Goal: Feedback & Contribution: Contribute content

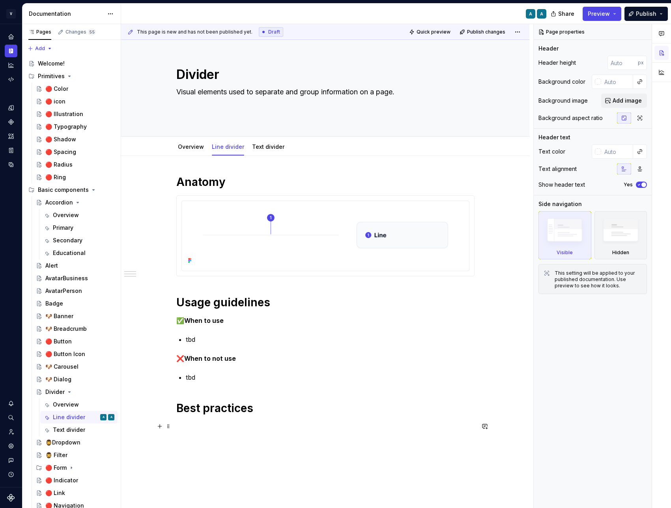
click at [205, 426] on p at bounding box center [325, 425] width 298 height 9
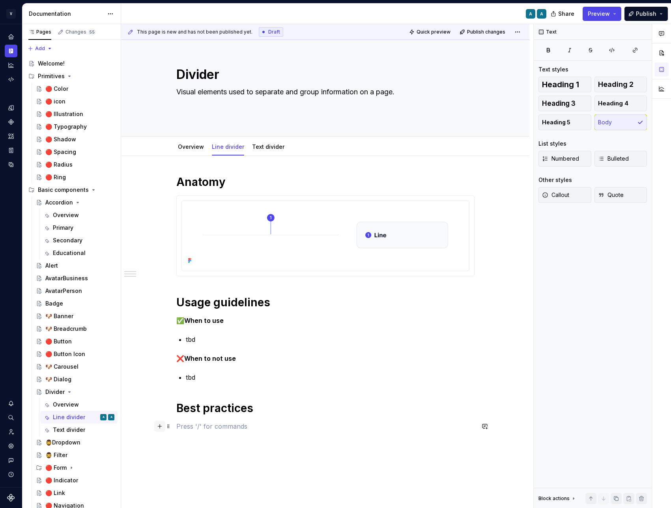
click at [164, 427] on button "button" at bounding box center [159, 425] width 11 height 11
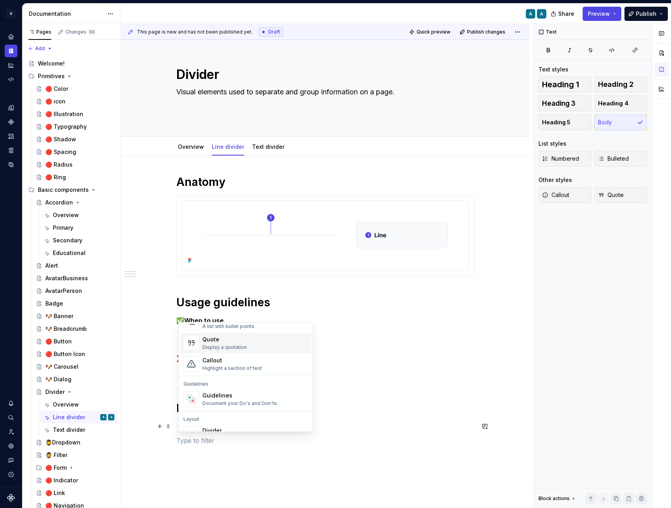
scroll to position [215, 0]
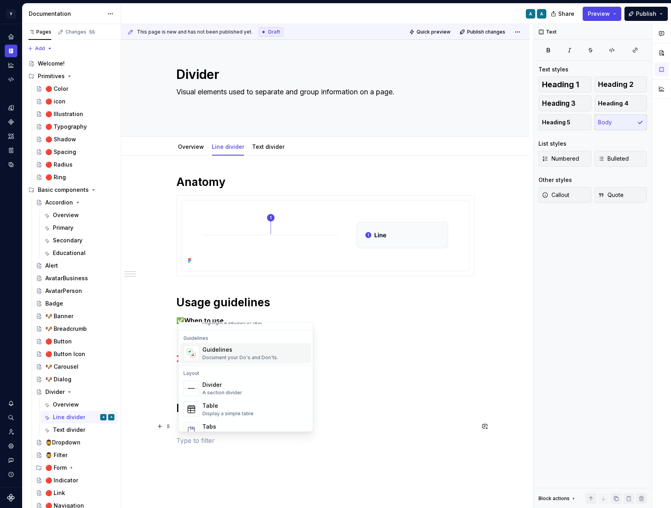
click at [226, 358] on div "Document your Do's and Don'ts." at bounding box center [240, 357] width 76 height 6
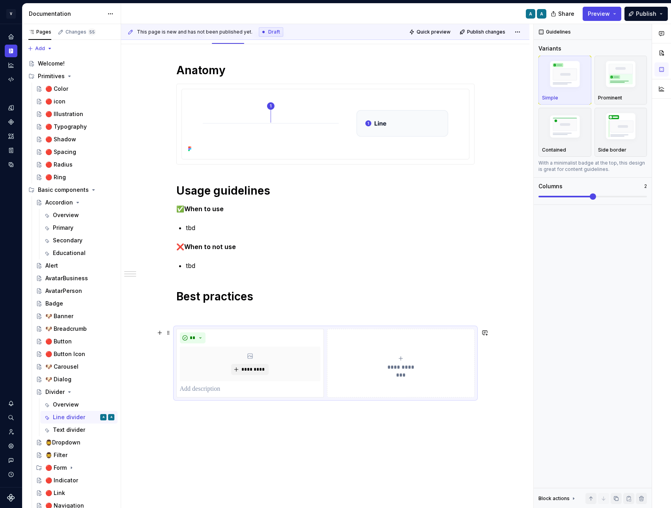
scroll to position [142, 0]
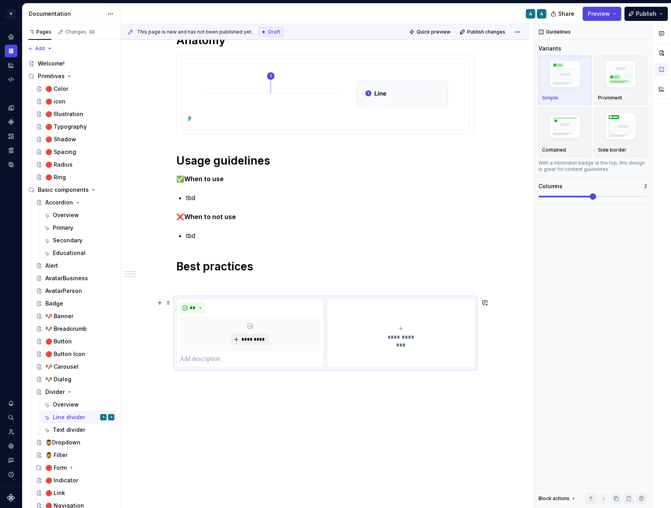
click at [361, 316] on button "**********" at bounding box center [401, 333] width 148 height 69
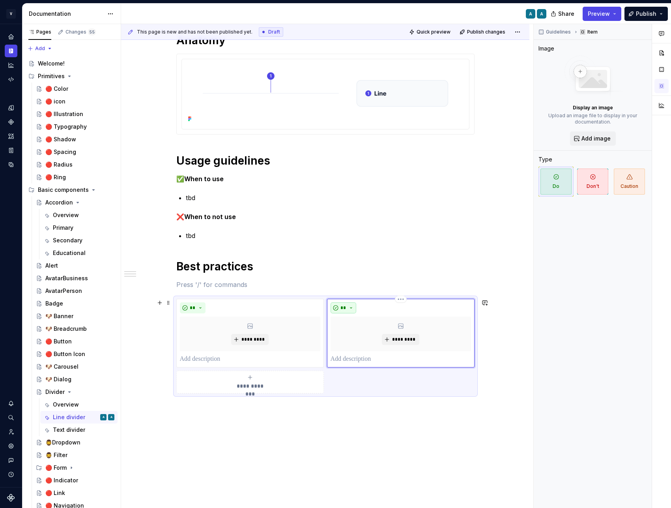
click at [345, 306] on span "**" at bounding box center [343, 307] width 6 height 6
click at [360, 335] on div "Don't" at bounding box center [364, 336] width 15 height 8
click at [251, 340] on span "*********" at bounding box center [253, 339] width 24 height 6
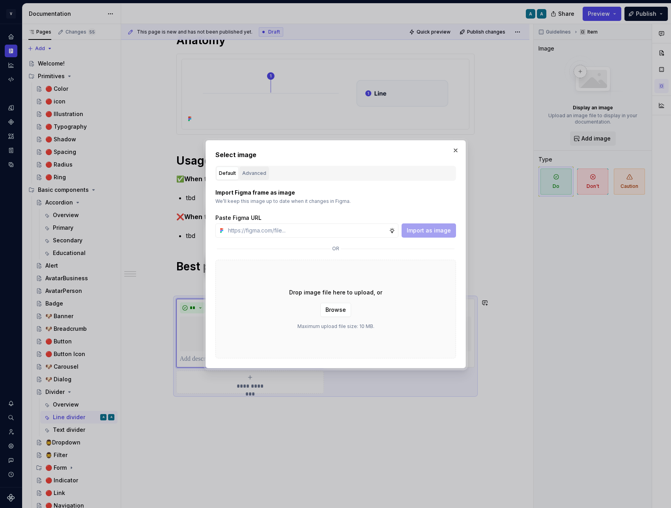
click at [254, 172] on div "Advanced" at bounding box center [254, 173] width 24 height 8
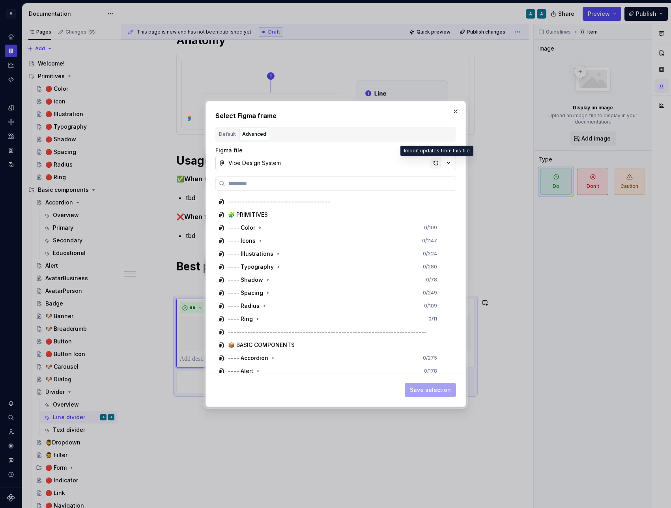
click at [434, 163] on div "button" at bounding box center [435, 162] width 11 height 11
type textarea "*"
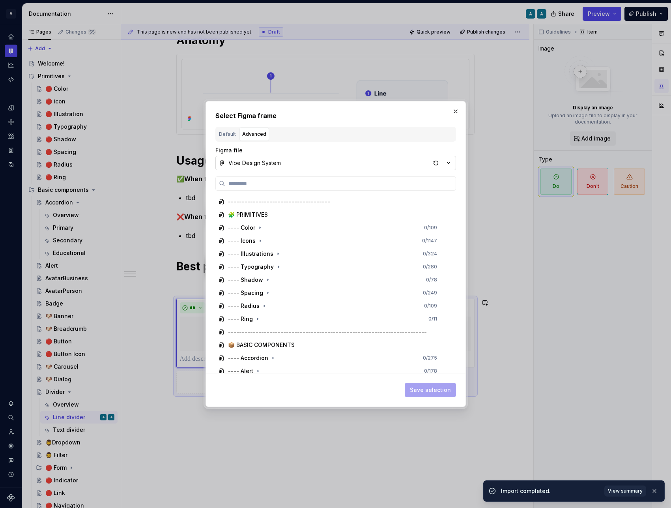
type input "**********"
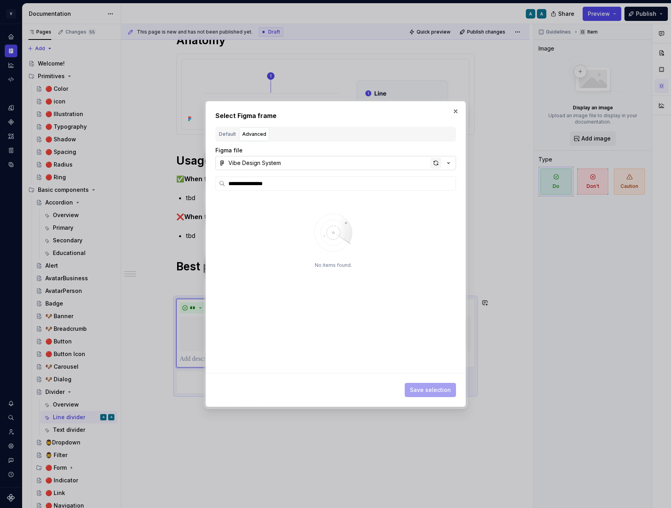
click at [437, 161] on div "button" at bounding box center [435, 162] width 11 height 11
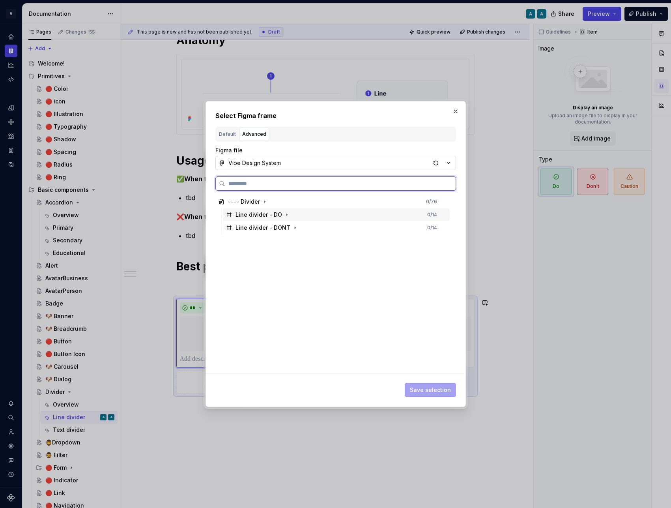
click at [308, 214] on div "Line divider - DO 0 / 14" at bounding box center [336, 214] width 227 height 13
click at [424, 392] on span "Save selection" at bounding box center [430, 390] width 41 height 8
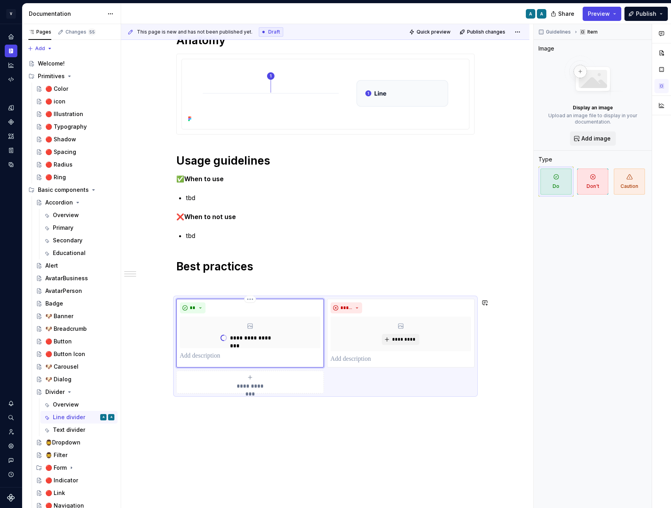
type textarea "*"
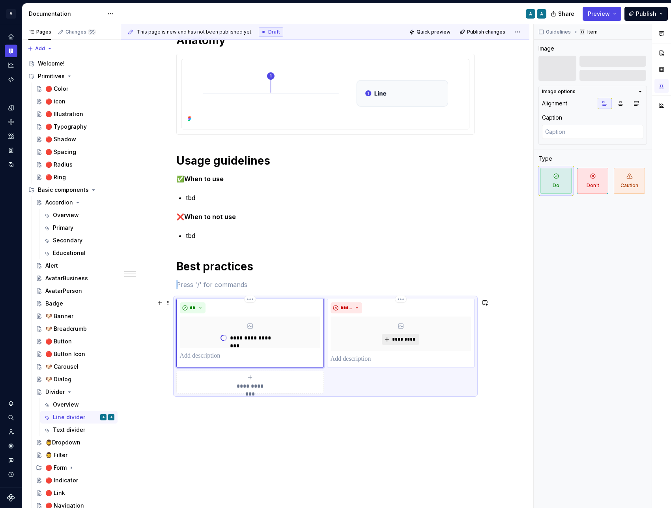
click at [409, 342] on button "*********" at bounding box center [400, 339] width 37 height 11
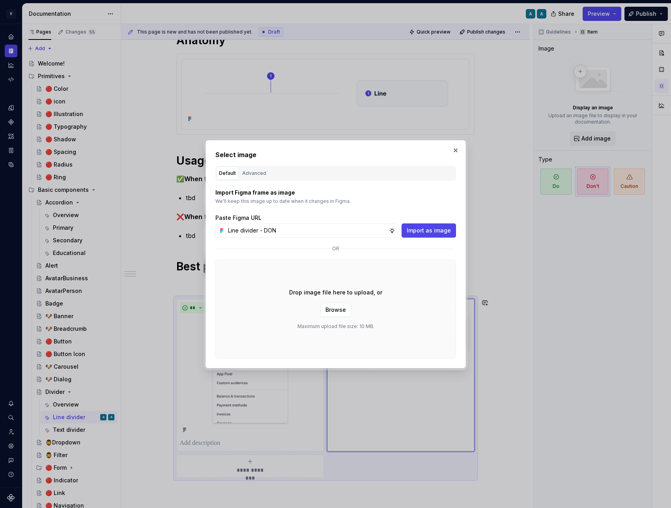
type input "Line divider - DONT"
click at [248, 174] on div "Advanced" at bounding box center [254, 173] width 24 height 8
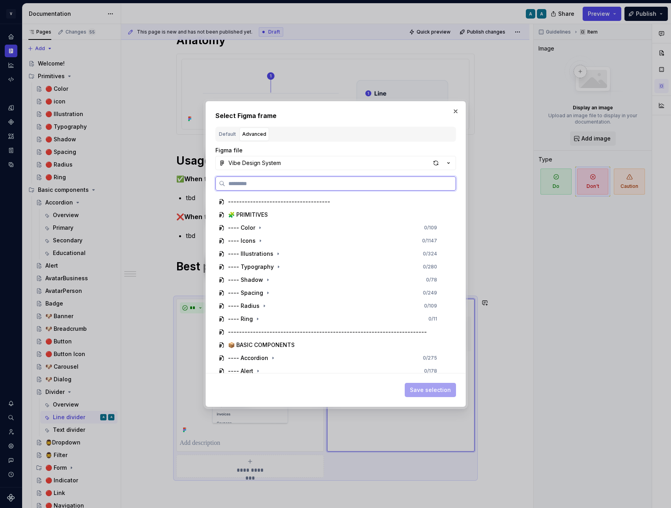
click at [243, 186] on input "search" at bounding box center [340, 183] width 230 height 8
paste input "**********"
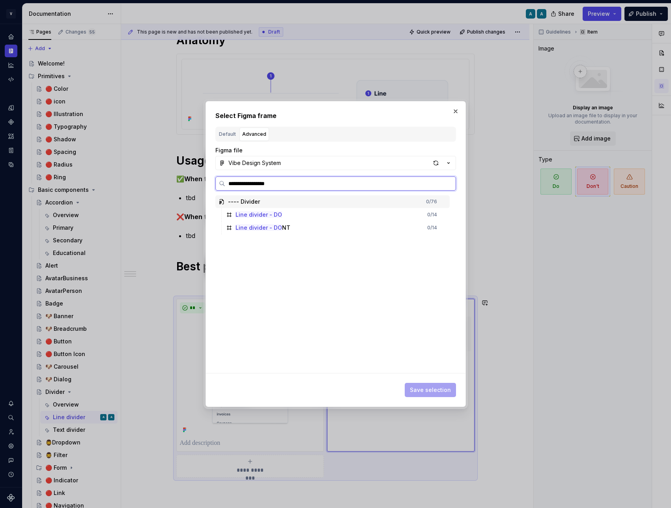
type input "**********"
click at [326, 216] on div "Line divider - DONT 0 / 14" at bounding box center [336, 214] width 227 height 13
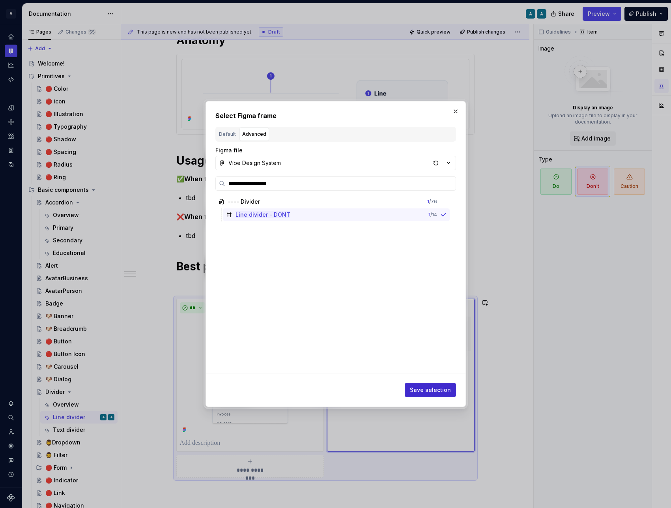
click at [446, 388] on span "Save selection" at bounding box center [430, 390] width 41 height 8
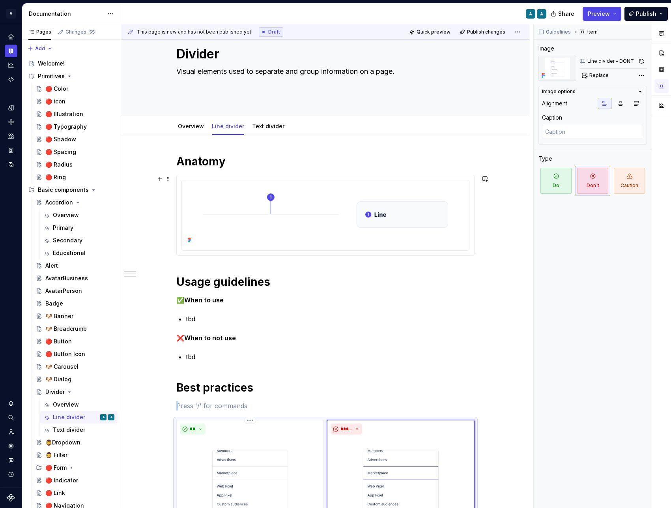
scroll to position [0, 0]
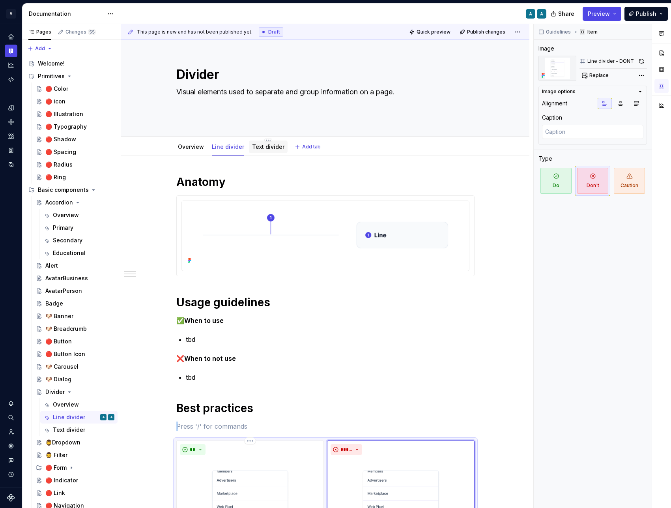
click at [272, 146] on link "Text divider" at bounding box center [268, 146] width 32 height 7
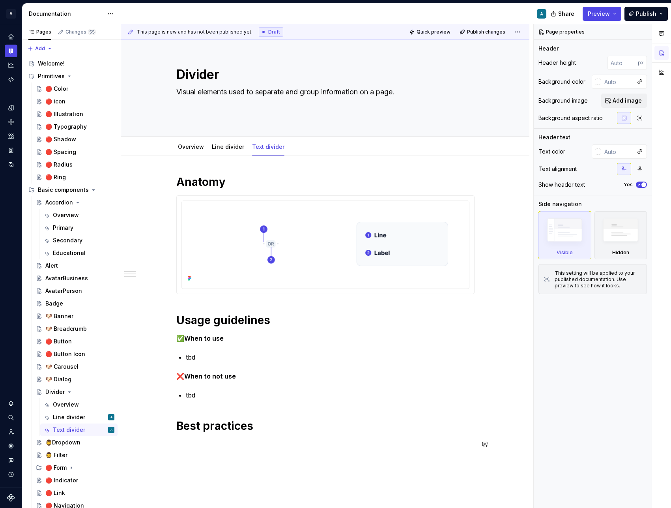
click at [194, 450] on div "Anatomy Usage guidelines ✅ When to use tbd ❌ When to not use tbd Best practices" at bounding box center [325, 316] width 298 height 283
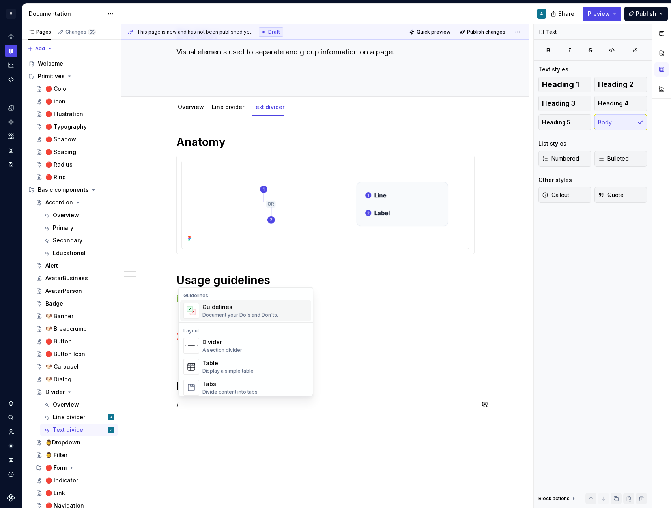
scroll to position [225, 0]
click at [219, 312] on div "Document your Do's and Don'ts." at bounding box center [240, 312] width 76 height 6
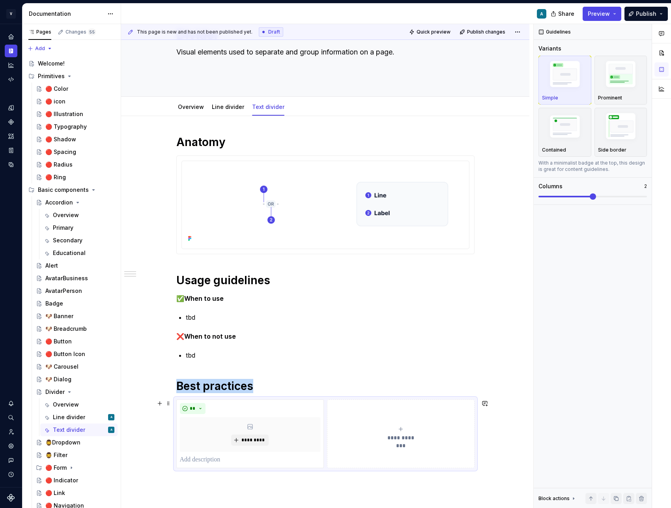
click at [353, 411] on button "**********" at bounding box center [401, 433] width 148 height 69
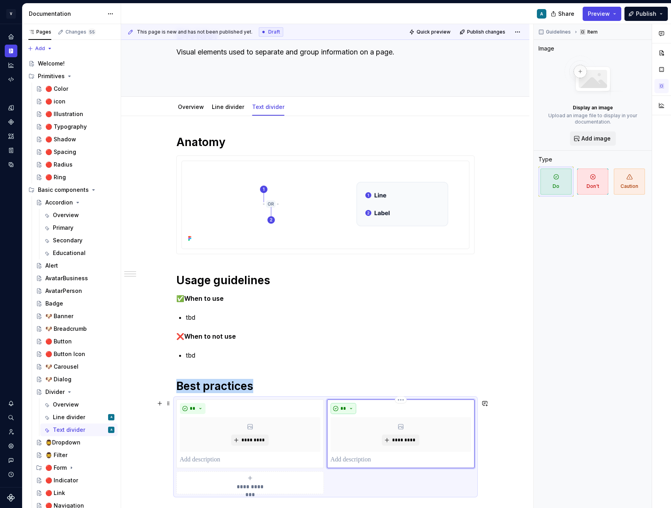
click at [342, 408] on span "**" at bounding box center [343, 408] width 6 height 6
click at [358, 434] on div "Don't" at bounding box center [364, 436] width 15 height 8
click at [254, 435] on button "*********" at bounding box center [249, 439] width 37 height 11
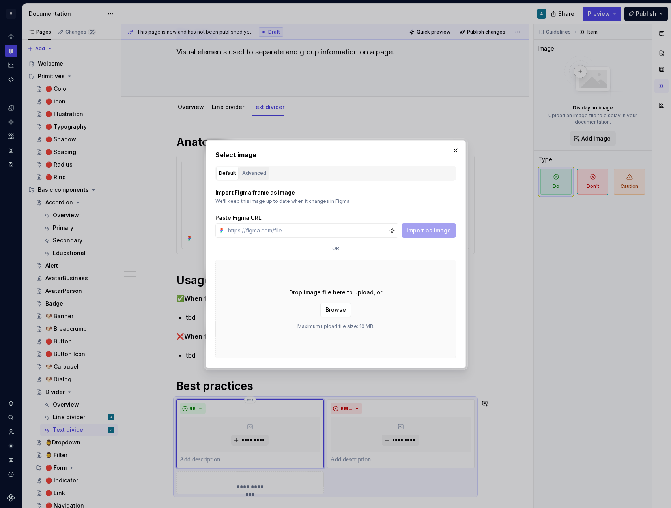
click at [257, 168] on button "Advanced" at bounding box center [254, 172] width 30 height 13
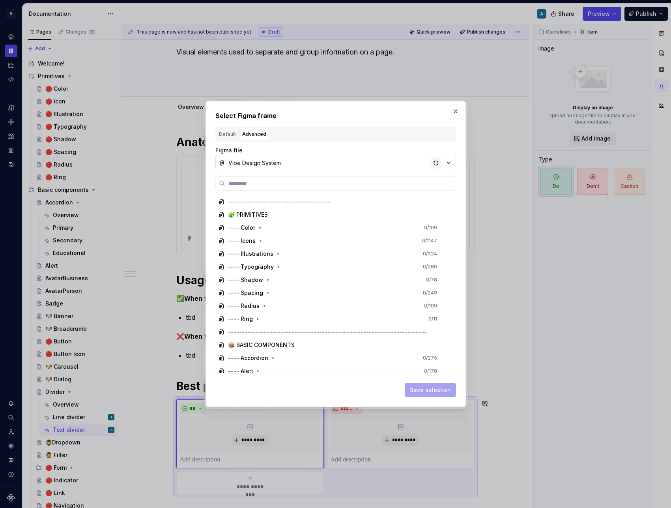
click at [439, 164] on div "button" at bounding box center [435, 162] width 11 height 11
type textarea "*"
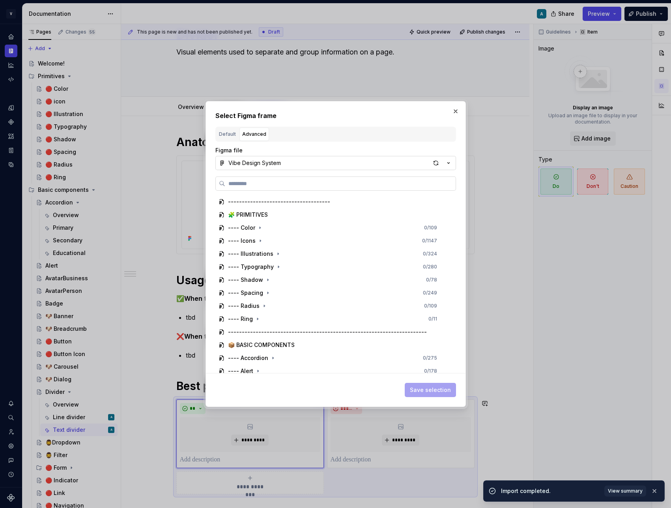
type input "**********"
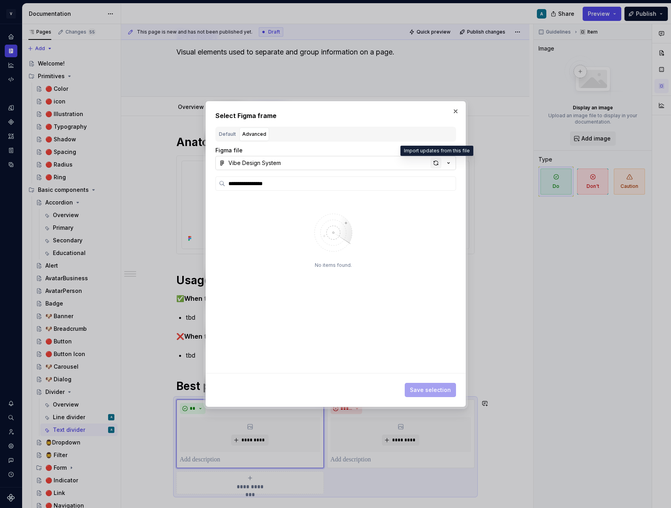
click at [433, 165] on div "button" at bounding box center [435, 162] width 11 height 11
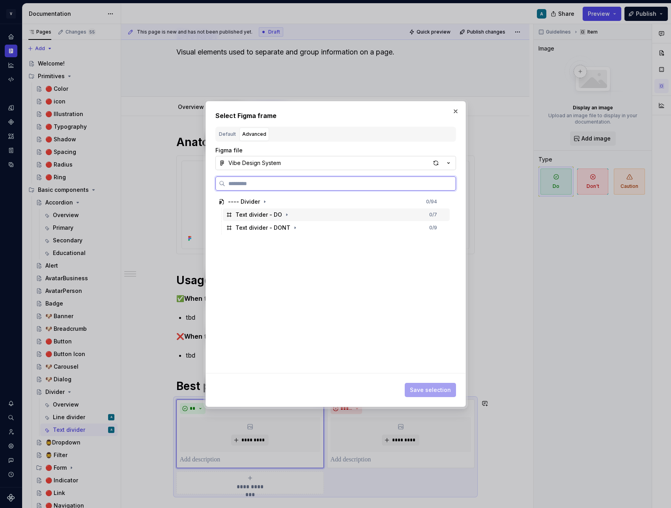
click at [306, 217] on div "Text divider - DO 0 / 7" at bounding box center [336, 214] width 227 height 13
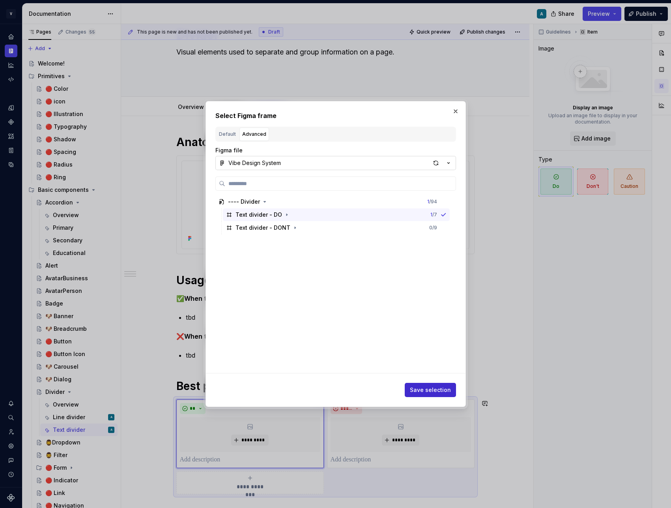
click at [432, 392] on span "Save selection" at bounding box center [430, 390] width 41 height 8
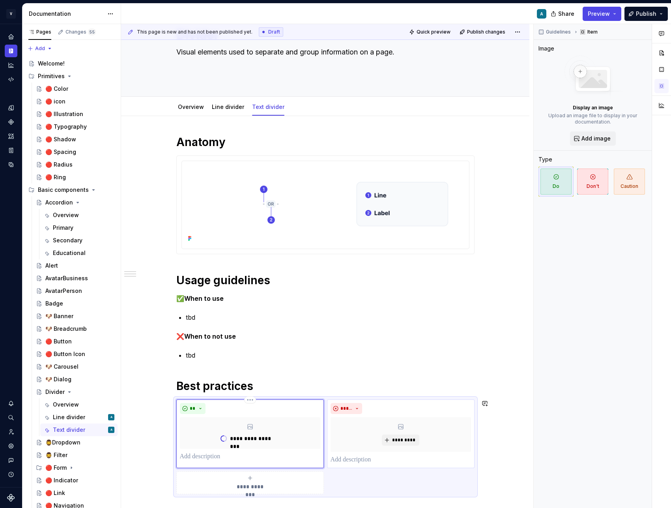
type textarea "*"
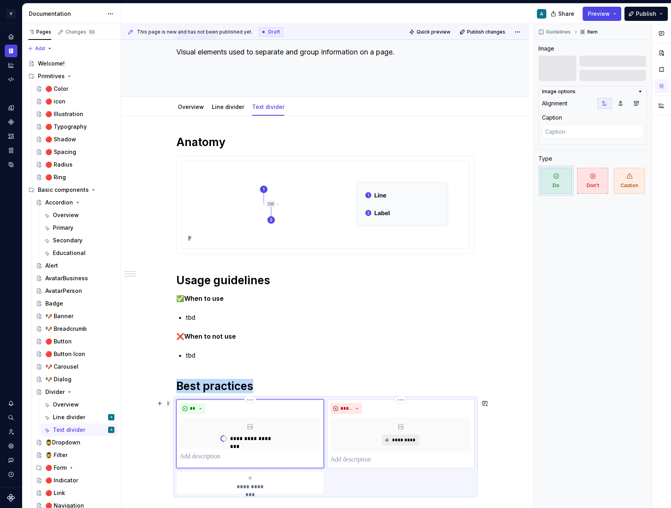
click at [393, 440] on button "*********" at bounding box center [400, 439] width 37 height 11
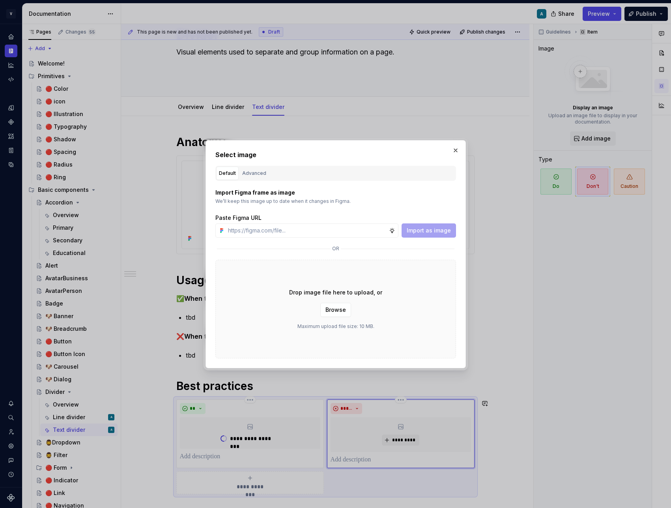
click at [245, 163] on div "Select image Default Advanced Import Figma frame as image We’ll keep this image…" at bounding box center [335, 254] width 241 height 208
click at [248, 173] on div "Advanced" at bounding box center [254, 173] width 24 height 8
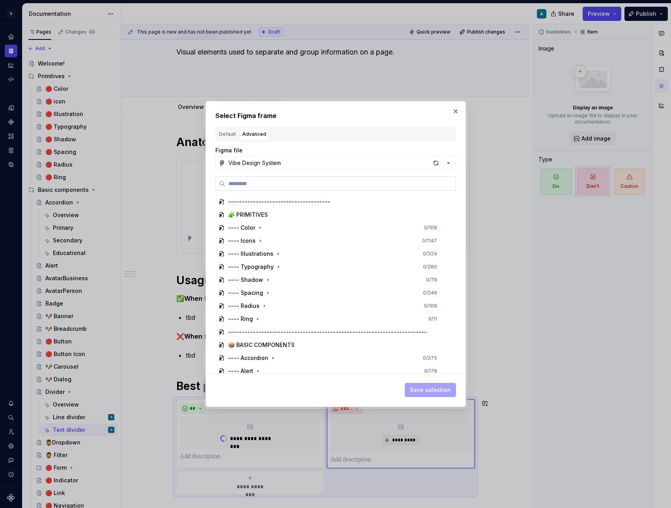
click at [250, 176] on label at bounding box center [335, 183] width 241 height 14
click at [250, 179] on input "search" at bounding box center [340, 183] width 230 height 8
paste input "**********"
type input "**********"
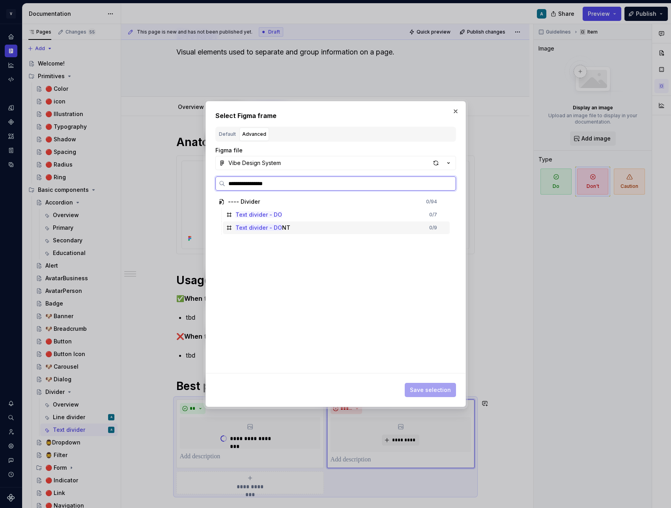
click at [288, 227] on div "Text divider - DO NT 0 / 9" at bounding box center [336, 227] width 227 height 13
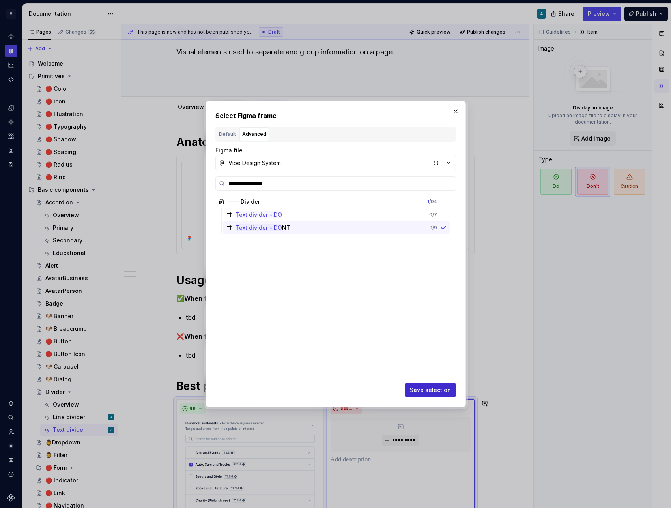
click at [440, 389] on span "Save selection" at bounding box center [430, 390] width 41 height 8
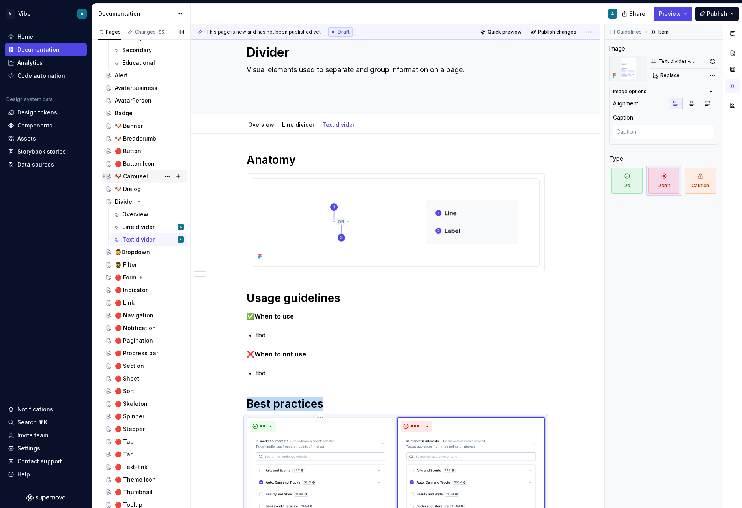
scroll to position [191, 0]
click at [558, 391] on div "**********" at bounding box center [395, 479] width 410 height 690
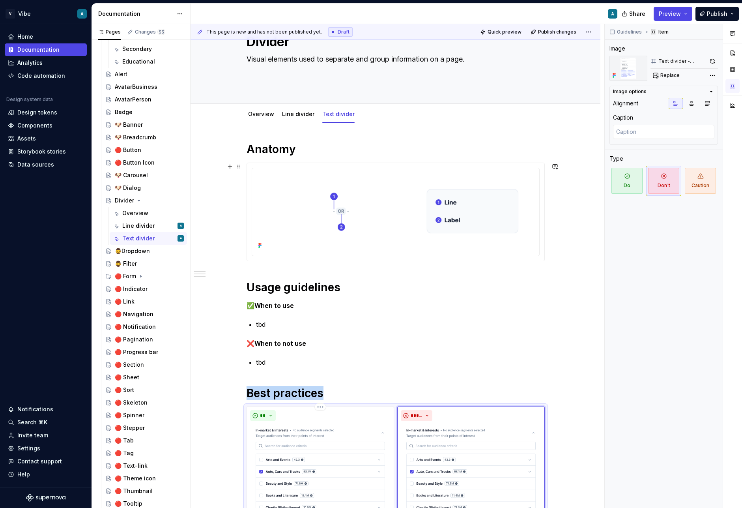
scroll to position [30, 0]
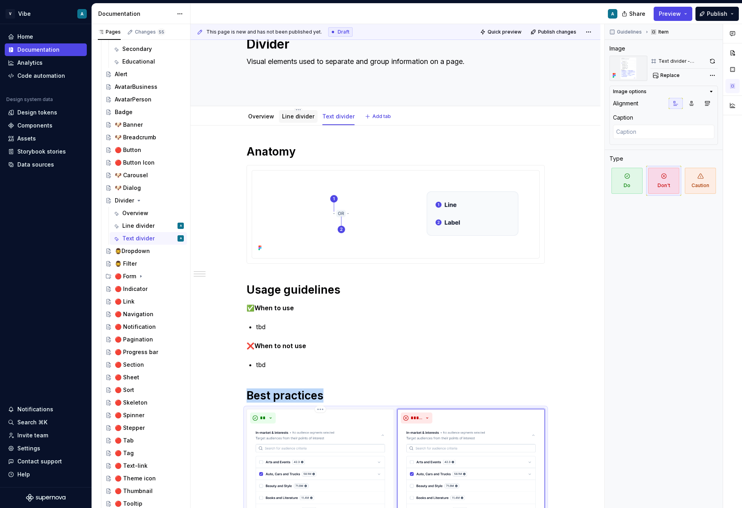
click at [297, 116] on link "Line divider" at bounding box center [298, 116] width 32 height 7
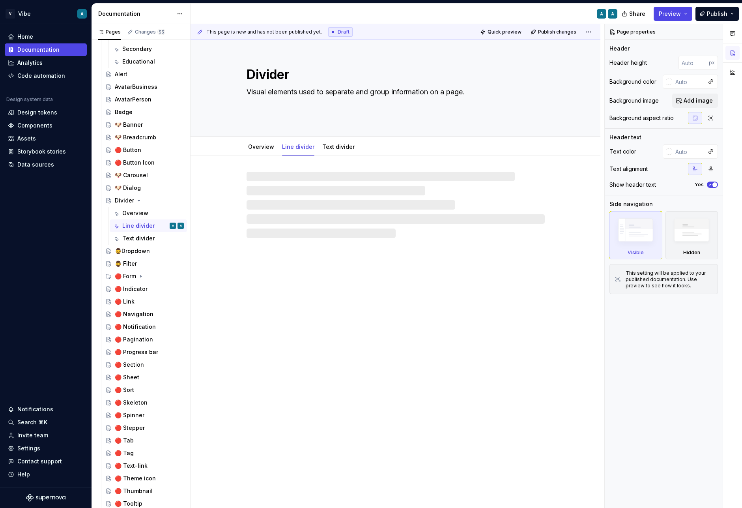
type textarea "*"
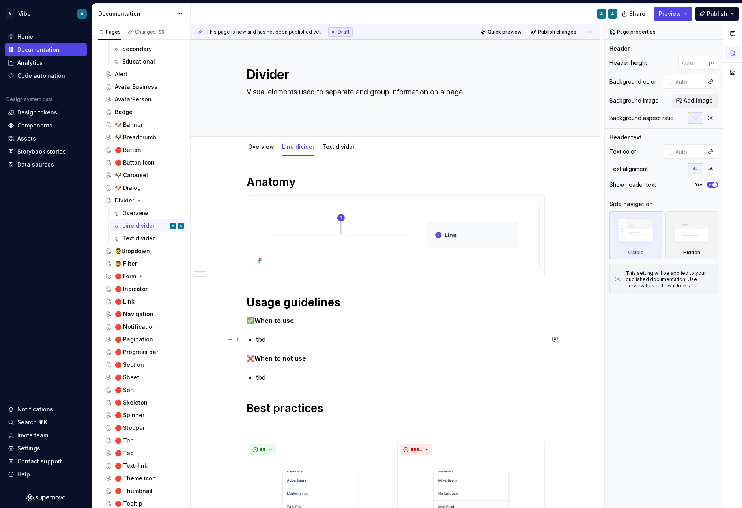
click at [265, 340] on p "tbd" at bounding box center [400, 338] width 289 height 9
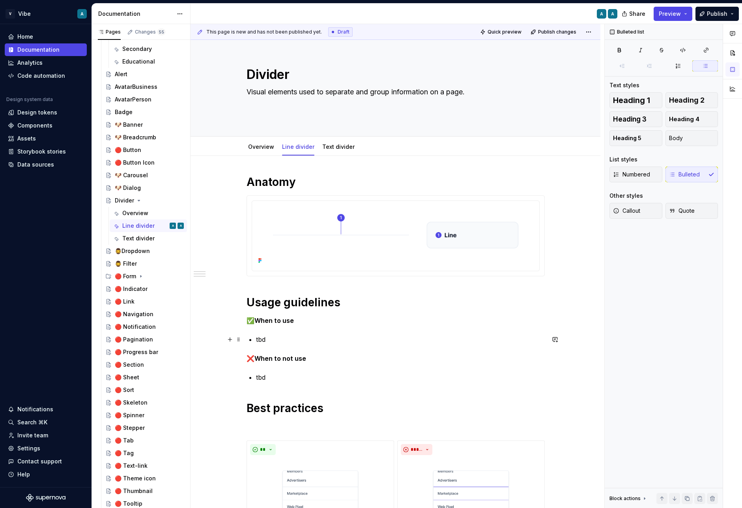
click at [265, 340] on p "tbd" at bounding box center [400, 338] width 289 height 9
click at [258, 339] on p "To clearly distinguish between sub-sections or groups of content within a secti…" at bounding box center [400, 338] width 289 height 9
click at [535, 337] on p "To clearly distinguish between sub-sections or groups of content within a secti…" at bounding box center [400, 338] width 289 height 9
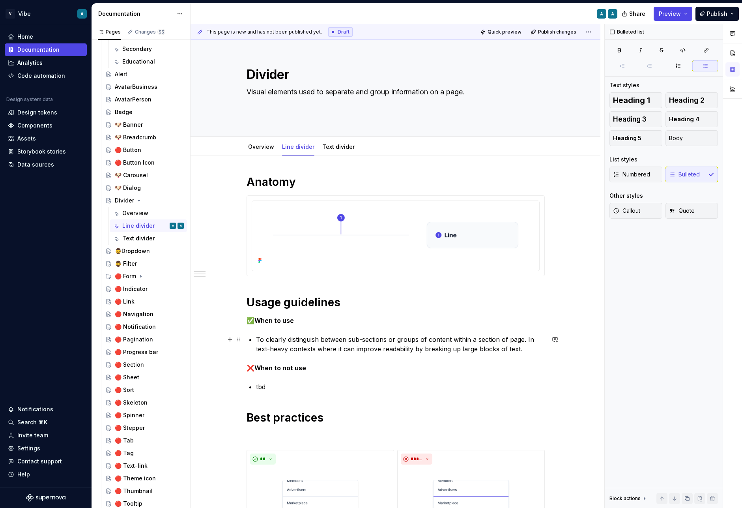
click at [259, 338] on p "To clearly distinguish between sub-sections or groups of content within a secti…" at bounding box center [400, 343] width 289 height 19
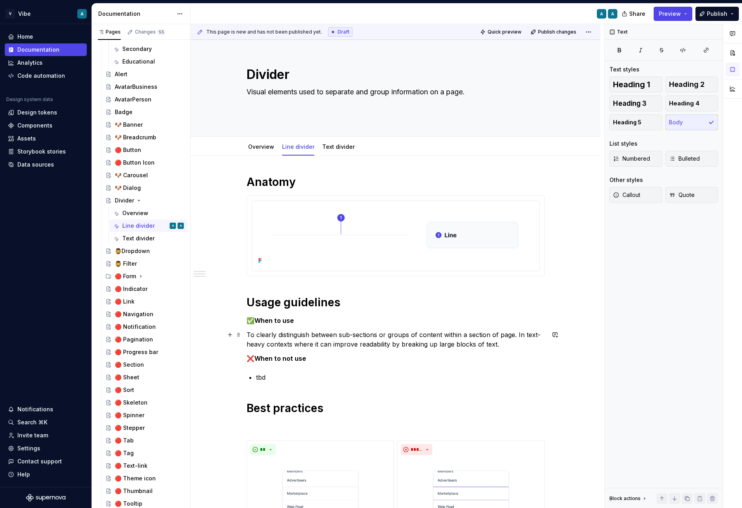
click at [518, 334] on p "To clearly distinguish between sub-sections or groups of content within a secti…" at bounding box center [395, 339] width 298 height 19
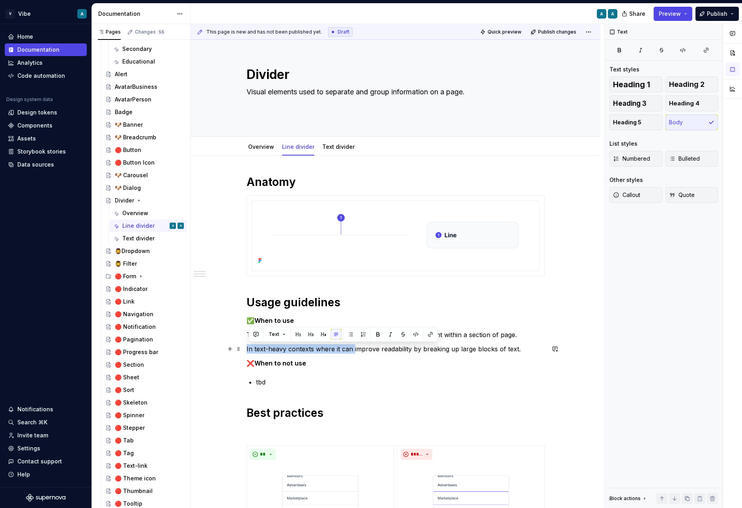
drag, startPoint x: 355, startPoint y: 349, endPoint x: 244, endPoint y: 351, distance: 111.2
click at [244, 351] on div "**********" at bounding box center [395, 470] width 410 height 629
click at [456, 341] on div "**********" at bounding box center [395, 399] width 298 height 449
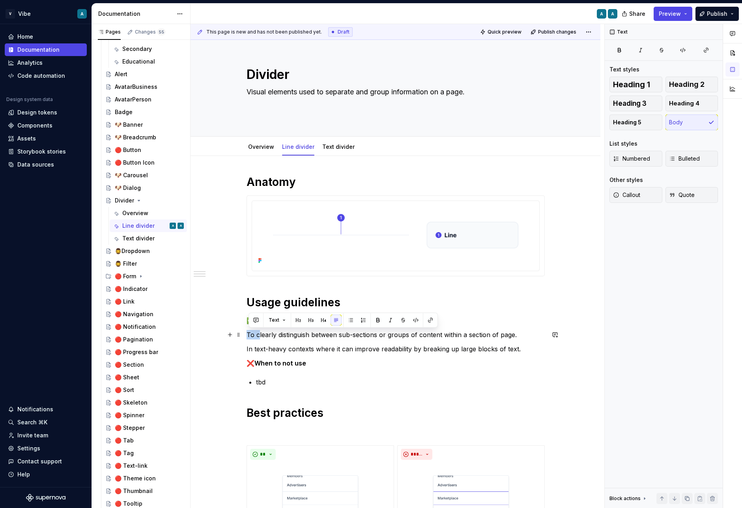
drag, startPoint x: 260, startPoint y: 334, endPoint x: 246, endPoint y: 334, distance: 13.4
click at [246, 334] on div "**********" at bounding box center [395, 470] width 410 height 629
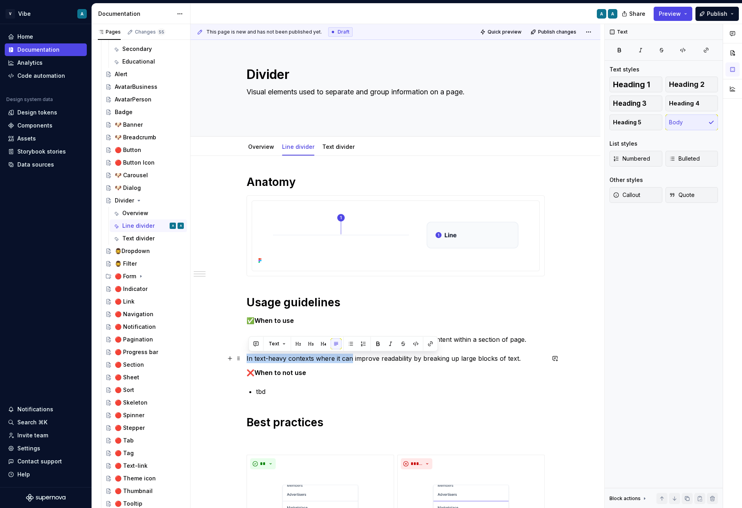
drag, startPoint x: 354, startPoint y: 359, endPoint x: 249, endPoint y: 360, distance: 104.9
click at [249, 360] on p "In text-heavy contexts where it can improve readability by breaking up large bl…" at bounding box center [395, 357] width 298 height 9
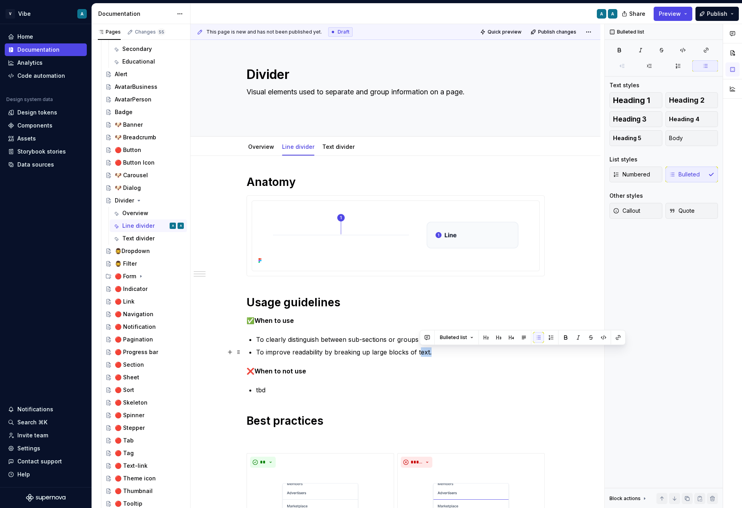
drag, startPoint x: 419, startPoint y: 353, endPoint x: 432, endPoint y: 354, distance: 13.4
click at [432, 354] on p "To improve readability by breaking up large blocks of text." at bounding box center [400, 351] width 289 height 9
click at [272, 381] on div "**********" at bounding box center [395, 403] width 298 height 457
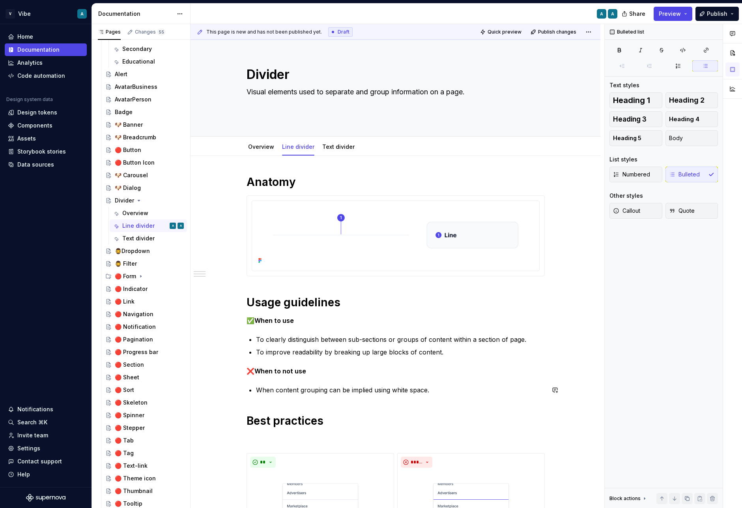
click at [354, 384] on div "**********" at bounding box center [395, 403] width 298 height 457
click at [336, 387] on p "When content grouping can be implied using white space." at bounding box center [400, 389] width 289 height 9
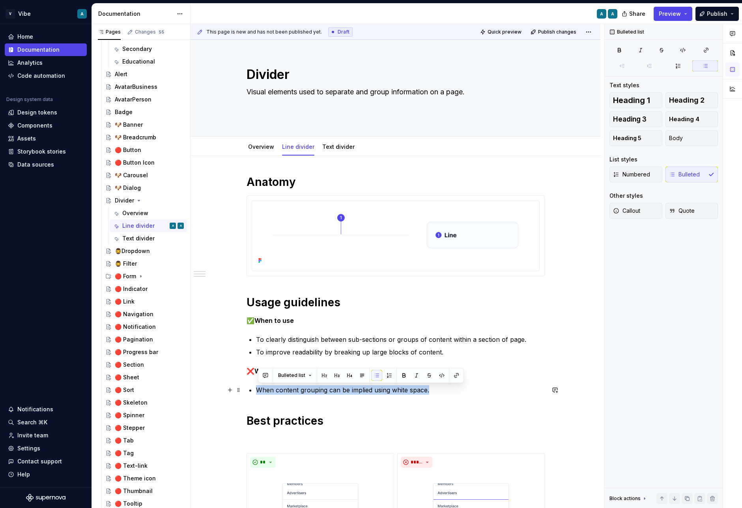
copy p "When content grouping can be implied using white space."
click at [318, 339] on p "To clearly distinguish between sub-sections or groups of content within a secti…" at bounding box center [400, 338] width 289 height 9
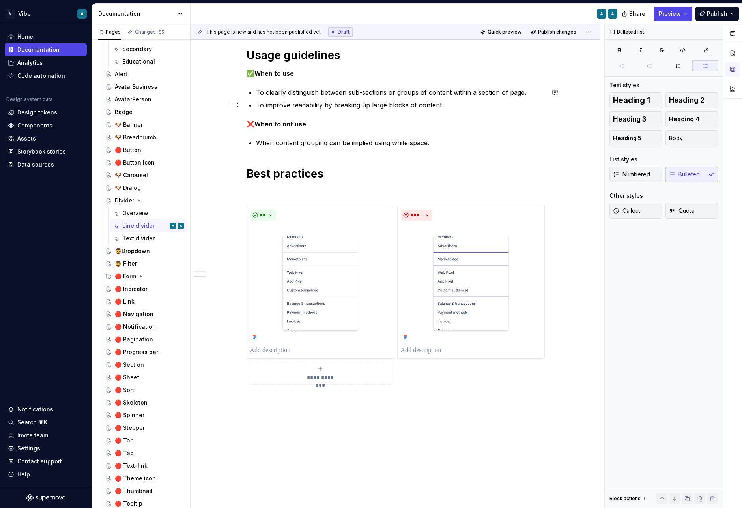
scroll to position [285, 0]
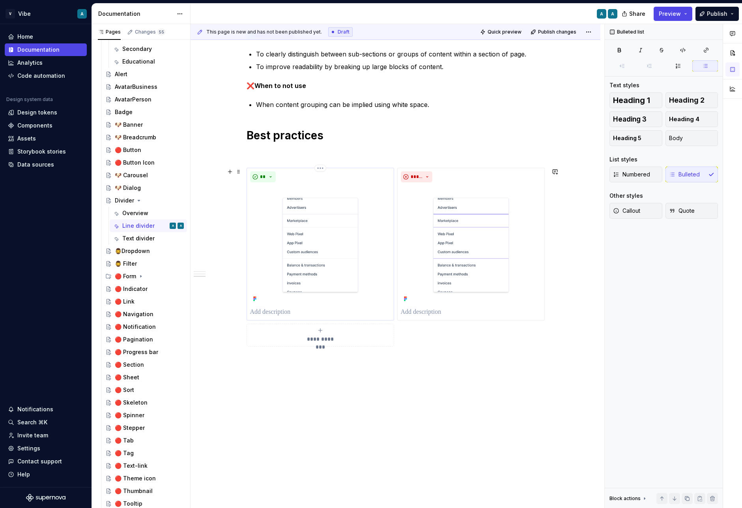
click at [288, 308] on p at bounding box center [320, 311] width 140 height 9
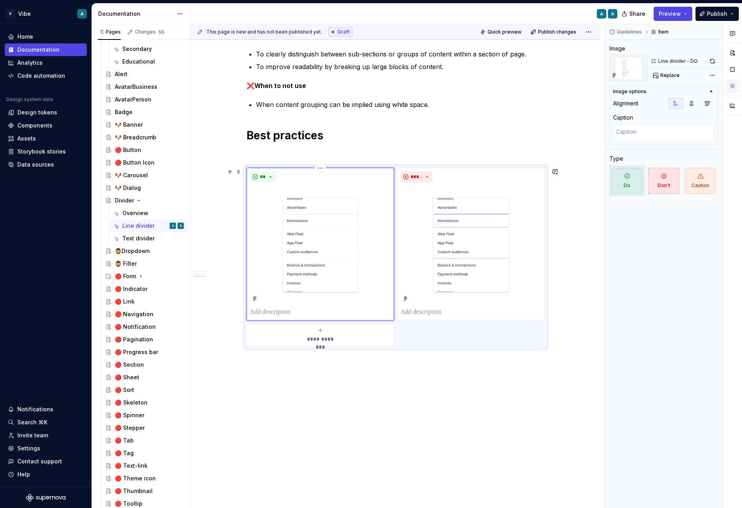
click at [288, 308] on p at bounding box center [320, 311] width 140 height 9
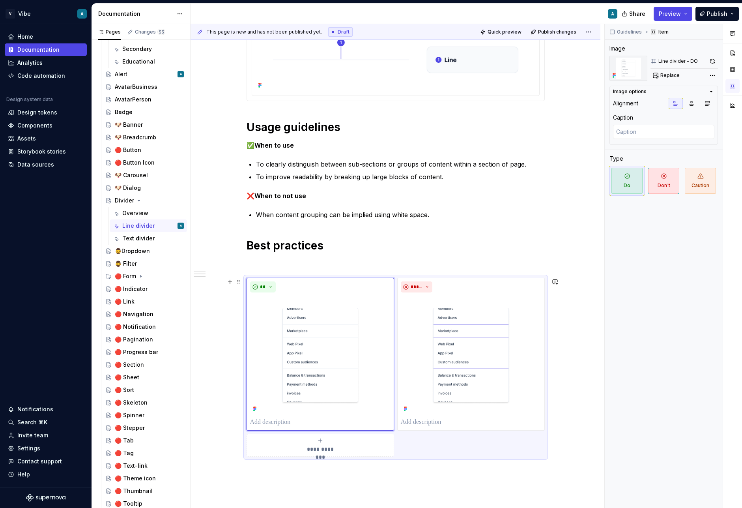
scroll to position [191, 0]
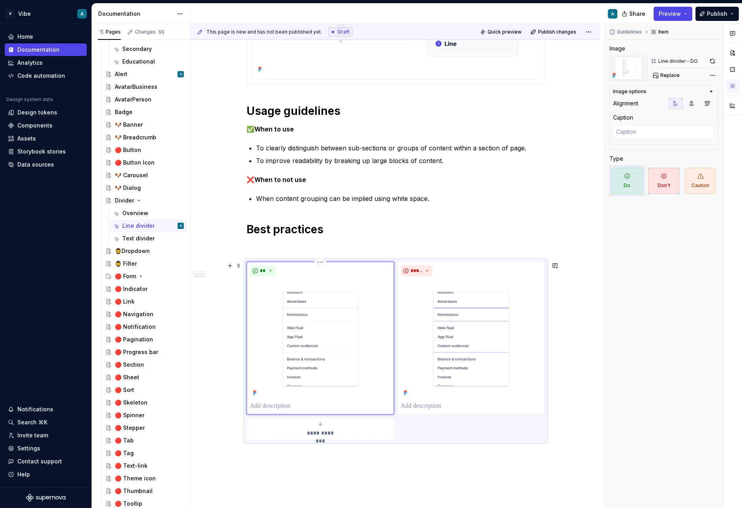
type textarea "*"
click at [337, 145] on p "To clearly distinguish between sub-sections or groups of content within a secti…" at bounding box center [400, 147] width 289 height 9
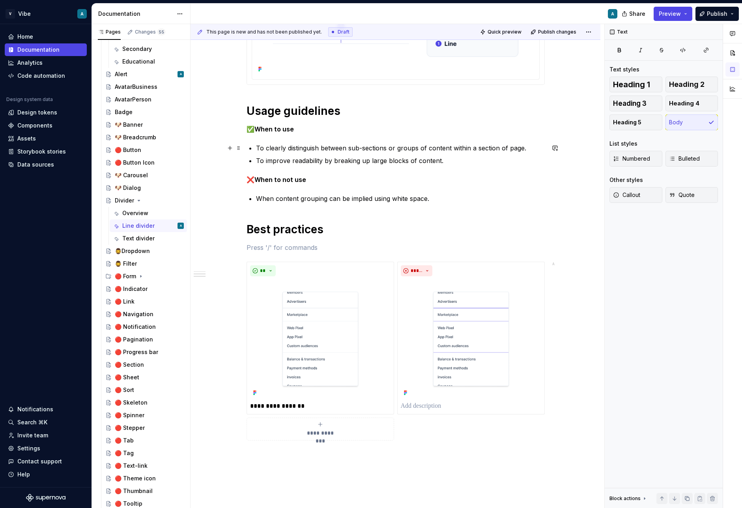
click at [359, 152] on p "To clearly distinguish between sub-sections or groups of content within a secti…" at bounding box center [400, 147] width 289 height 9
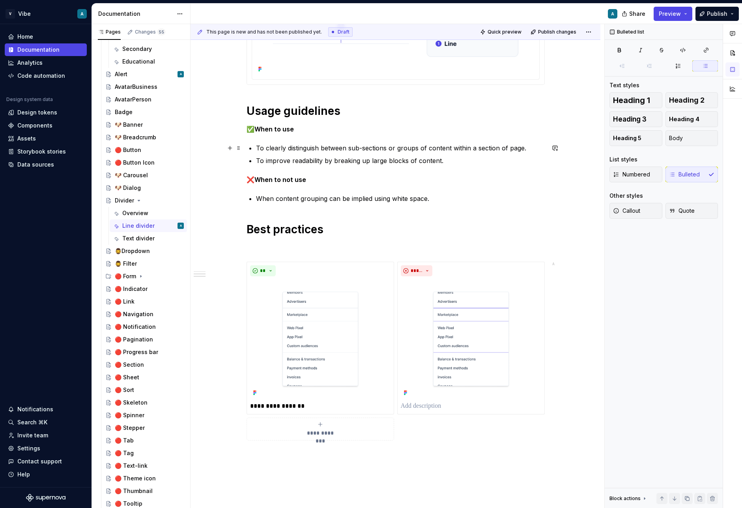
click at [381, 147] on p "To clearly distinguish between sub-sections or groups of content within a secti…" at bounding box center [400, 147] width 289 height 9
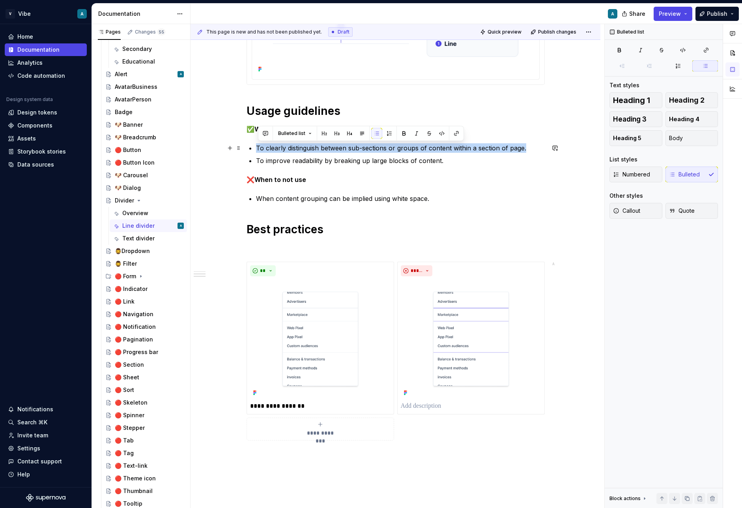
click at [381, 147] on p "To clearly distinguish between sub-sections or groups of content within a secti…" at bounding box center [400, 147] width 289 height 9
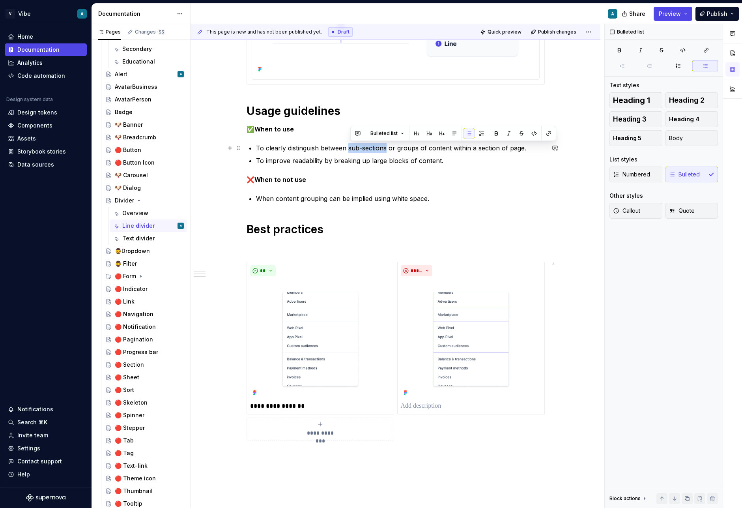
drag, startPoint x: 388, startPoint y: 148, endPoint x: 351, endPoint y: 148, distance: 36.7
click at [351, 148] on p "To clearly distinguish between sub-sections or groups of content within a secti…" at bounding box center [400, 147] width 289 height 9
click at [307, 405] on p "**********" at bounding box center [320, 405] width 140 height 9
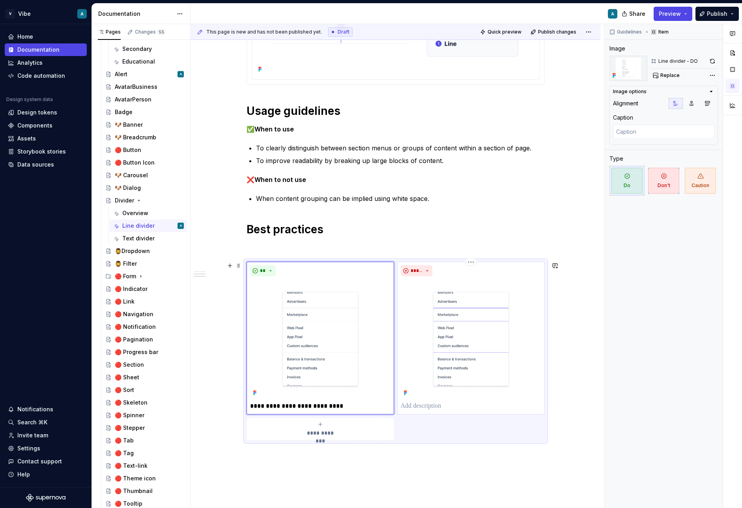
click at [427, 401] on p at bounding box center [471, 405] width 140 height 9
type textarea "*"
click at [622, 343] on div "Guidelines Item Image Line divider - DONT Replace Image options Alignment Capti…" at bounding box center [664, 266] width 118 height 484
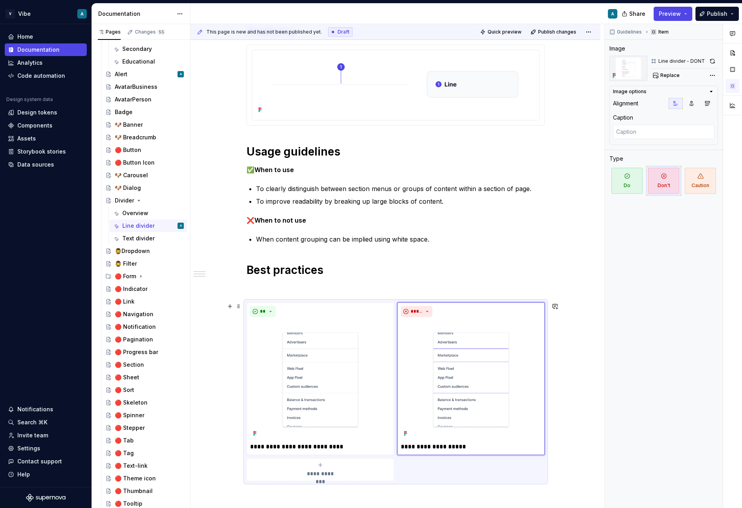
scroll to position [140, 0]
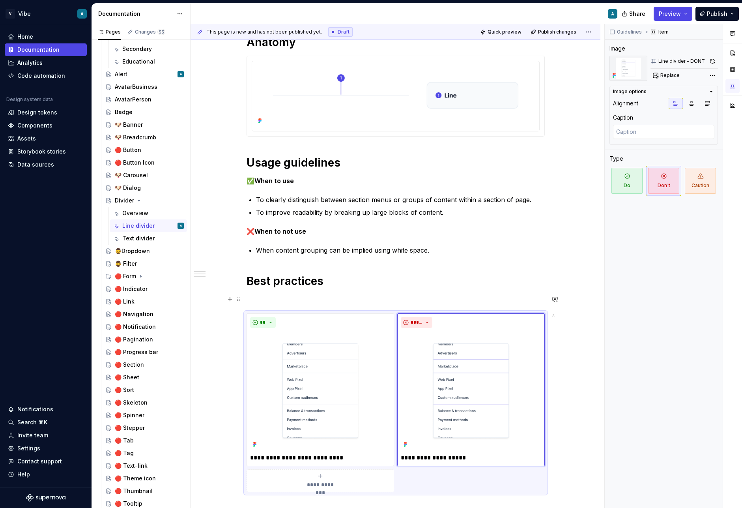
click at [307, 298] on p at bounding box center [395, 298] width 298 height 9
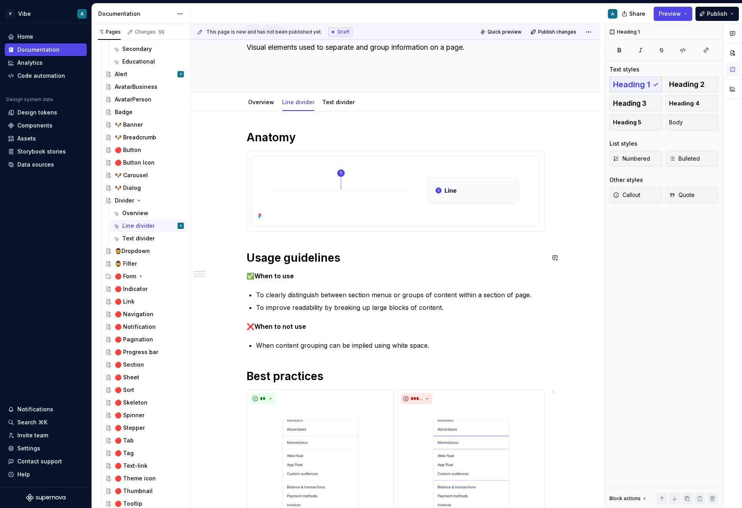
scroll to position [18, 0]
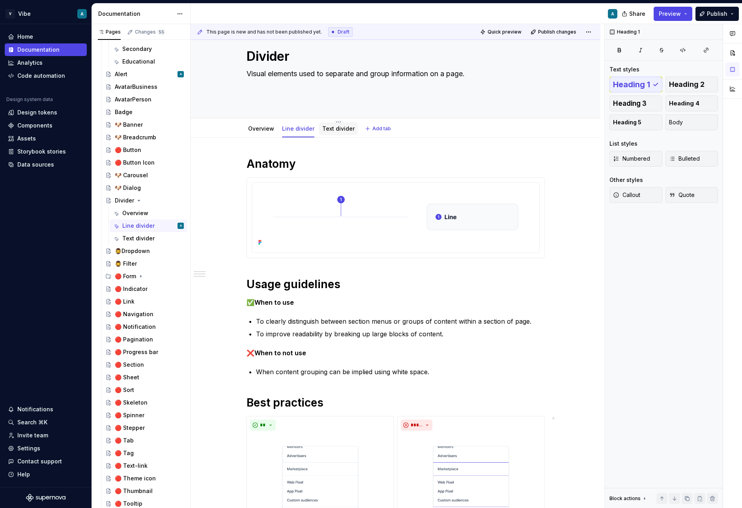
click at [339, 130] on link "Text divider" at bounding box center [338, 128] width 32 height 7
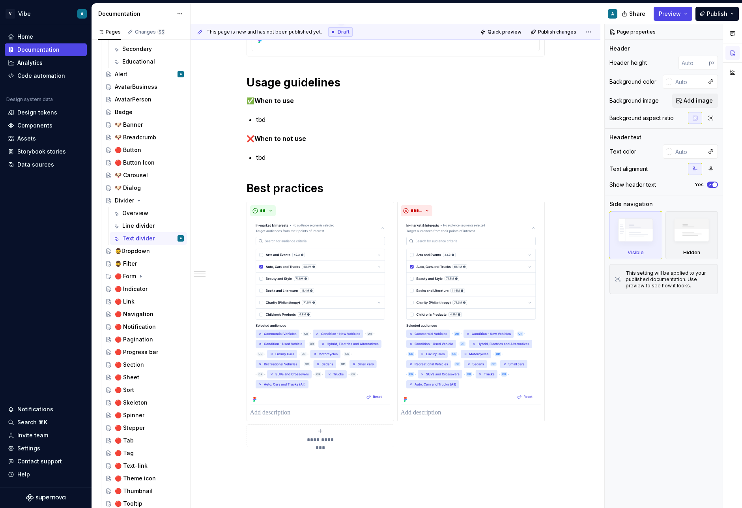
scroll to position [317, 0]
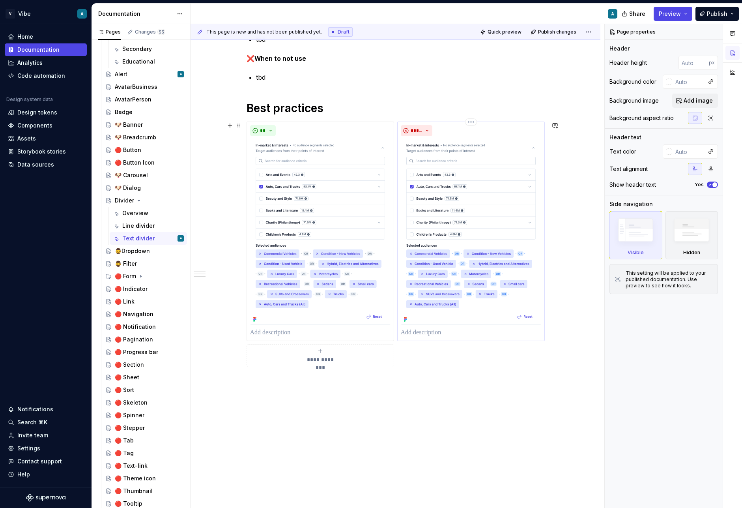
click at [424, 331] on p at bounding box center [471, 332] width 140 height 9
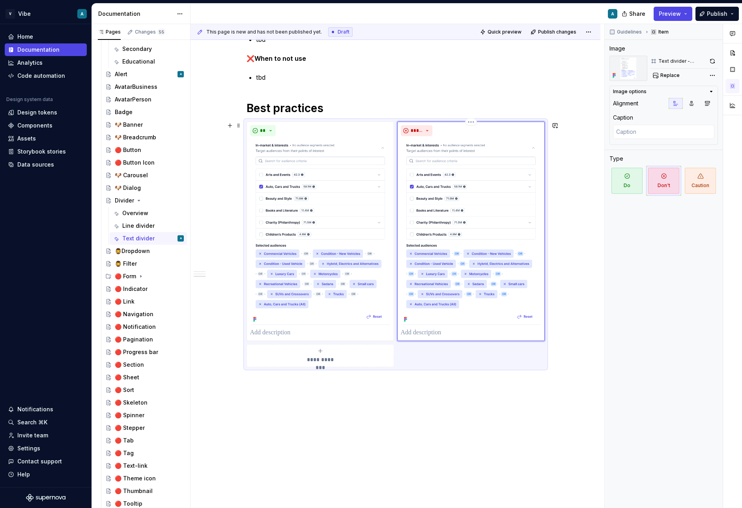
type textarea "*"
click at [479, 332] on p "**********" at bounding box center [471, 332] width 140 height 9
click at [486, 332] on p "**********" at bounding box center [471, 332] width 140 height 9
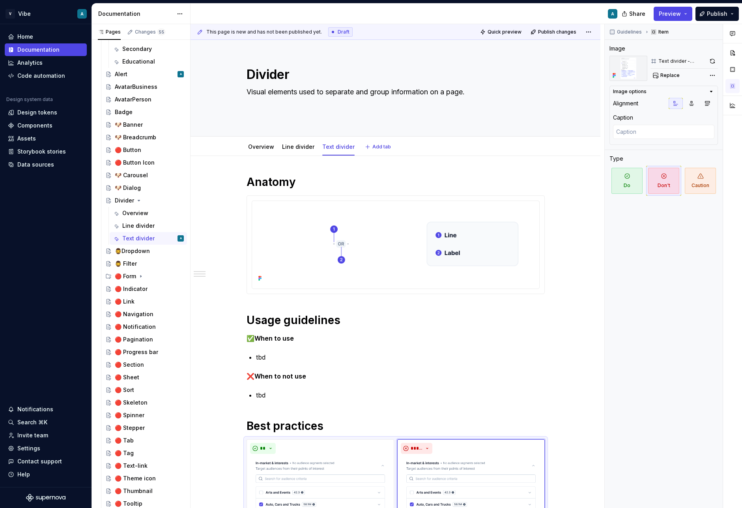
click at [293, 157] on div "**********" at bounding box center [395, 501] width 410 height 690
click at [295, 152] on div "Line divider" at bounding box center [298, 146] width 39 height 13
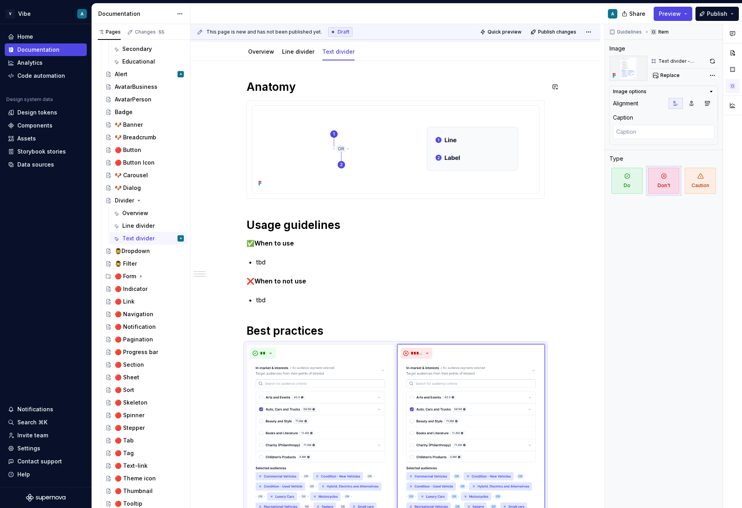
scroll to position [31, 0]
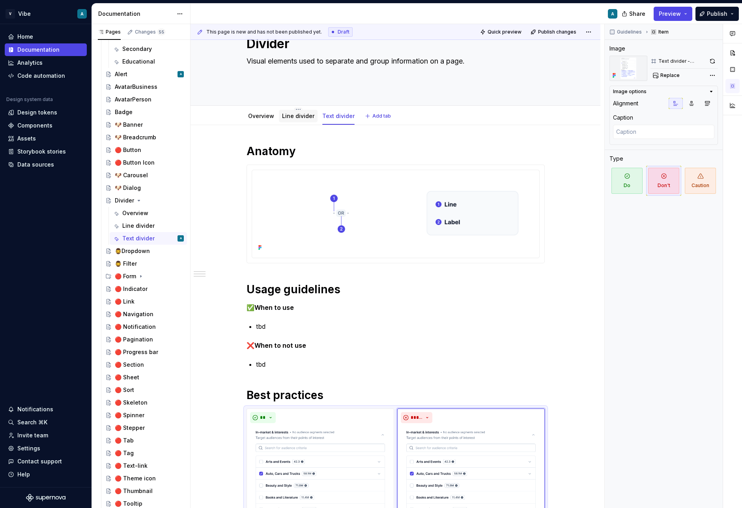
click at [290, 113] on link "Line divider" at bounding box center [298, 115] width 32 height 7
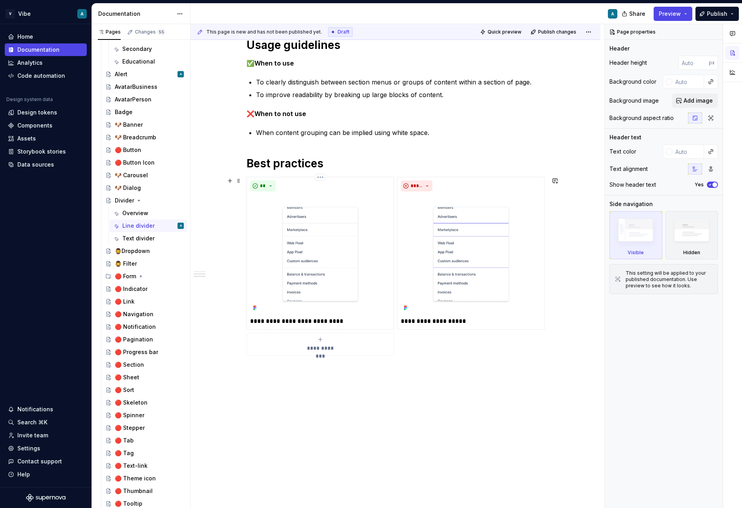
scroll to position [266, 0]
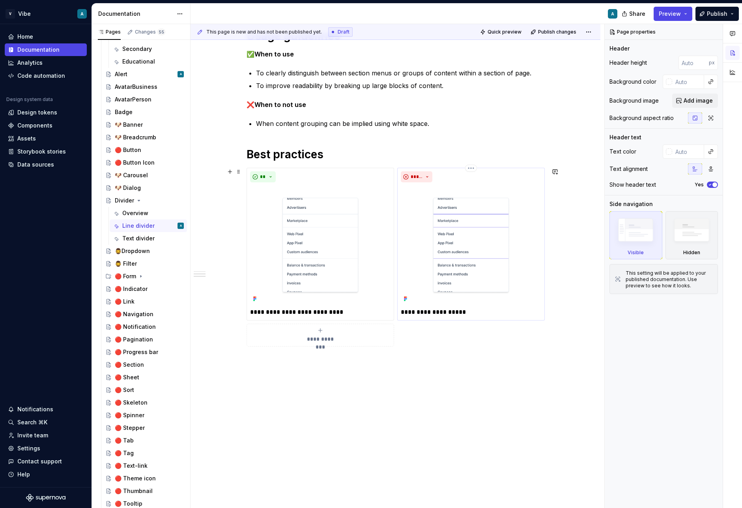
click at [454, 313] on p "**********" at bounding box center [471, 311] width 140 height 9
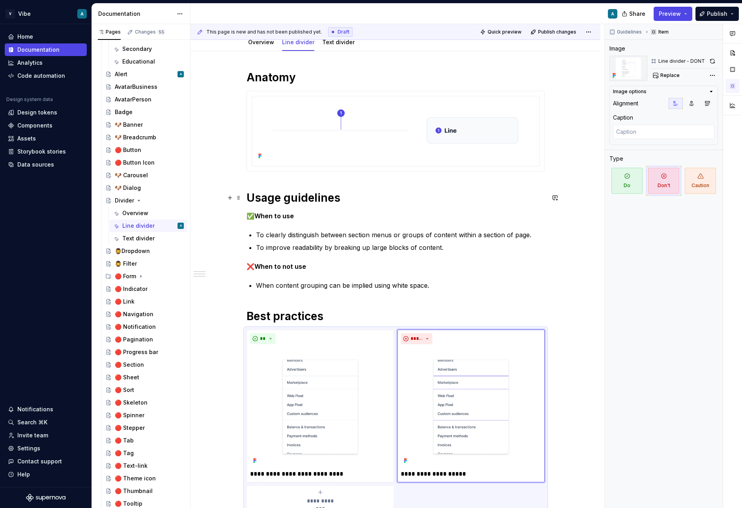
scroll to position [70, 0]
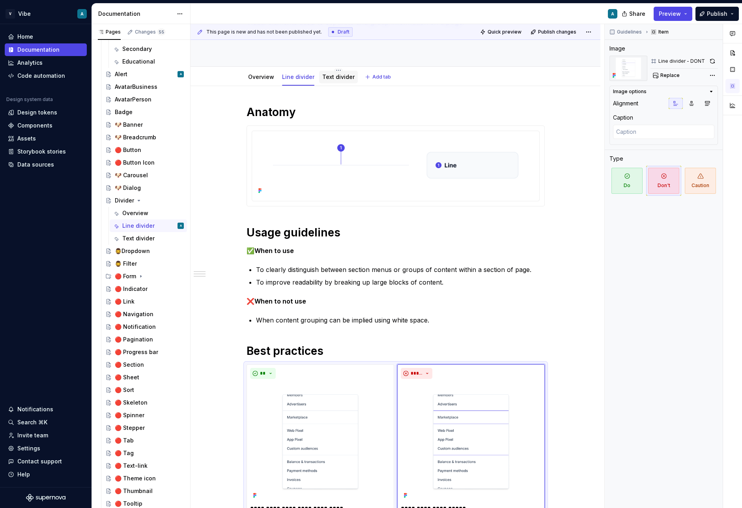
click at [342, 77] on link "Text divider" at bounding box center [338, 76] width 32 height 7
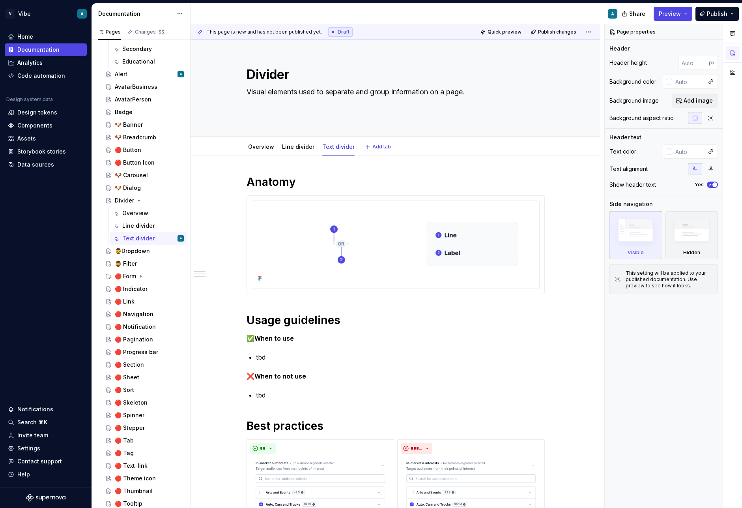
type textarea "*"
click at [263, 356] on p "tbd" at bounding box center [400, 356] width 289 height 9
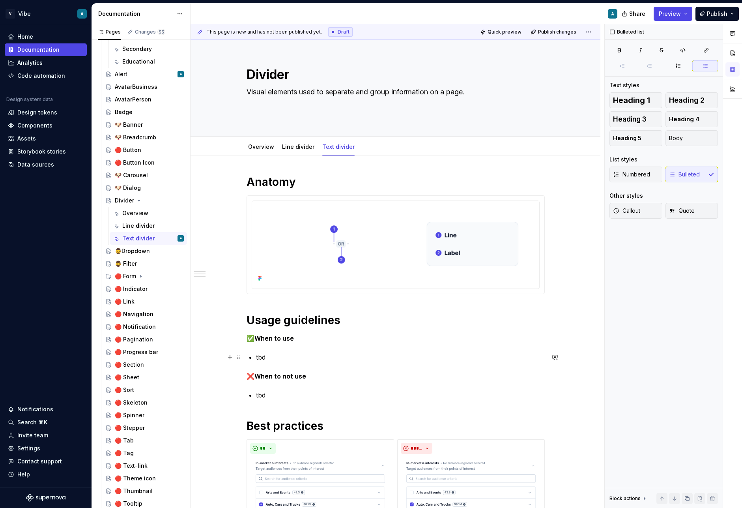
click at [263, 356] on p "tbd" at bounding box center [400, 356] width 289 height 9
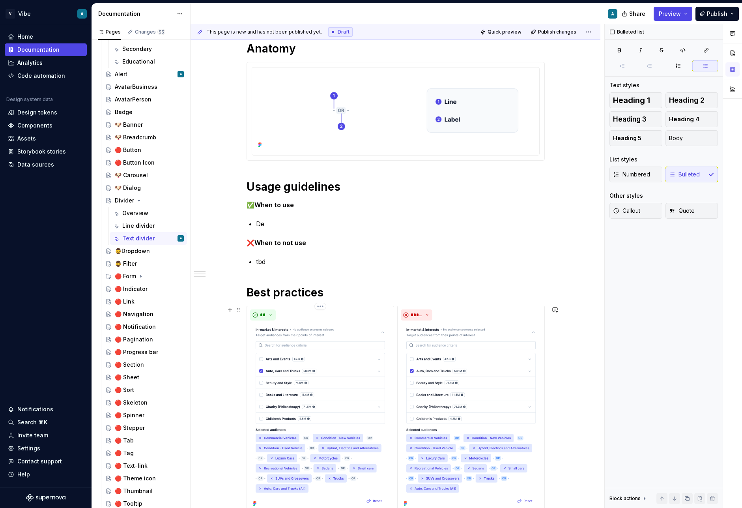
scroll to position [131, 0]
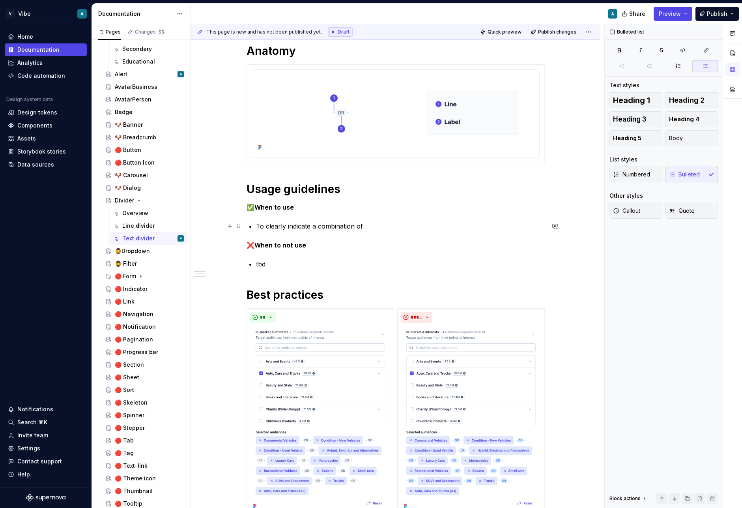
click at [314, 227] on p "To clearly indicate a combination of" at bounding box center [400, 225] width 289 height 9
click at [313, 226] on p "To clearly indicate a combination of" at bounding box center [400, 225] width 289 height 9
click at [344, 228] on p "To clearly indicate the combination behavior between items" at bounding box center [400, 225] width 289 height 9
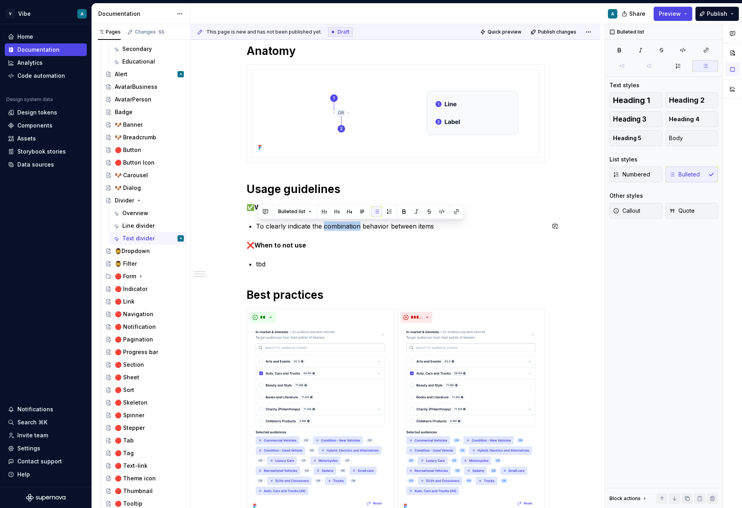
copy p "To clearly indicate the combination behavior between items"
click at [312, 261] on p "tbd" at bounding box center [400, 263] width 289 height 9
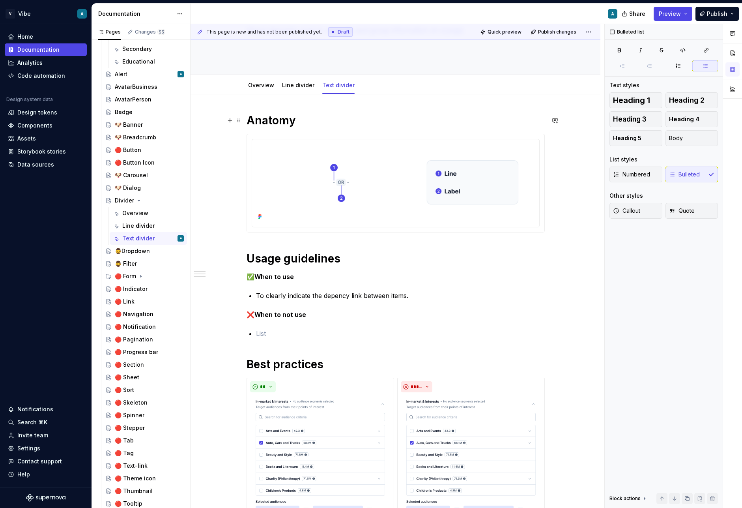
scroll to position [0, 0]
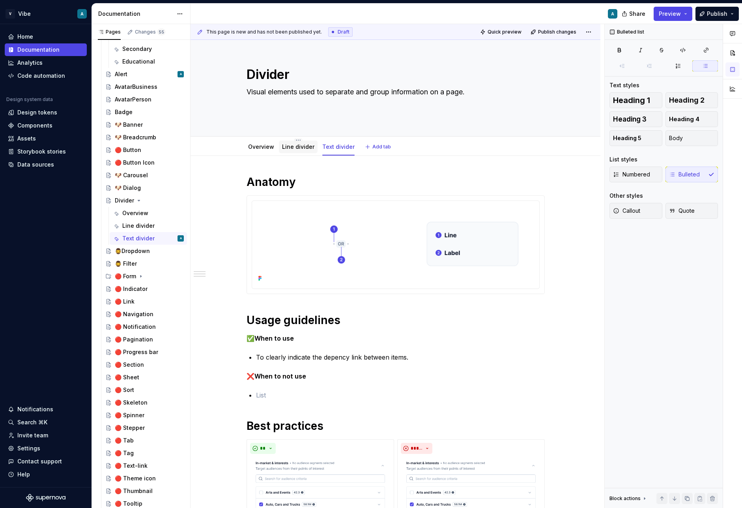
click at [292, 146] on link "Line divider" at bounding box center [298, 146] width 32 height 7
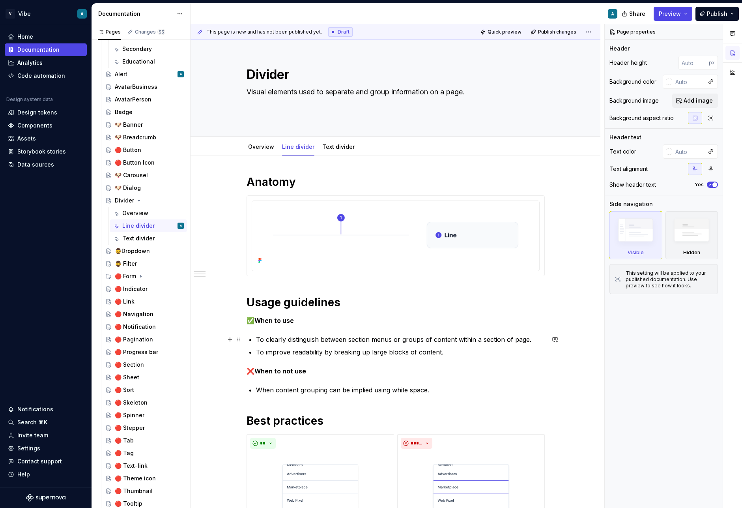
click at [303, 339] on p "To clearly distinguish between section menus or groups of content within a sect…" at bounding box center [400, 338] width 289 height 9
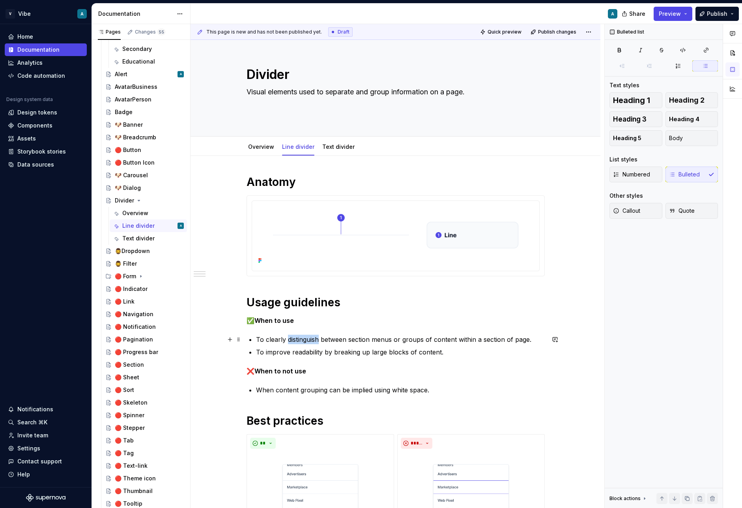
click at [303, 339] on p "To clearly distinguish between section menus or groups of content within a sect…" at bounding box center [400, 338] width 289 height 9
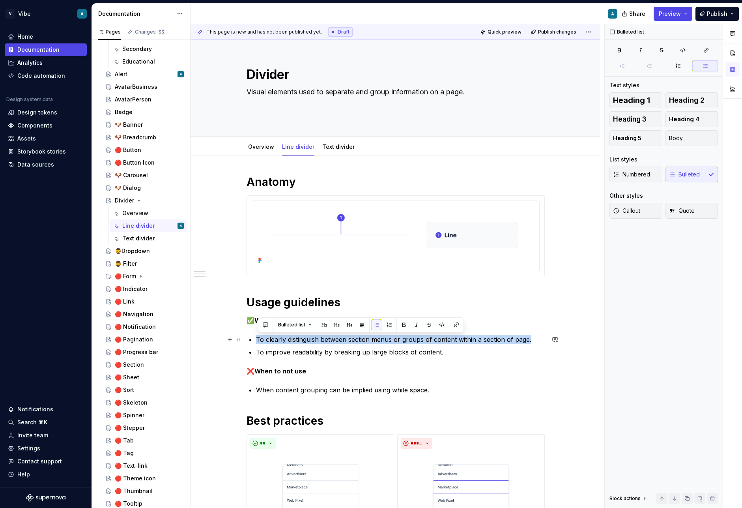
click at [303, 339] on p "To clearly distinguish between section menus or groups of content within a sect…" at bounding box center [400, 338] width 289 height 9
copy p "To clearly distinguish between section menus or groups of content within a sect…"
click at [338, 149] on link "Text divider" at bounding box center [338, 146] width 32 height 7
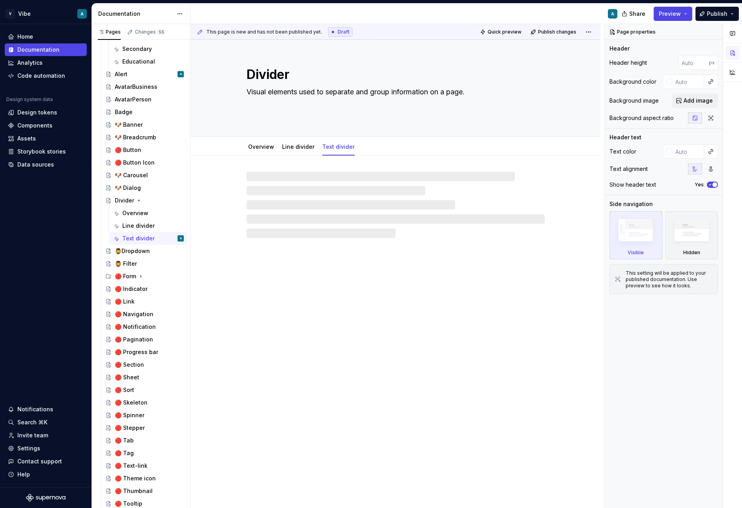
type textarea "*"
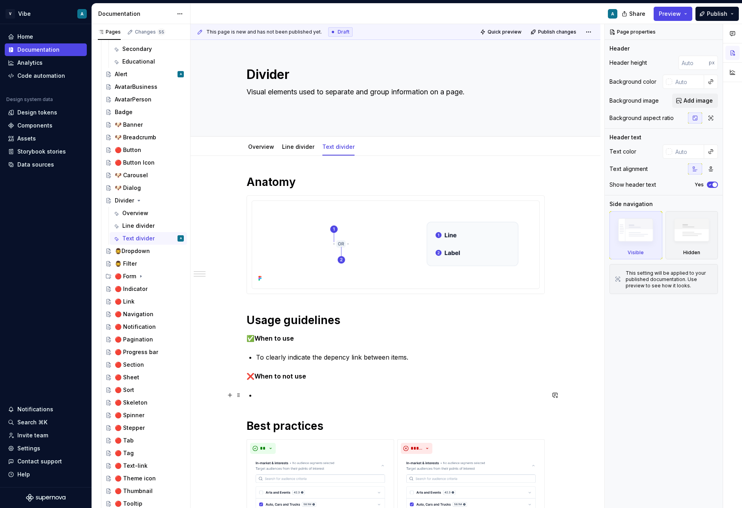
click at [271, 394] on p at bounding box center [400, 394] width 289 height 9
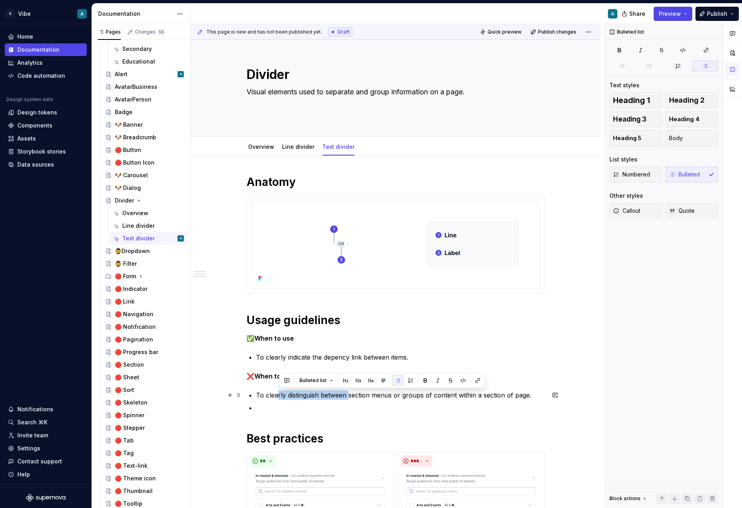
drag, startPoint x: 351, startPoint y: 396, endPoint x: 278, endPoint y: 396, distance: 72.6
click at [278, 396] on p "To clearly distinguish between section menus or groups of content within a sect…" at bounding box center [400, 394] width 289 height 9
click at [294, 392] on p "To clearly distinguish between section menus or groups of content within a sect…" at bounding box center [400, 394] width 289 height 9
click at [329, 390] on p "To distinguish between section menus or groups of content within a section of p…" at bounding box center [400, 394] width 289 height 9
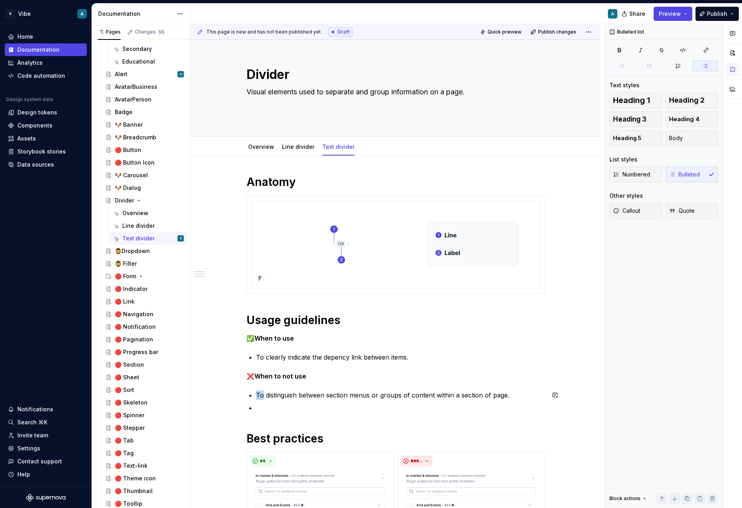
click at [329, 390] on p "To distinguish between section menus or groups of content within a section of p…" at bounding box center [400, 394] width 289 height 9
copy p "To distinguish between section menus or groups of content within a section of p…"
click at [400, 402] on ul "To distinguish between section menus or groups of content within a section of p…" at bounding box center [400, 401] width 289 height 22
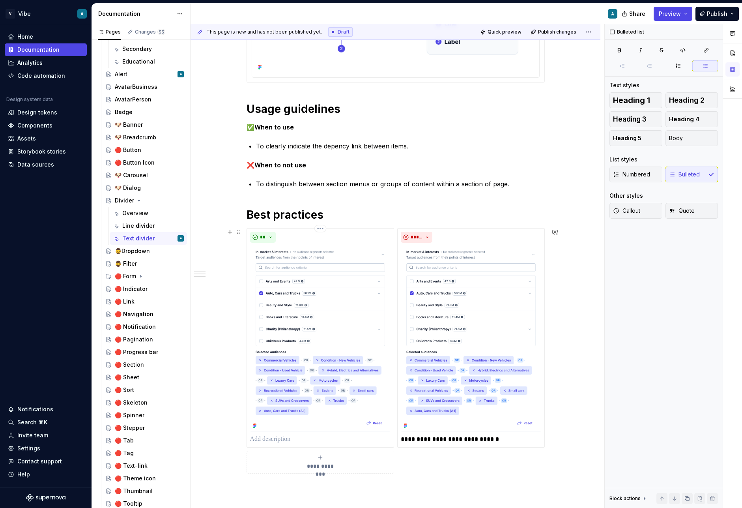
scroll to position [214, 0]
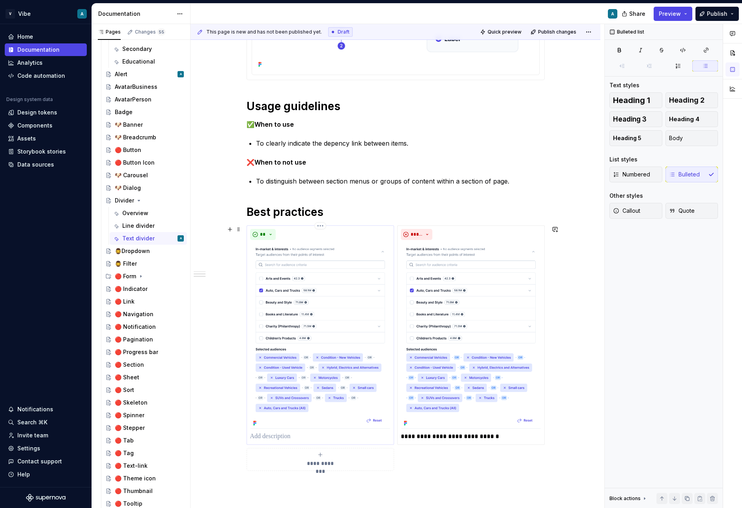
click at [282, 438] on p at bounding box center [320, 435] width 140 height 9
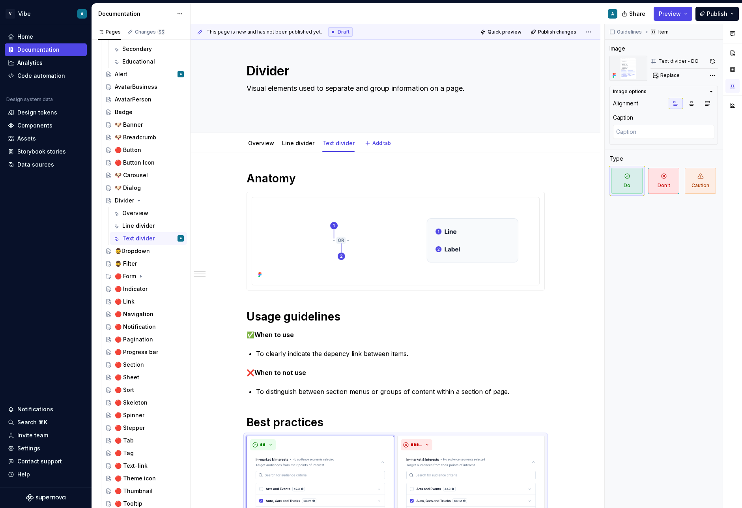
scroll to position [0, 0]
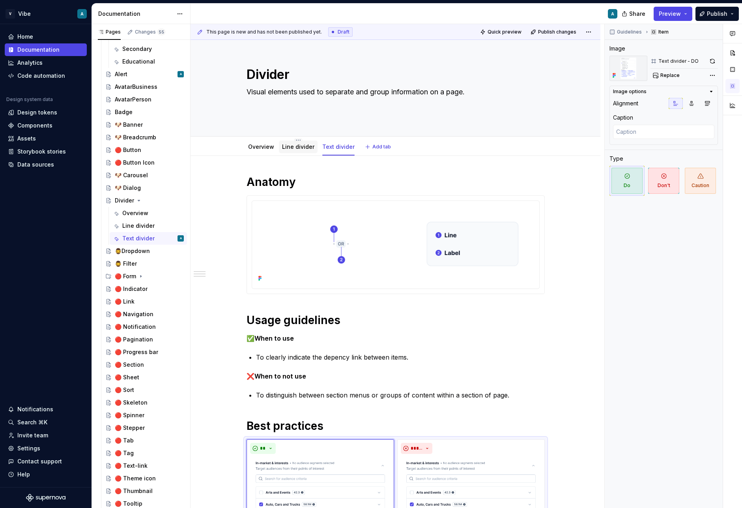
click at [295, 143] on link "Line divider" at bounding box center [298, 146] width 32 height 7
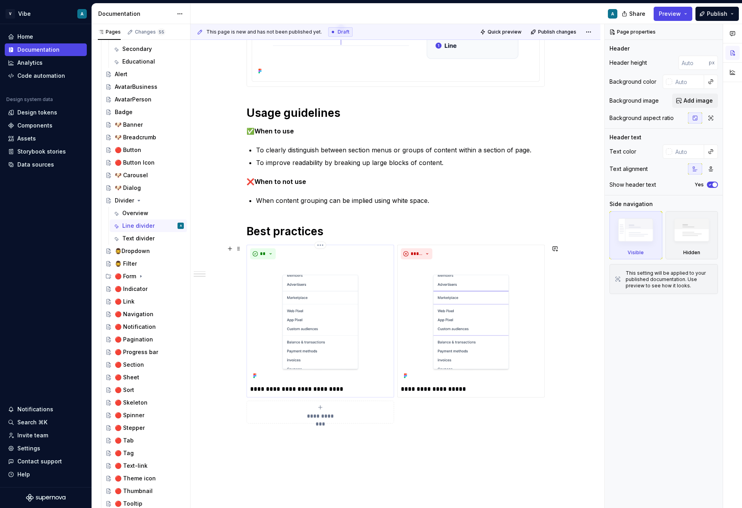
scroll to position [193, 0]
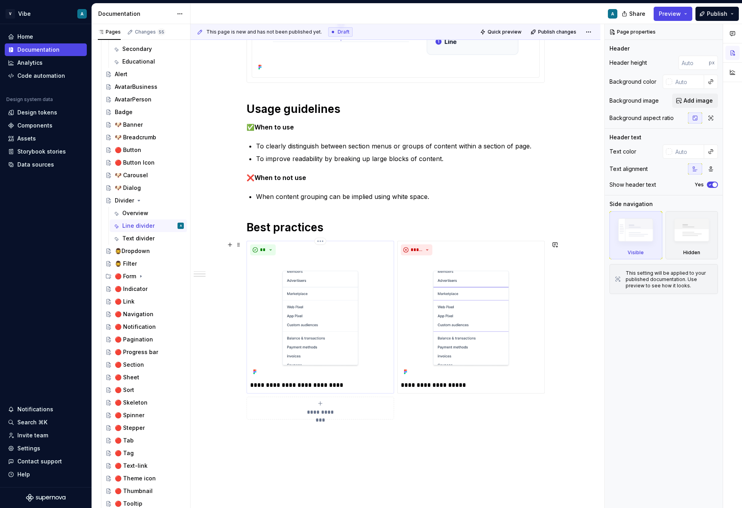
click at [325, 384] on p "**********" at bounding box center [320, 384] width 140 height 9
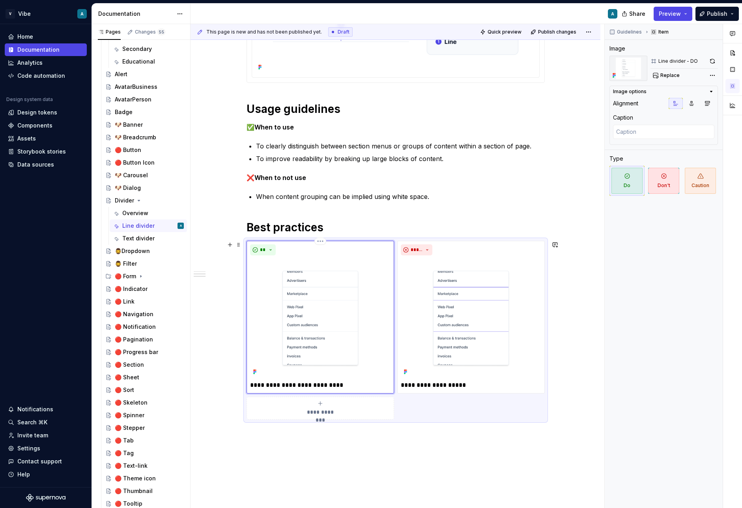
click at [325, 384] on p "**********" at bounding box center [320, 384] width 140 height 9
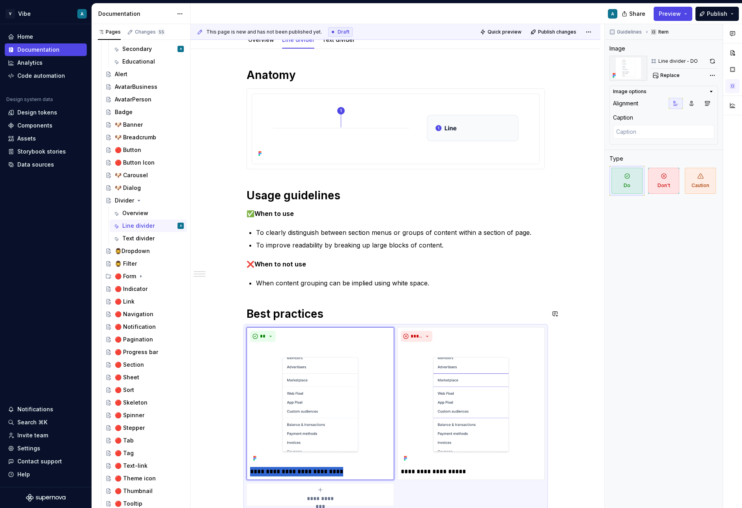
scroll to position [121, 0]
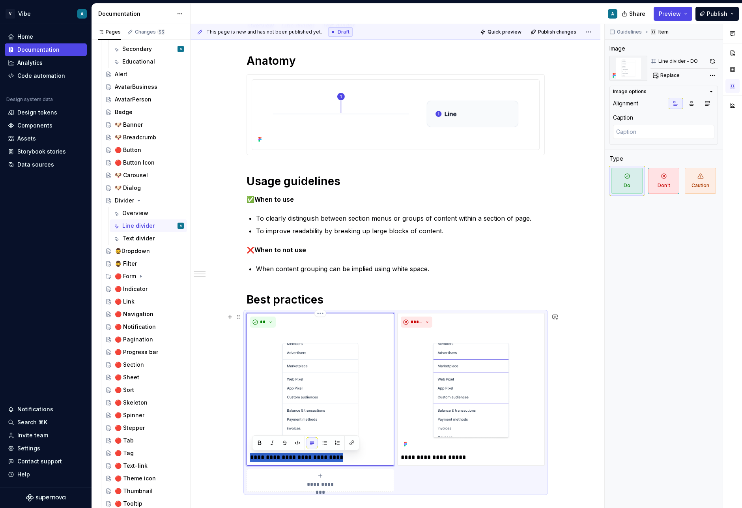
click at [351, 457] on p "**********" at bounding box center [320, 456] width 140 height 9
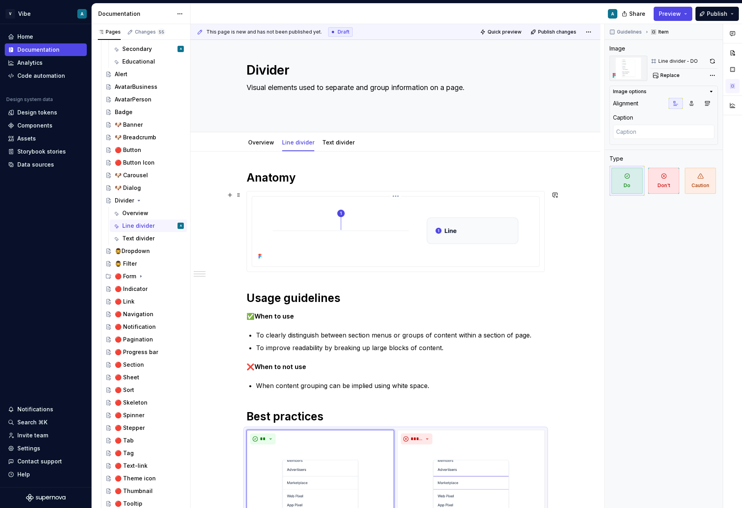
scroll to position [0, 0]
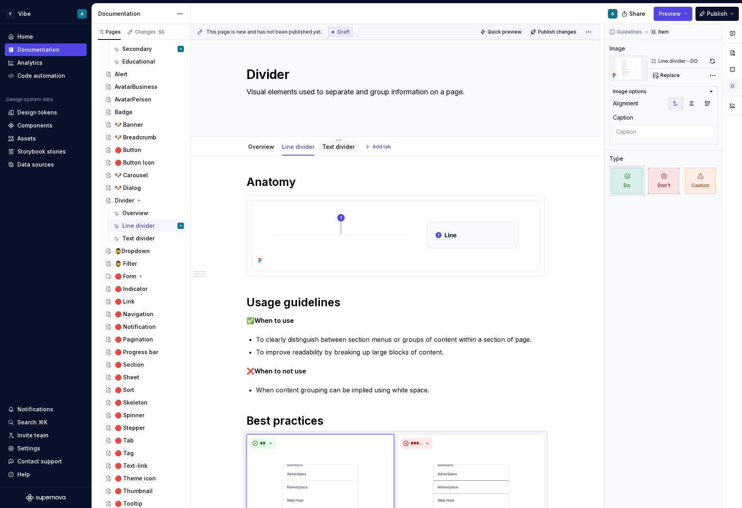
click at [337, 154] on div at bounding box center [338, 154] width 39 height 1
click at [337, 148] on link "Text divider" at bounding box center [338, 146] width 32 height 7
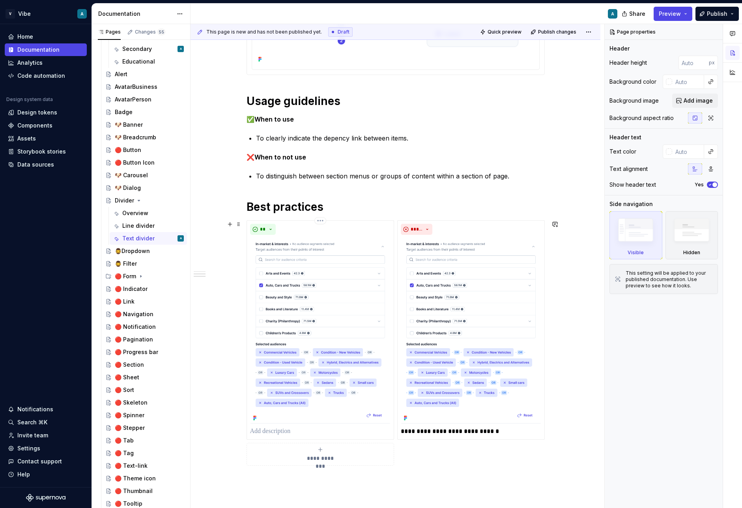
scroll to position [258, 0]
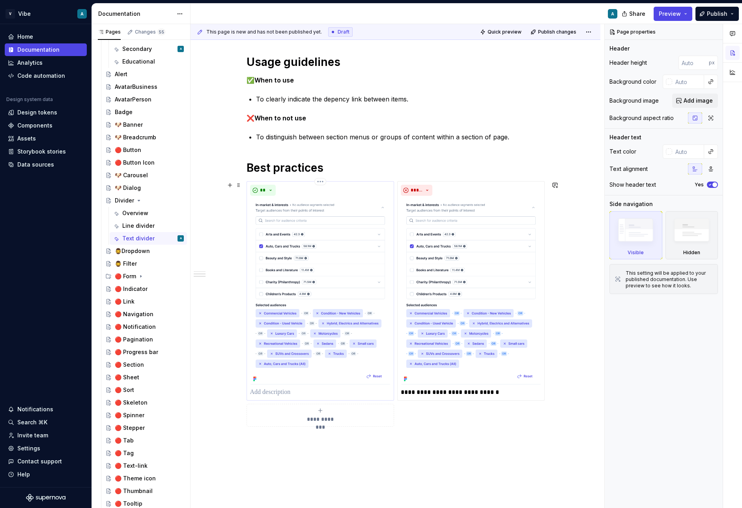
click at [301, 392] on p at bounding box center [320, 391] width 140 height 9
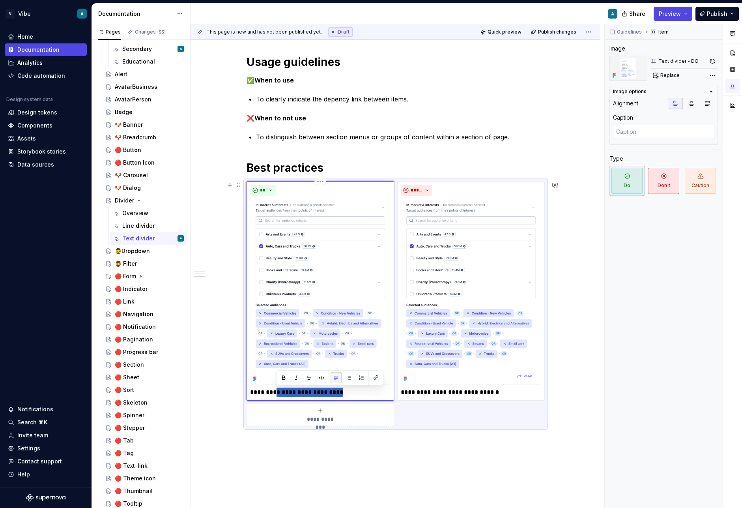
drag, startPoint x: 275, startPoint y: 392, endPoint x: 350, endPoint y: 388, distance: 75.0
click at [350, 388] on p "**********" at bounding box center [320, 391] width 140 height 9
type textarea "*"
drag, startPoint x: 327, startPoint y: 400, endPoint x: 269, endPoint y: 403, distance: 57.7
click at [269, 403] on p "**********" at bounding box center [320, 396] width 140 height 19
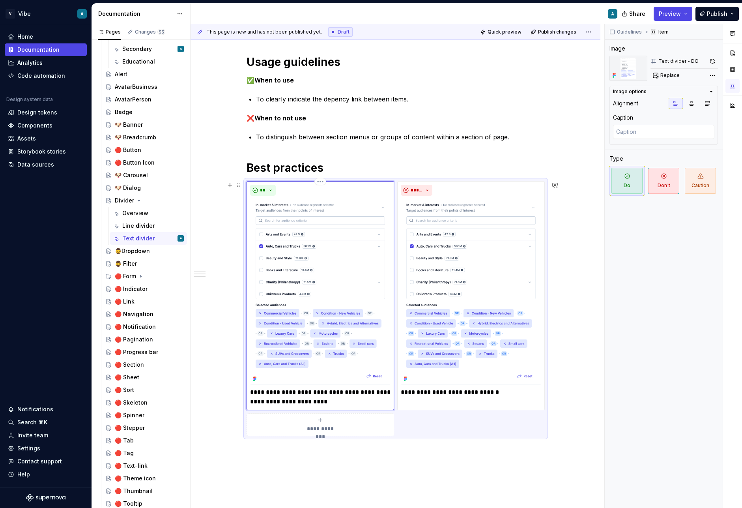
click at [310, 401] on p "**********" at bounding box center [320, 396] width 140 height 19
click at [333, 403] on p "**********" at bounding box center [320, 396] width 140 height 19
click at [345, 396] on p "**********" at bounding box center [320, 396] width 140 height 19
drag, startPoint x: 333, startPoint y: 402, endPoint x: 284, endPoint y: 401, distance: 49.7
click at [284, 401] on p "**********" at bounding box center [320, 396] width 140 height 19
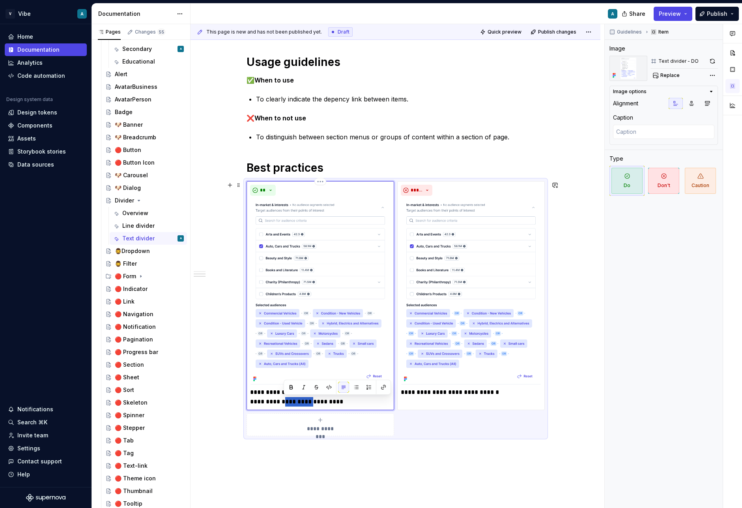
drag, startPoint x: 307, startPoint y: 401, endPoint x: 283, endPoint y: 401, distance: 23.7
click at [283, 401] on p "**********" at bounding box center [320, 396] width 140 height 19
click at [319, 400] on p "**********" at bounding box center [320, 396] width 140 height 19
drag, startPoint x: 351, startPoint y: 402, endPoint x: 326, endPoint y: 405, distance: 24.6
click at [326, 405] on p "**********" at bounding box center [320, 396] width 140 height 19
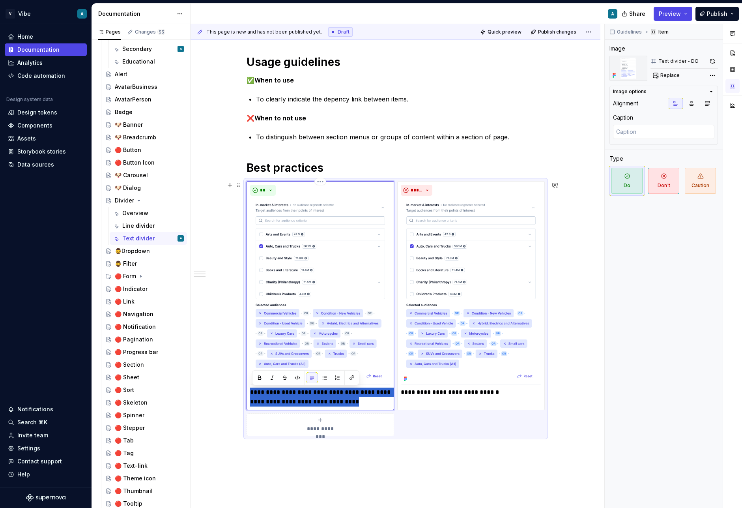
drag, startPoint x: 360, startPoint y: 400, endPoint x: 251, endPoint y: 392, distance: 109.9
click at [251, 392] on div "**********" at bounding box center [320, 295] width 148 height 229
click at [345, 393] on p "**********" at bounding box center [320, 396] width 140 height 19
drag, startPoint x: 327, startPoint y: 392, endPoint x: 299, endPoint y: 393, distance: 28.0
click at [299, 393] on p "**********" at bounding box center [320, 396] width 140 height 19
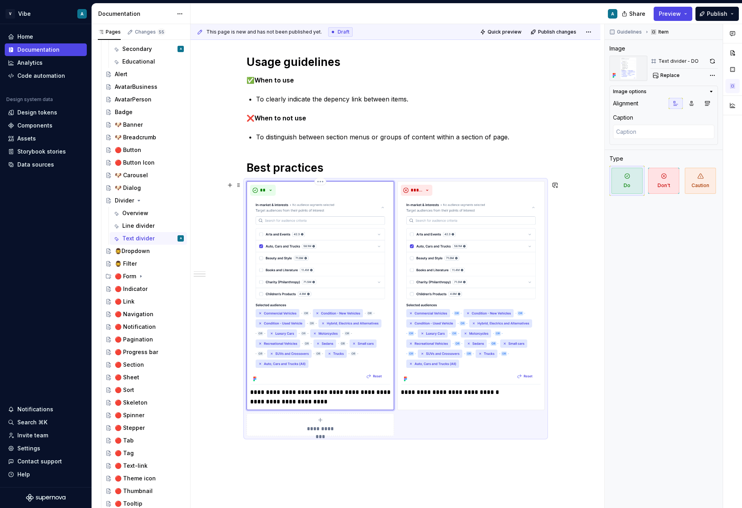
click at [293, 400] on p "**********" at bounding box center [320, 396] width 140 height 19
drag, startPoint x: 349, startPoint y: 402, endPoint x: 267, endPoint y: 396, distance: 82.2
click at [267, 396] on p "**********" at bounding box center [320, 396] width 140 height 19
click at [346, 403] on p "**********" at bounding box center [320, 396] width 140 height 19
drag, startPoint x: 356, startPoint y: 400, endPoint x: 252, endPoint y: 393, distance: 104.3
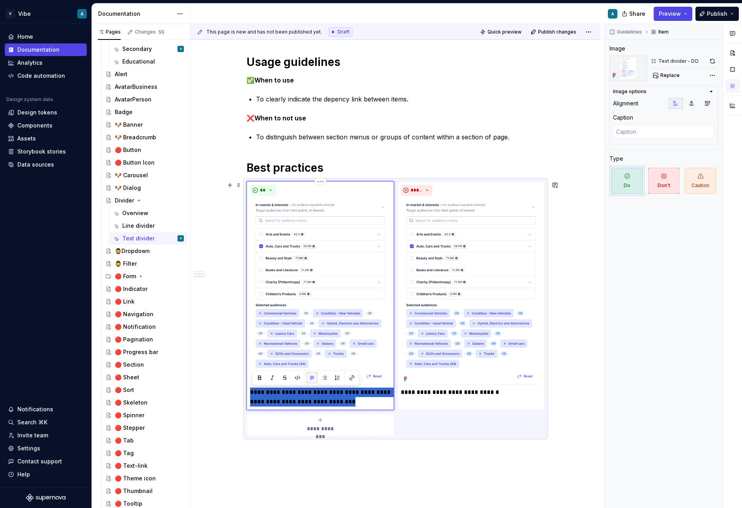
click at [252, 393] on p "**********" at bounding box center [320, 396] width 140 height 19
click at [379, 476] on div "**********" at bounding box center [395, 248] width 410 height 700
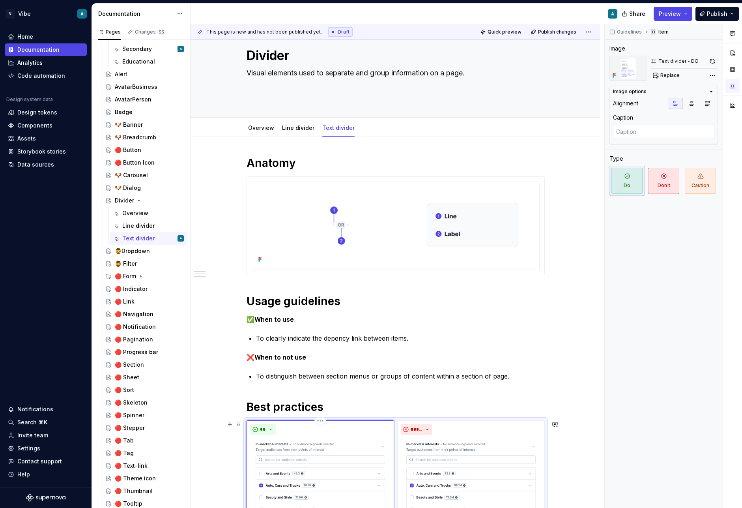
scroll to position [0, 0]
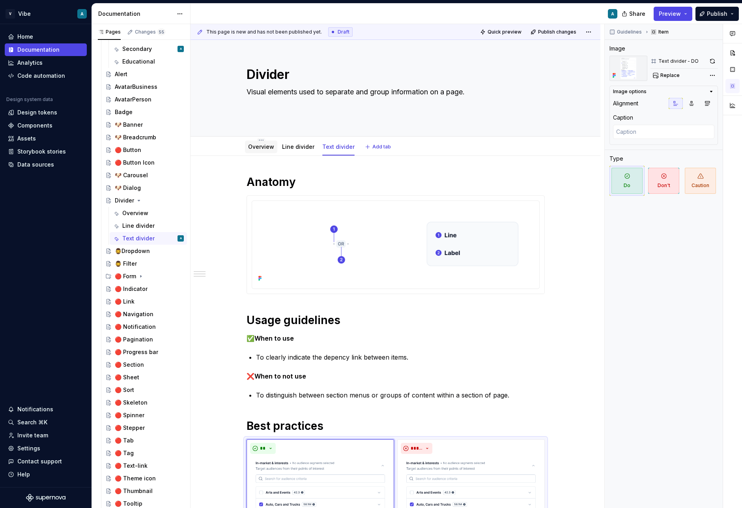
click at [268, 154] on div at bounding box center [261, 154] width 32 height 1
click at [267, 151] on div "Overview" at bounding box center [261, 146] width 32 height 13
click at [267, 145] on link "Overview" at bounding box center [261, 146] width 26 height 7
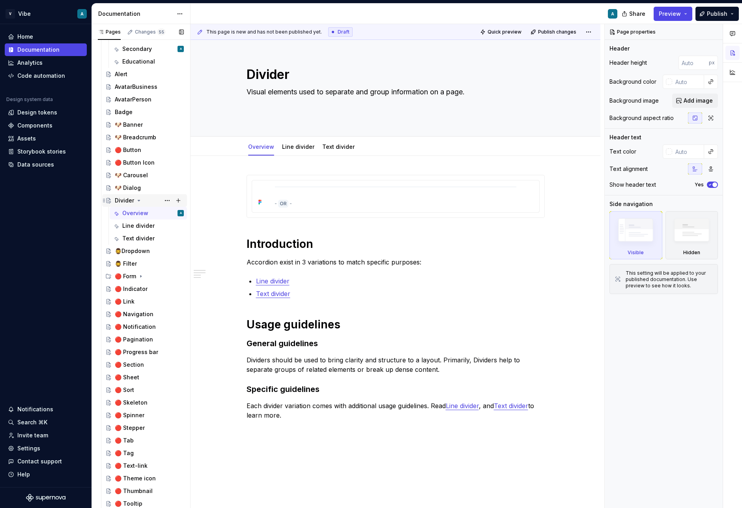
click at [138, 196] on div "Divider" at bounding box center [149, 200] width 69 height 11
click at [138, 200] on icon "Page tree" at bounding box center [139, 200] width 2 height 1
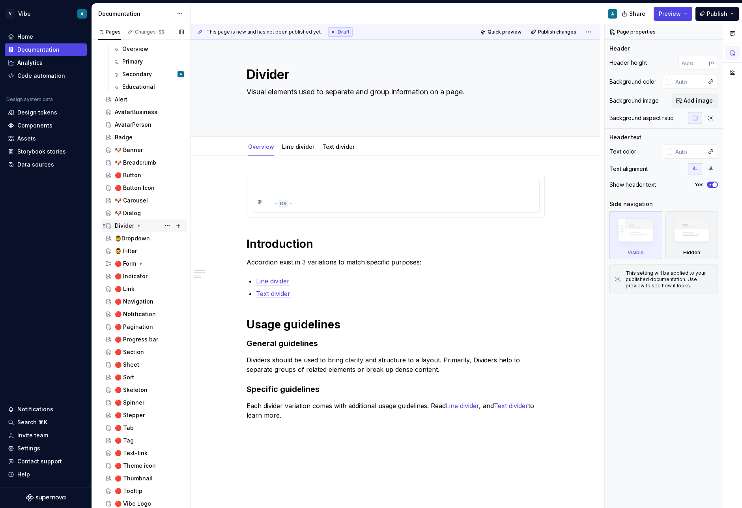
scroll to position [166, 0]
click at [137, 200] on div "🐶 Carousel" at bounding box center [131, 200] width 33 height 8
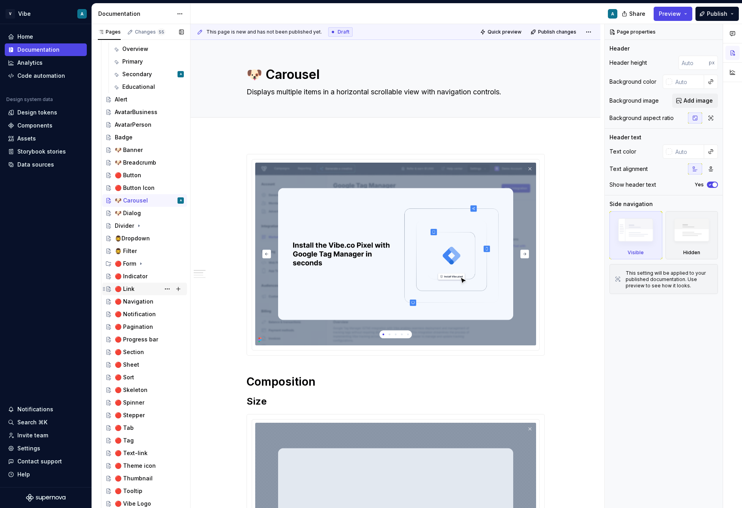
click at [131, 288] on div "🔴 Link" at bounding box center [125, 289] width 20 height 8
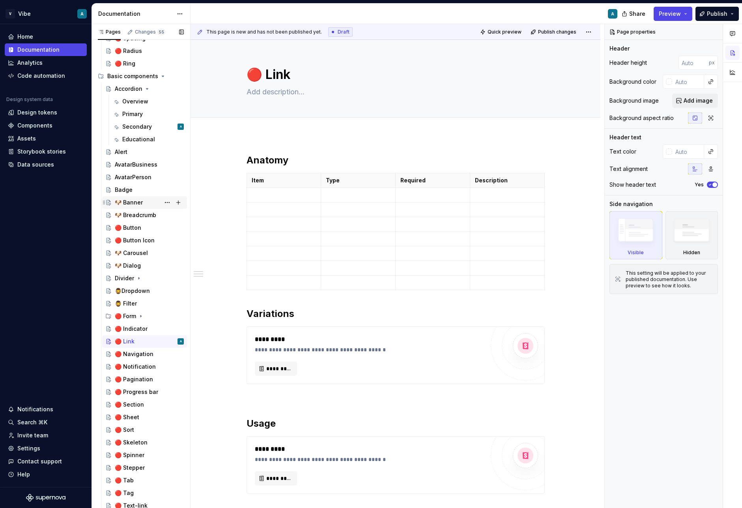
scroll to position [113, 0]
click at [142, 90] on div "Accordion" at bounding box center [149, 89] width 69 height 11
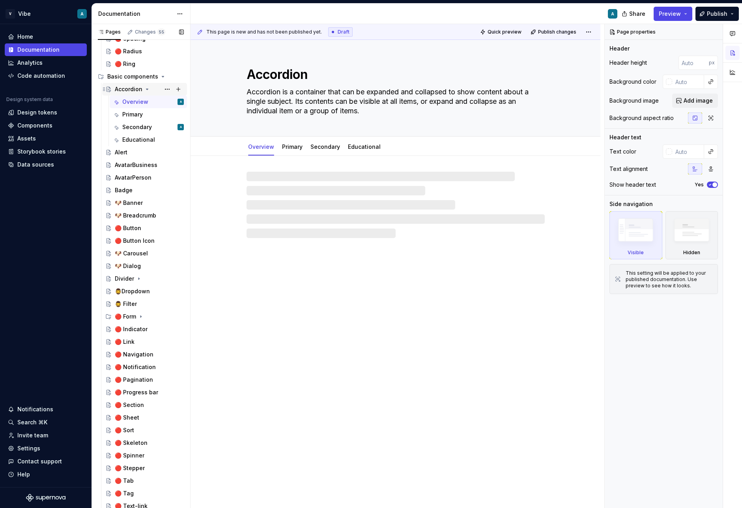
click at [144, 88] on icon "Page tree" at bounding box center [147, 89] width 6 height 6
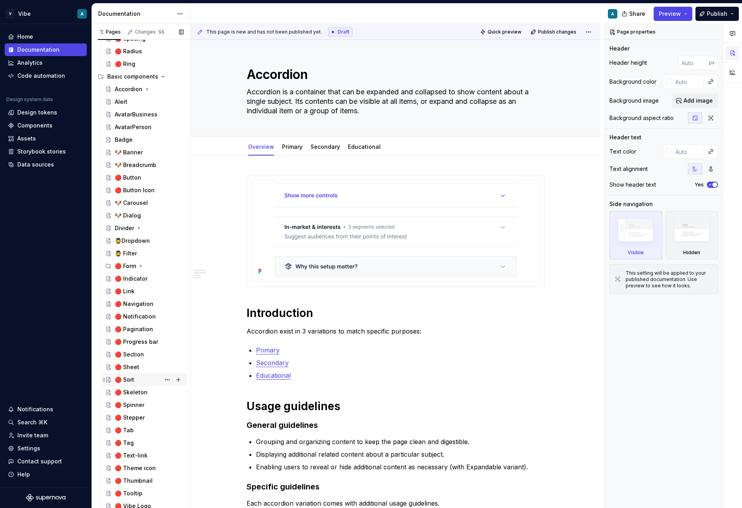
scroll to position [116, 0]
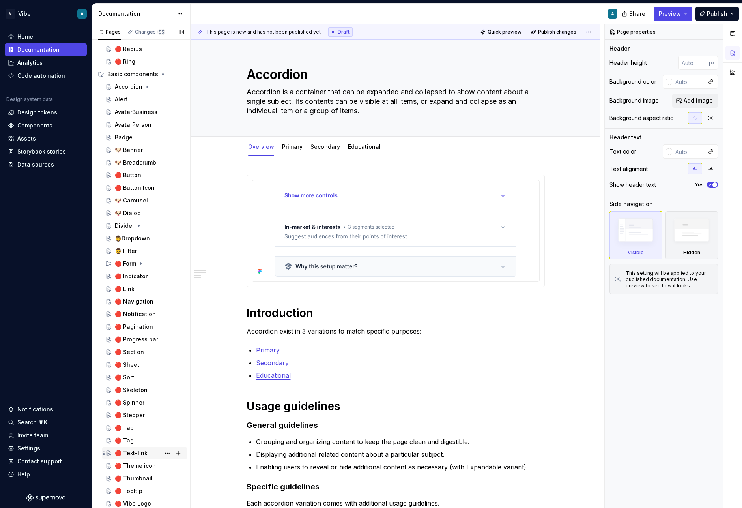
click at [129, 456] on div "🔴 Text-link" at bounding box center [131, 453] width 33 height 8
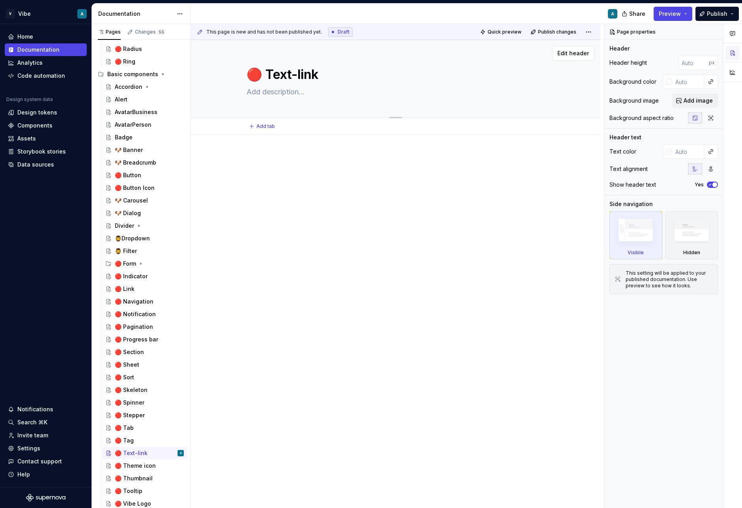
click at [266, 78] on textarea "🔴 Text-link" at bounding box center [394, 74] width 298 height 19
click at [266, 74] on textarea "🔴 Text-link" at bounding box center [394, 74] width 298 height 19
type textarea "*"
type textarea "🔴Text-link"
type textarea "*"
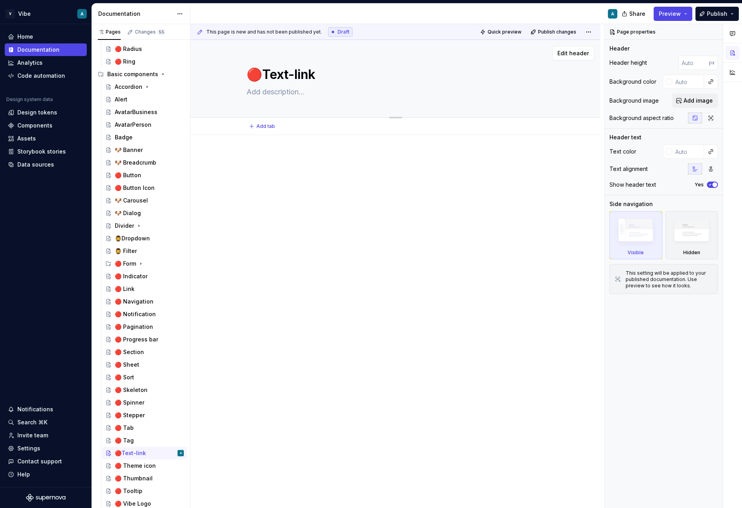
type textarea "Text-link"
type textarea "*"
type textarea "Text-link"
click at [292, 93] on textarea at bounding box center [394, 92] width 298 height 13
paste textarea "Text-based navigation elements that take users to another destination."
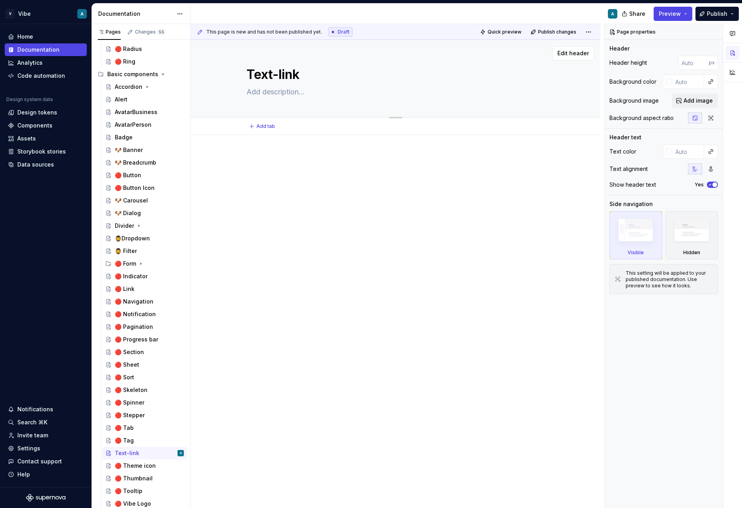
type textarea "*"
type textarea "Text-based navigation elements that take users to another destination."
type textarea "*"
type textarea "Text-based navigation elements that take users to another destination."
type textarea "*"
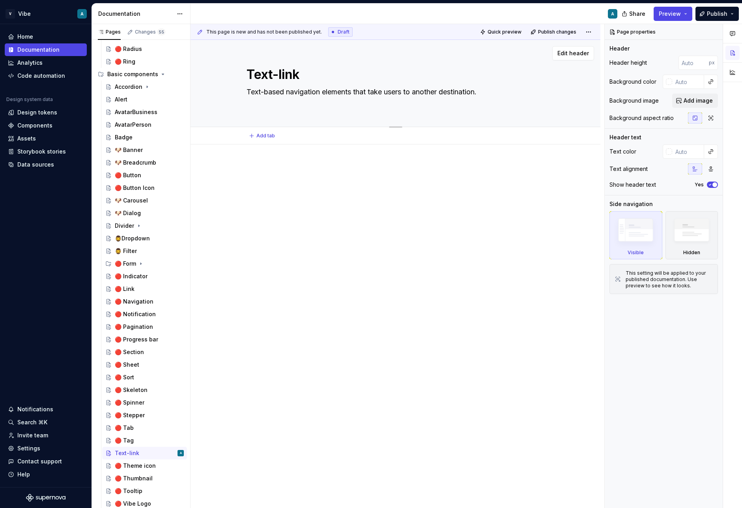
type textarea "Text-based navigation elements that take users to another destination."
click at [354, 93] on textarea "Text-based navigation elements that take users to another destination." at bounding box center [394, 92] width 298 height 13
type textarea "*"
type textarea "Text-based navigation element that take users to another destination."
drag, startPoint x: 369, startPoint y: 92, endPoint x: 353, endPoint y: 95, distance: 16.1
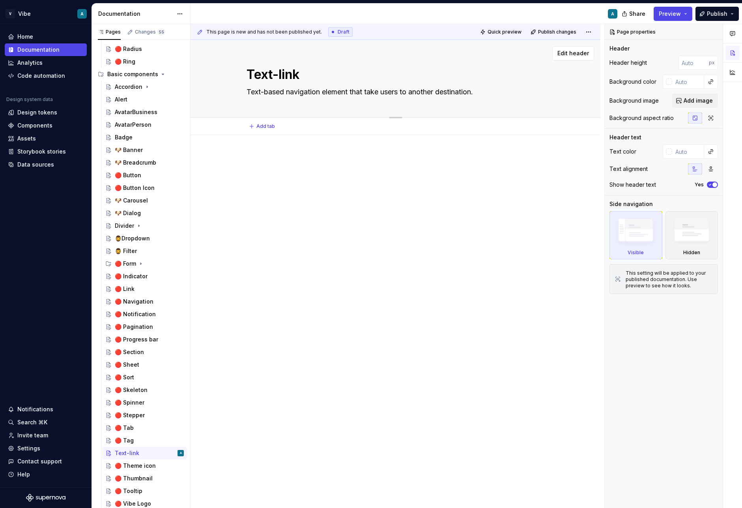
click at [353, 95] on textarea "Text-based navigation element that take users to another destination." at bounding box center [394, 92] width 298 height 13
type textarea "*"
type textarea "Text-based navigation element take users to another destination."
drag, startPoint x: 368, startPoint y: 91, endPoint x: 368, endPoint y: 256, distance: 164.1
click at [368, 95] on textarea "Text-based navigation element take users to another destination." at bounding box center [394, 92] width 298 height 13
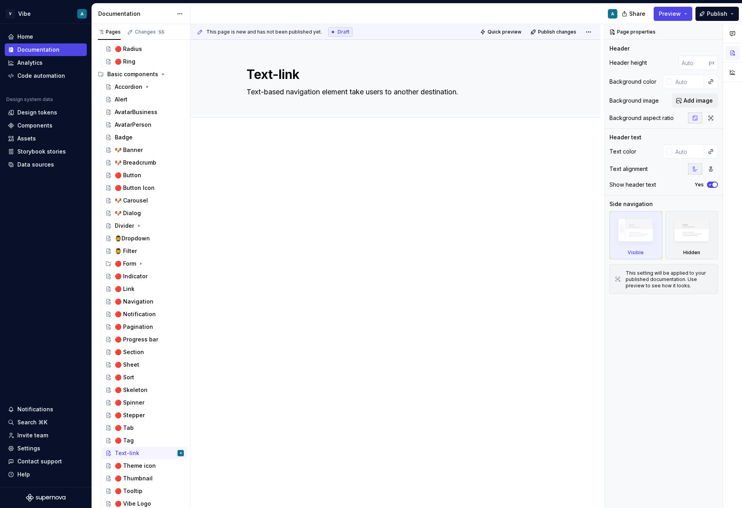
type textarea "*"
type textarea "Text-based navigation element tak users to another destination."
type textarea "*"
type textarea "Text-based navigation element taki users to another destination."
type textarea "*"
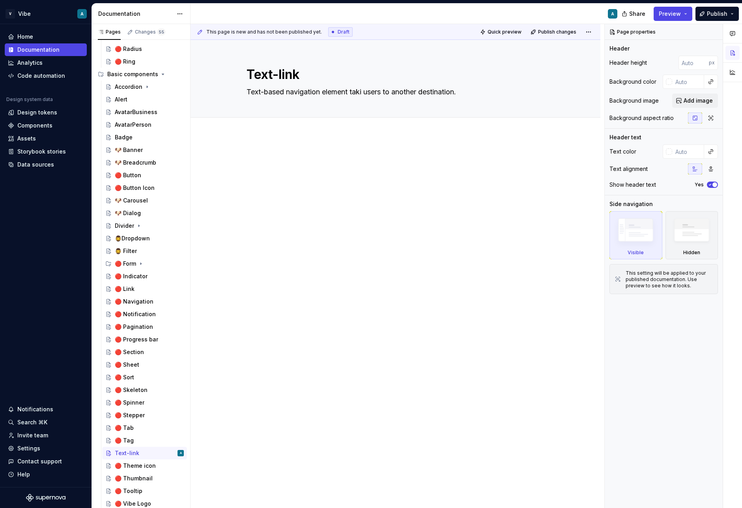
type textarea "Text-based navigation element takin users to another destination."
type textarea "*"
type textarea "Text-based navigation element taki users to another destination."
type textarea "*"
type textarea "Text-based navigation element tak users to another destination."
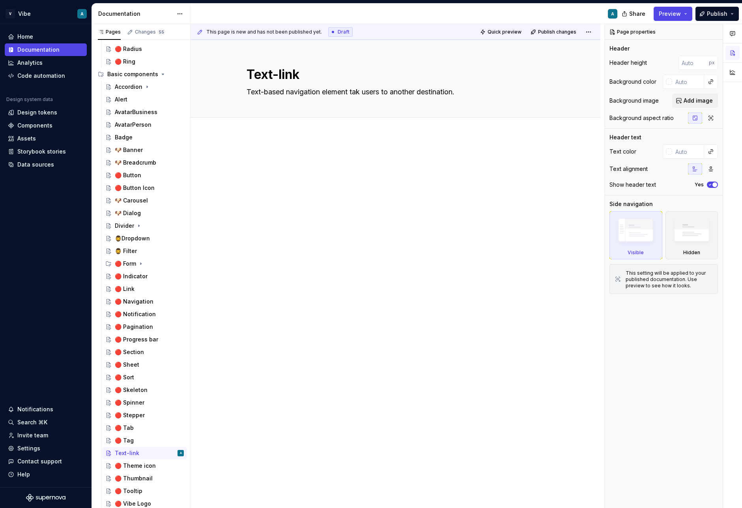
type textarea "*"
type textarea "Text-based navigation element ta users to another destination."
type textarea "*"
type textarea "Text-based navigation element t users to another destination."
type textarea "*"
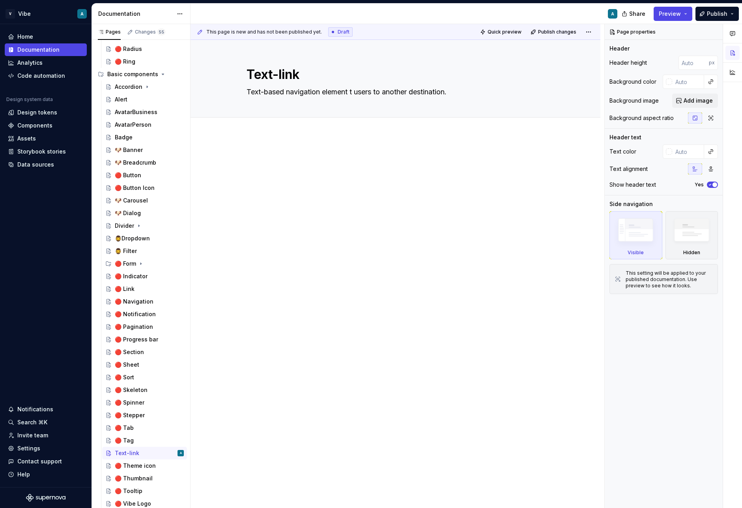
type textarea "Text-based navigation element users to another destination."
type textarea "*"
type textarea "Text-based navigation element d users to another destination."
type textarea "*"
type textarea "Text-based navigation element dr users to another destination."
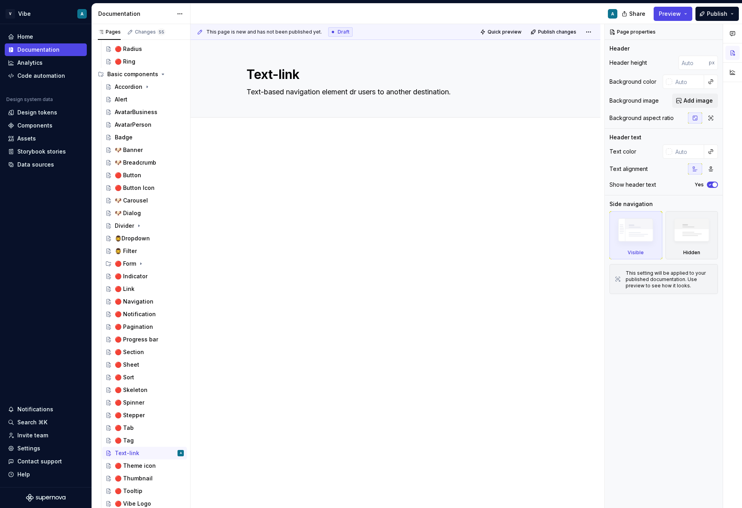
type textarea "*"
type textarea "Text-based navigation element dri users to another destination."
type textarea "*"
type textarea "Text-based navigation element drin users to another destination."
type textarea "*"
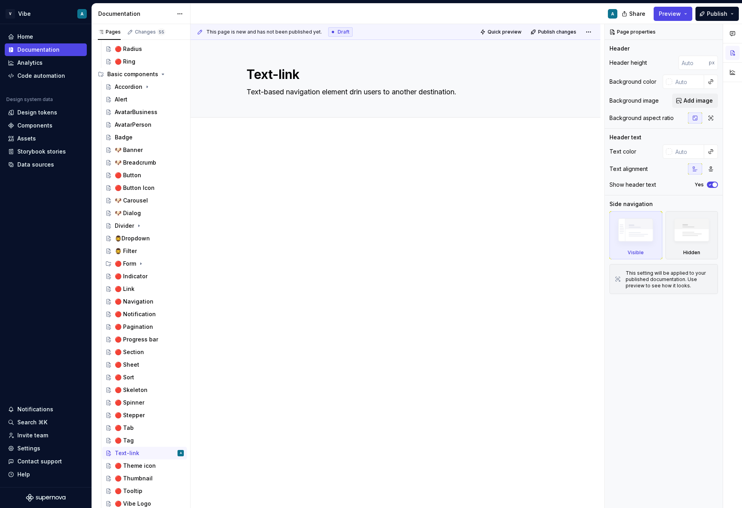
type textarea "Text-based navigation element drinv users to another destination."
type textarea "*"
type textarea "Text-based navigation element drin users to another destination."
type textarea "*"
type textarea "Text-based navigation element dri users to another destination."
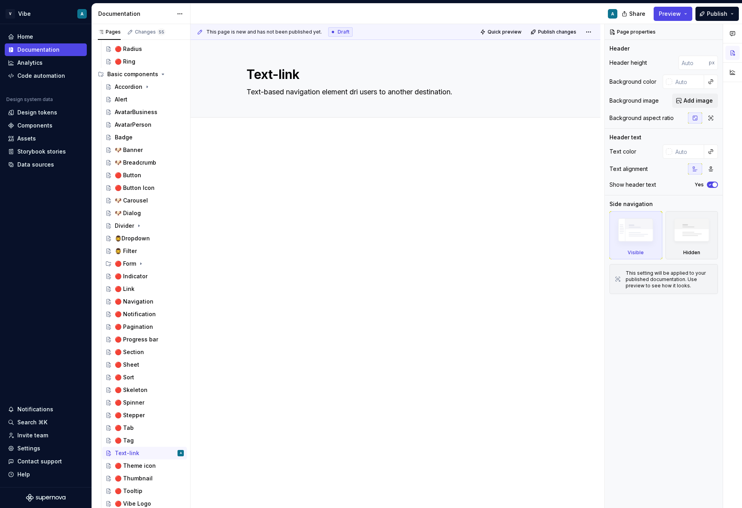
type textarea "*"
type textarea "Text-based navigation element driv users to another destination."
type textarea "*"
type textarea "Text-based navigation element drivi users to another destination."
type textarea "*"
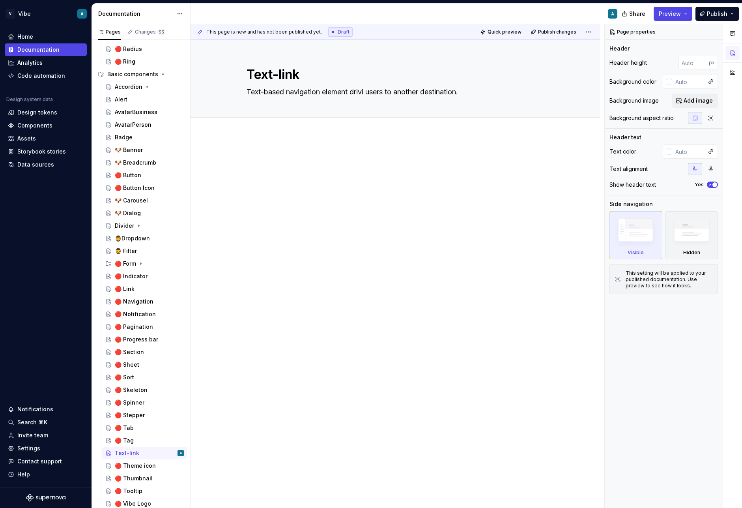
type textarea "Text-based navigation element drivin users to another destination."
type textarea "*"
type textarea "Text-based navigation element driving users to another destination."
type textarea "*"
type textarea "Text-based navigation element driving users to another destination."
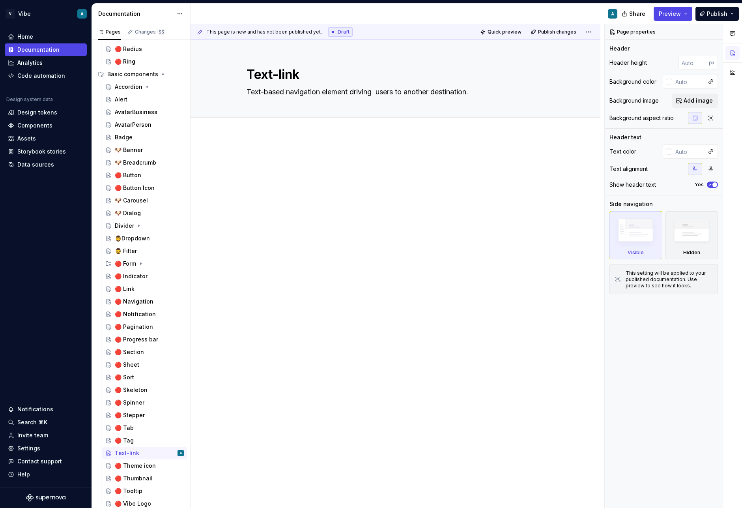
type textarea "*"
type textarea "Text-based navigation element driving t users to another destination."
type textarea "*"
type textarea "Text-based navigation element driving th users to another destination."
type textarea "*"
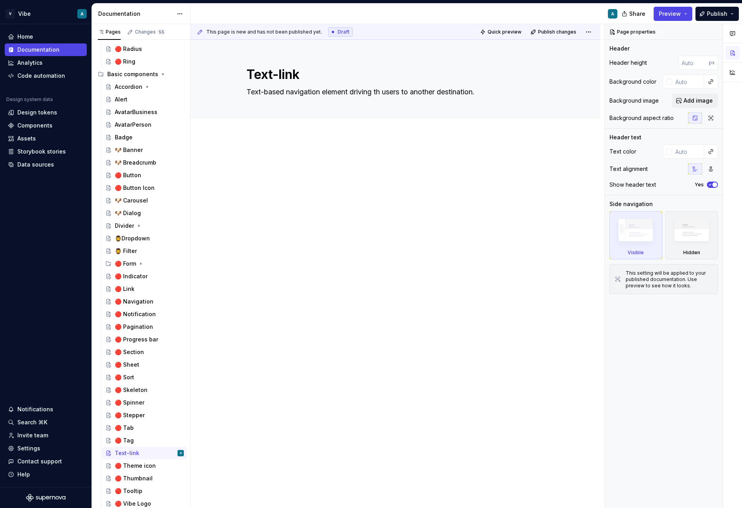
type textarea "Text-based navigation element driving the users to another destination."
type textarea "*"
type textarea "Text-based navigation element driving the user to another destination."
type textarea "*"
type textarea "Text-based navigation element driving the user to another destination."
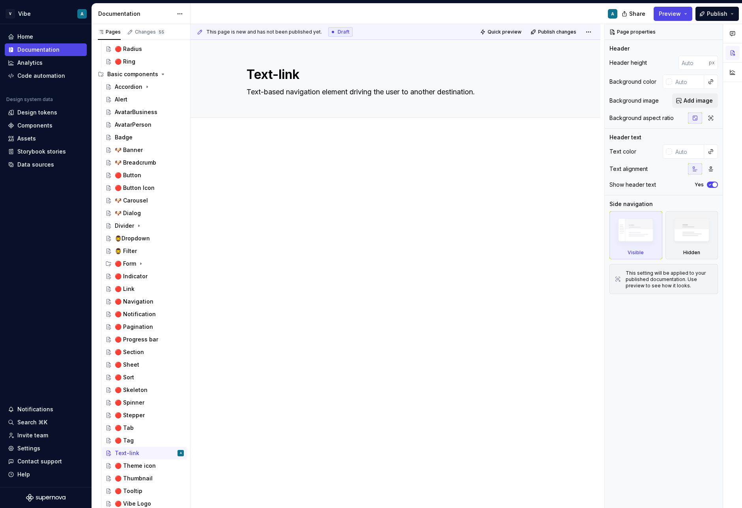
click at [313, 146] on div at bounding box center [395, 240] width 410 height 211
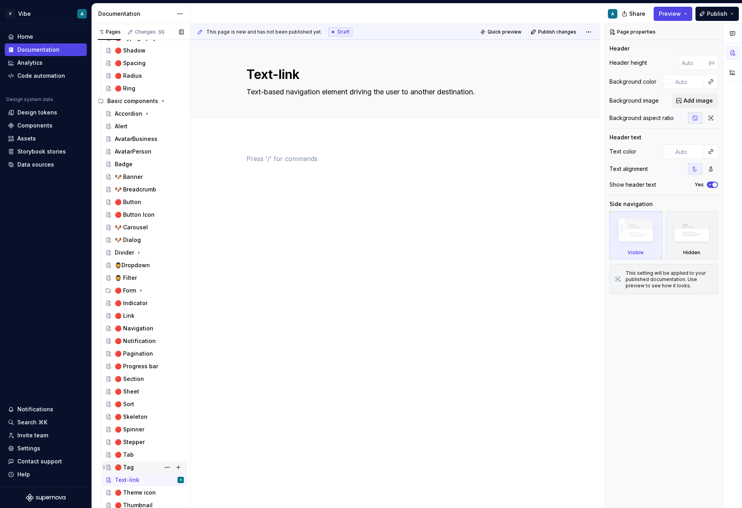
scroll to position [116, 0]
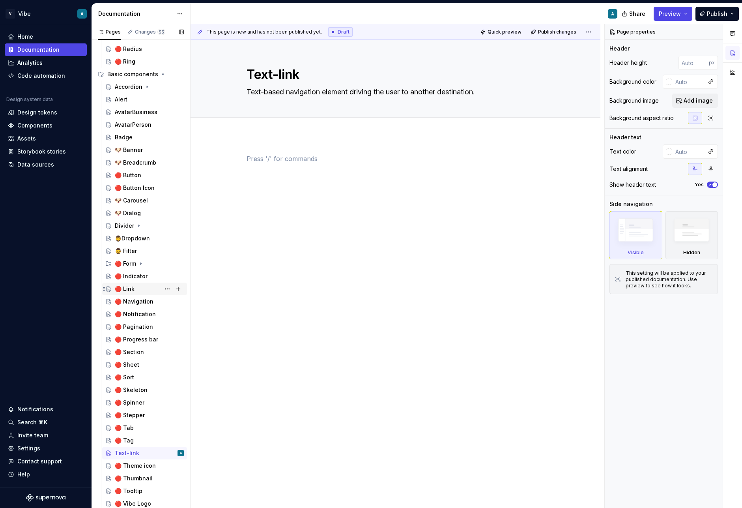
click at [144, 289] on div "🔴 Link" at bounding box center [149, 288] width 69 height 11
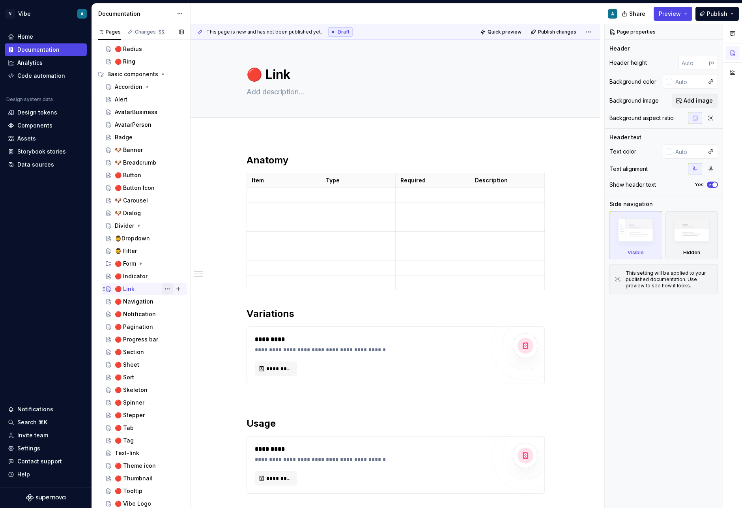
click at [167, 287] on button "Page tree" at bounding box center [167, 288] width 11 height 11
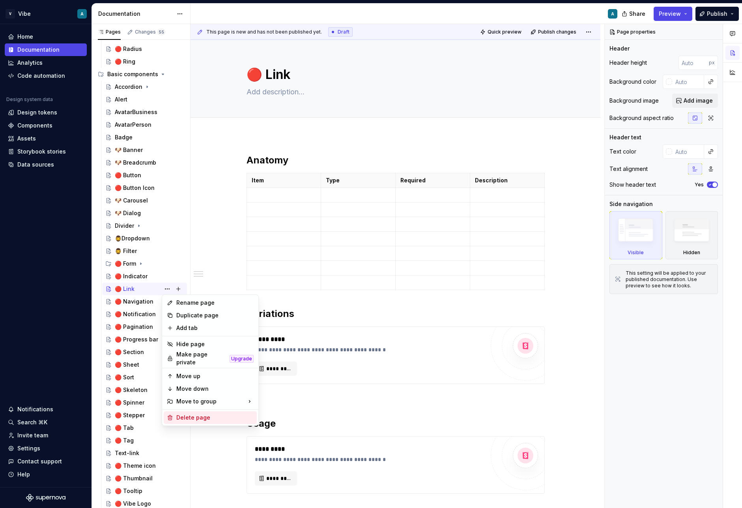
click at [198, 415] on div "Delete page" at bounding box center [214, 417] width 77 height 8
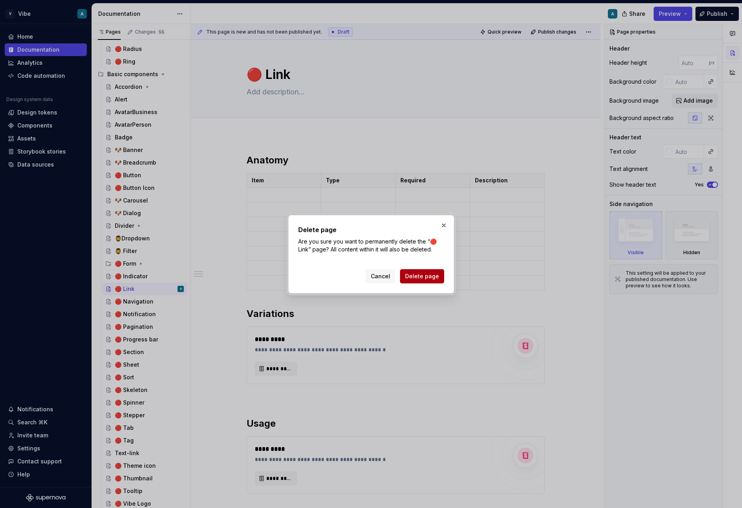
click at [409, 274] on span "Delete page" at bounding box center [422, 276] width 34 height 8
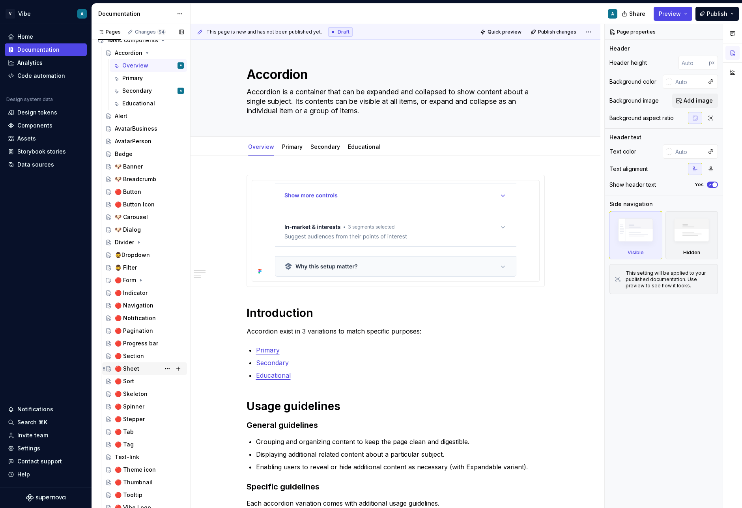
scroll to position [153, 0]
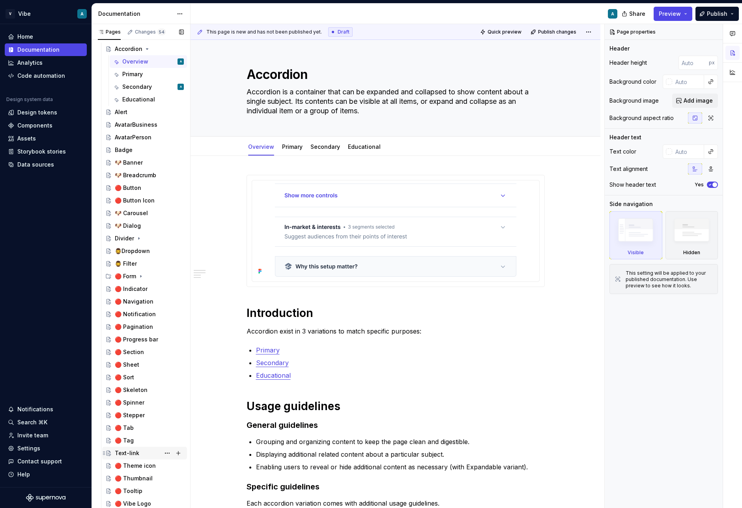
click at [136, 458] on div "Text-link" at bounding box center [144, 452] width 85 height 13
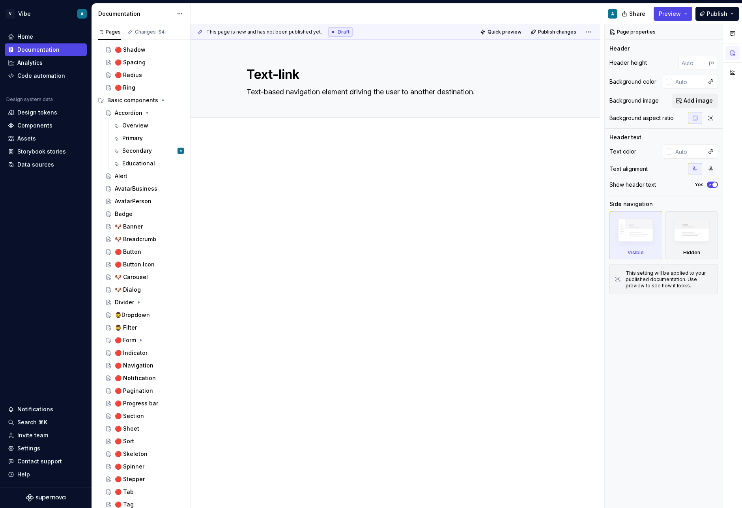
scroll to position [85, 0]
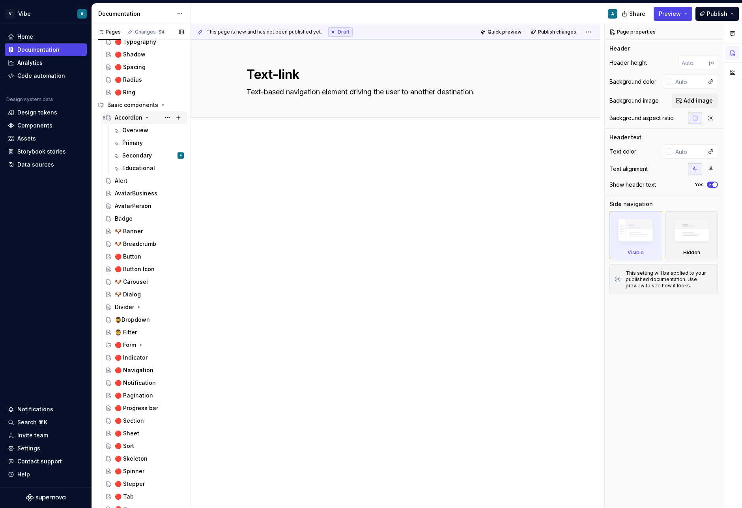
click at [145, 116] on icon "Page tree" at bounding box center [147, 117] width 6 height 6
click at [139, 116] on div "Accordion" at bounding box center [129, 118] width 28 height 8
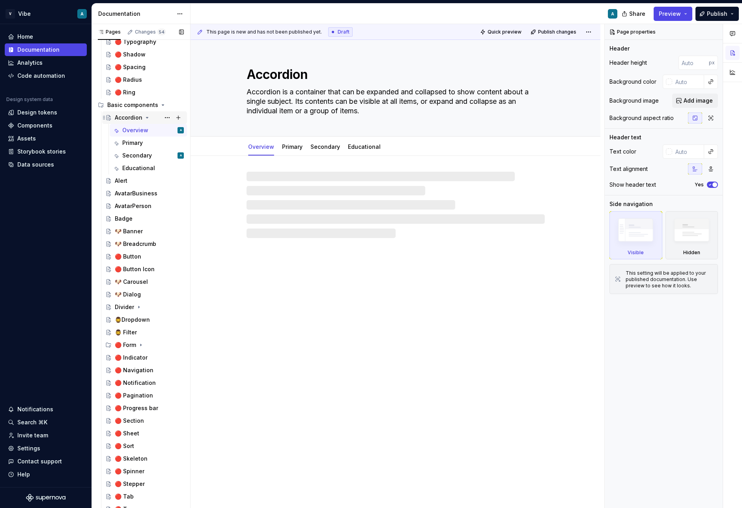
click at [144, 116] on icon "Page tree" at bounding box center [147, 117] width 6 height 6
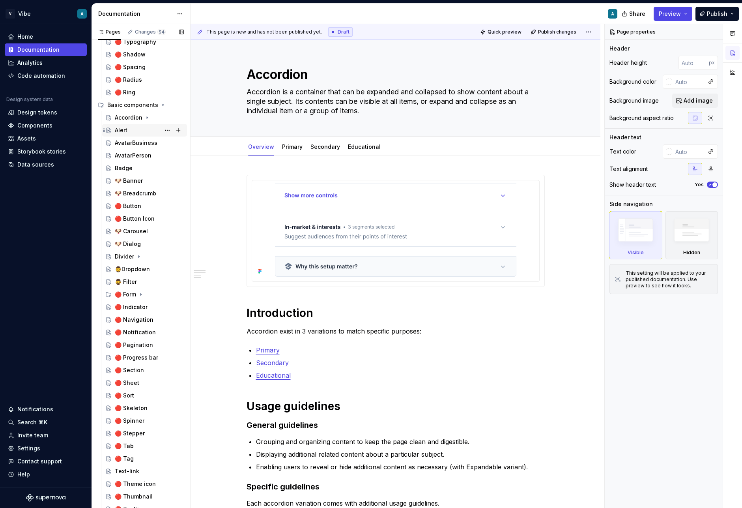
click at [129, 132] on div "Alert" at bounding box center [149, 130] width 69 height 11
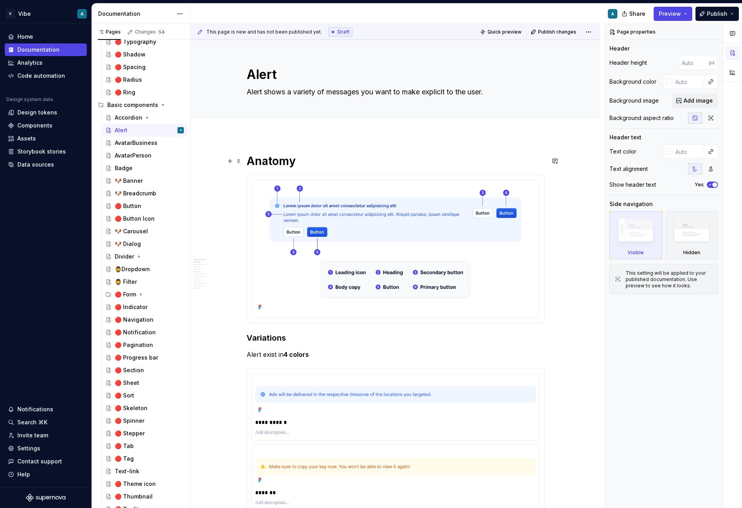
click at [288, 167] on h1 "Anatomy" at bounding box center [395, 161] width 298 height 14
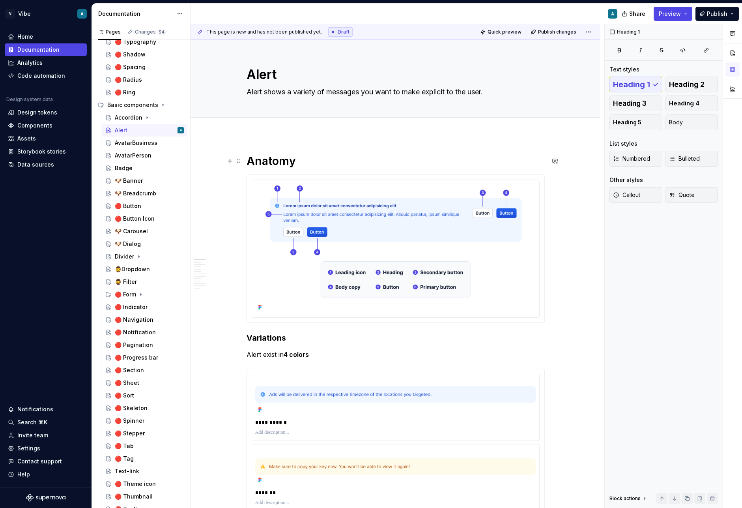
click at [288, 167] on h1 "Anatomy" at bounding box center [395, 161] width 298 height 14
copy h1 "Anatomy"
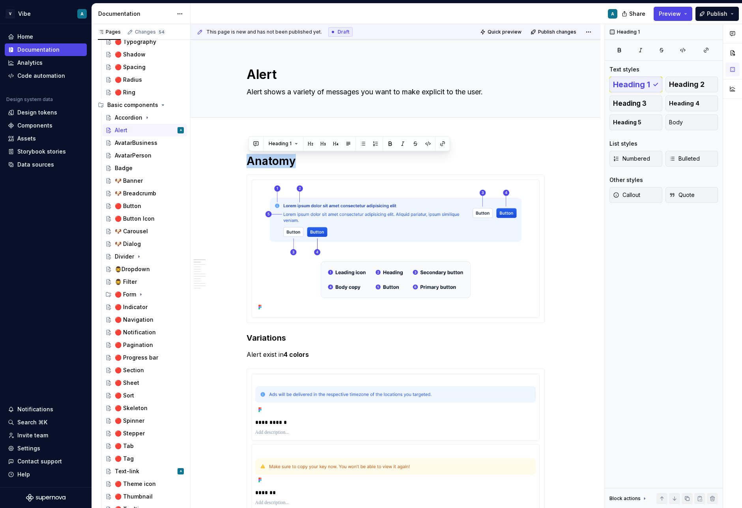
click at [271, 156] on h1 "Anatomy" at bounding box center [395, 161] width 298 height 14
copy h1 "Anatomy"
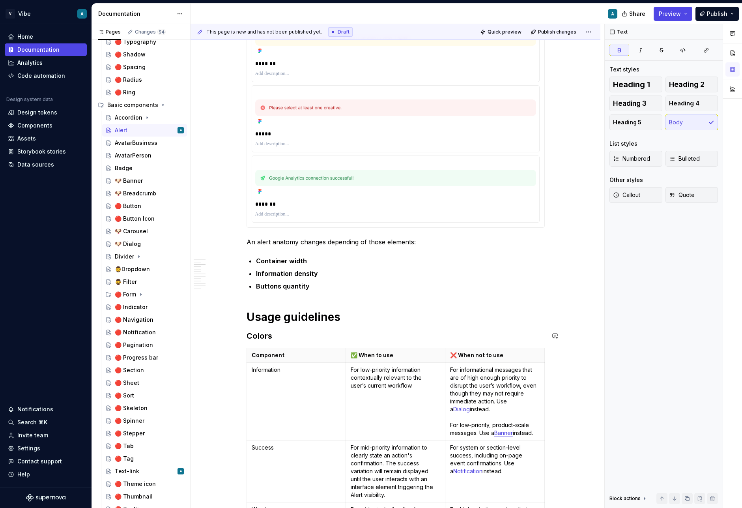
scroll to position [453, 0]
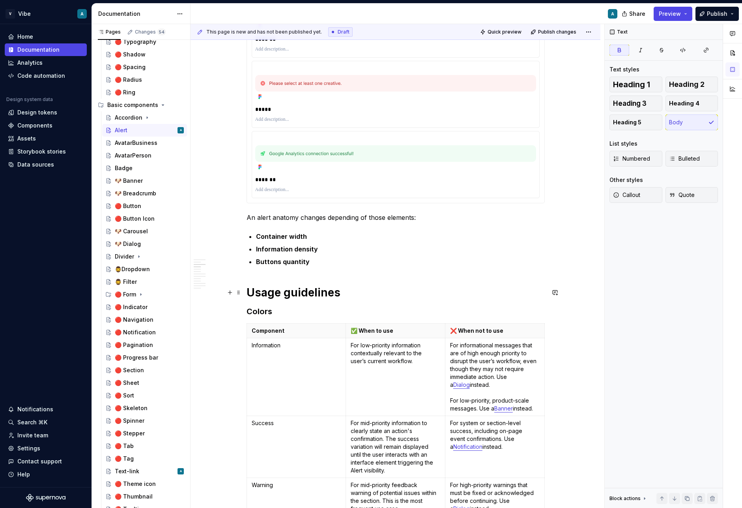
click at [313, 297] on h1 "Usage guidelines" at bounding box center [395, 292] width 298 height 14
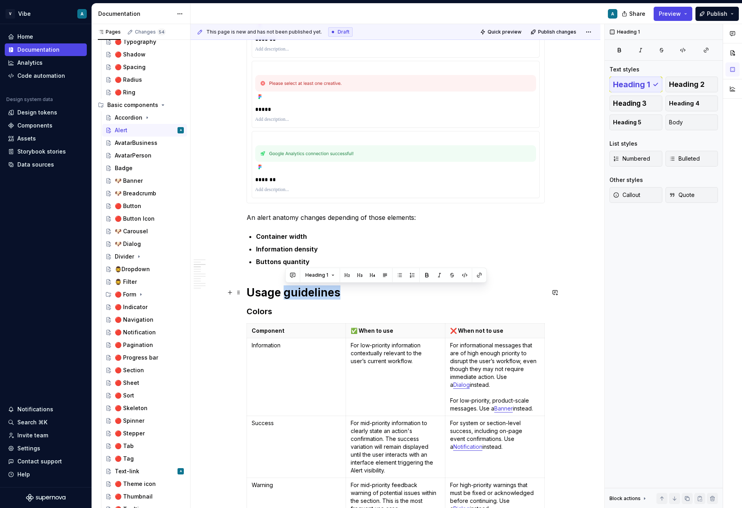
click at [313, 297] on h1 "Usage guidelines" at bounding box center [395, 292] width 298 height 14
copy h1 "Usage guidelines"
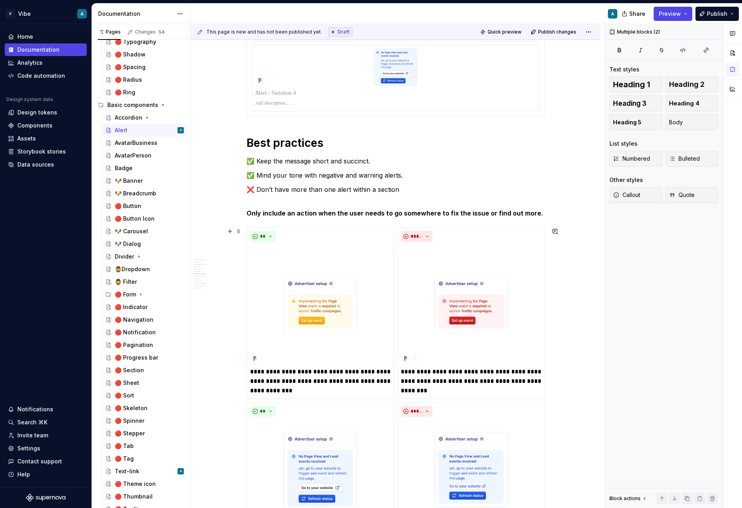
scroll to position [1469, 0]
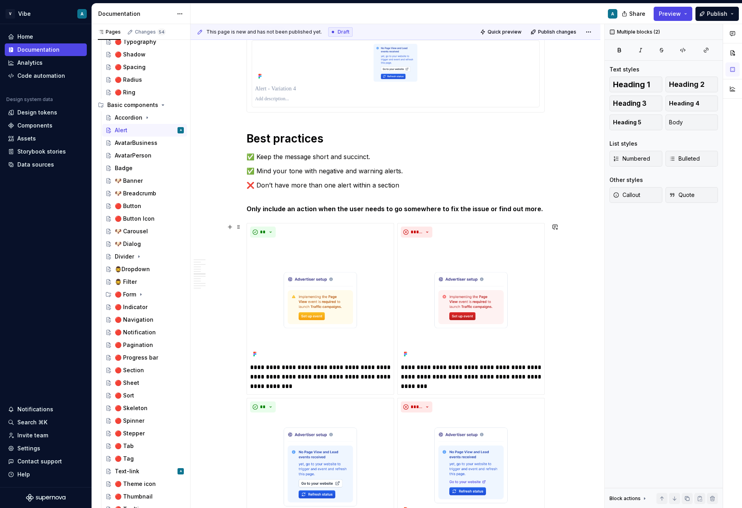
click at [297, 138] on h1 "Best practices" at bounding box center [395, 138] width 298 height 14
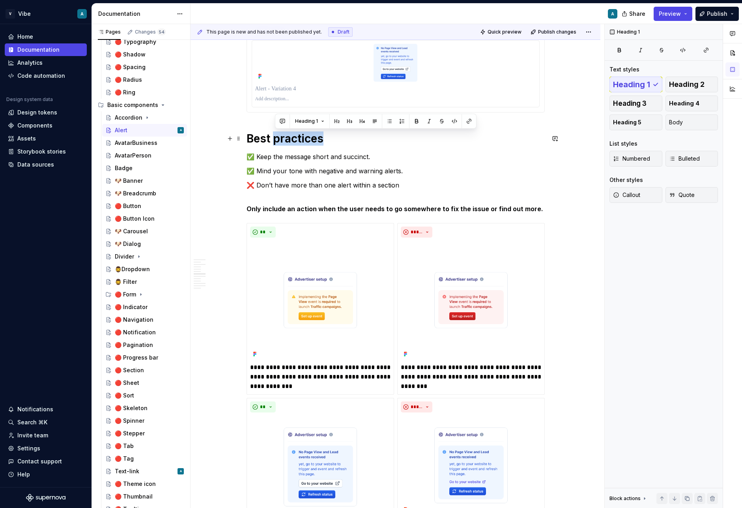
click at [297, 138] on h1 "Best practices" at bounding box center [395, 138] width 298 height 14
copy h1 "Best practices"
click at [293, 329] on img at bounding box center [320, 300] width 140 height 118
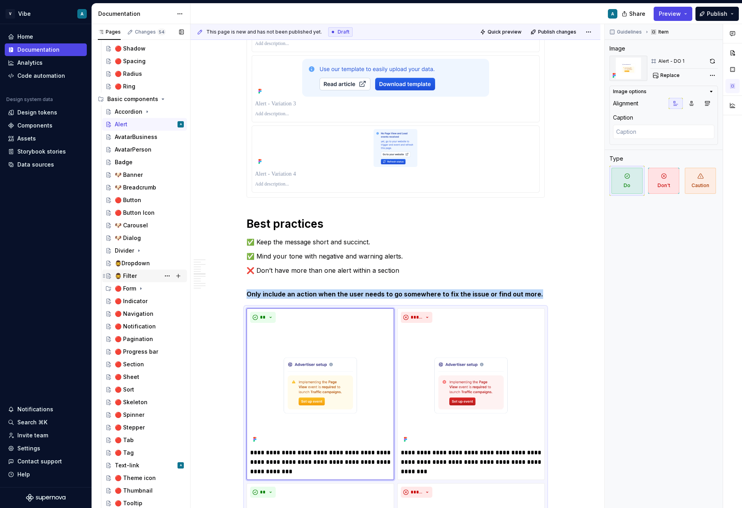
scroll to position [103, 0]
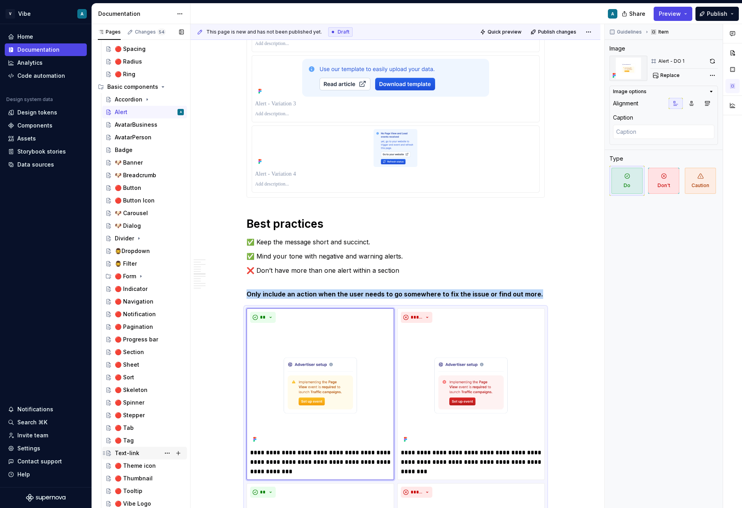
click at [136, 454] on div "Text-link" at bounding box center [127, 453] width 24 height 8
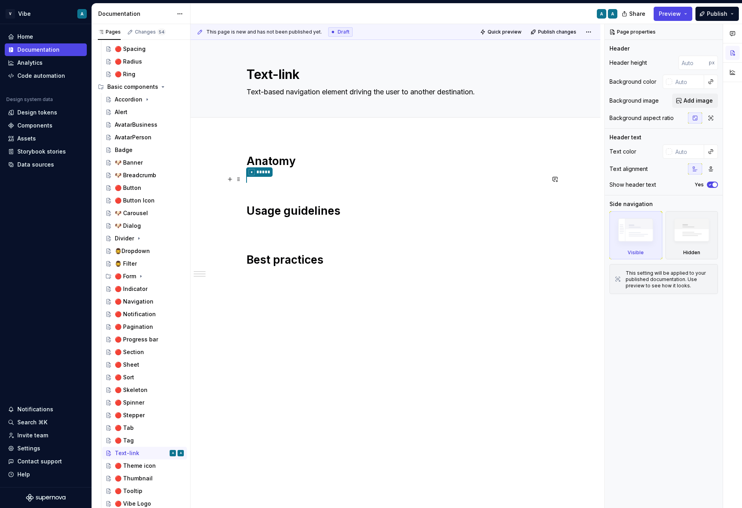
click at [267, 178] on p "* *****" at bounding box center [395, 179] width 298 height 10
type textarea "*"
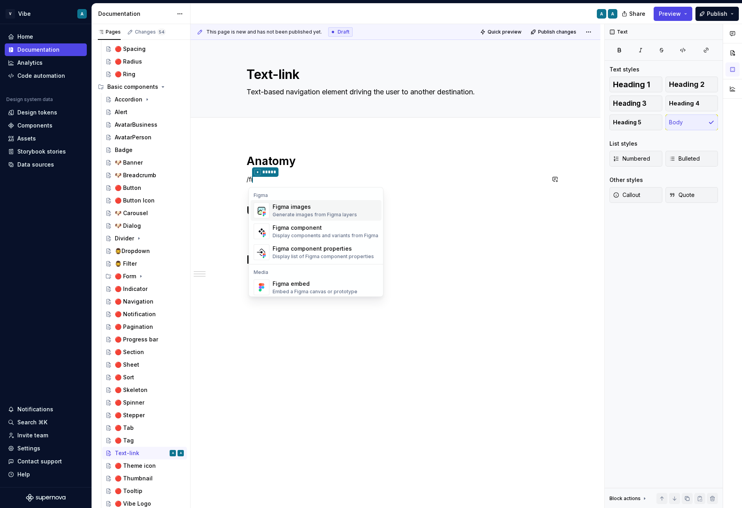
click at [283, 207] on div "Figma images" at bounding box center [315, 207] width 84 height 8
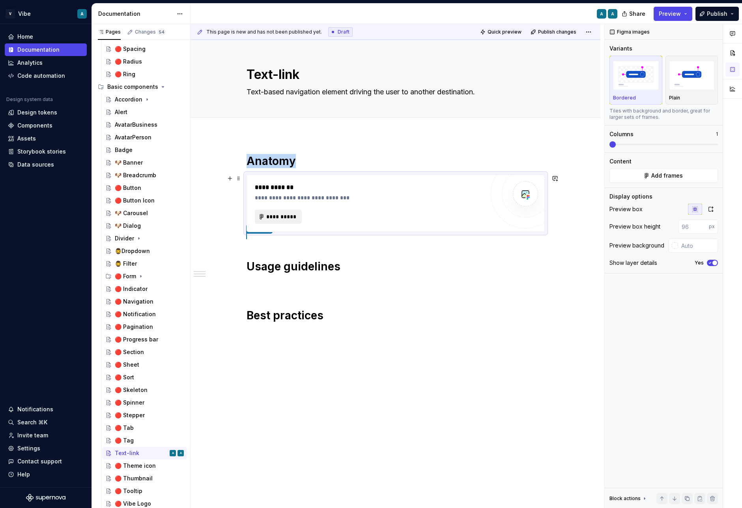
click at [283, 211] on button "**********" at bounding box center [278, 216] width 47 height 14
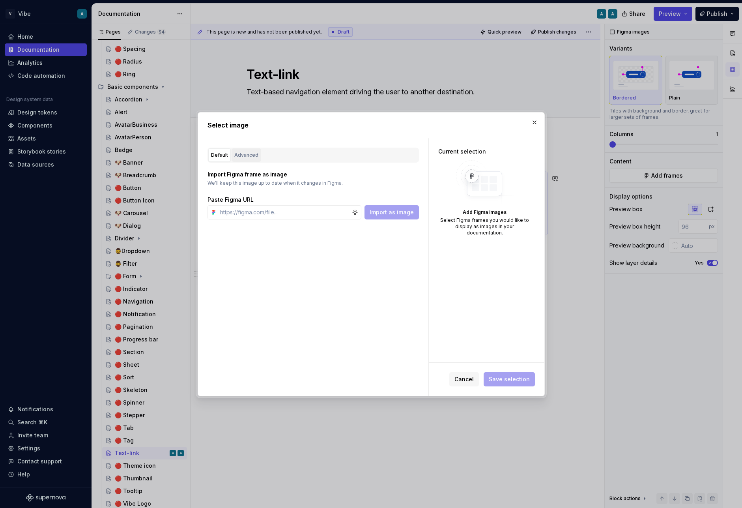
click at [243, 153] on div "Advanced" at bounding box center [246, 155] width 24 height 8
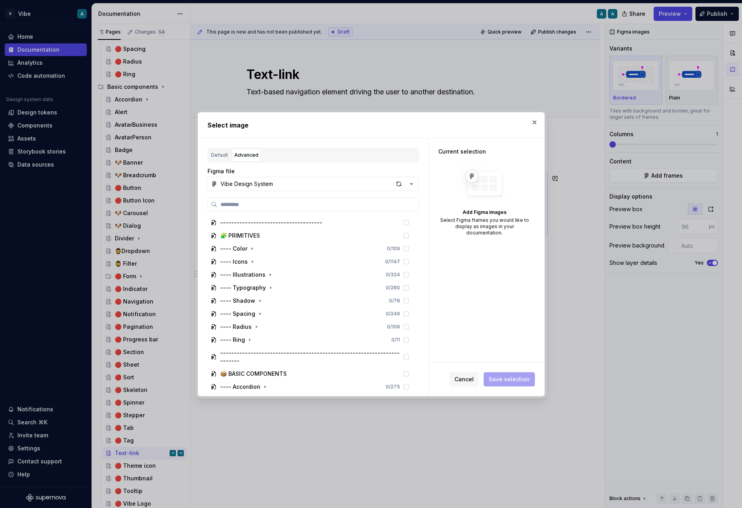
click at [260, 201] on input "search" at bounding box center [317, 204] width 201 height 8
type input "**********"
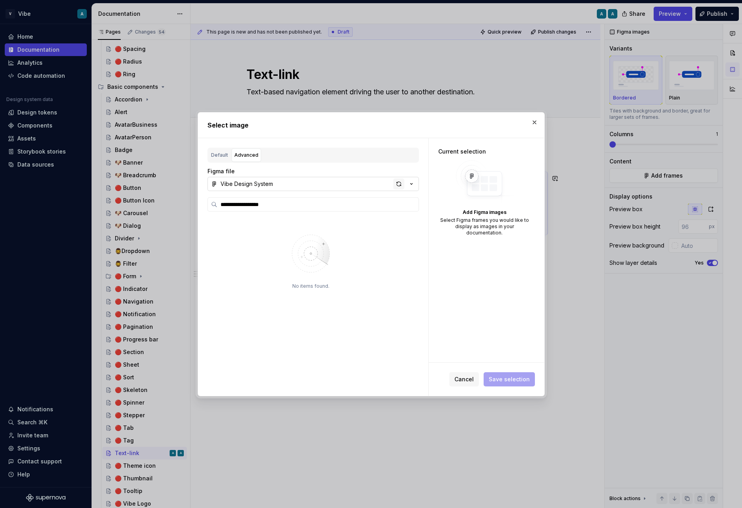
click at [398, 188] on div "button" at bounding box center [398, 183] width 11 height 11
type textarea "*"
click at [252, 206] on input "search" at bounding box center [317, 204] width 201 height 8
paste input "**********"
type input "**********"
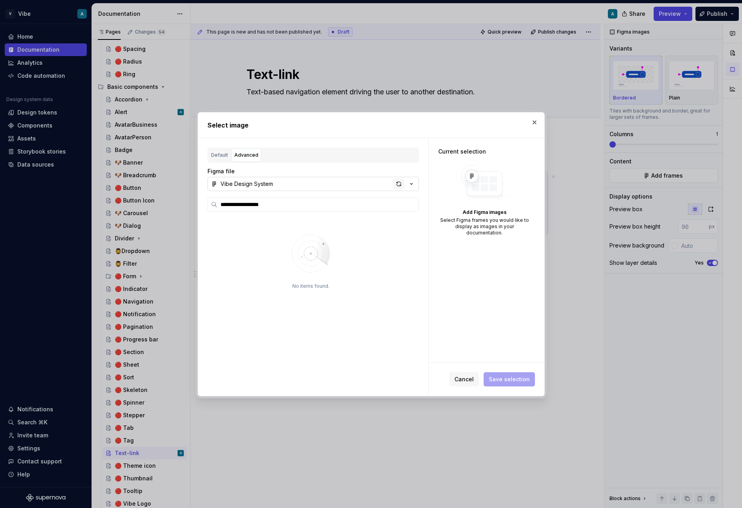
click at [393, 185] on div "button" at bounding box center [398, 183] width 11 height 11
type textarea "*"
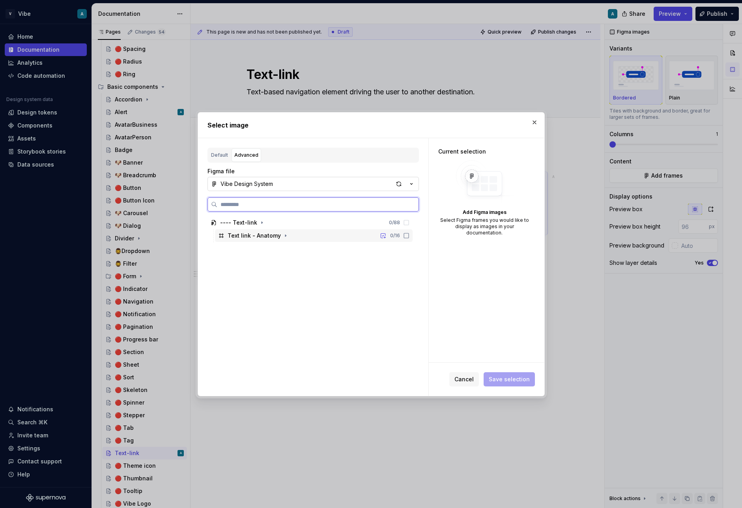
click at [345, 238] on div "Text link - Anatomy 0 / 16" at bounding box center [314, 235] width 198 height 13
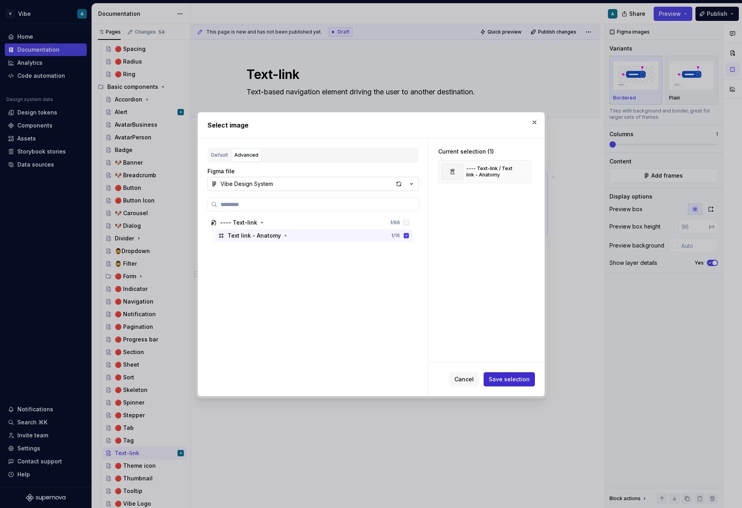
click at [494, 385] on button "Save selection" at bounding box center [509, 379] width 51 height 14
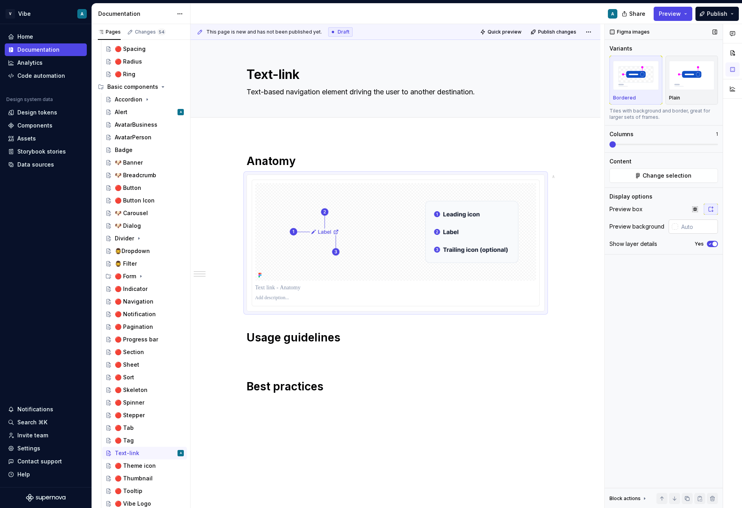
click at [670, 227] on input "text" at bounding box center [698, 226] width 40 height 14
type input "#FFFFFF"
click at [670, 244] on icon "button" at bounding box center [710, 243] width 2 height 1
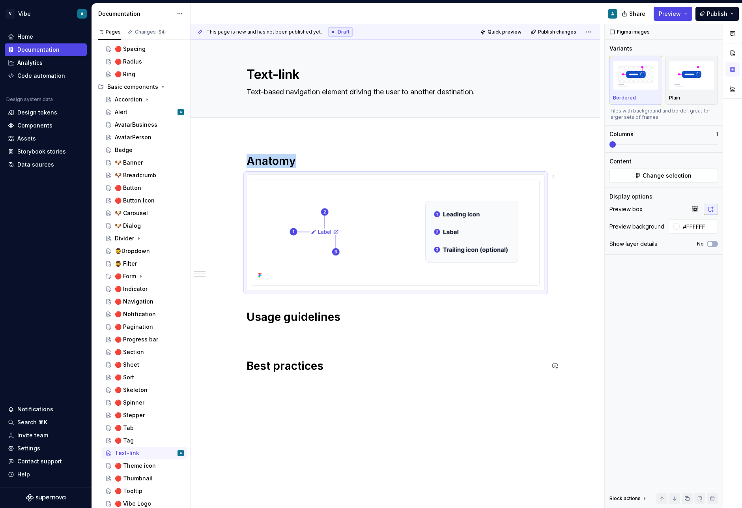
click at [442, 348] on div "Anatomy Usage guidelines Best practices" at bounding box center [395, 278] width 298 height 249
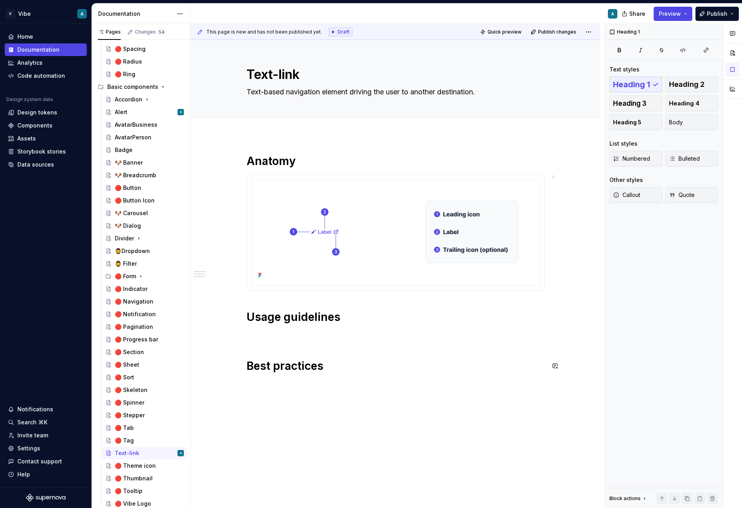
click at [310, 385] on p at bounding box center [395, 383] width 298 height 9
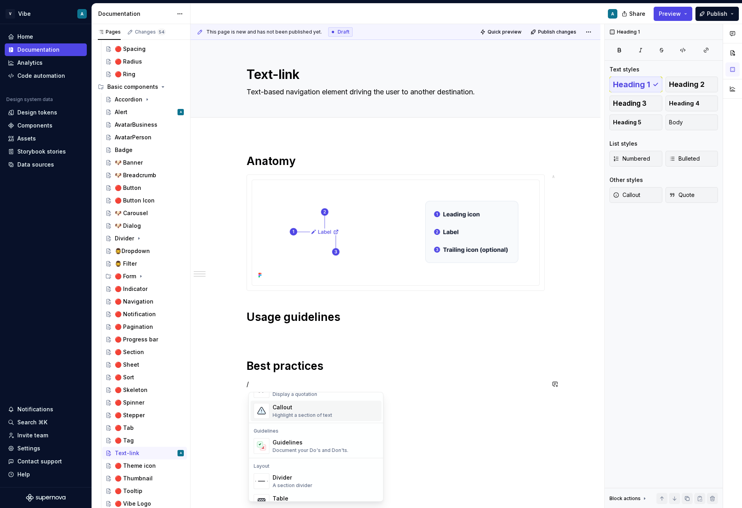
scroll to position [207, 0]
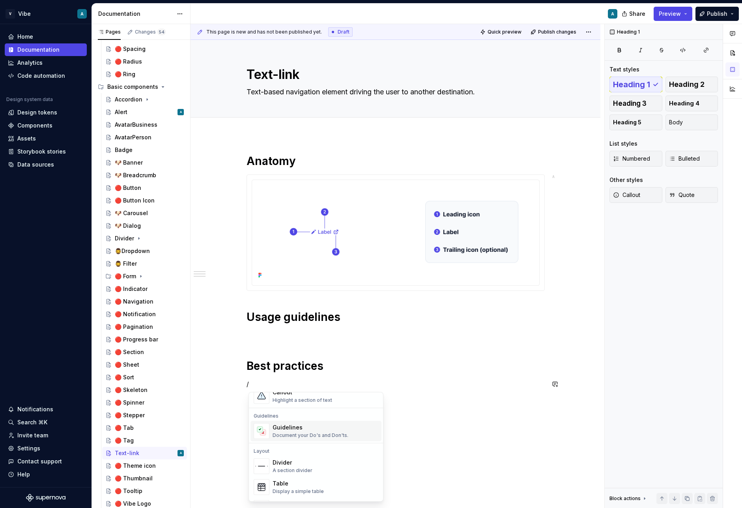
click at [306, 440] on span "Guidelines Document your Do's and Don'ts." at bounding box center [315, 430] width 131 height 21
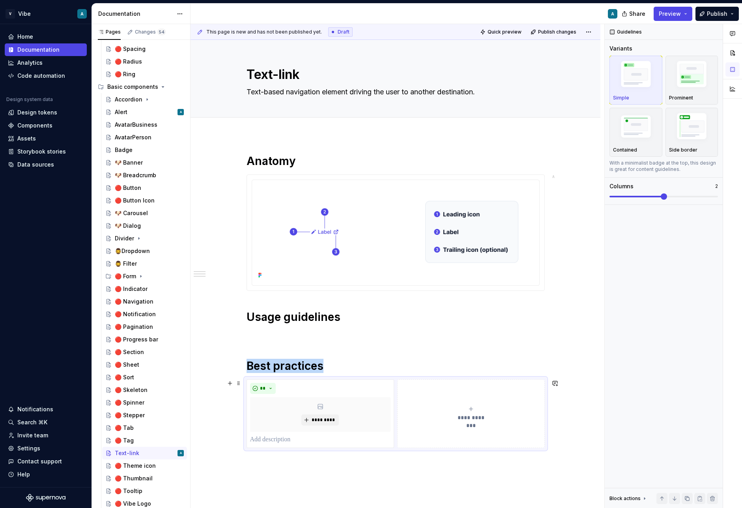
click at [446, 391] on button "**********" at bounding box center [471, 413] width 148 height 69
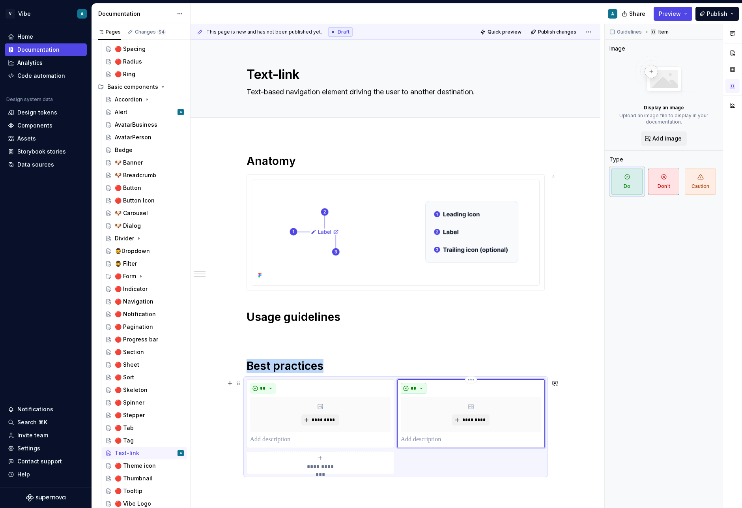
click at [418, 386] on button "**" at bounding box center [414, 388] width 26 height 11
click at [425, 413] on span "Don't" at bounding box center [438, 416] width 67 height 13
click at [324, 327] on div "**********" at bounding box center [395, 323] width 298 height 339
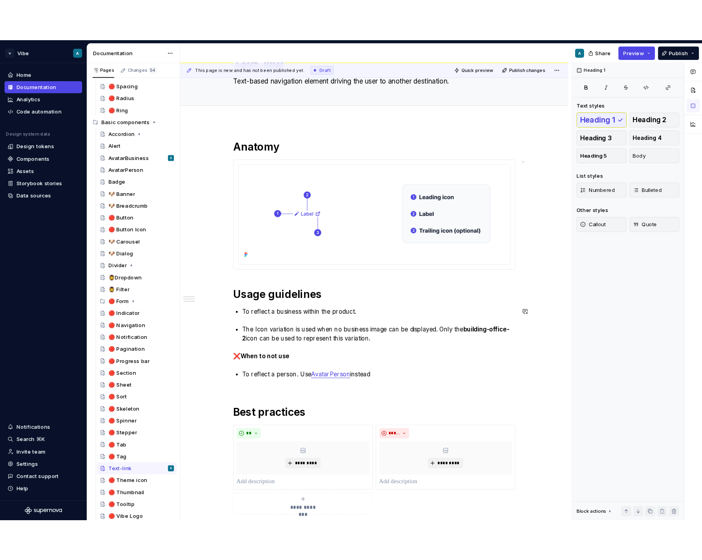
scroll to position [49, 0]
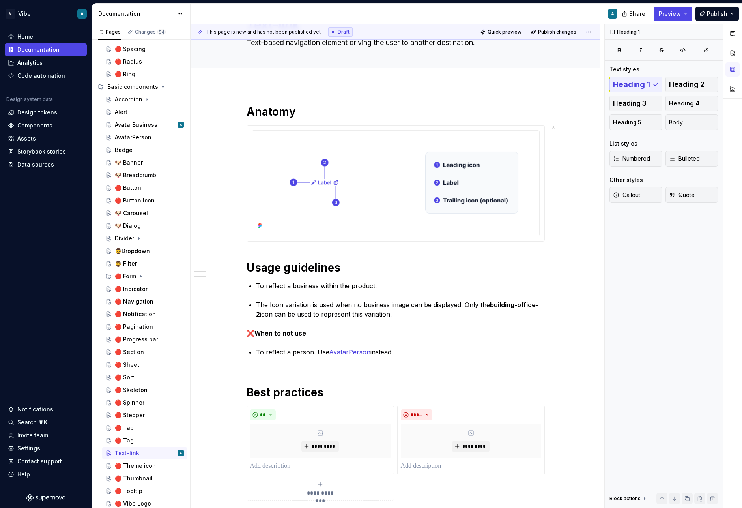
drag, startPoint x: 732, startPoint y: 505, endPoint x: 731, endPoint y: 555, distance: 50.1
click at [670, 507] on html "V Vibe A Home Documentation Analytics Code automation Design system data Design…" at bounding box center [371, 254] width 742 height 508
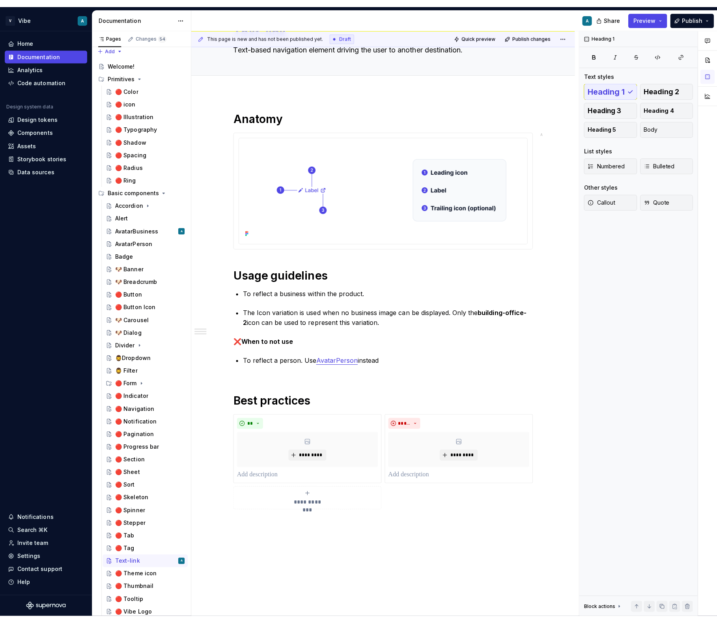
scroll to position [0, 0]
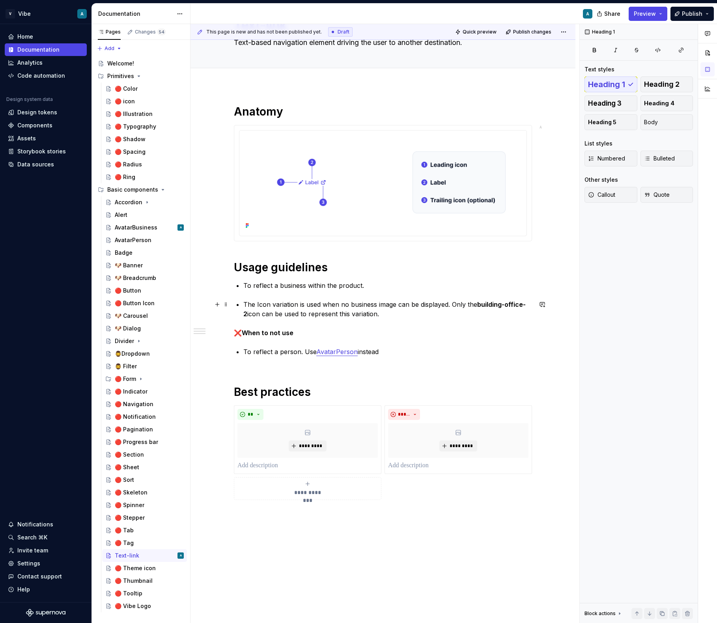
click at [279, 317] on p "The Icon variation is used when no business image can be displayed. Only the bu…" at bounding box center [387, 309] width 289 height 19
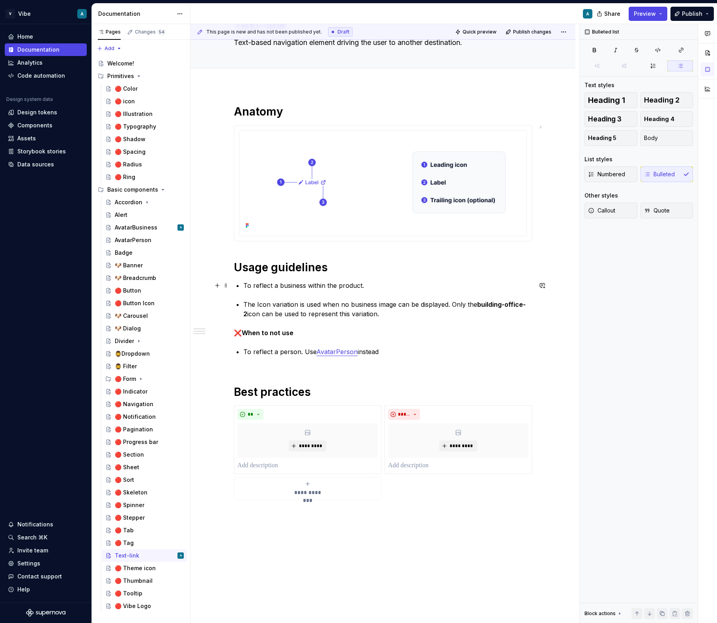
click at [245, 286] on p "To reflect a business within the product." at bounding box center [387, 285] width 289 height 9
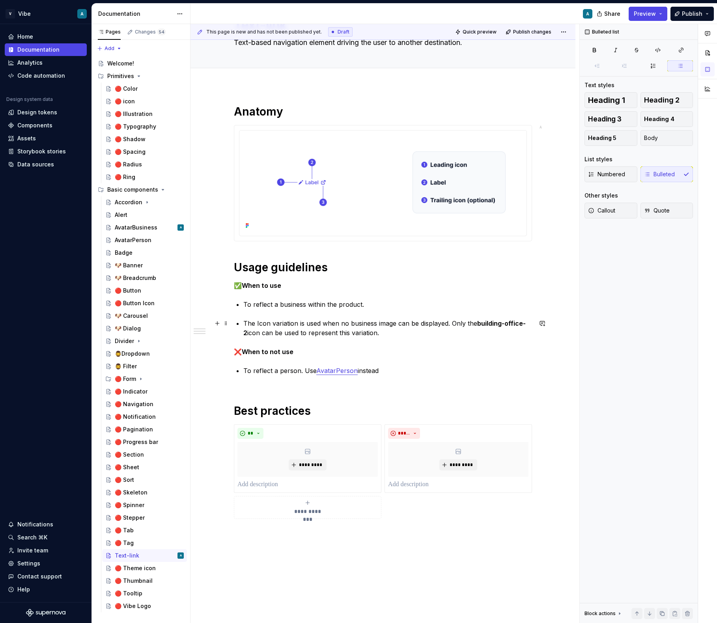
click at [388, 335] on p "The Icon variation is used when no business image can be displayed. Only the bu…" at bounding box center [387, 328] width 289 height 19
click at [355, 288] on p "✅ When to use" at bounding box center [383, 285] width 298 height 9
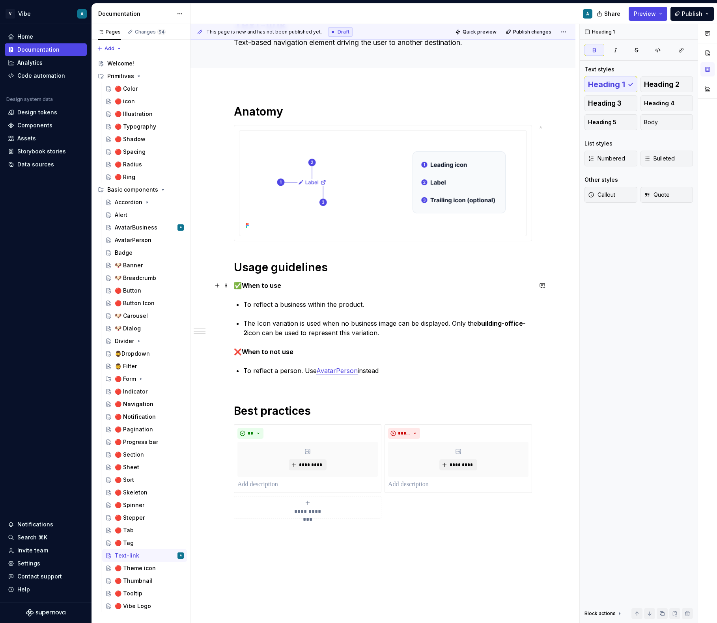
click at [336, 282] on p "✅ When to use" at bounding box center [383, 285] width 298 height 9
click at [345, 271] on h1 "Usage guidelines" at bounding box center [383, 267] width 298 height 14
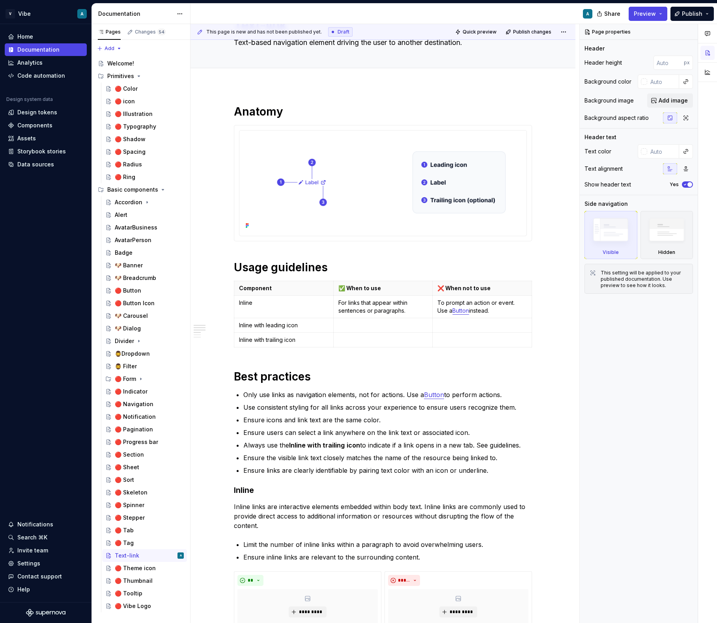
type textarea "*"
click at [400, 375] on h1 "Best practices" at bounding box center [383, 377] width 298 height 14
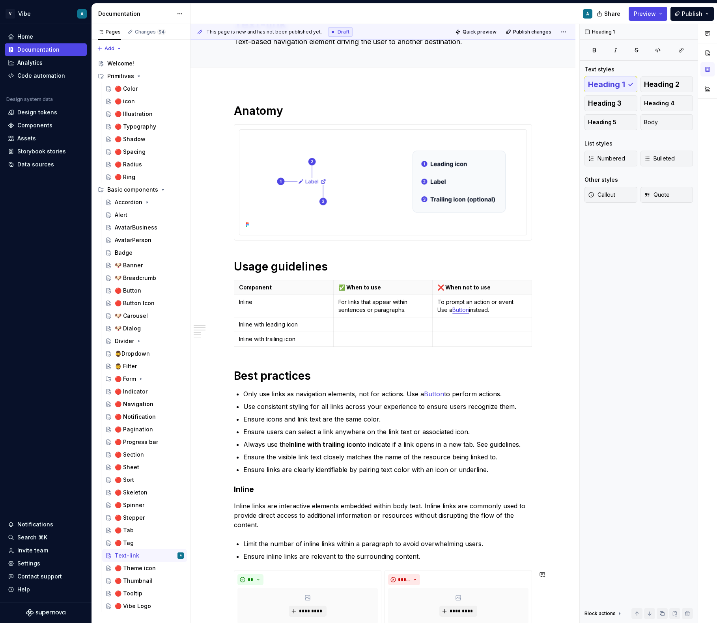
scroll to position [12, 0]
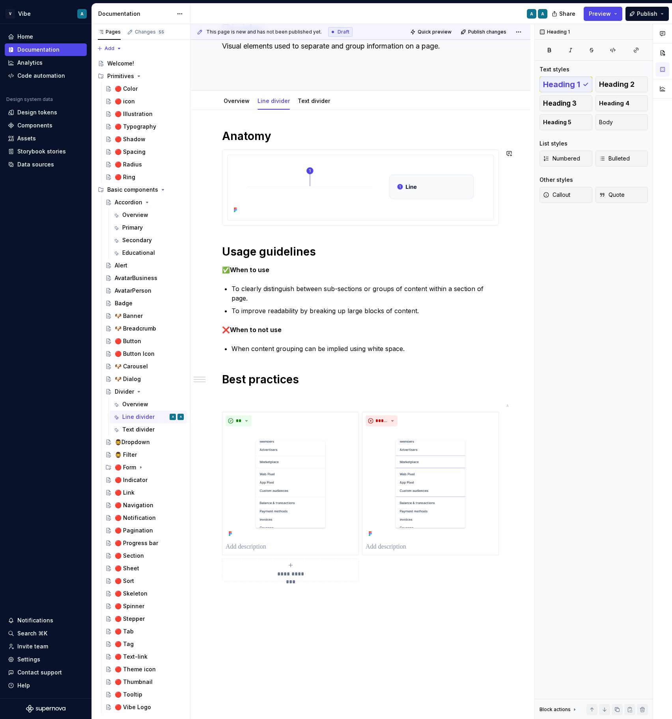
scroll to position [41, 0]
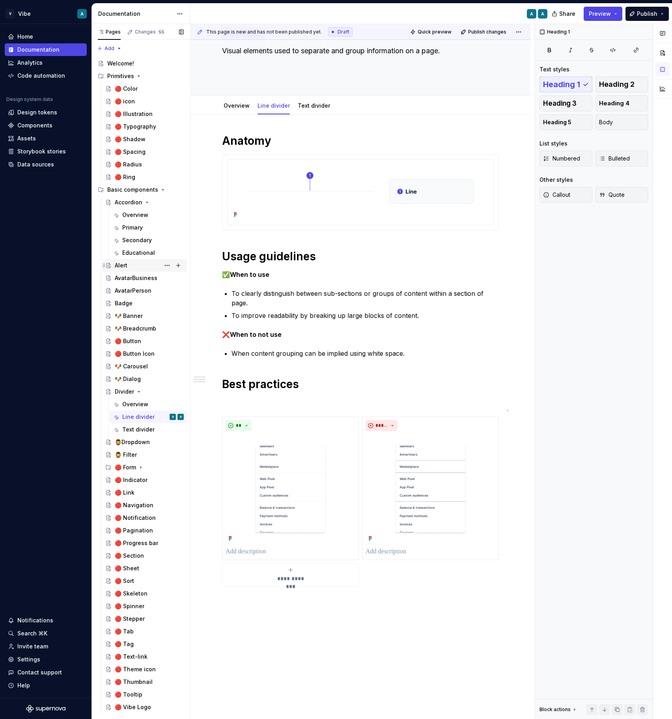
click at [131, 267] on div "Alert" at bounding box center [149, 265] width 69 height 11
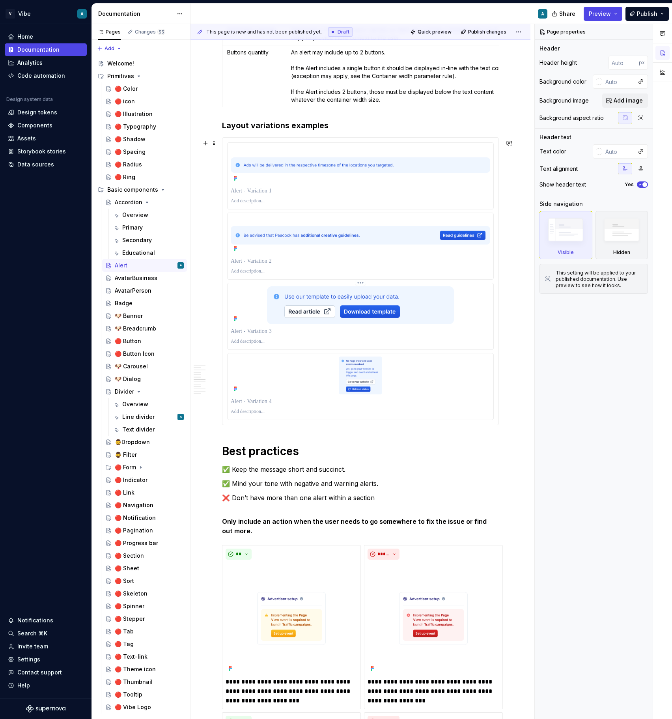
scroll to position [1328, 0]
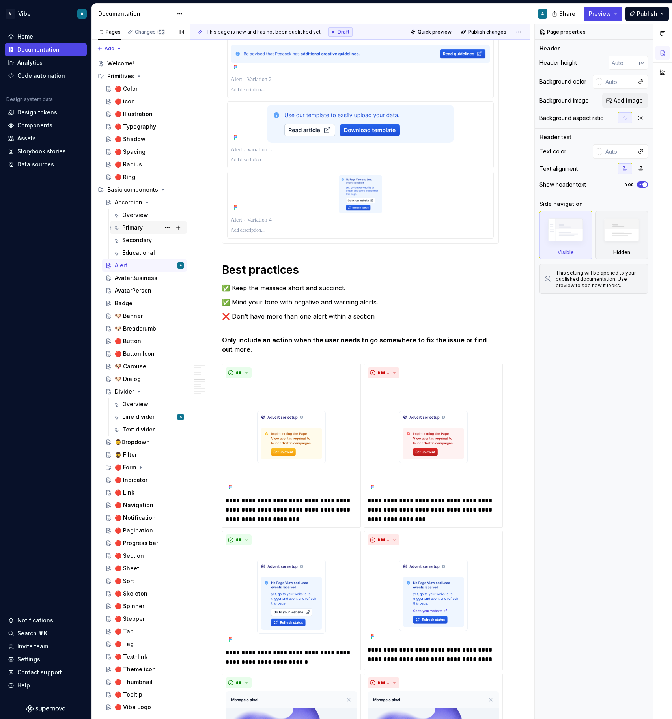
click at [137, 229] on div "Primary" at bounding box center [132, 228] width 21 height 8
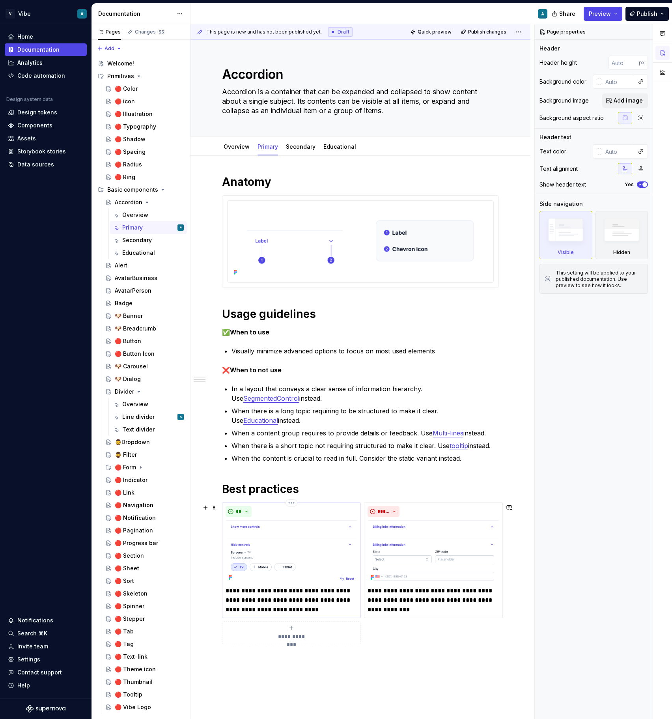
click at [268, 590] on p "**********" at bounding box center [292, 600] width 132 height 28
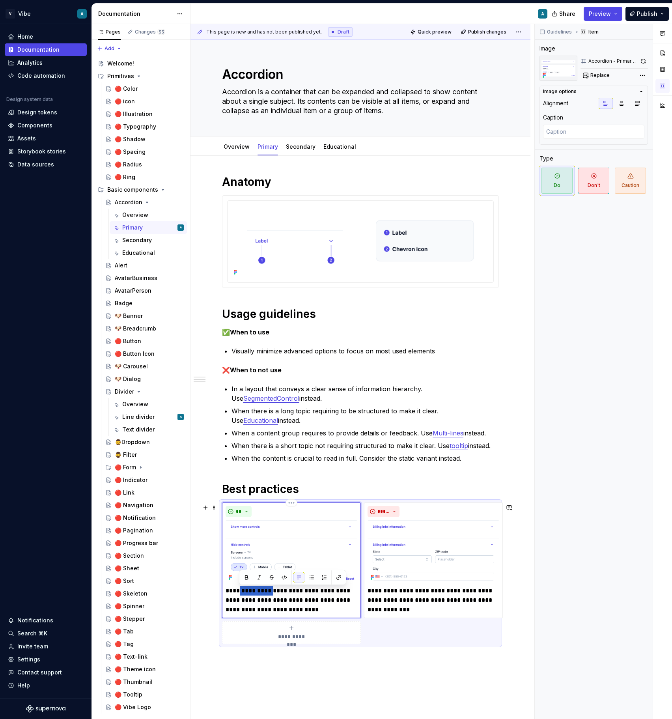
drag, startPoint x: 269, startPoint y: 591, endPoint x: 239, endPoint y: 592, distance: 29.2
click at [239, 592] on p "**********" at bounding box center [292, 600] width 132 height 28
type textarea "*"
drag, startPoint x: 410, startPoint y: 593, endPoint x: 380, endPoint y: 592, distance: 29.6
click at [380, 592] on p "**********" at bounding box center [434, 600] width 132 height 28
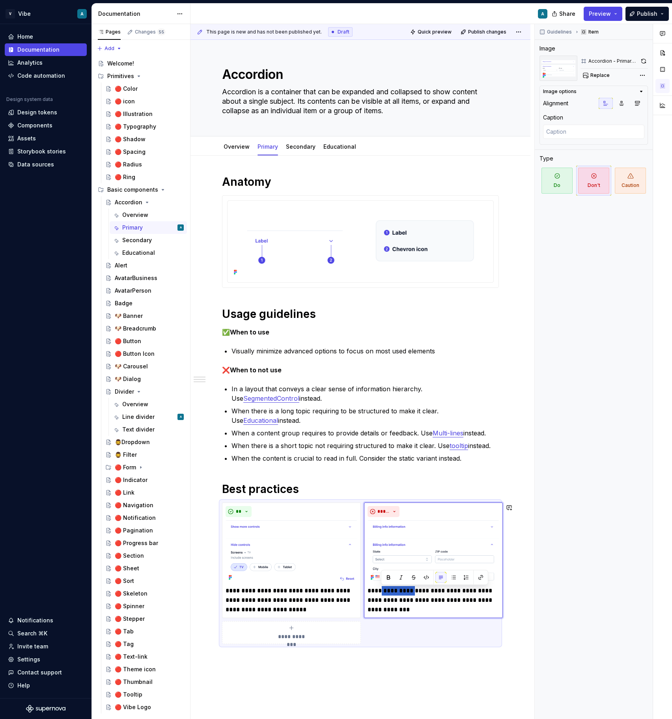
type textarea "*"
click at [296, 146] on link "Secondary" at bounding box center [301, 146] width 30 height 7
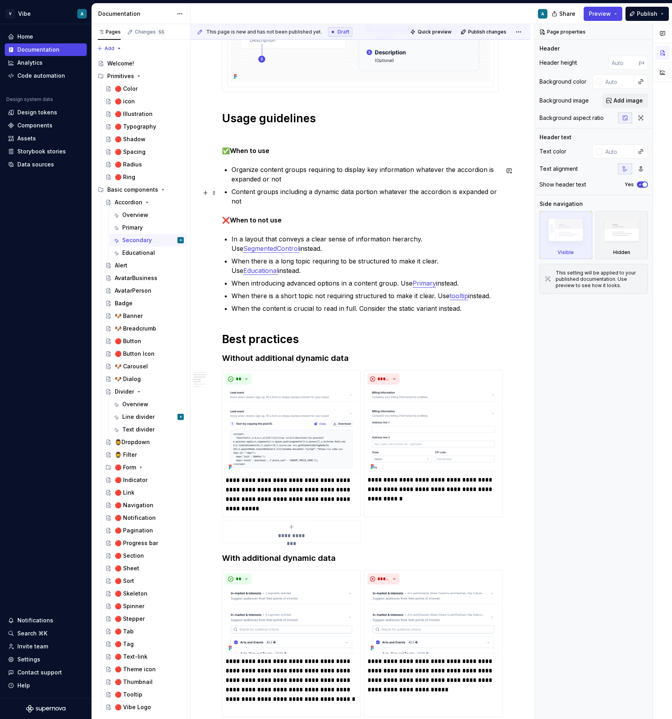
scroll to position [237, 0]
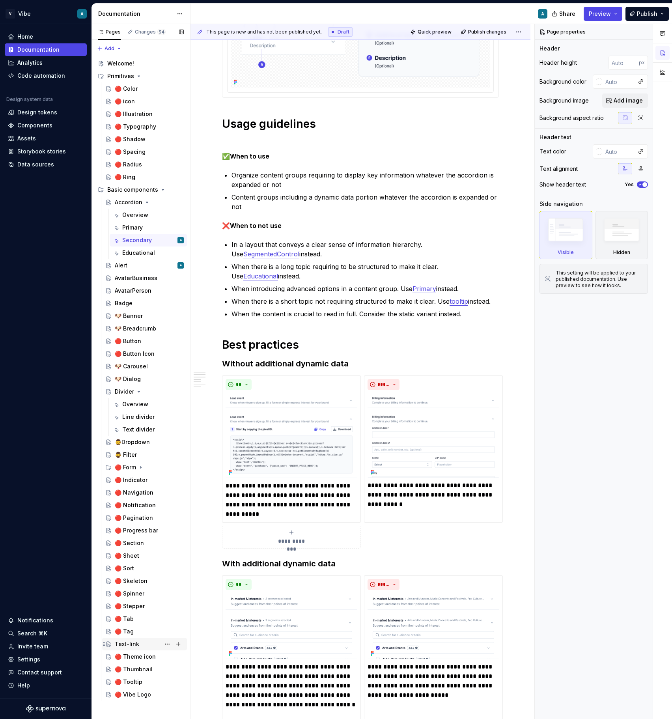
click at [136, 639] on div "Text-link" at bounding box center [149, 644] width 69 height 11
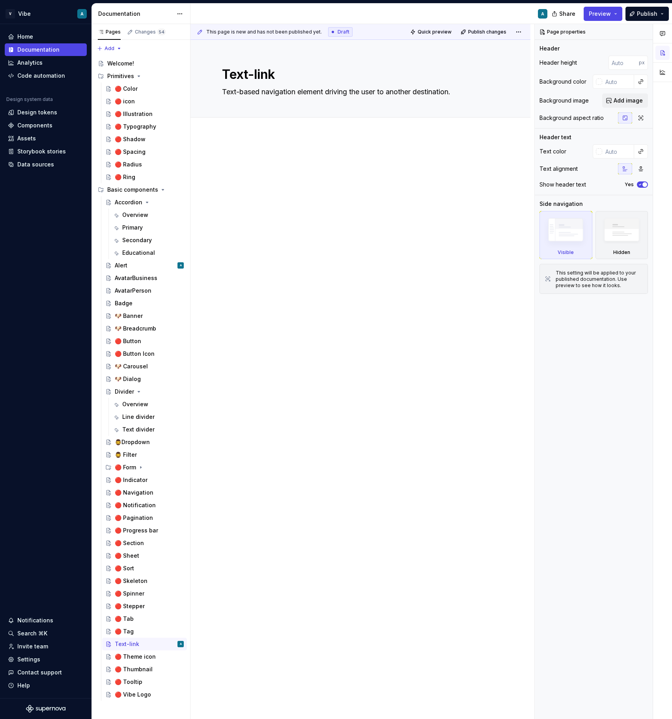
click at [290, 192] on div at bounding box center [360, 173] width 277 height 39
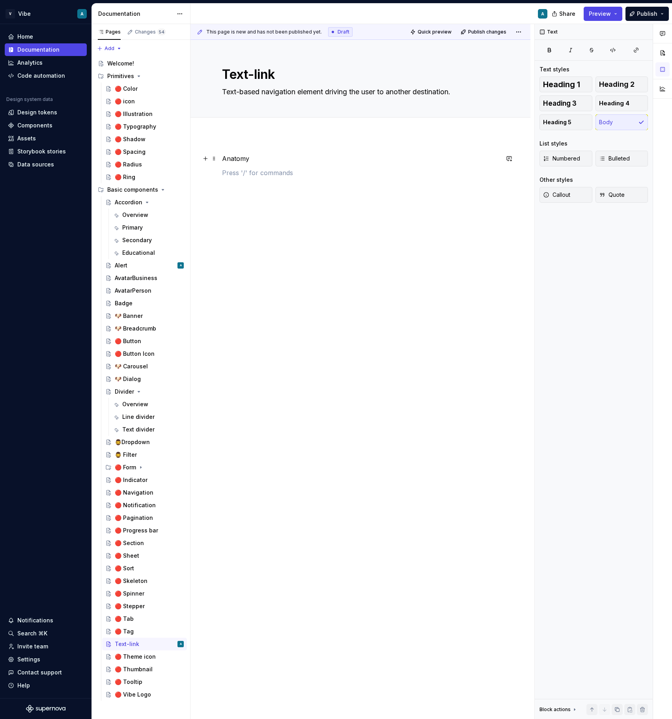
click at [243, 160] on p "Anatomy" at bounding box center [360, 158] width 277 height 9
click at [573, 82] on span "Heading 1" at bounding box center [561, 84] width 37 height 8
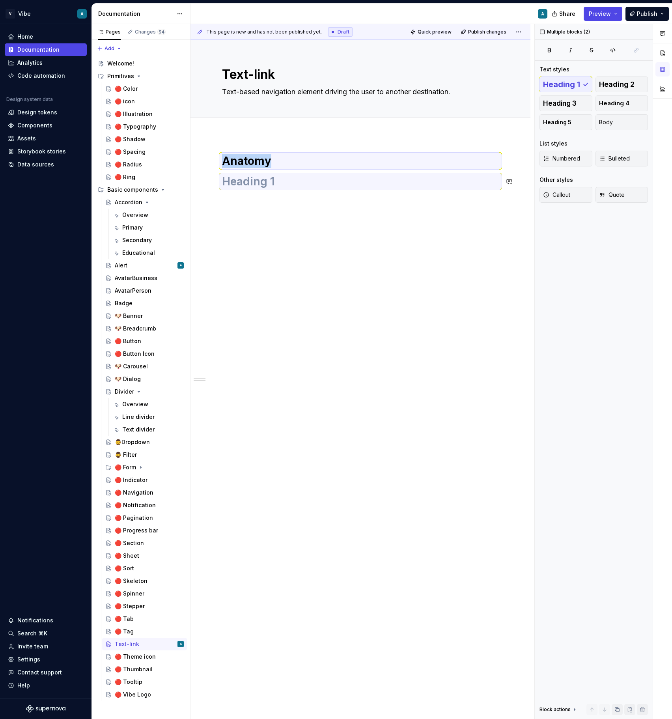
click at [224, 237] on div "Anatomy" at bounding box center [360, 274] width 340 height 279
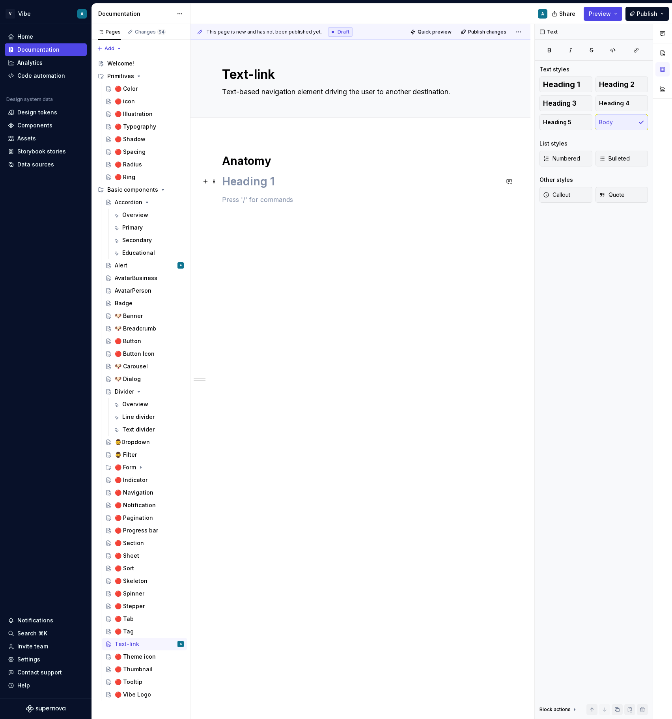
click at [242, 186] on h1 at bounding box center [360, 181] width 277 height 14
click at [242, 181] on h1 at bounding box center [360, 181] width 277 height 14
click at [242, 181] on p at bounding box center [360, 178] width 277 height 9
click at [232, 230] on h3 at bounding box center [360, 228] width 277 height 11
click at [230, 195] on div "Anatomy Usage guidelines" at bounding box center [360, 207] width 277 height 107
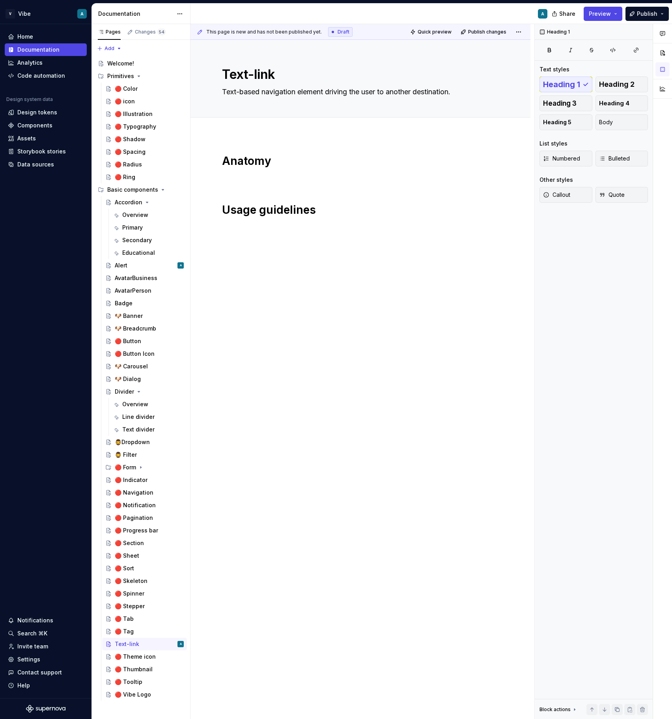
click at [270, 252] on p at bounding box center [360, 256] width 277 height 9
click at [253, 249] on div "Anatomy Usage guidelines" at bounding box center [360, 207] width 277 height 107
click at [238, 235] on div "Anatomy Usage guidelines" at bounding box center [360, 207] width 277 height 107
click at [244, 234] on div "Anatomy Usage guidelines Best practices" at bounding box center [360, 225] width 277 height 142
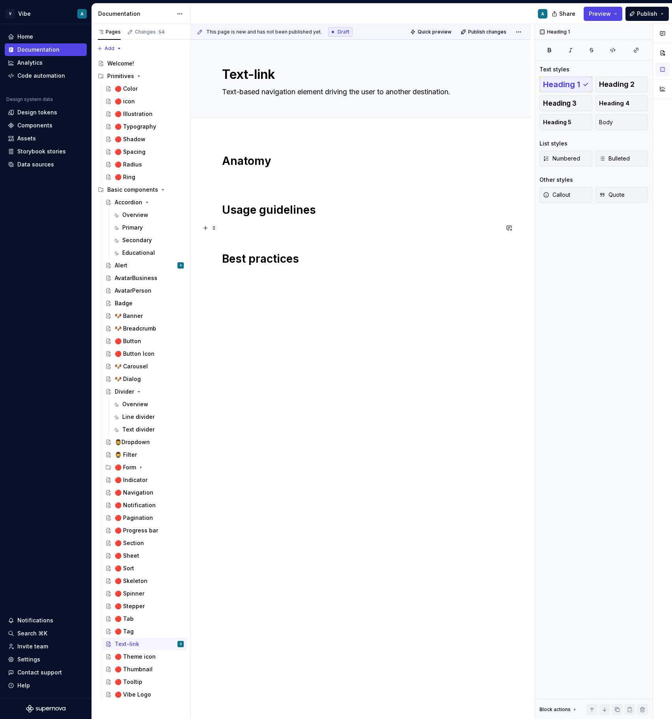
click at [257, 227] on p at bounding box center [360, 227] width 277 height 9
click at [271, 187] on div "Anatomy Usage guidelines Best practices" at bounding box center [360, 225] width 277 height 142
click at [263, 176] on p at bounding box center [360, 178] width 277 height 9
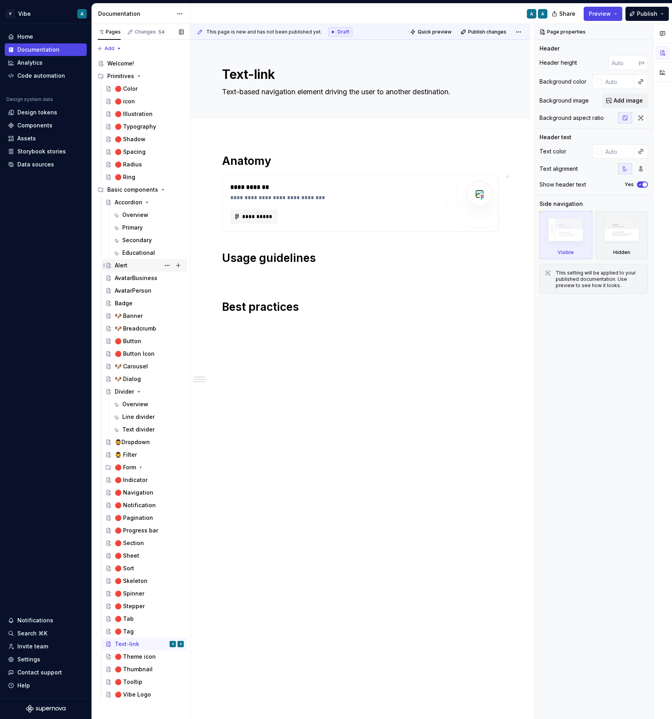
click at [131, 265] on div "Alert" at bounding box center [149, 265] width 69 height 11
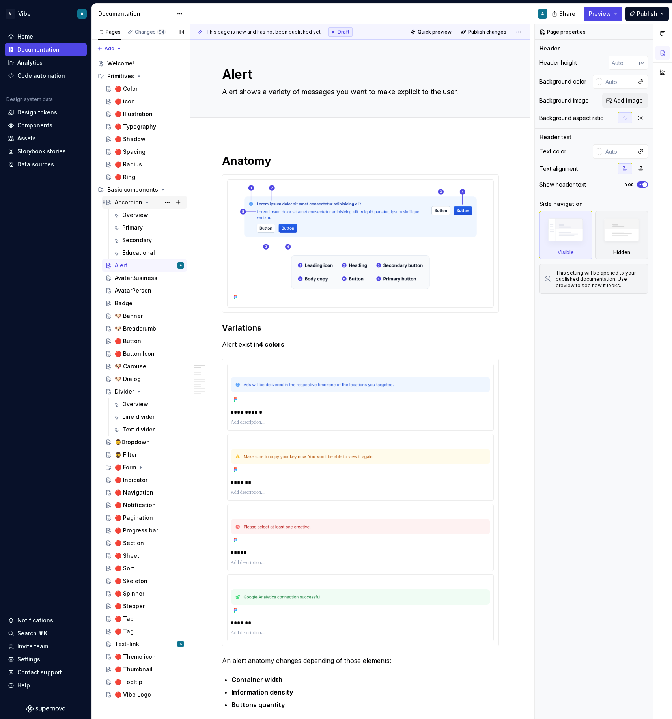
click at [144, 204] on icon "Page tree" at bounding box center [147, 202] width 6 height 6
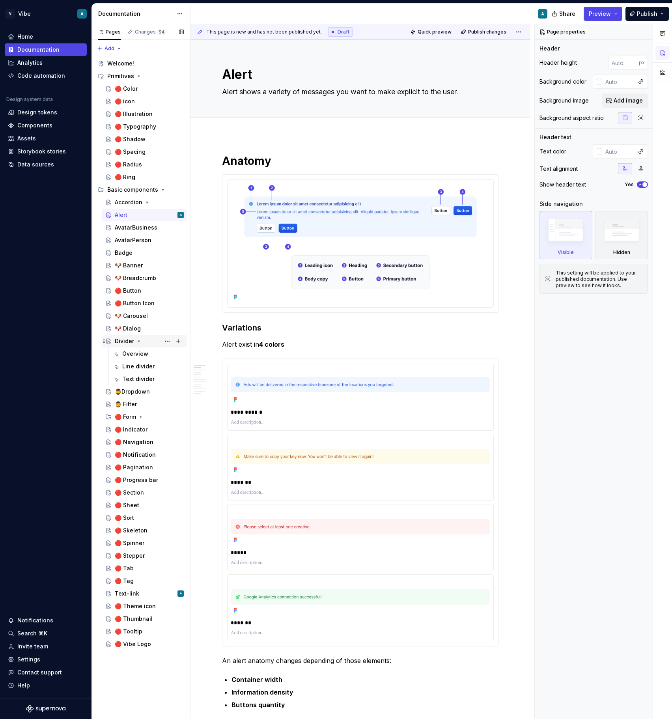
click at [138, 342] on icon "Page tree" at bounding box center [139, 341] width 6 height 6
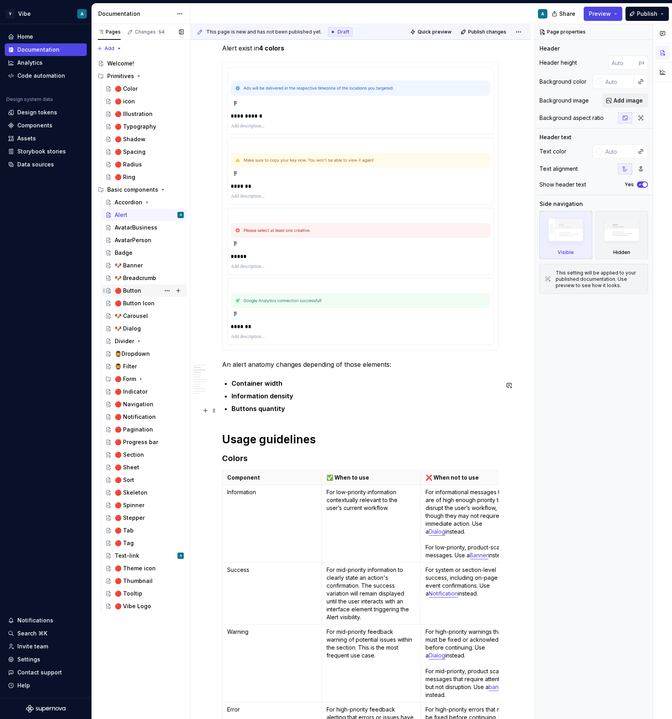
scroll to position [275, 0]
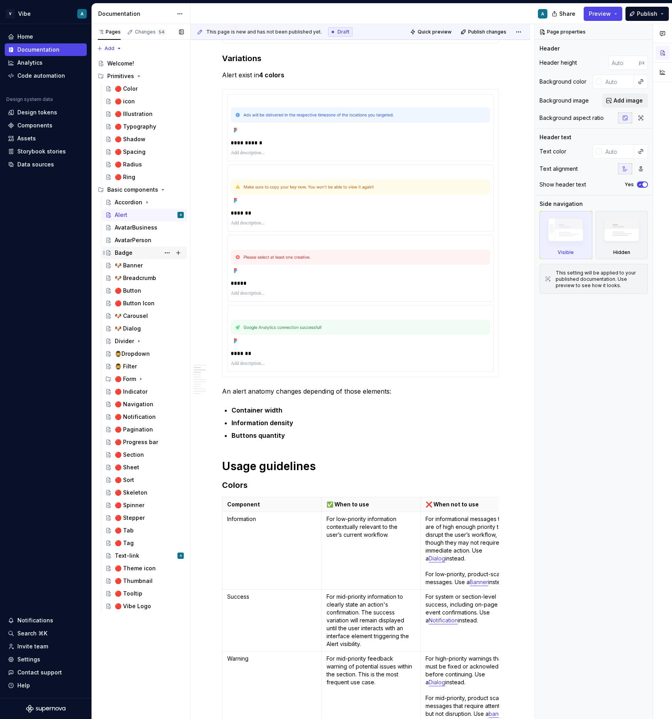
click at [138, 256] on div "Badge" at bounding box center [149, 252] width 69 height 11
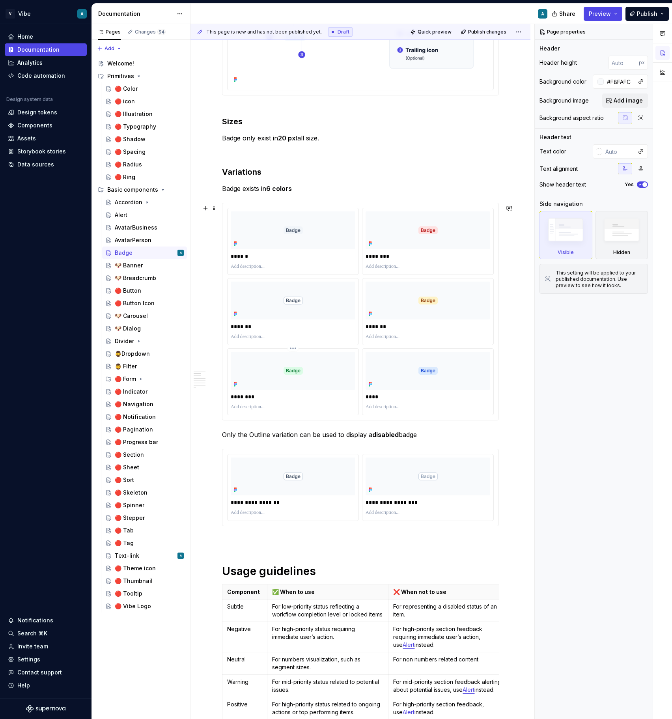
scroll to position [204, 0]
click at [136, 230] on div "AvatarBusiness" at bounding box center [136, 228] width 43 height 8
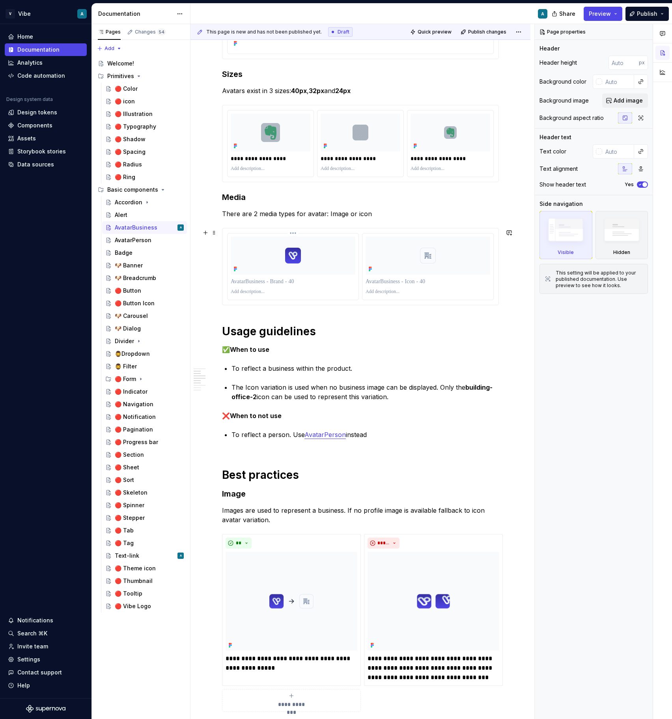
scroll to position [203, 0]
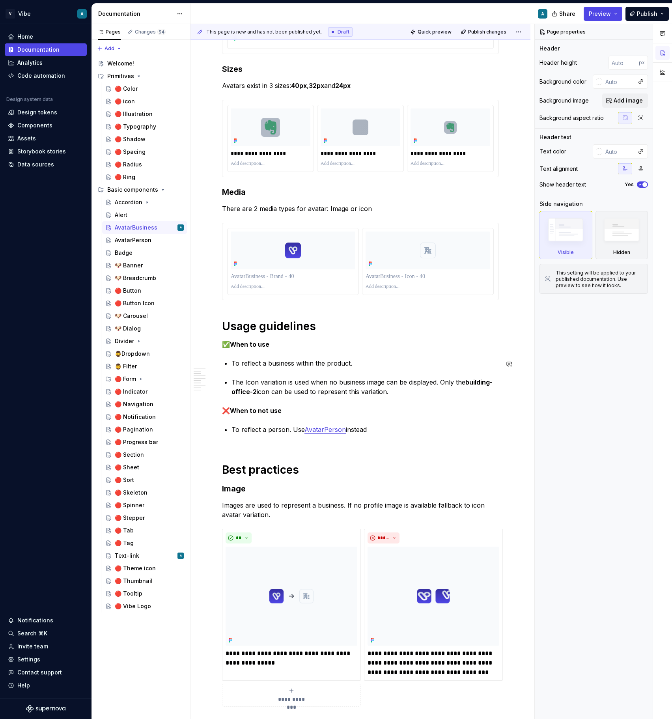
click at [292, 377] on div "**********" at bounding box center [360, 632] width 277 height 1363
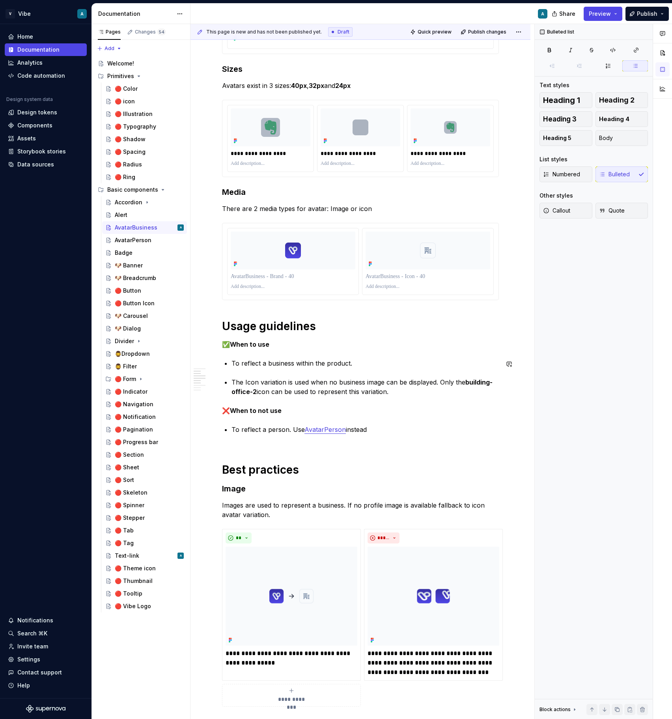
click at [292, 377] on div "**********" at bounding box center [360, 632] width 277 height 1363
click at [268, 403] on div "**********" at bounding box center [360, 632] width 277 height 1363
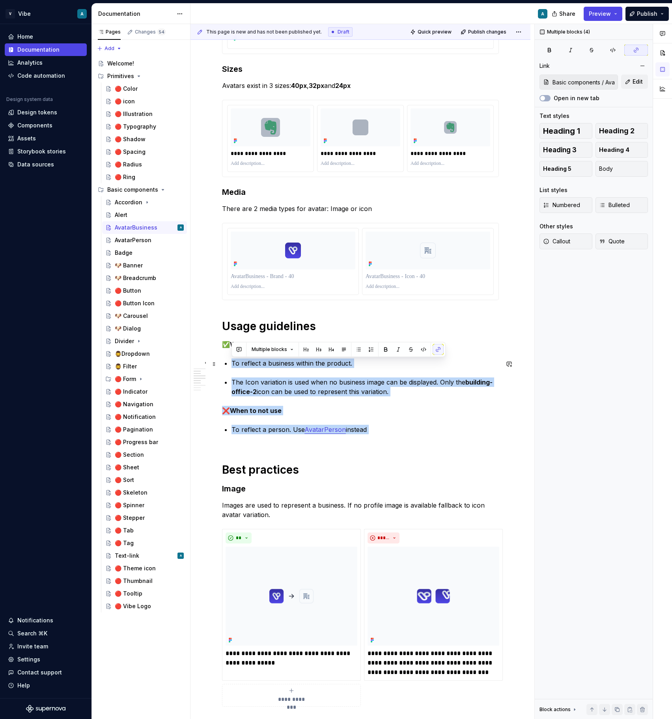
drag, startPoint x: 389, startPoint y: 437, endPoint x: 222, endPoint y: 359, distance: 184.4
click at [222, 359] on div "**********" at bounding box center [360, 632] width 277 height 1363
copy div "To reflect a business within the product. The Icon variation is used when no bu…"
click at [306, 385] on p "The Icon variation is used when no business image can be displayed. Only the bu…" at bounding box center [365, 386] width 267 height 19
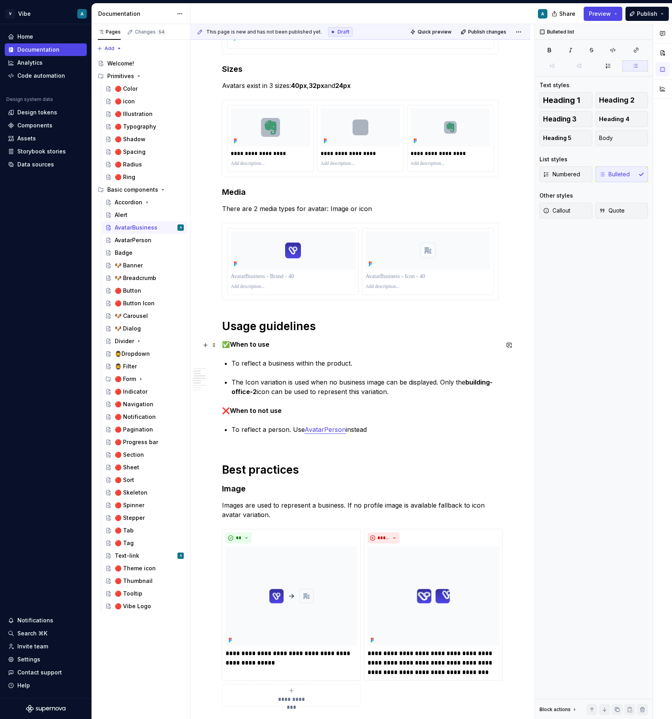
click at [255, 342] on strong "When to use" at bounding box center [249, 344] width 39 height 8
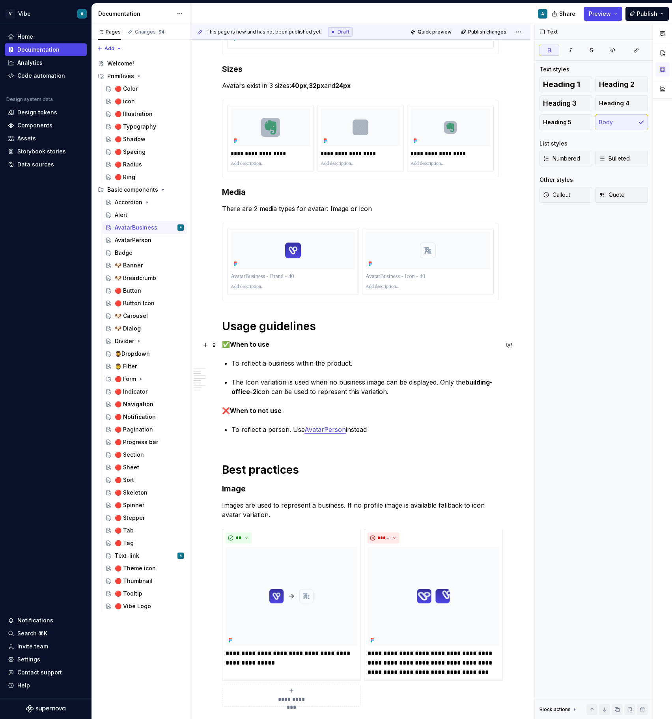
click at [255, 342] on strong "When to use" at bounding box center [249, 344] width 39 height 8
copy p "✅ When to use"
click at [275, 467] on h1 "Best practices" at bounding box center [360, 470] width 277 height 14
click at [132, 215] on div "Alert" at bounding box center [149, 214] width 69 height 11
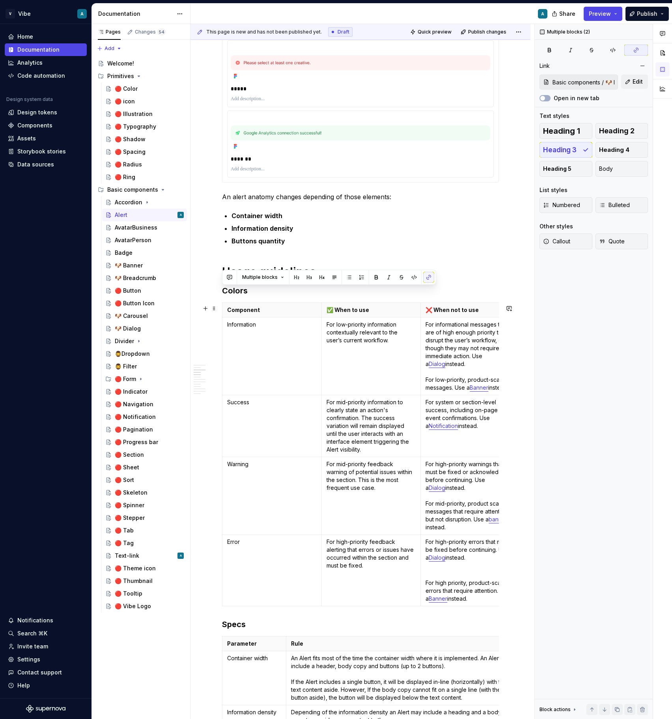
drag, startPoint x: 223, startPoint y: 294, endPoint x: 511, endPoint y: 443, distance: 324.6
copy div "Colors Component ✅ When to use ❌ When not to use Information For low-priority i…"
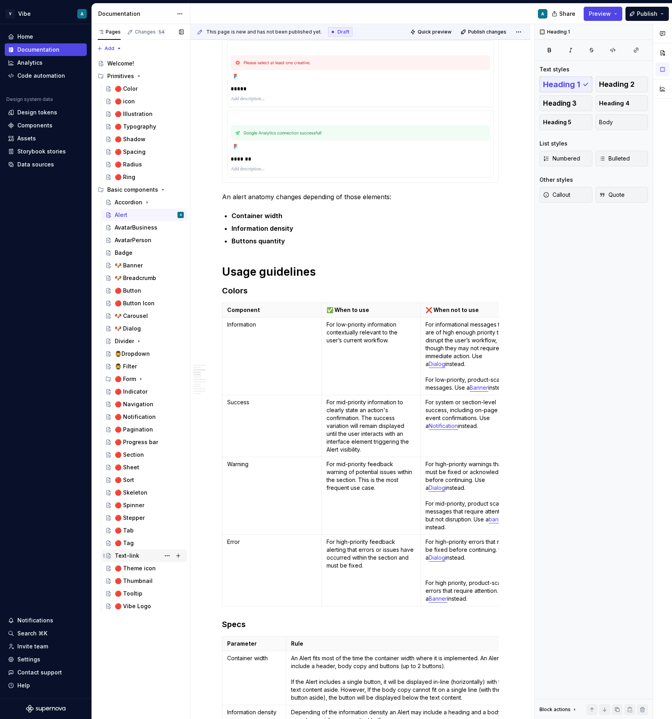
click at [131, 554] on div "Text-link" at bounding box center [127, 556] width 24 height 8
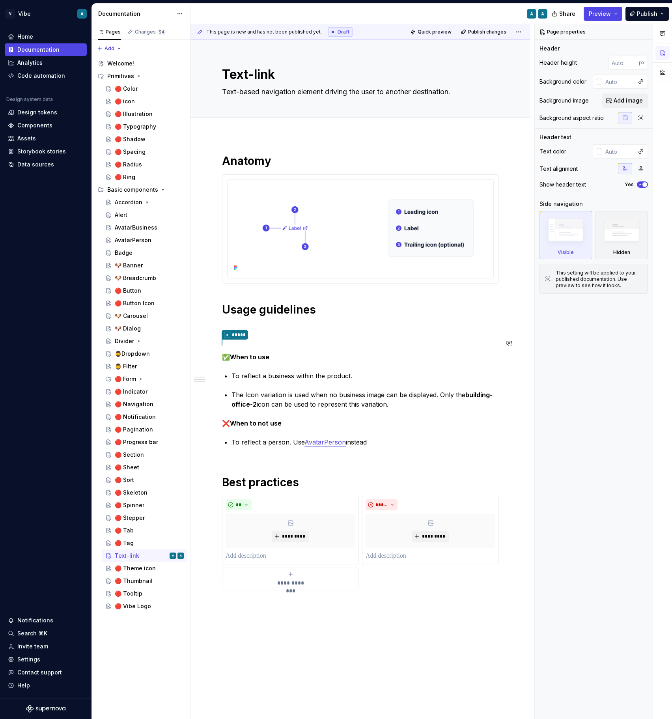
click at [263, 335] on div "**********" at bounding box center [360, 382] width 277 height 456
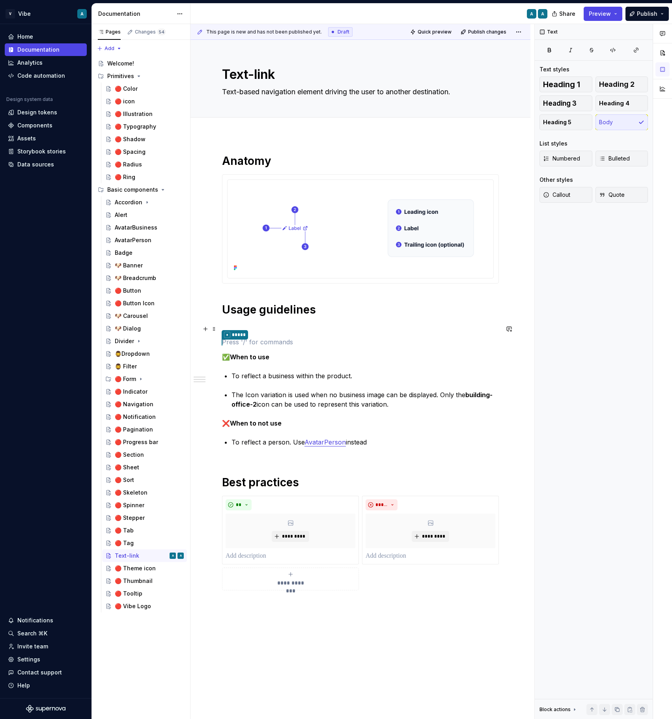
click at [254, 327] on p at bounding box center [360, 327] width 277 height 9
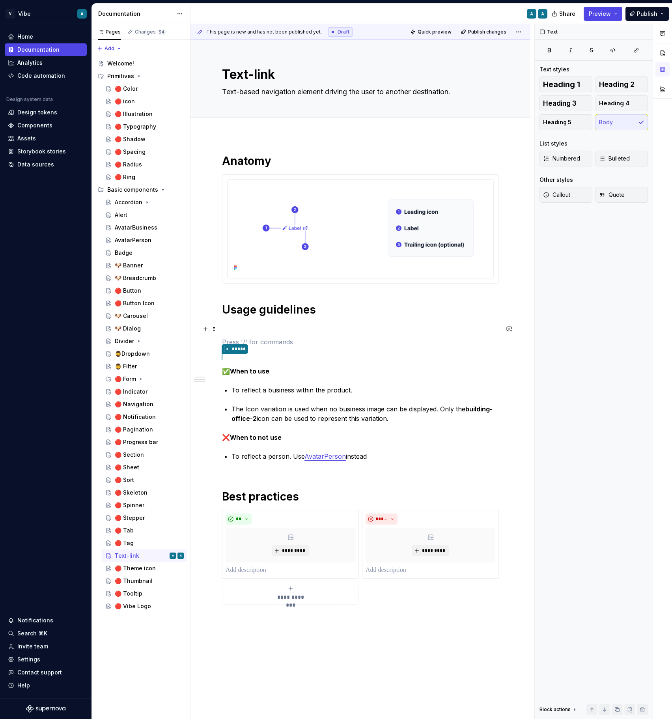
click at [243, 330] on p at bounding box center [360, 327] width 277 height 9
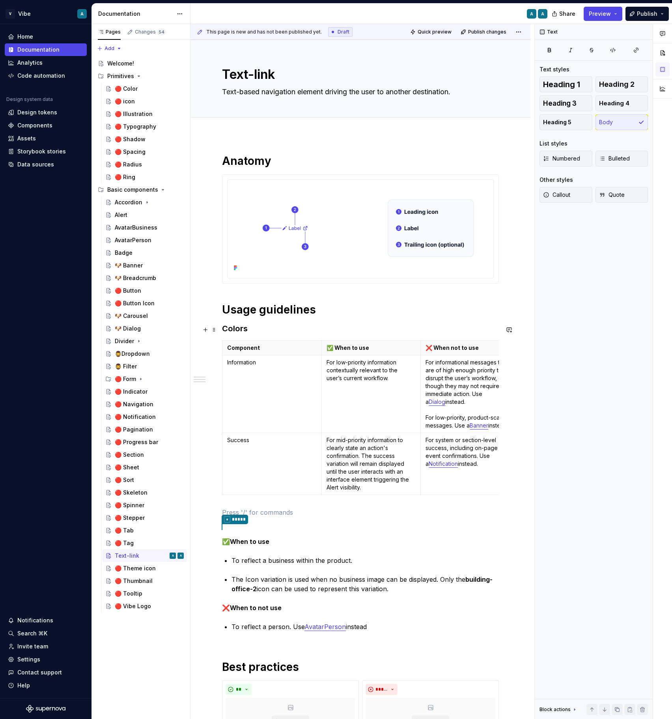
click at [239, 333] on h3 "Colors" at bounding box center [360, 328] width 277 height 11
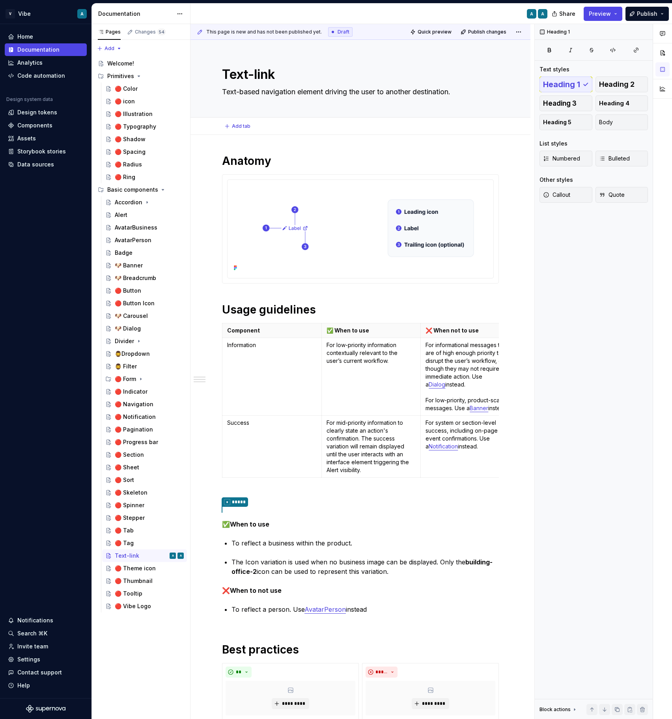
type textarea "*"
click at [245, 347] on p "Information" at bounding box center [272, 345] width 90 height 8
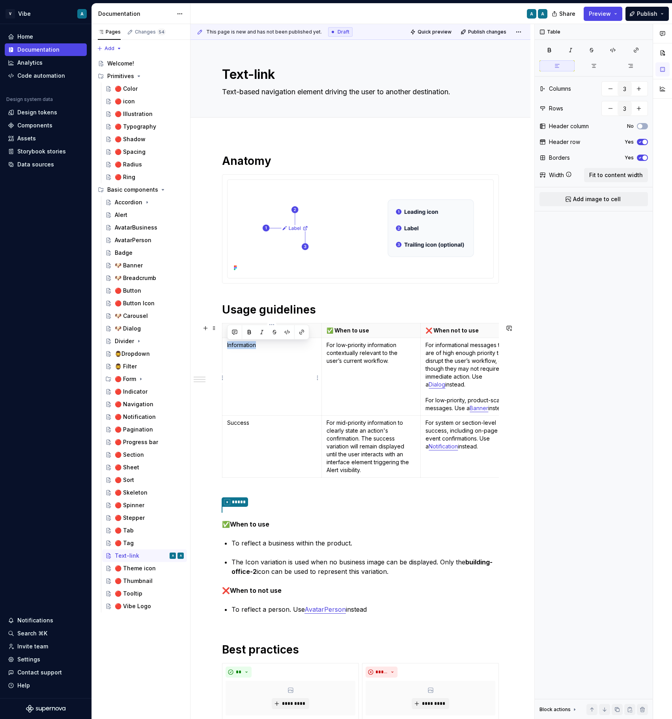
click at [245, 347] on p "Information" at bounding box center [272, 345] width 90 height 8
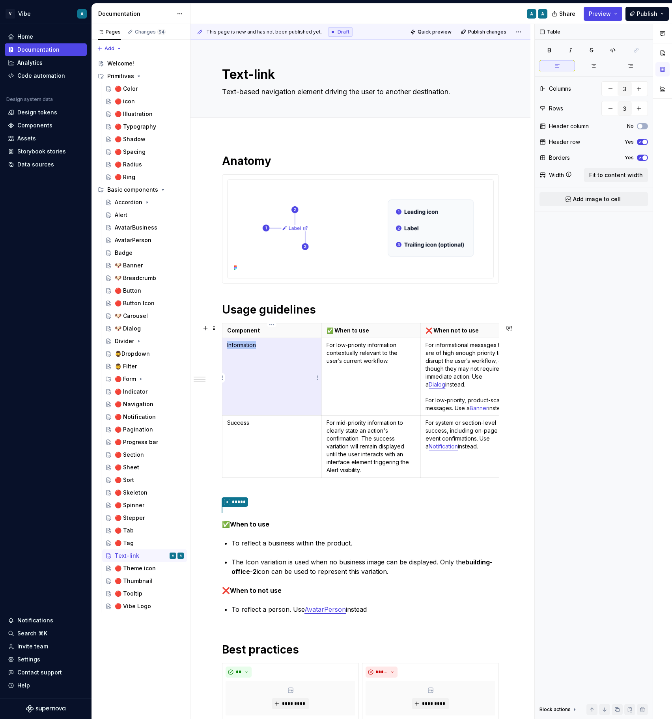
click at [245, 347] on p "Information" at bounding box center [272, 345] width 90 height 8
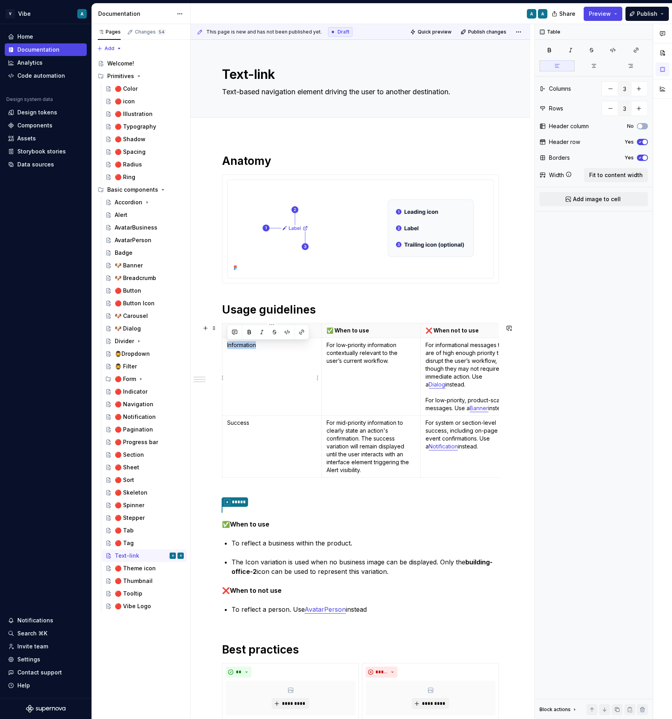
click at [245, 347] on p "Information" at bounding box center [272, 345] width 90 height 8
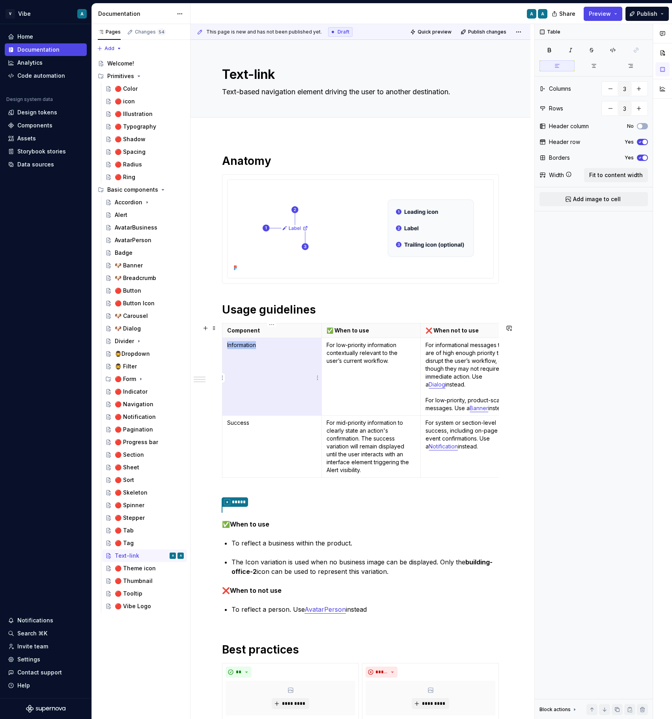
click at [245, 347] on p "Information" at bounding box center [272, 345] width 90 height 8
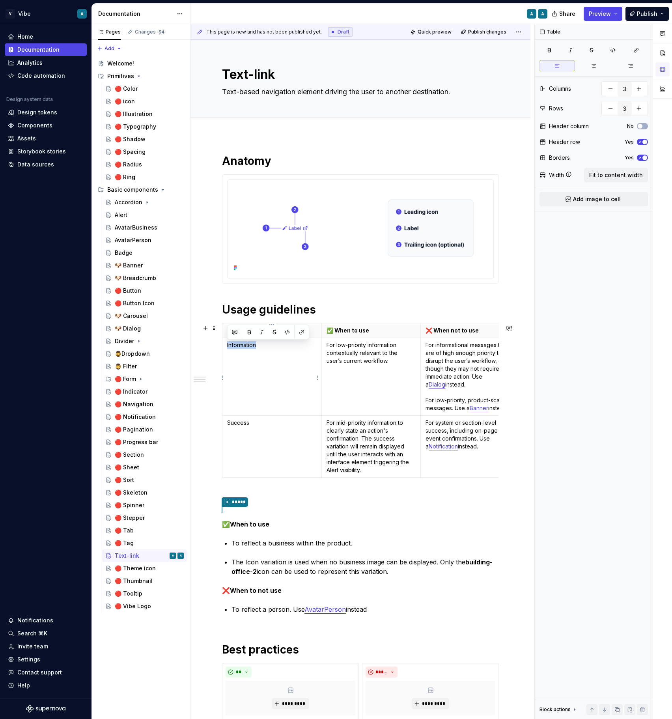
click at [245, 347] on p "Information" at bounding box center [272, 345] width 90 height 8
type textarea "*"
click at [236, 418] on td "Success" at bounding box center [271, 446] width 99 height 62
drag, startPoint x: 368, startPoint y: 471, endPoint x: 328, endPoint y: 426, distance: 60.6
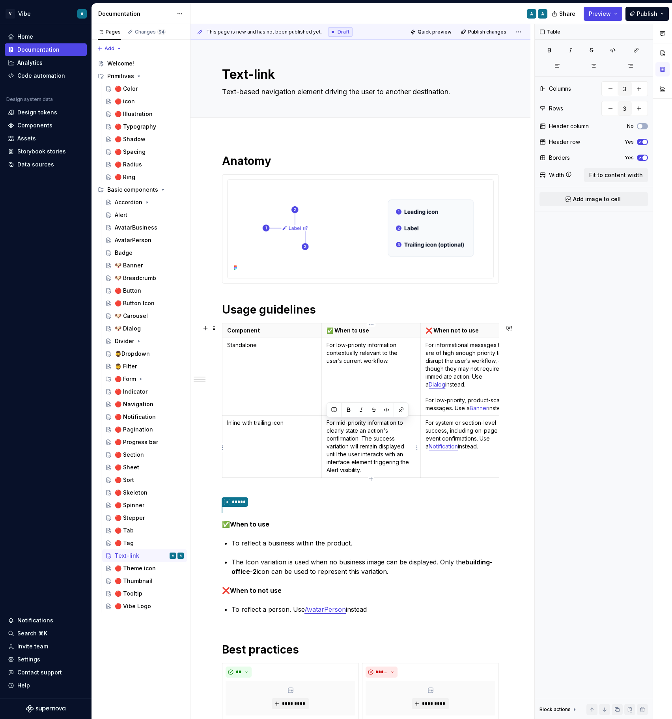
click at [328, 426] on p "For mid-priority information to clearly state an action's confirmation. The suc…" at bounding box center [372, 446] width 90 height 55
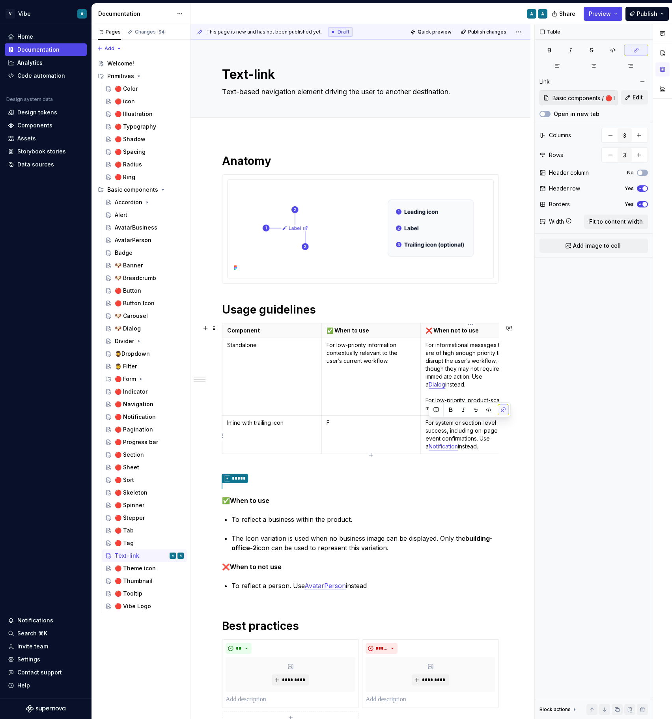
drag, startPoint x: 484, startPoint y: 450, endPoint x: 428, endPoint y: 425, distance: 61.1
click at [428, 425] on p "For system or section-level success, including on-page event confirmations. Use…" at bounding box center [471, 435] width 90 height 32
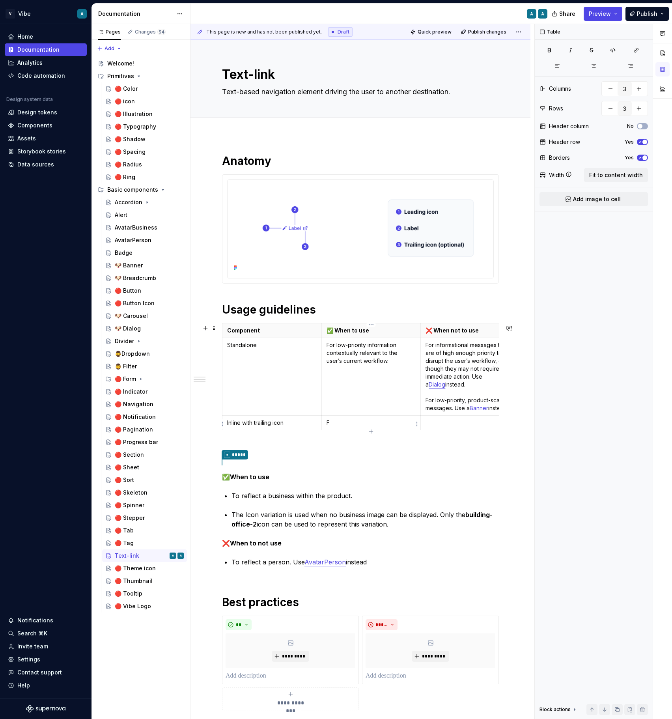
click at [351, 422] on p "F" at bounding box center [372, 423] width 90 height 8
drag, startPoint x: 377, startPoint y: 365, endPoint x: 326, endPoint y: 344, distance: 55.0
click at [327, 344] on p "For low-priority information contextually relevant to the user’s current workfl…" at bounding box center [372, 353] width 90 height 24
click at [448, 380] on p "For informational messages that are of high enough priority to disrupt the user…" at bounding box center [471, 376] width 90 height 71
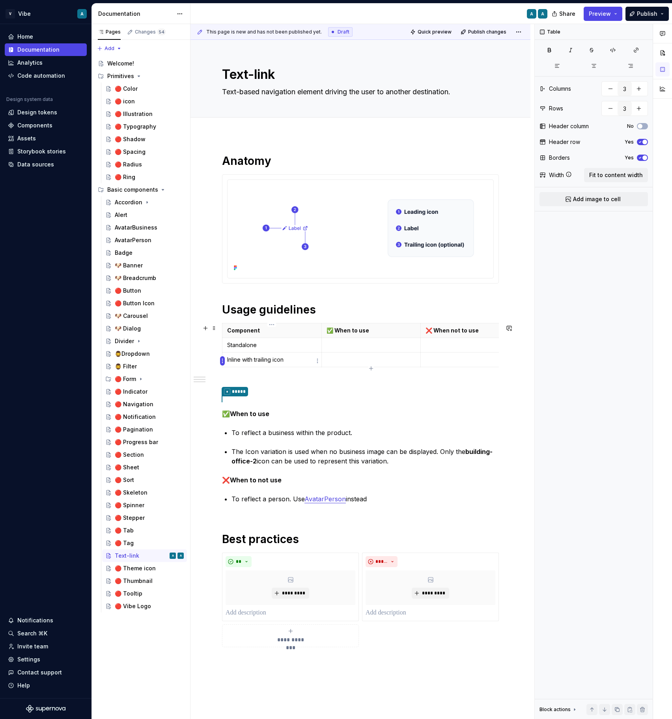
click at [222, 360] on html "V Vibe A Home Documentation Analytics Code automation Design system data Design…" at bounding box center [336, 359] width 672 height 719
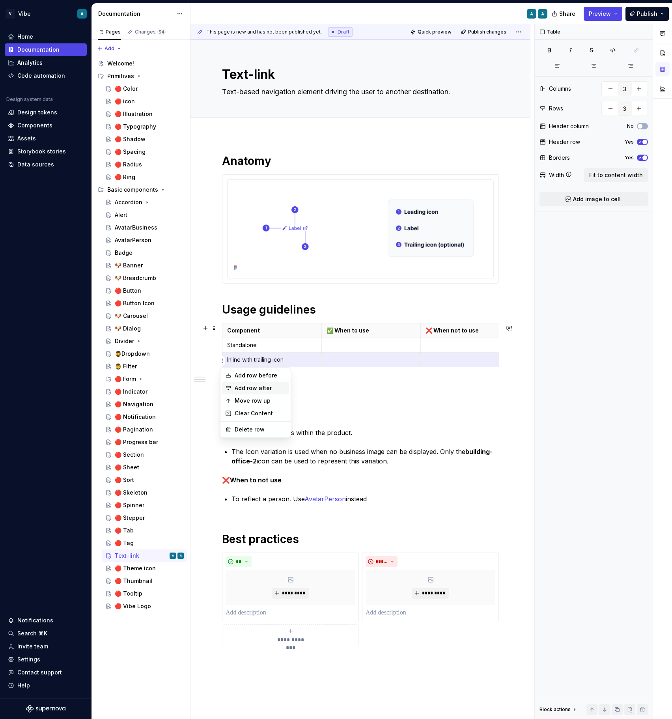
click at [267, 386] on div "Add row after" at bounding box center [260, 388] width 51 height 8
type input "4"
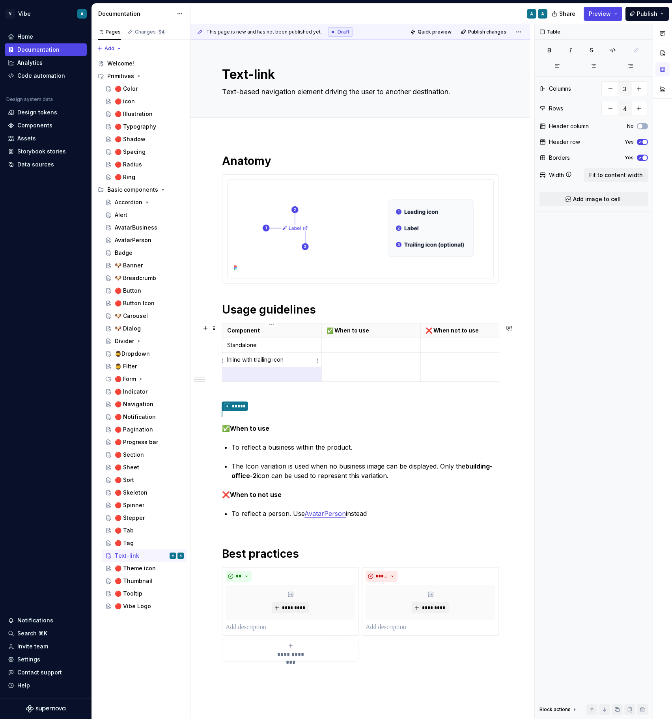
click at [251, 358] on p "Inline with trailing icon" at bounding box center [272, 360] width 90 height 8
click at [243, 375] on p at bounding box center [272, 374] width 90 height 8
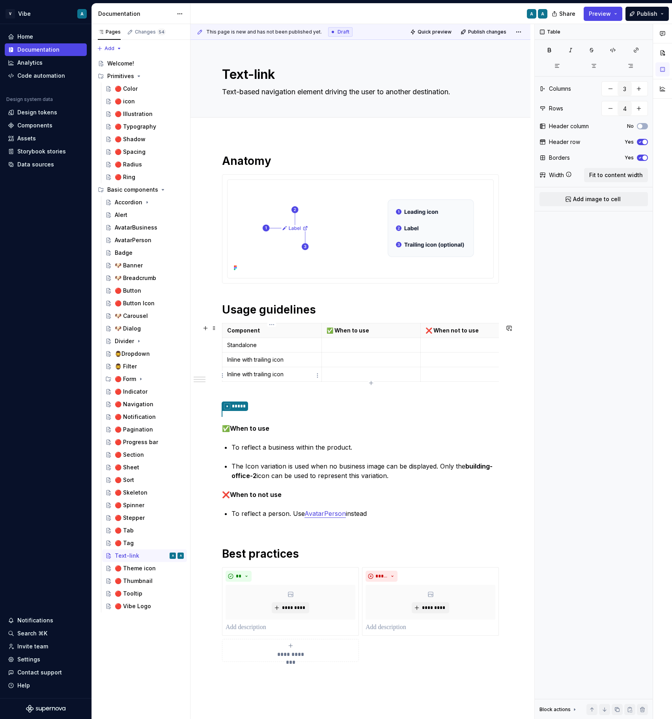
click at [273, 376] on p "Inline with trailing icon" at bounding box center [272, 374] width 90 height 8
click at [252, 347] on p "Standalone" at bounding box center [272, 345] width 90 height 8
click at [236, 343] on p "Standalone" at bounding box center [272, 345] width 90 height 8
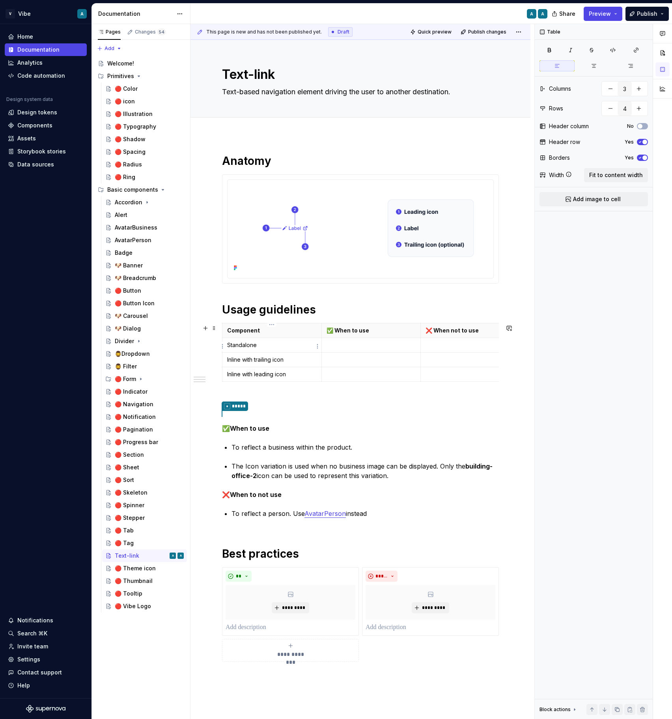
click at [236, 343] on p "Standalone" at bounding box center [272, 345] width 90 height 8
click at [355, 344] on p at bounding box center [372, 345] width 90 height 8
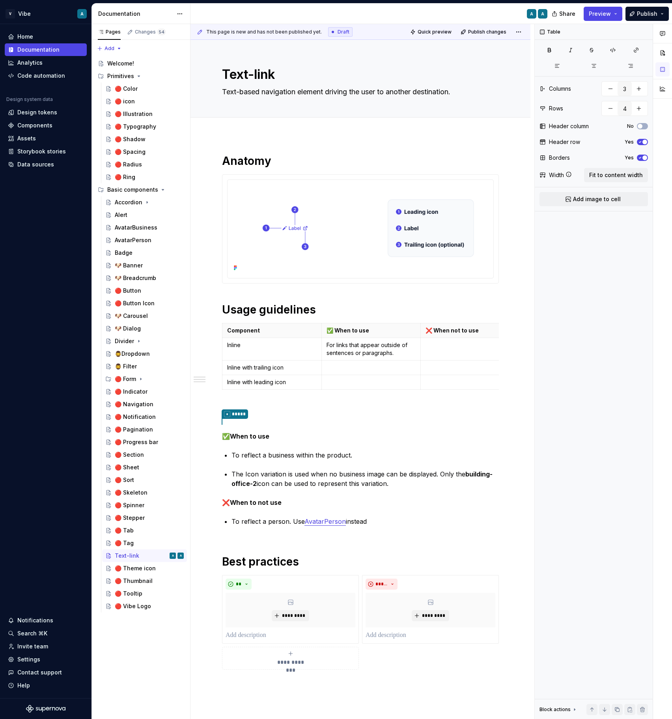
click at [342, 350] on p "For links that appear outside of sentences or paragraphs." at bounding box center [372, 349] width 90 height 16
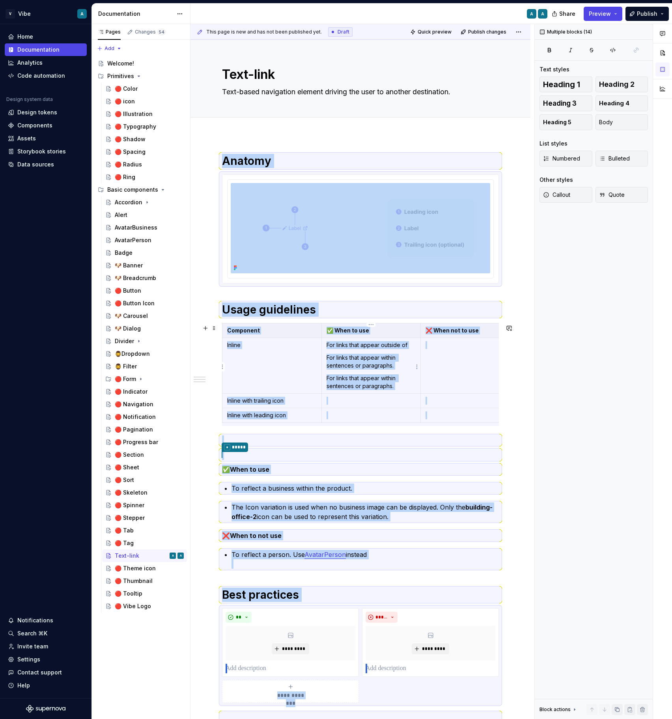
click at [359, 370] on p "For links that appear within sentences or paragraphs." at bounding box center [372, 362] width 90 height 16
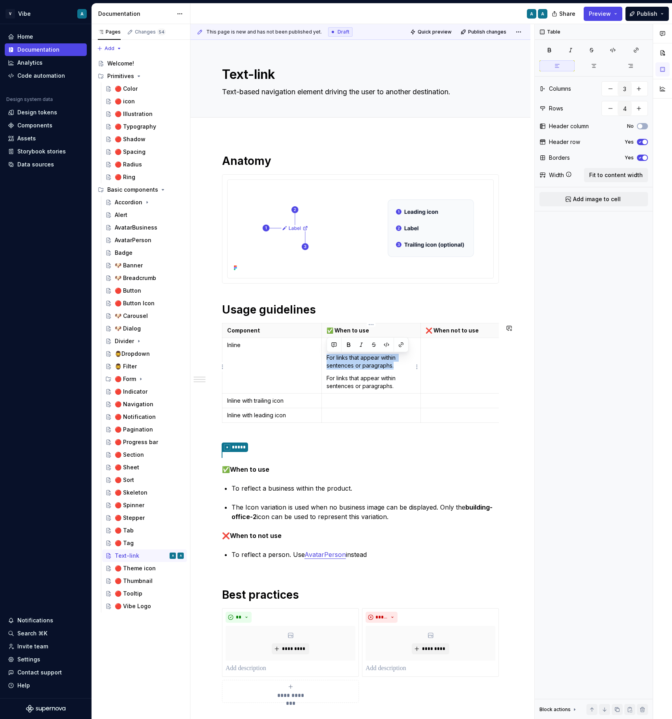
click at [359, 370] on p "For links that appear within sentences or paragraphs." at bounding box center [372, 362] width 90 height 16
drag, startPoint x: 398, startPoint y: 388, endPoint x: 325, endPoint y: 346, distance: 83.6
click at [325, 346] on td "For links that appear outside of For links that appear within sentences or para…" at bounding box center [370, 366] width 99 height 56
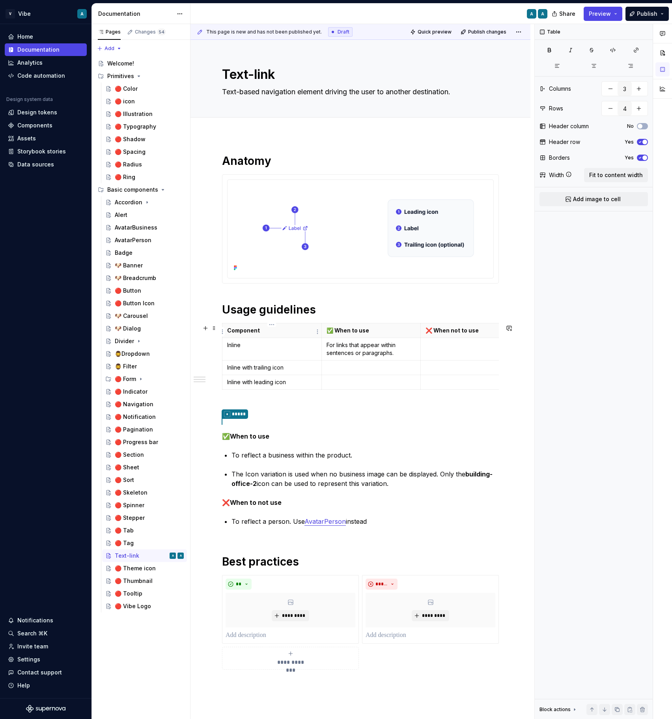
click at [440, 347] on p at bounding box center [471, 345] width 90 height 8
click at [453, 355] on strong "Button" at bounding box center [450, 352] width 19 height 7
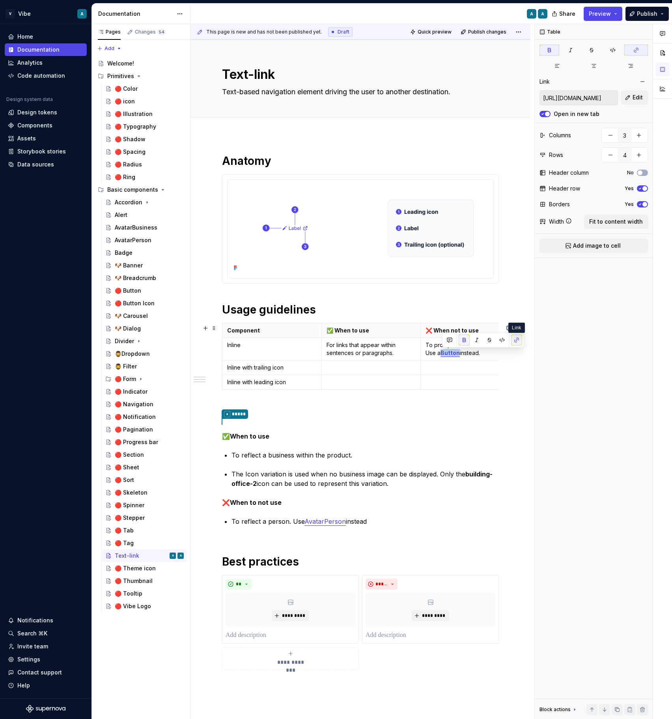
click at [516, 340] on button "button" at bounding box center [516, 339] width 11 height 11
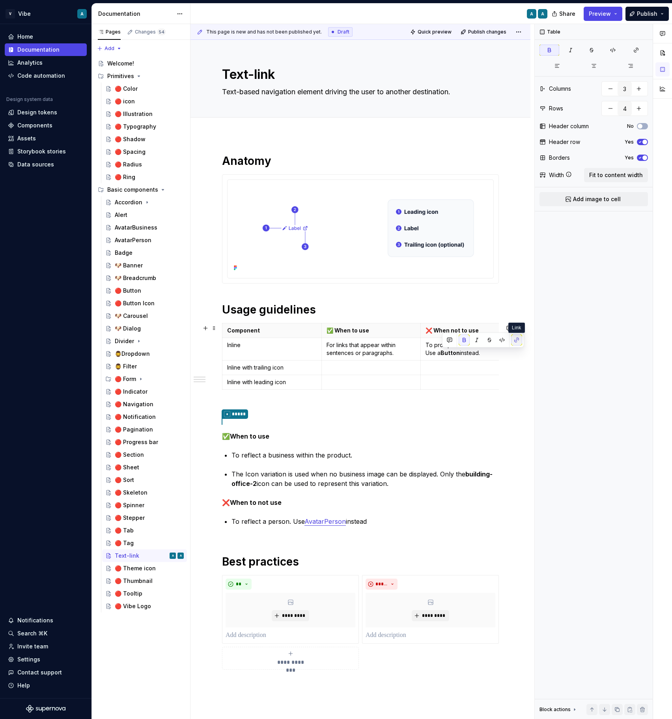
click at [516, 336] on button "button" at bounding box center [516, 339] width 11 height 11
click at [463, 368] on p at bounding box center [471, 368] width 90 height 8
click at [455, 356] on strong "Button" at bounding box center [450, 352] width 19 height 7
click at [464, 340] on button "button" at bounding box center [464, 339] width 11 height 11
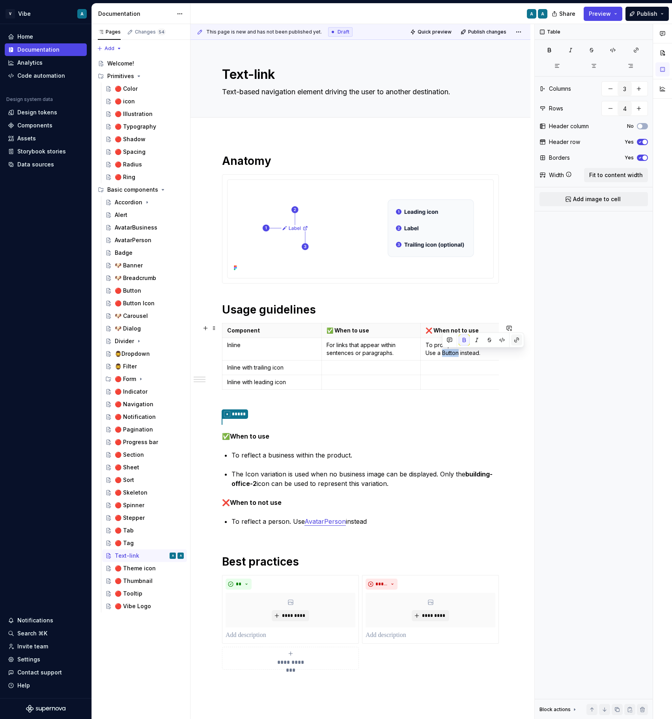
click at [516, 338] on button "button" at bounding box center [516, 339] width 11 height 11
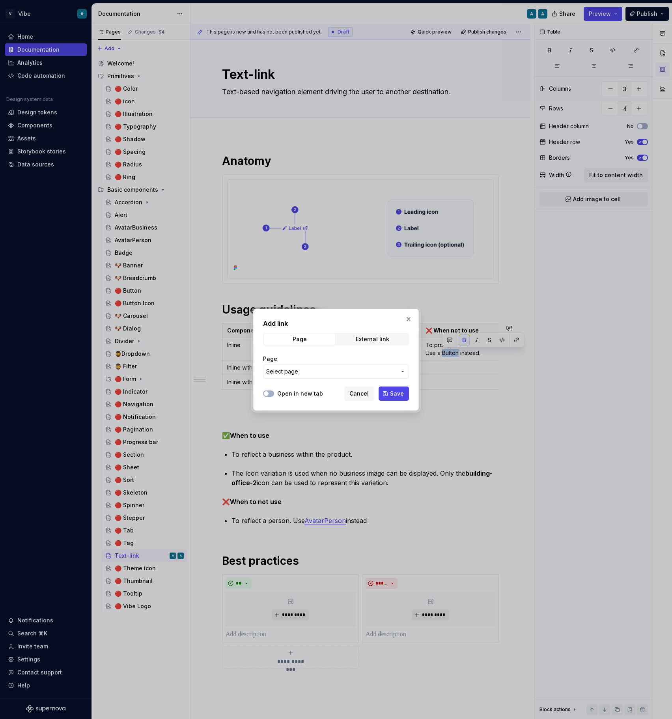
click at [301, 373] on span "Select page" at bounding box center [331, 372] width 130 height 8
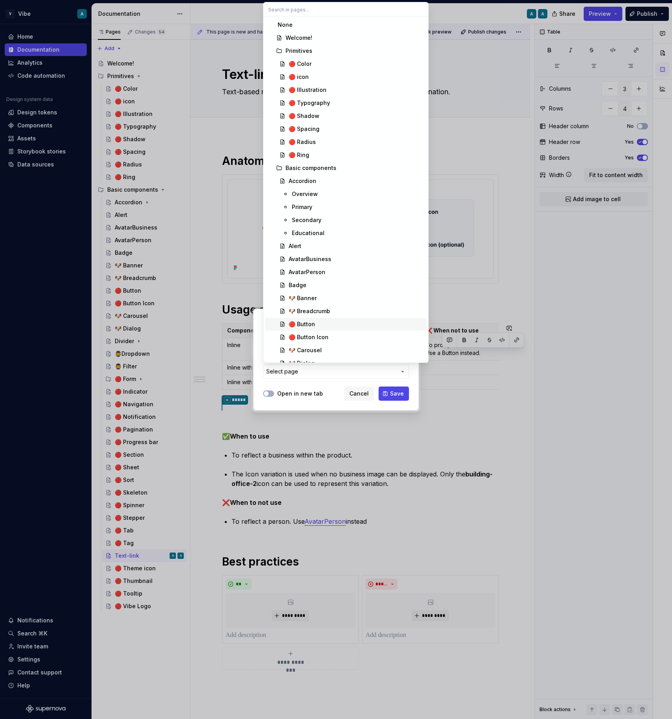
click at [309, 324] on div "🔴 Button" at bounding box center [302, 324] width 26 height 8
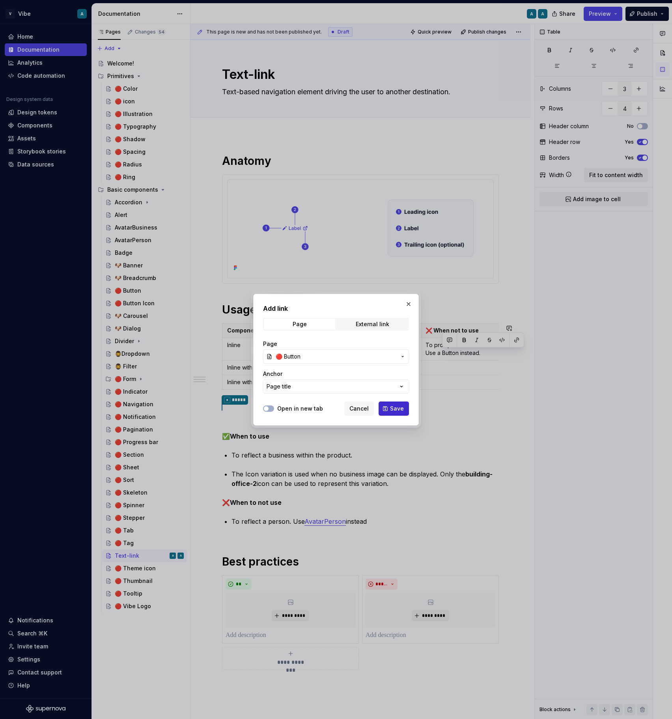
click at [392, 410] on span "Save" at bounding box center [397, 409] width 14 height 8
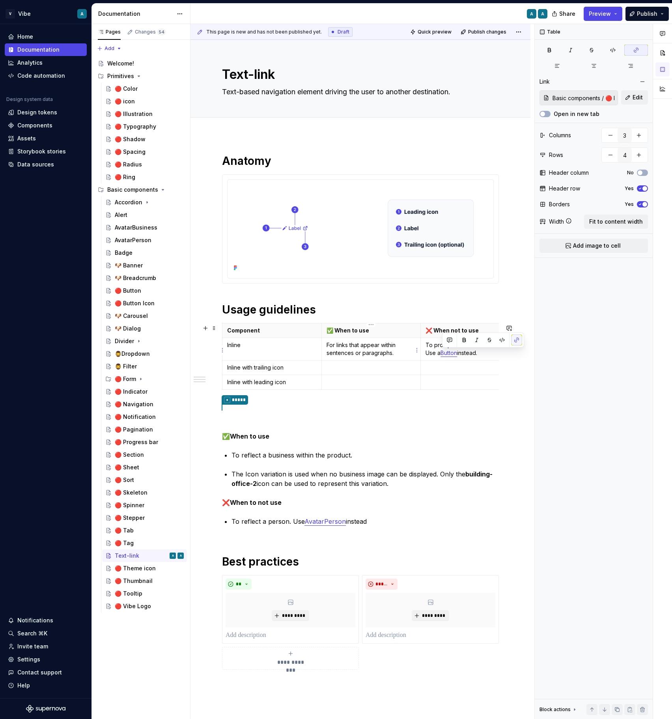
click at [351, 356] on p "For links that appear within sentences or paragraphs." at bounding box center [372, 349] width 90 height 16
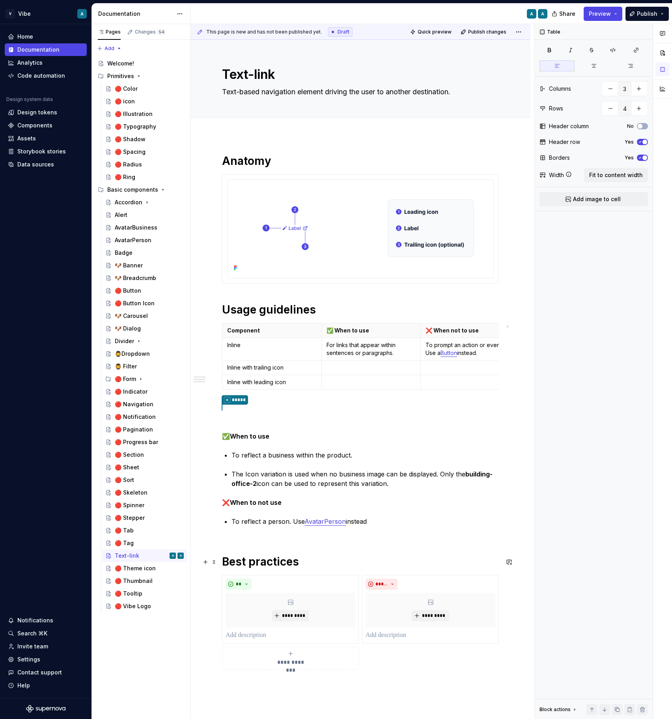
click at [306, 560] on h1 "Best practices" at bounding box center [360, 562] width 277 height 14
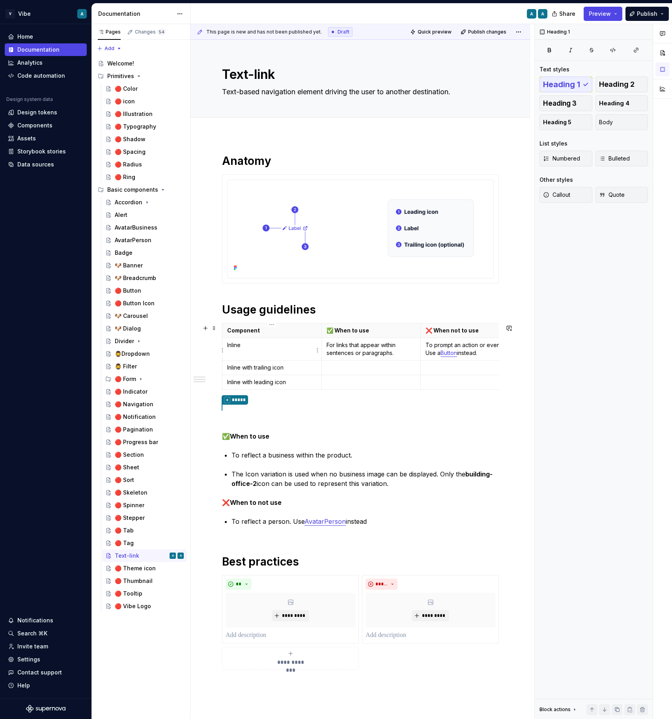
click at [245, 348] on p "Inline" at bounding box center [272, 345] width 90 height 8
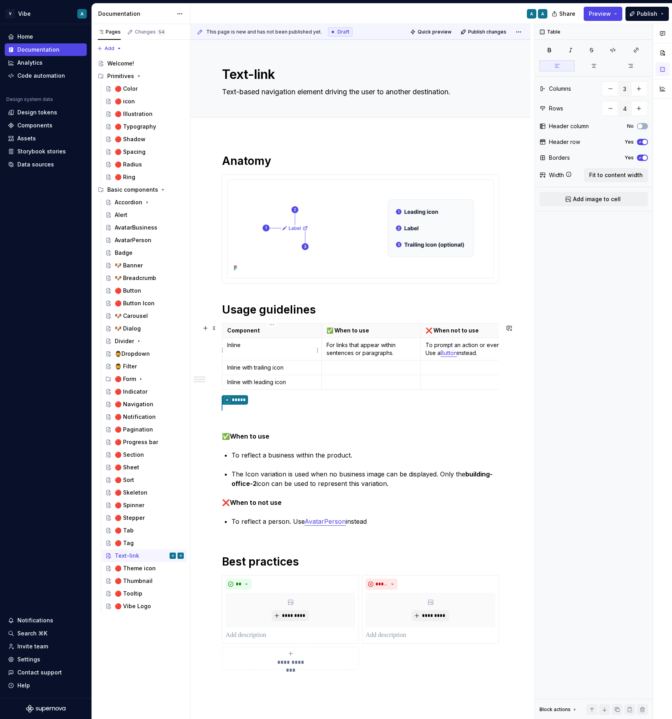
click at [245, 348] on p "Inline" at bounding box center [272, 345] width 90 height 8
click at [236, 345] on p "Inline" at bounding box center [272, 345] width 90 height 8
copy p "Inline"
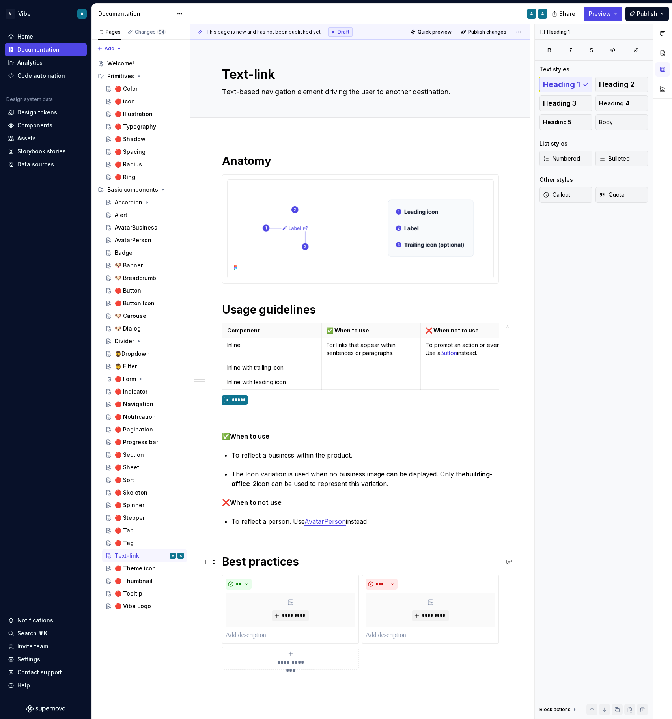
click at [344, 558] on h1 "Best practices" at bounding box center [360, 562] width 277 height 14
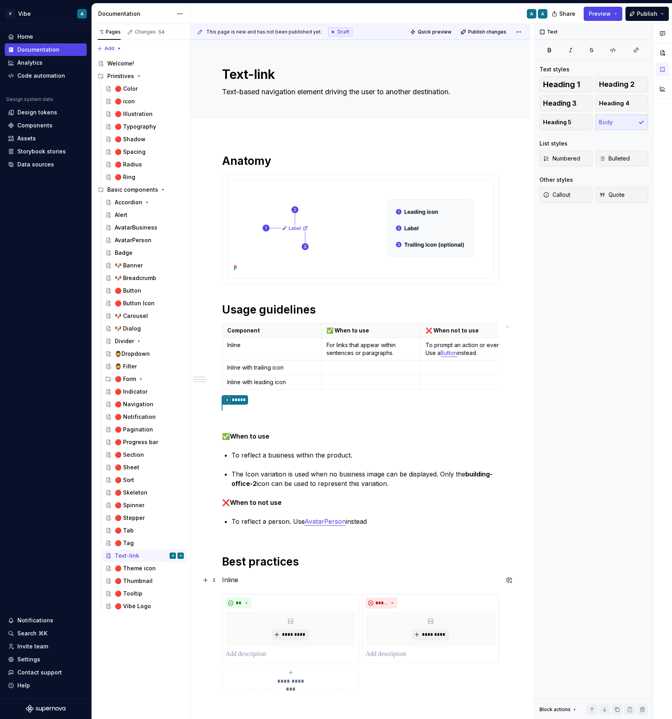
click at [228, 578] on p "Inline" at bounding box center [360, 579] width 277 height 9
click at [282, 566] on button "button" at bounding box center [284, 565] width 11 height 11
click at [249, 577] on h3 "Inline" at bounding box center [360, 580] width 277 height 11
click at [300, 565] on h1 "Best practices" at bounding box center [360, 562] width 277 height 14
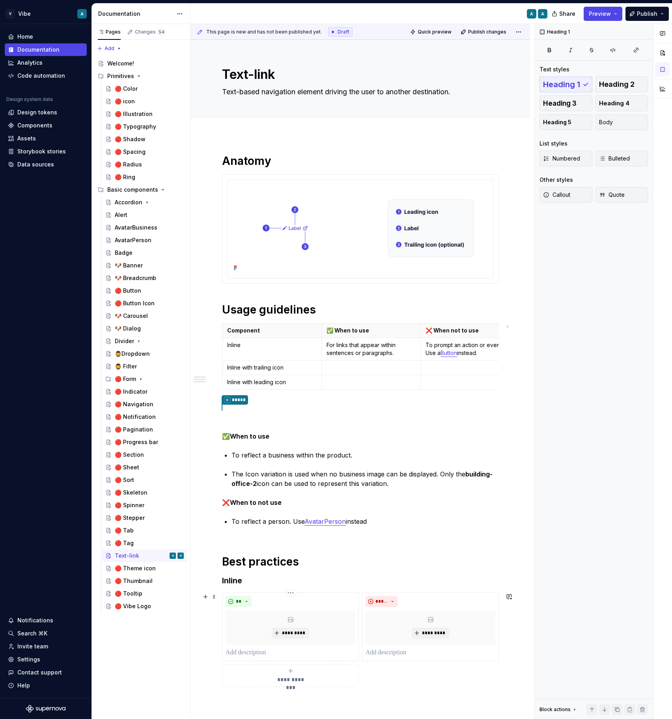
scroll to position [148, 0]
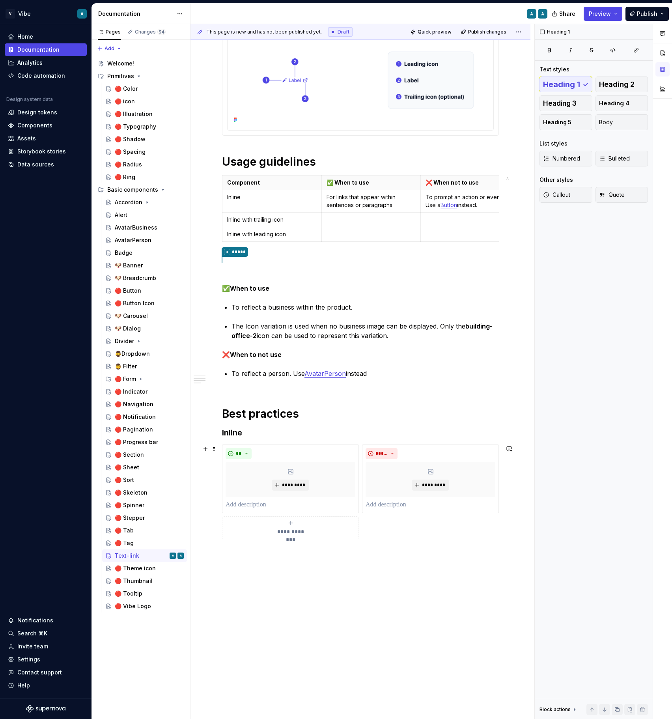
click at [250, 531] on div "**********" at bounding box center [291, 528] width 130 height 16
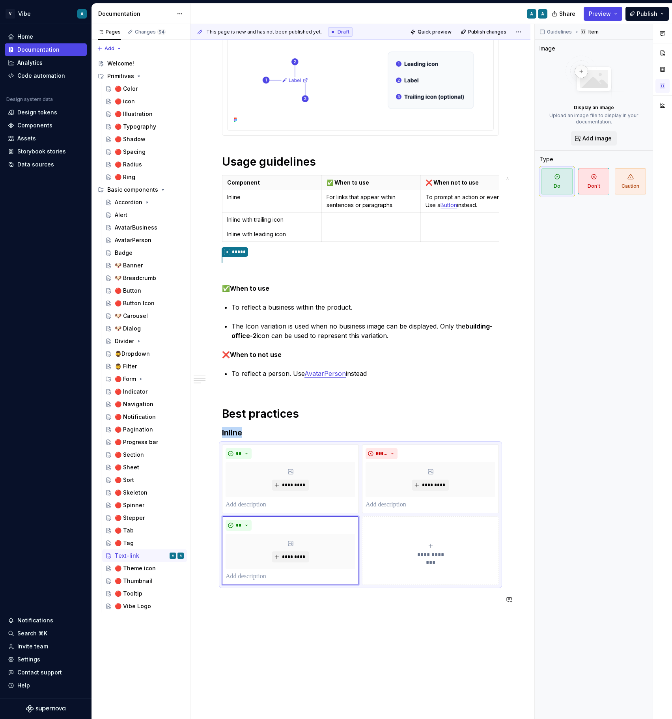
click at [401, 605] on div "**********" at bounding box center [360, 309] width 277 height 607
click at [290, 517] on html "V Vibe A Home Documentation Analytics Code automation Design system data Design…" at bounding box center [336, 359] width 672 height 719
click at [303, 530] on div "Delete item" at bounding box center [325, 531] width 51 height 8
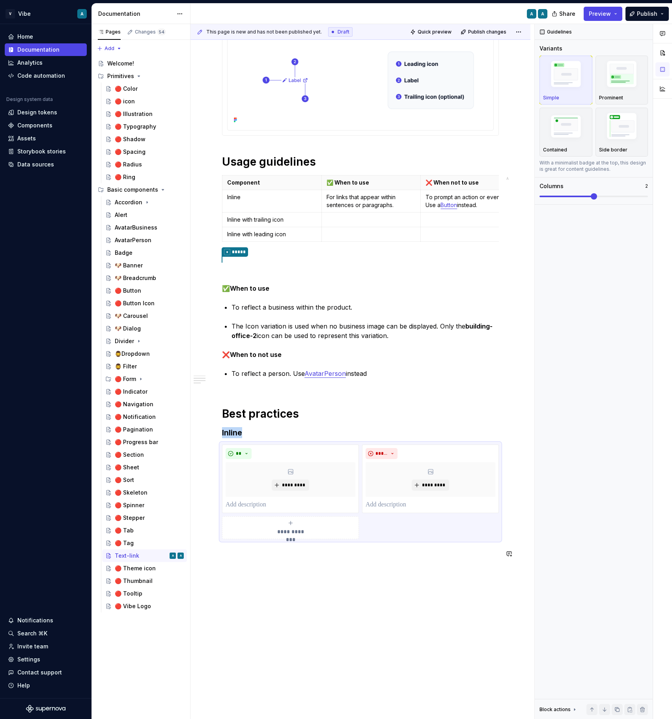
click at [280, 572] on div "**********" at bounding box center [360, 385] width 340 height 796
click at [259, 566] on div "**********" at bounding box center [360, 287] width 277 height 562
click at [253, 593] on div "**********" at bounding box center [360, 385] width 340 height 796
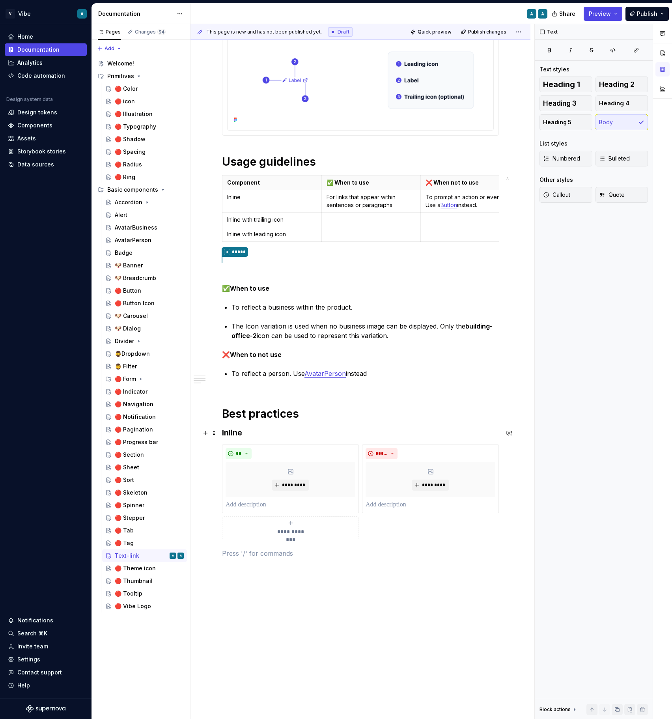
click at [229, 435] on h3 "Inline" at bounding box center [360, 432] width 277 height 11
copy h3 "Inline"
click at [239, 539] on div "**********" at bounding box center [360, 491] width 277 height 95
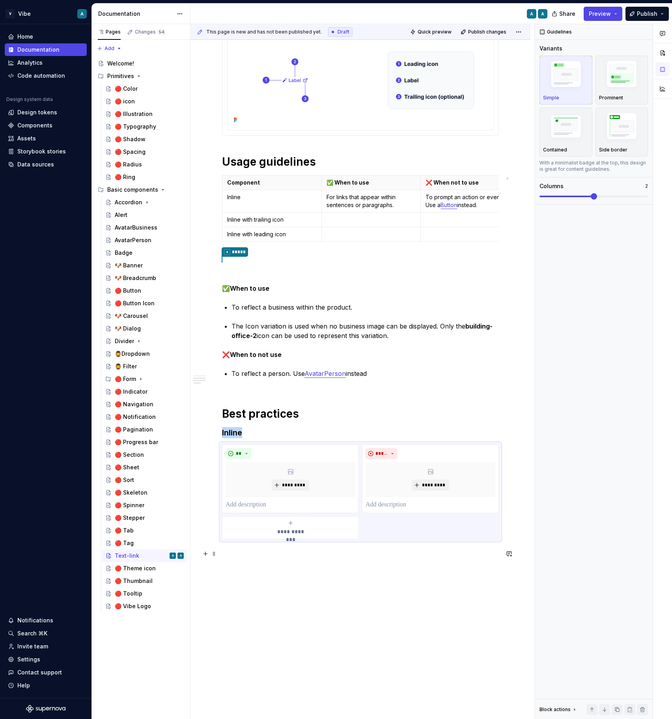
click at [234, 555] on p at bounding box center [360, 553] width 277 height 9
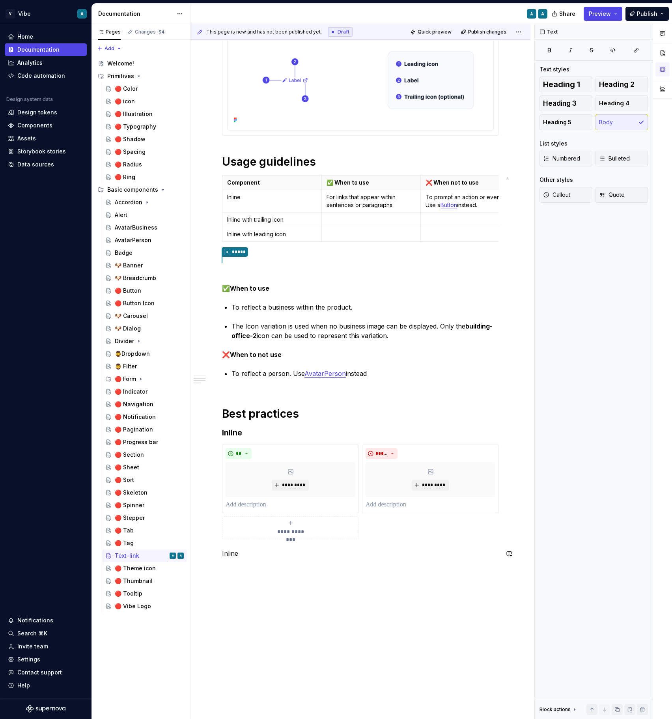
click at [228, 560] on div "**********" at bounding box center [360, 287] width 277 height 562
click at [230, 552] on p "Inline" at bounding box center [360, 553] width 277 height 9
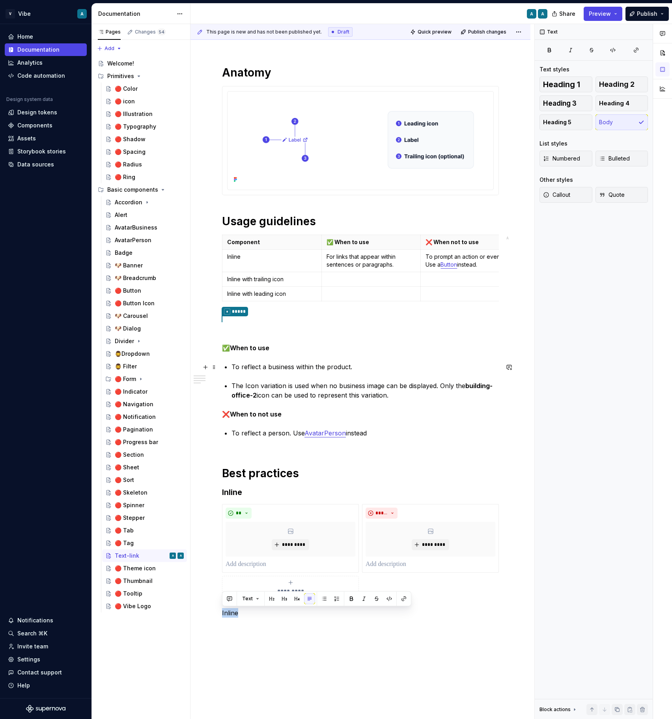
scroll to position [87, 0]
click at [228, 495] on h3 "Inline" at bounding box center [360, 493] width 277 height 11
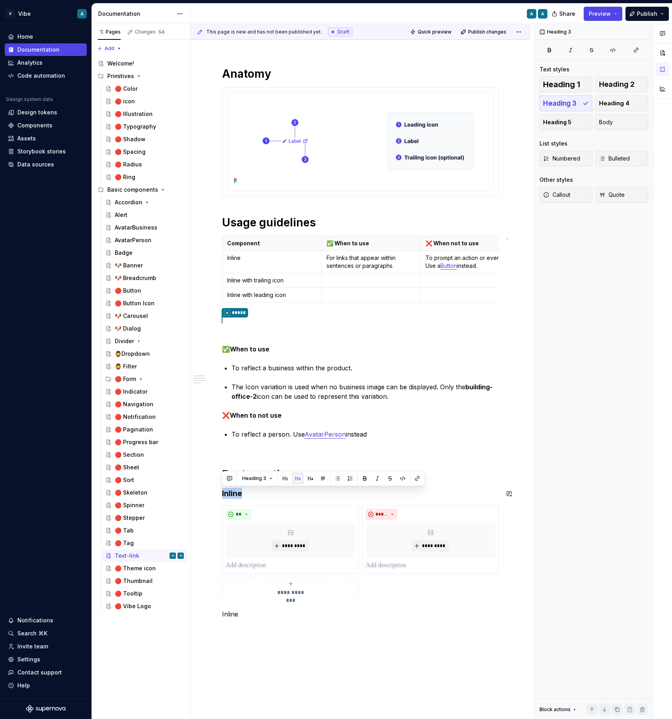
copy h3 "Inline"
click at [238, 622] on div "**********" at bounding box center [360, 348] width 277 height 562
click at [232, 616] on p "Inline" at bounding box center [360, 613] width 277 height 9
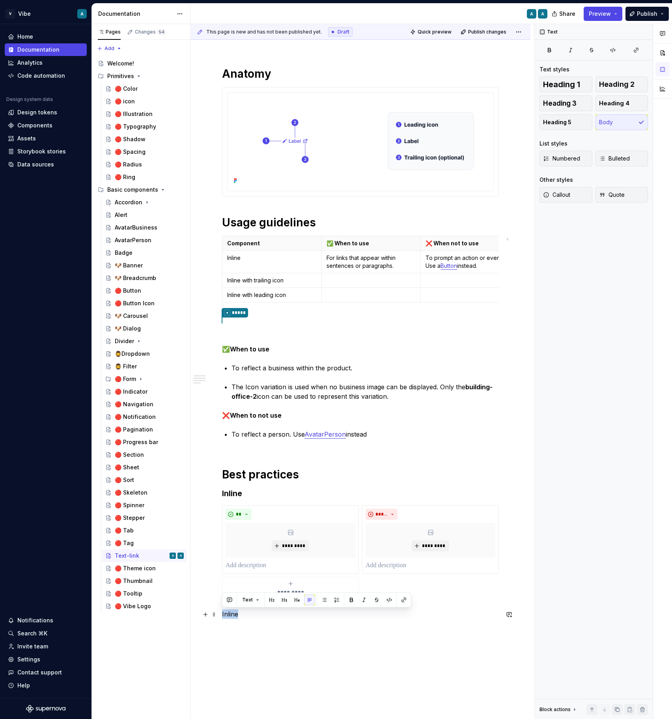
click at [232, 616] on p "Inline" at bounding box center [360, 613] width 277 height 9
click at [230, 614] on p "Inline" at bounding box center [360, 613] width 277 height 9
click at [241, 614] on p "Inline" at bounding box center [360, 613] width 277 height 9
click at [262, 612] on p "Inline with trailing icon" at bounding box center [360, 613] width 277 height 9
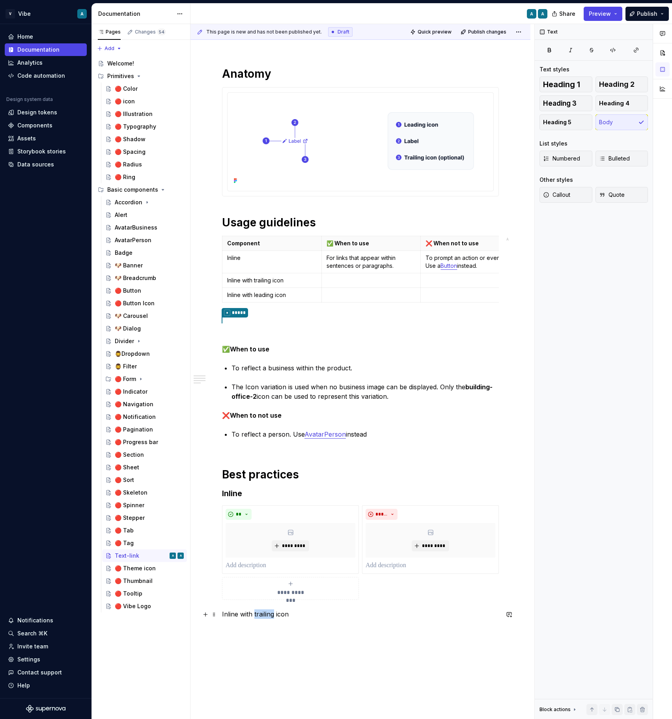
click at [262, 612] on p "Inline with trailing icon" at bounding box center [360, 613] width 277 height 9
copy p "Inline with trailing icon"
click at [244, 634] on div "**********" at bounding box center [360, 446] width 340 height 796
click at [236, 280] on p "Inline with trailing icon" at bounding box center [272, 280] width 90 height 8
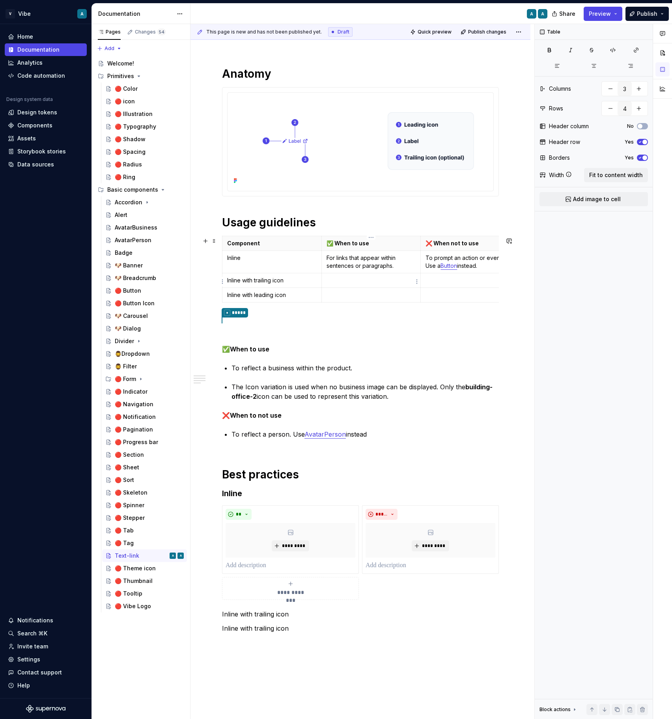
click at [356, 279] on p at bounding box center [372, 280] width 90 height 8
click at [347, 309] on div "**********" at bounding box center [360, 350] width 277 height 566
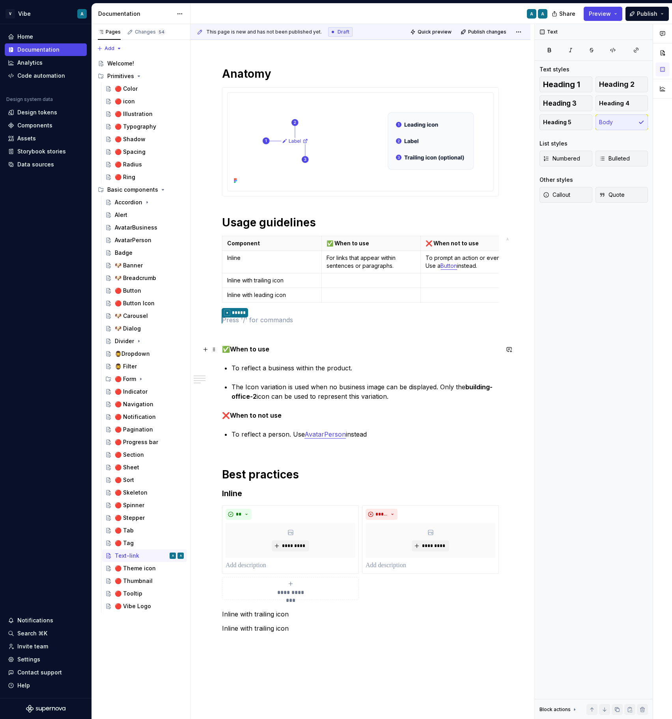
click at [305, 345] on p "✅ When to use" at bounding box center [360, 348] width 277 height 9
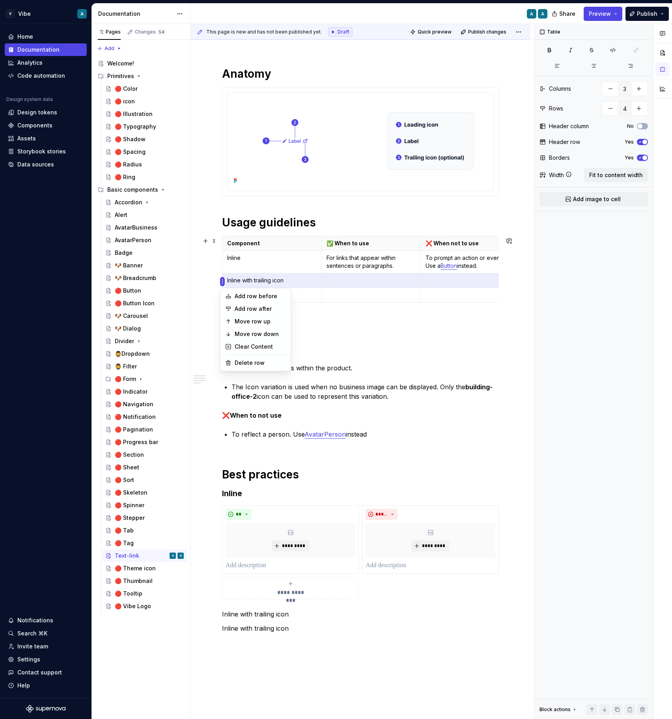
click at [269, 336] on body "V Vibe A Home Documentation Analytics Code automation Design system data Design…" at bounding box center [336, 359] width 672 height 719
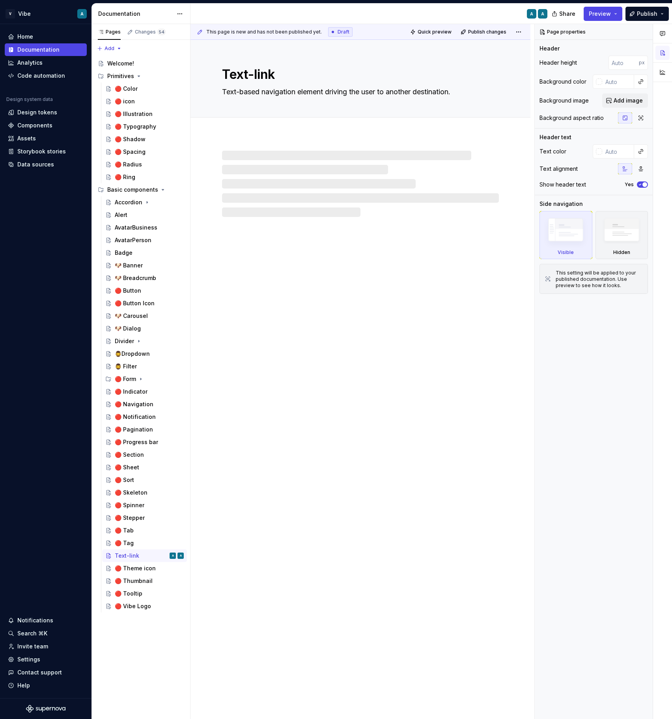
type textarea "*"
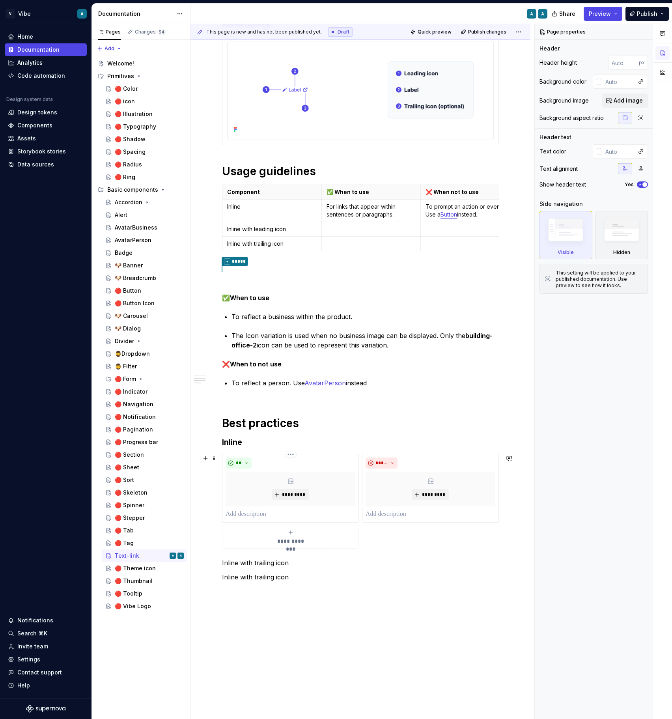
scroll to position [159, 0]
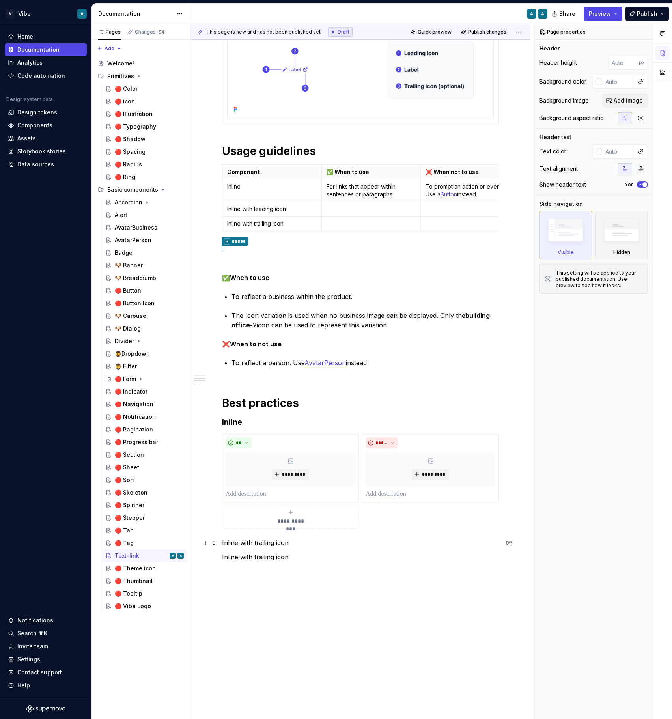
click at [258, 545] on p "Inline with trailing icon" at bounding box center [360, 542] width 277 height 9
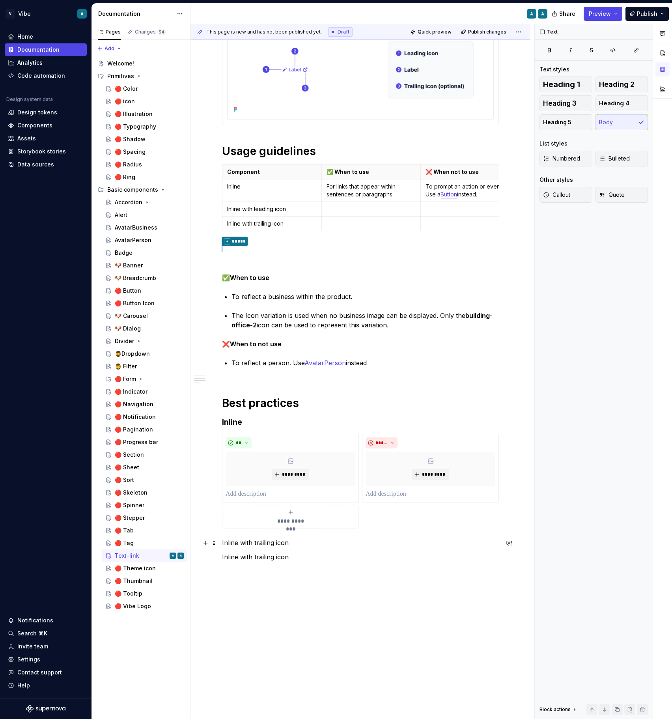
click at [258, 545] on p "Inline with trailing icon" at bounding box center [360, 542] width 277 height 9
click at [272, 543] on p "Inline with trailing icon" at bounding box center [360, 542] width 277 height 9
click at [249, 543] on p "Inline with leading icon" at bounding box center [360, 542] width 277 height 9
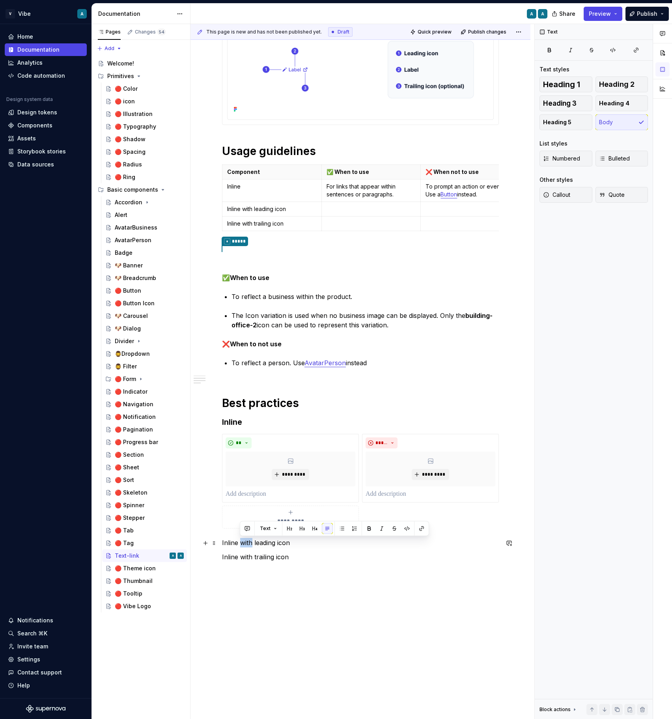
click at [249, 543] on p "Inline with leading icon" at bounding box center [360, 542] width 277 height 9
click at [283, 532] on button "button" at bounding box center [284, 528] width 11 height 11
click at [266, 560] on p "Inline with trailing icon" at bounding box center [360, 559] width 277 height 9
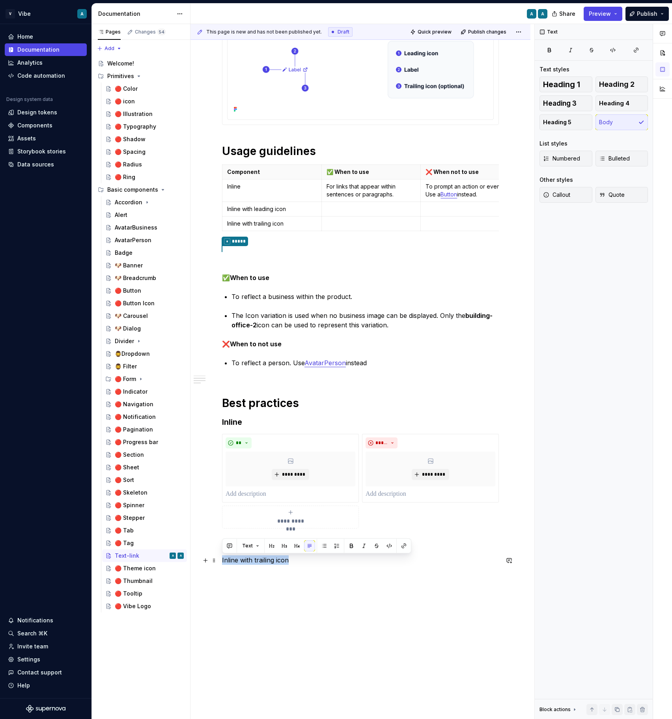
click at [266, 560] on p "Inline with trailing icon" at bounding box center [360, 559] width 277 height 9
click at [283, 547] on button "button" at bounding box center [284, 545] width 11 height 11
click at [222, 559] on h3 "Inline with trailing icon" at bounding box center [360, 560] width 277 height 11
click at [315, 545] on h3 "Inline with leading icon" at bounding box center [360, 543] width 277 height 11
click at [215, 439] on span at bounding box center [214, 438] width 6 height 11
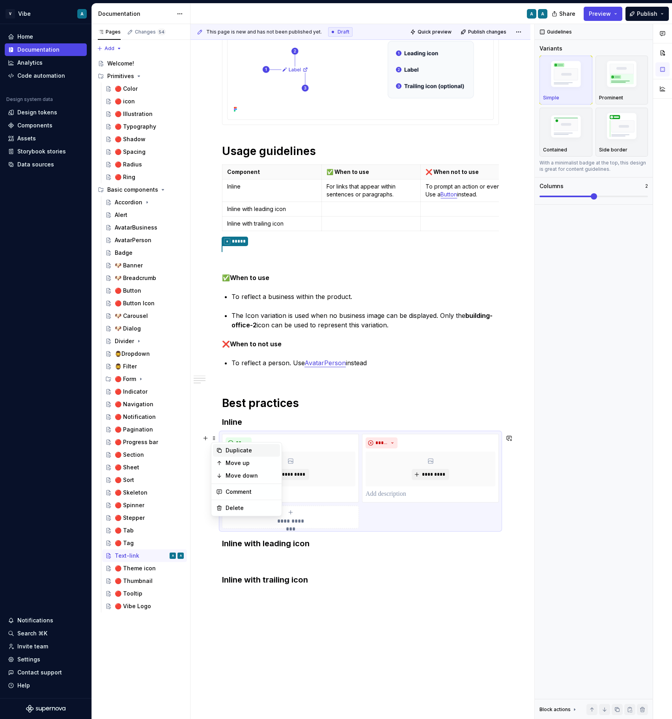
click at [249, 446] on div "Duplicate" at bounding box center [251, 450] width 51 height 8
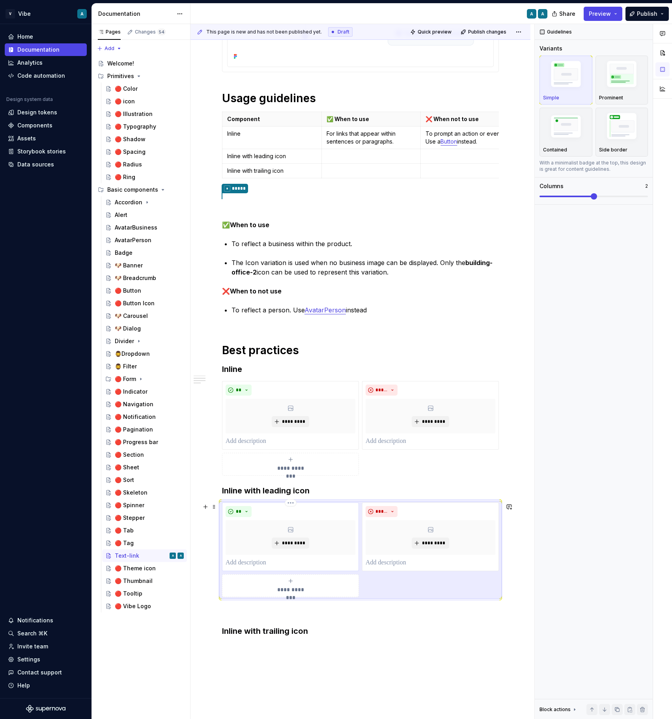
scroll to position [267, 0]
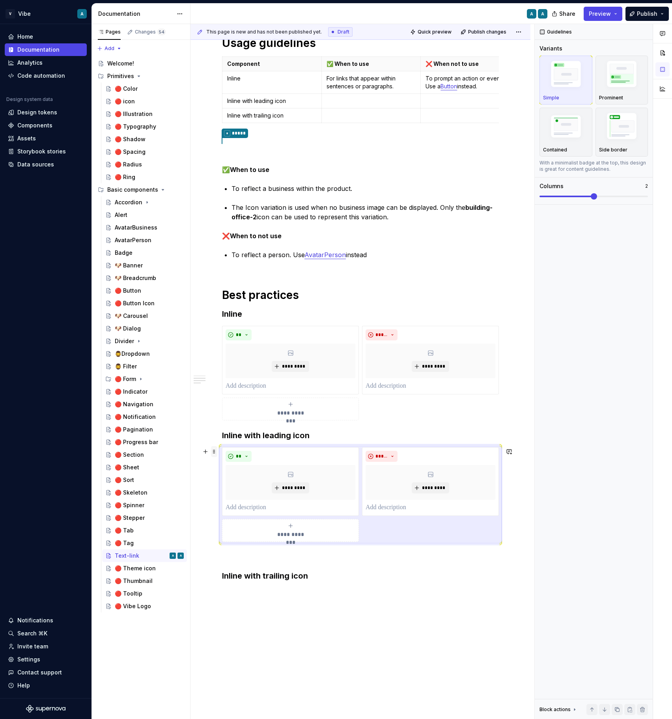
click at [214, 452] on span at bounding box center [214, 451] width 6 height 11
click at [245, 461] on div "Duplicate" at bounding box center [251, 464] width 51 height 8
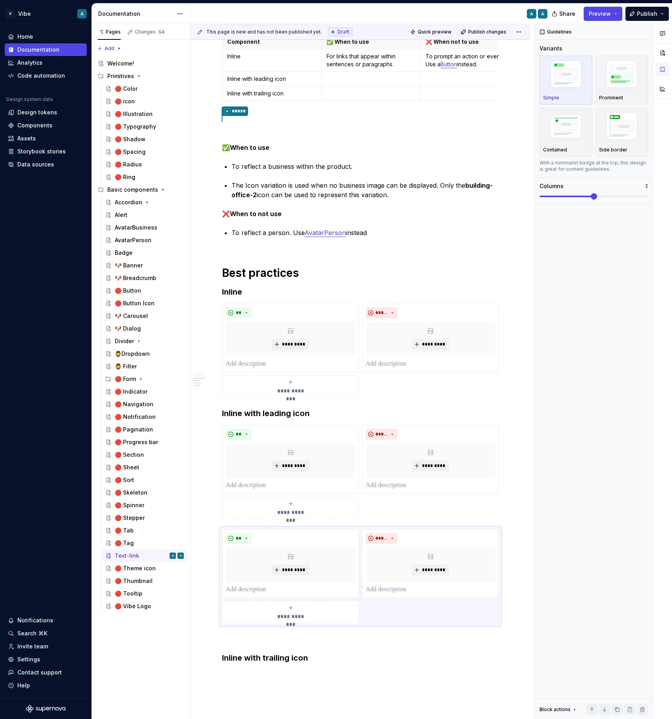
scroll to position [295, 0]
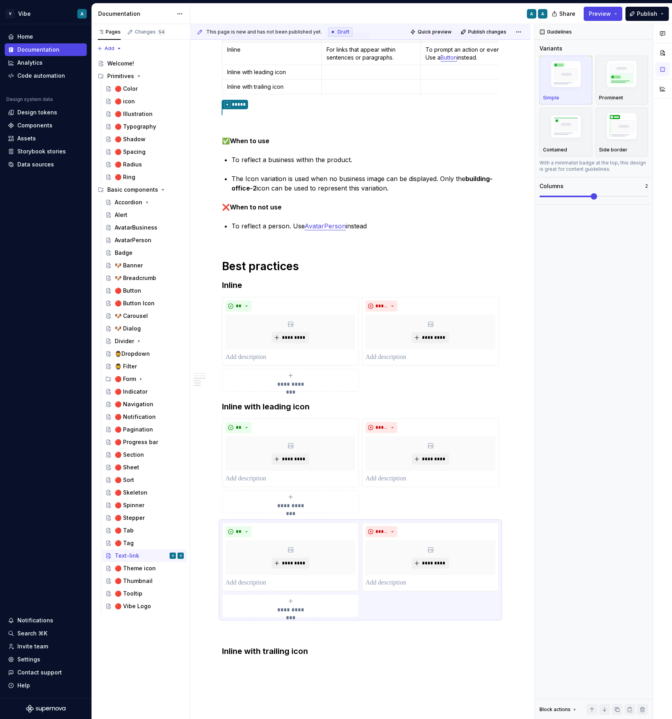
drag, startPoint x: 215, startPoint y: 555, endPoint x: 215, endPoint y: 563, distance: 7.9
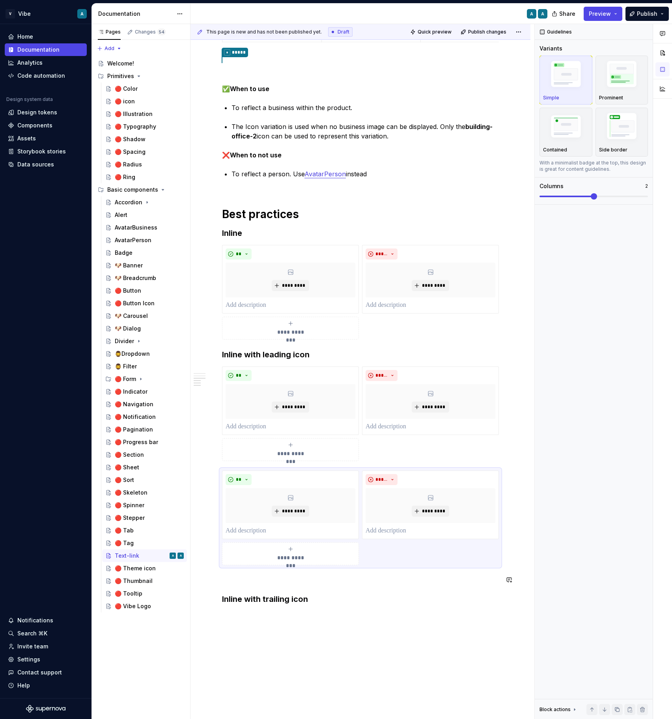
scroll to position [370, 0]
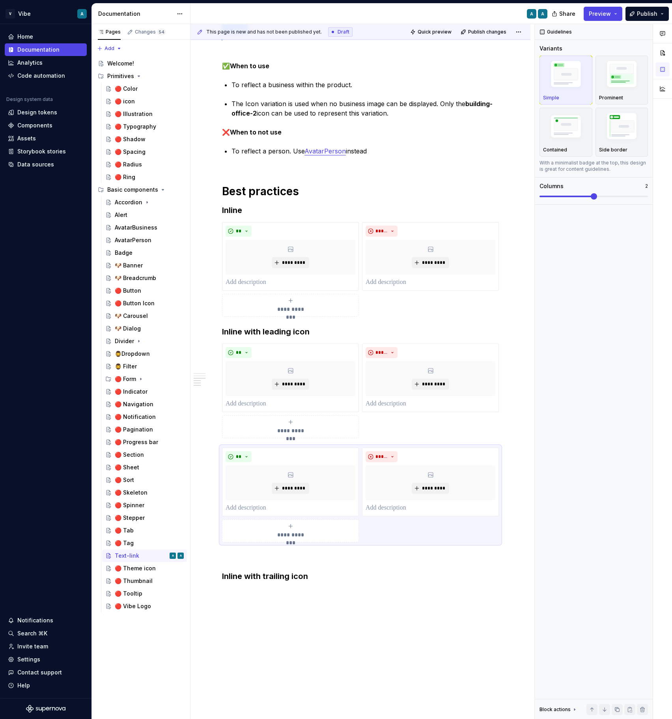
drag, startPoint x: 215, startPoint y: 454, endPoint x: 239, endPoint y: 639, distance: 187.4
click at [231, 577] on h3 "Inline with trailing icon" at bounding box center [360, 576] width 277 height 11
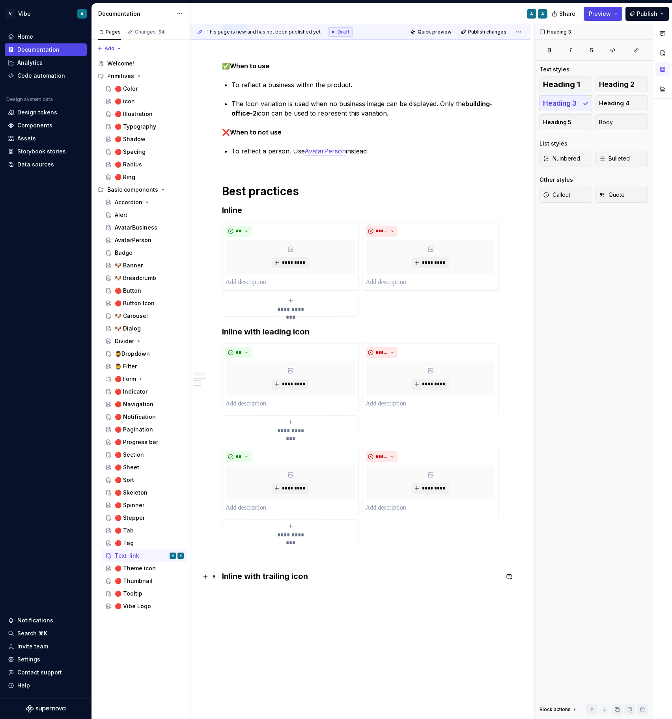
click at [231, 577] on h3 "Inline with trailing icon" at bounding box center [360, 576] width 277 height 11
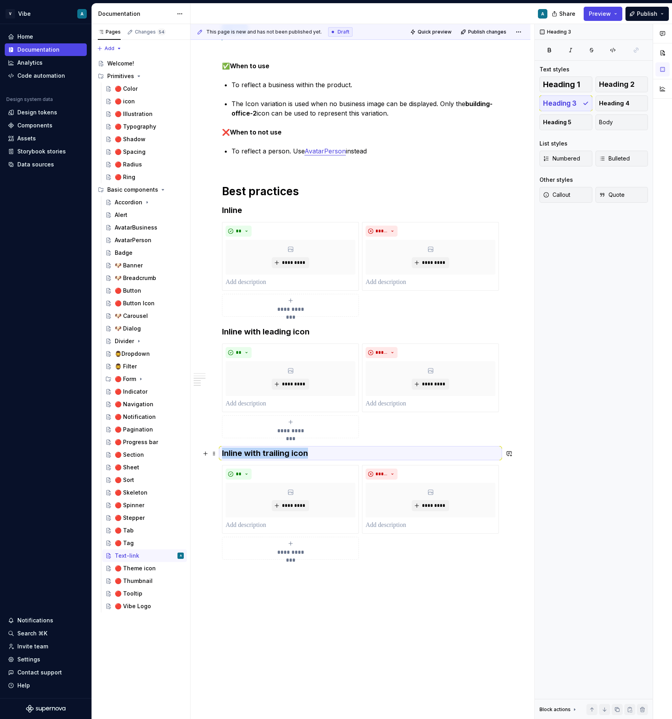
click at [224, 450] on h3 "Inline with trailing icon" at bounding box center [360, 453] width 277 height 11
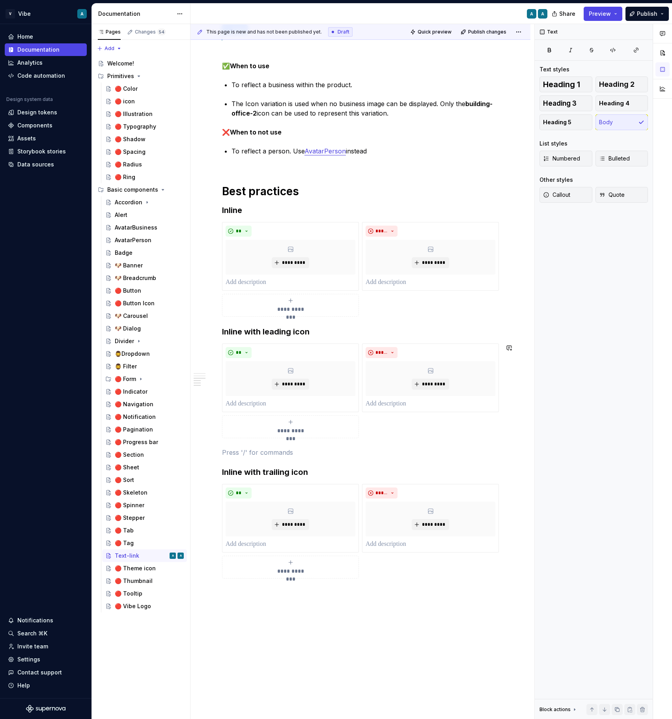
click at [287, 443] on div "**********" at bounding box center [360, 190] width 277 height 814
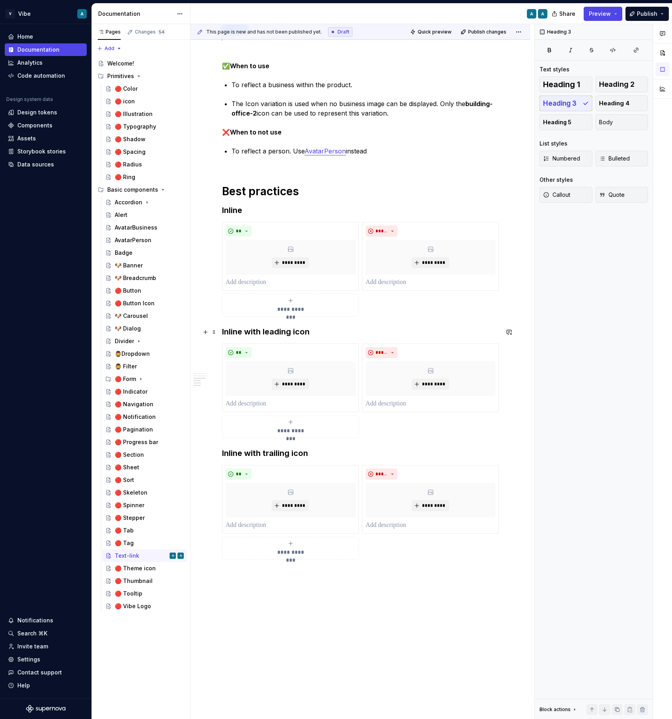
click at [222, 328] on h3 "Inline with leading icon" at bounding box center [360, 331] width 277 height 11
click at [315, 666] on div "**********" at bounding box center [360, 284] width 340 height 1039
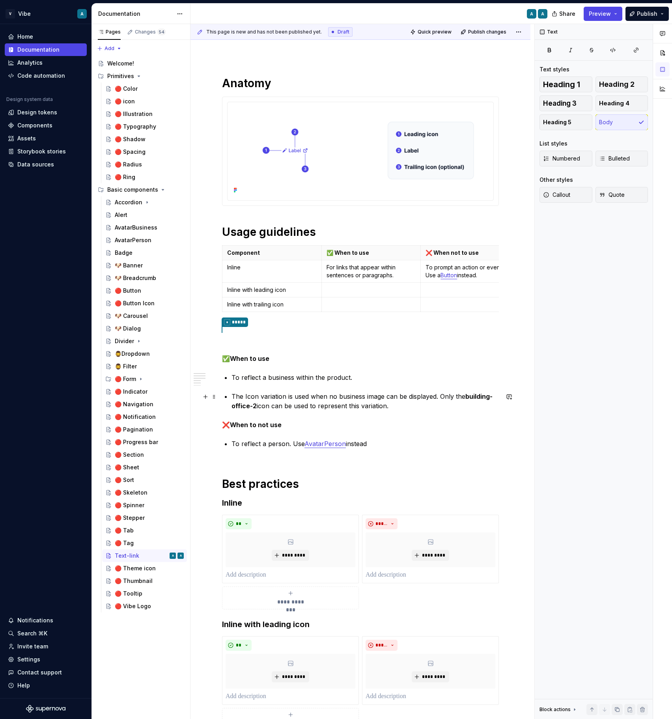
scroll to position [39, 0]
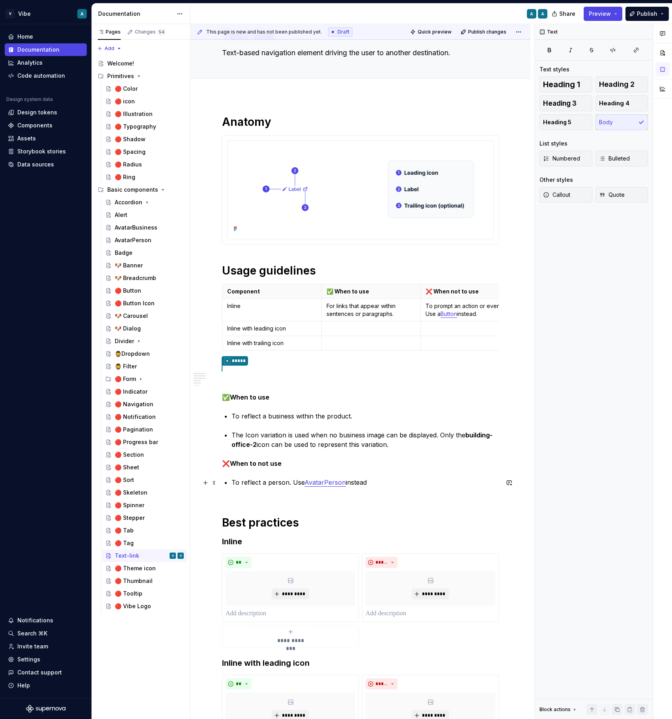
click at [396, 479] on p "To reflect a person. Use AvatarPerson instead" at bounding box center [365, 487] width 267 height 19
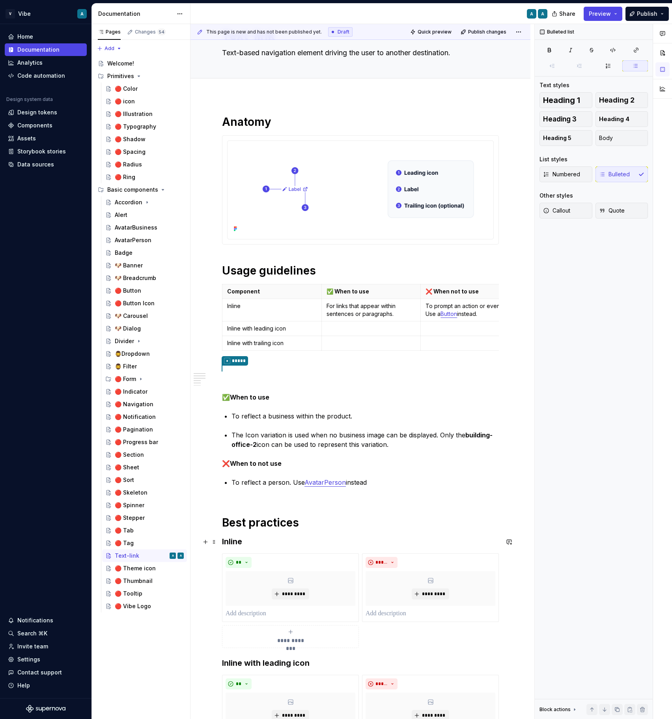
click at [245, 541] on h3 "Inline" at bounding box center [360, 541] width 277 height 11
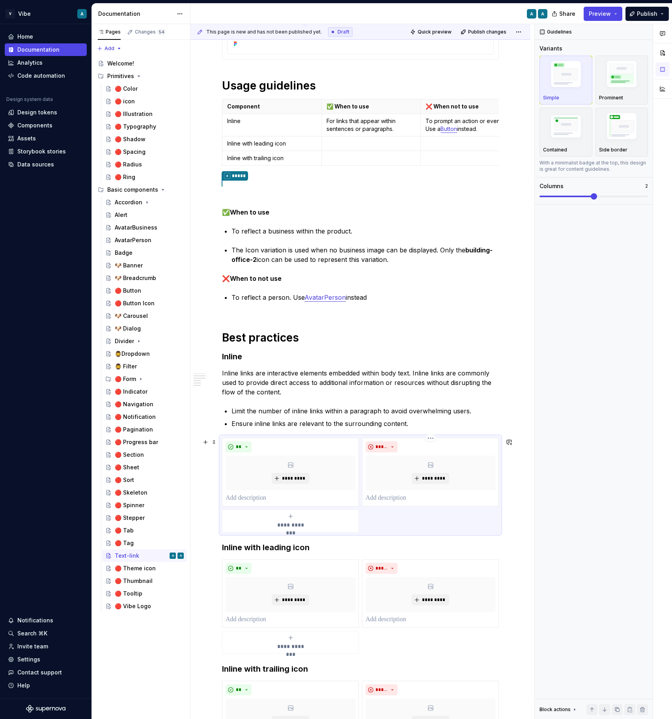
scroll to position [243, 0]
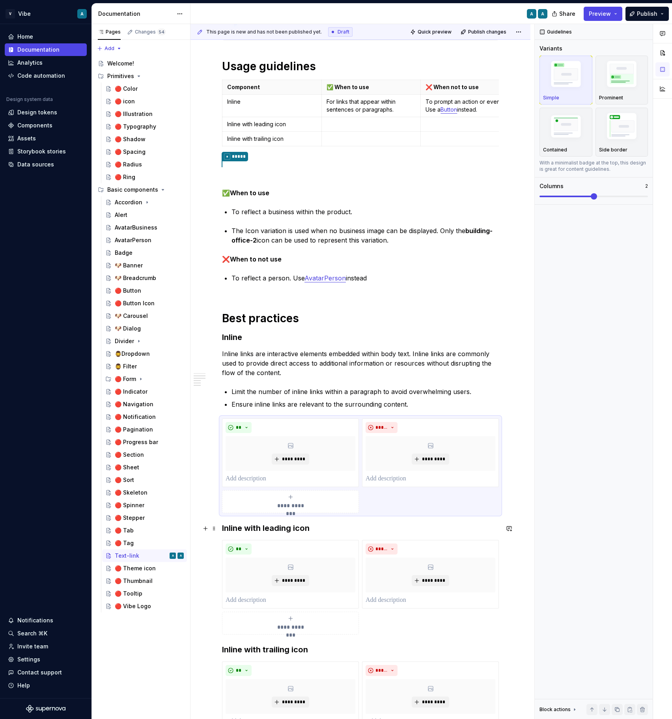
click at [314, 527] on h3 "Inline with leading icon" at bounding box center [360, 528] width 277 height 11
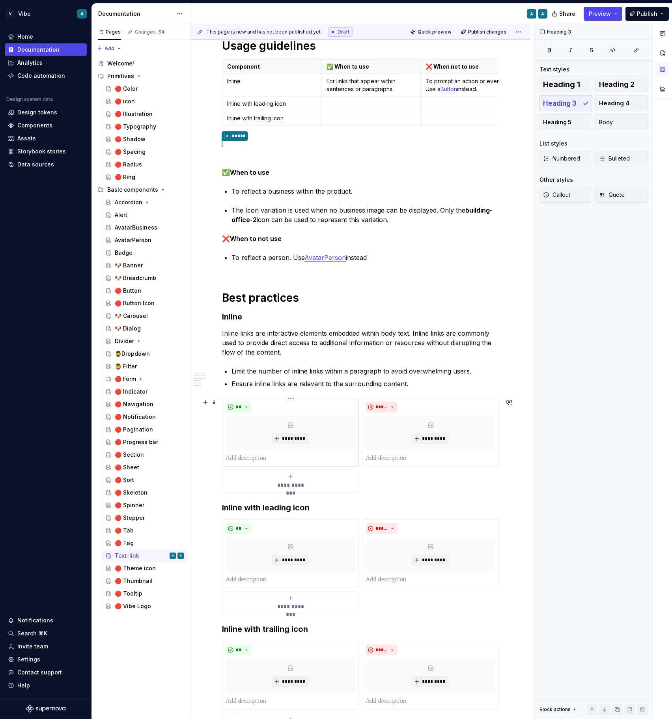
scroll to position [269, 0]
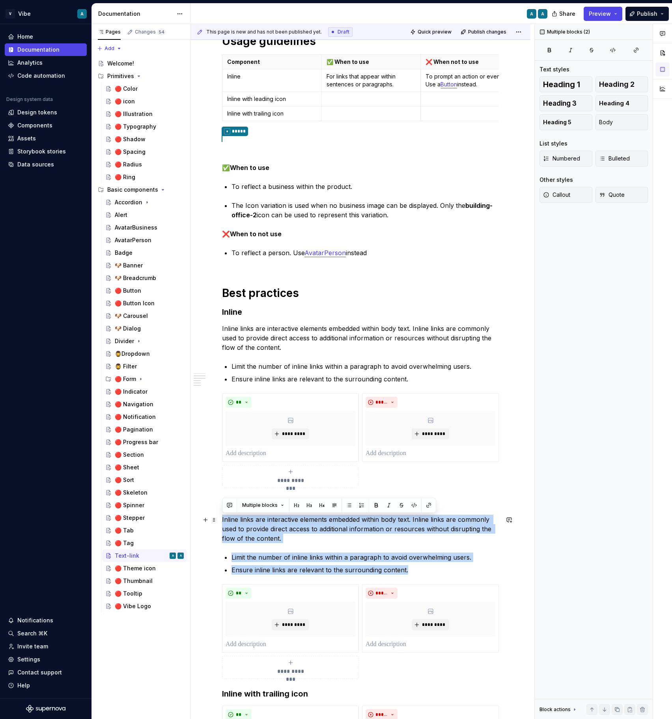
drag, startPoint x: 413, startPoint y: 571, endPoint x: 220, endPoint y: 524, distance: 198.9
click at [220, 524] on div "**********" at bounding box center [360, 455] width 340 height 1178
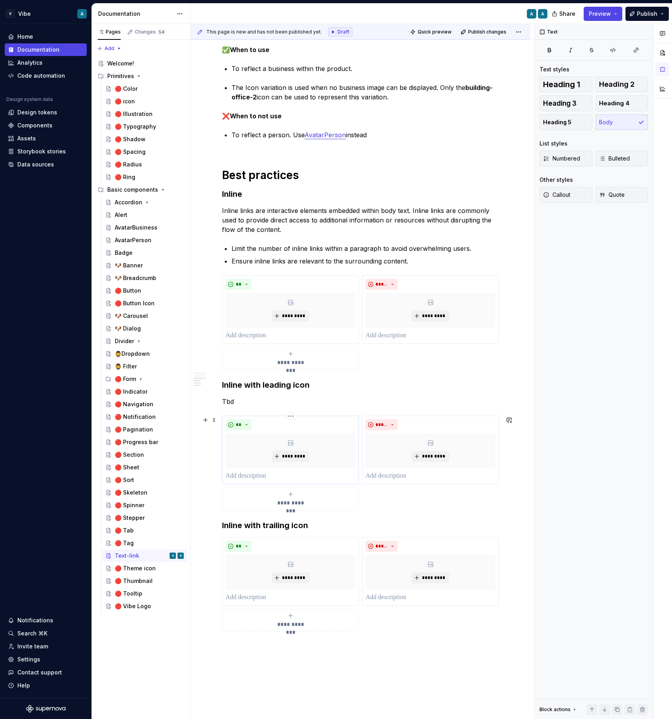
scroll to position [395, 0]
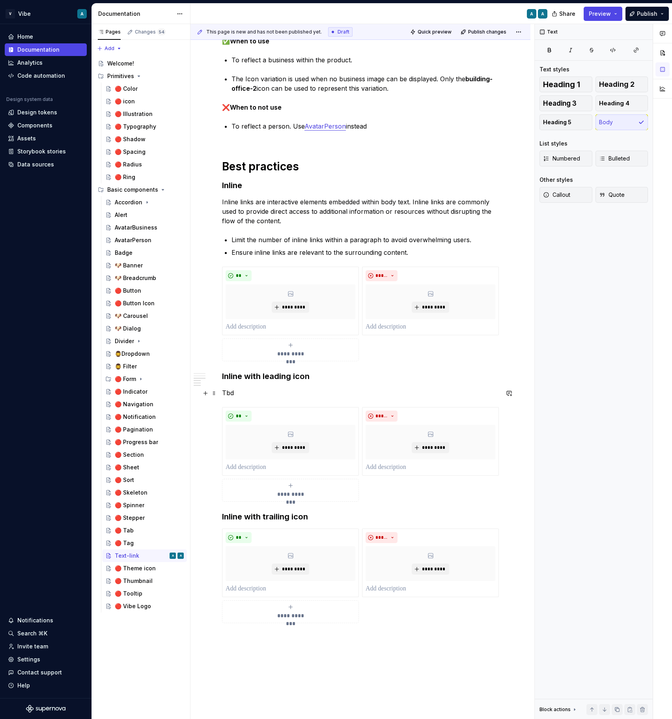
click at [228, 396] on p "Tbd" at bounding box center [360, 392] width 277 height 9
copy p "Tbd"
click at [315, 517] on h3 "Inline with trailing icon" at bounding box center [360, 516] width 277 height 11
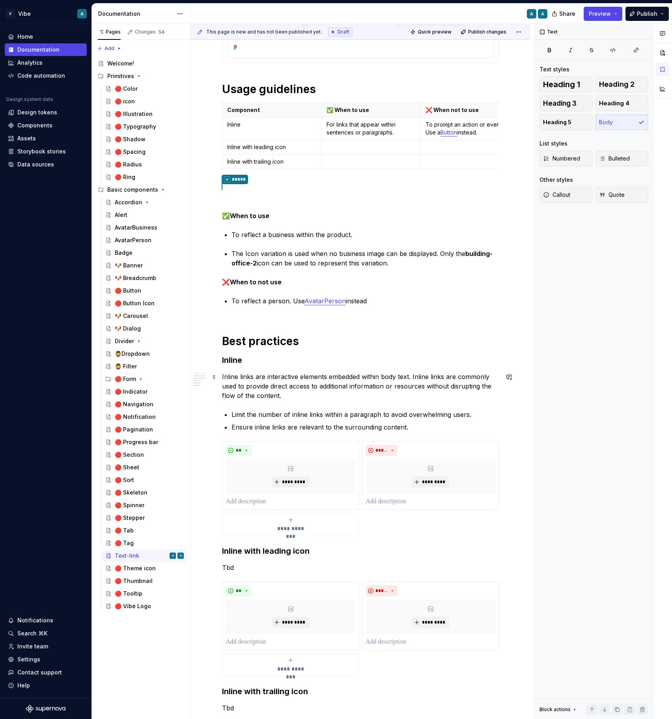
scroll to position [198, 0]
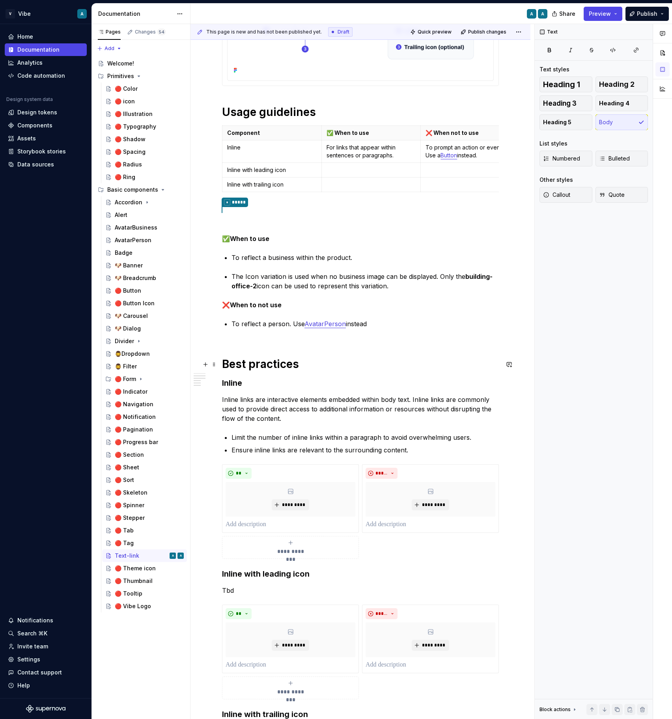
click at [310, 363] on h1 "Best practices" at bounding box center [360, 364] width 277 height 14
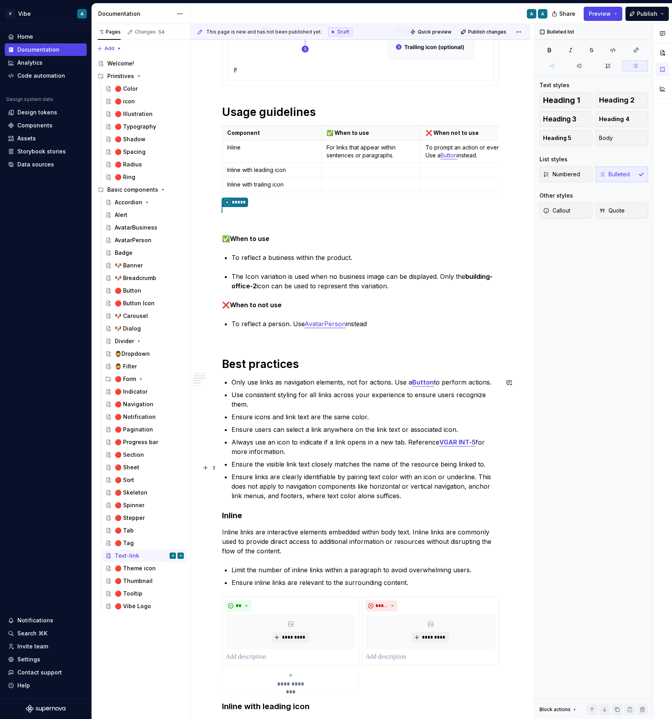
click at [418, 486] on p "Ensure links are clearly identifiable by pairing text color with an icon or und…" at bounding box center [365, 486] width 267 height 28
click at [422, 378] on strong "Button" at bounding box center [423, 382] width 22 height 8
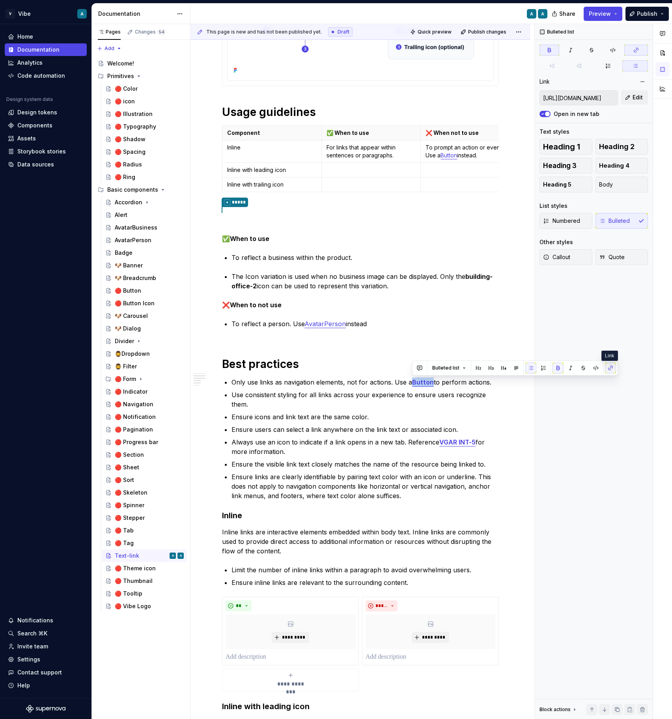
click at [609, 369] on button "button" at bounding box center [610, 367] width 11 height 11
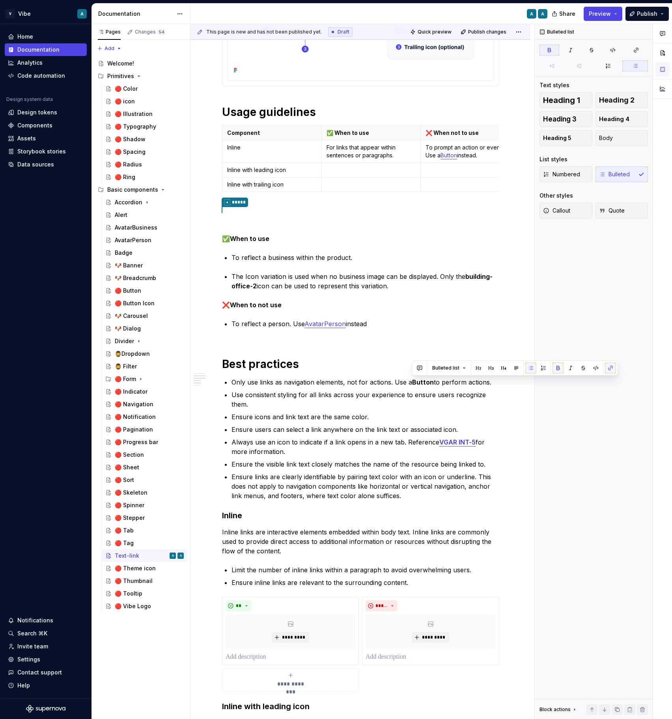
click at [555, 366] on button "button" at bounding box center [558, 367] width 11 height 11
click at [608, 364] on button "button" at bounding box center [610, 367] width 11 height 11
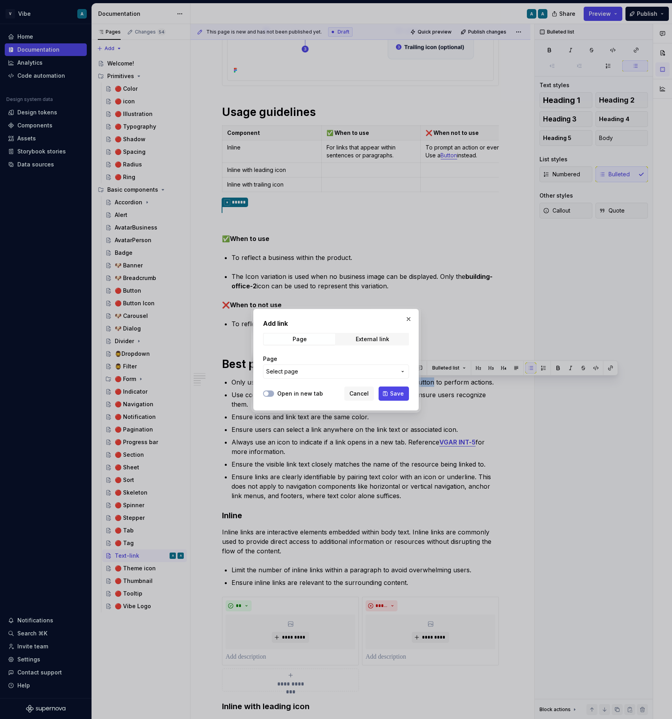
click at [296, 367] on button "Select page" at bounding box center [336, 371] width 146 height 14
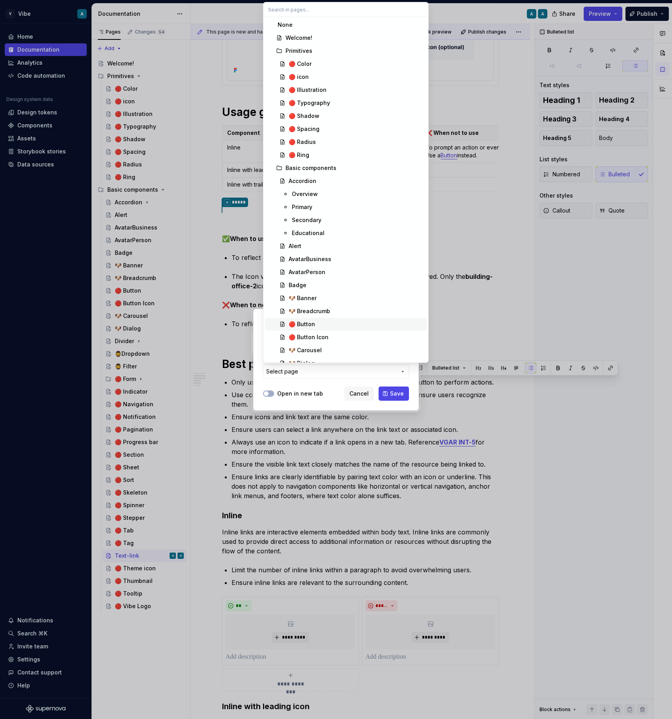
click at [309, 325] on div "🔴 Button" at bounding box center [302, 324] width 26 height 8
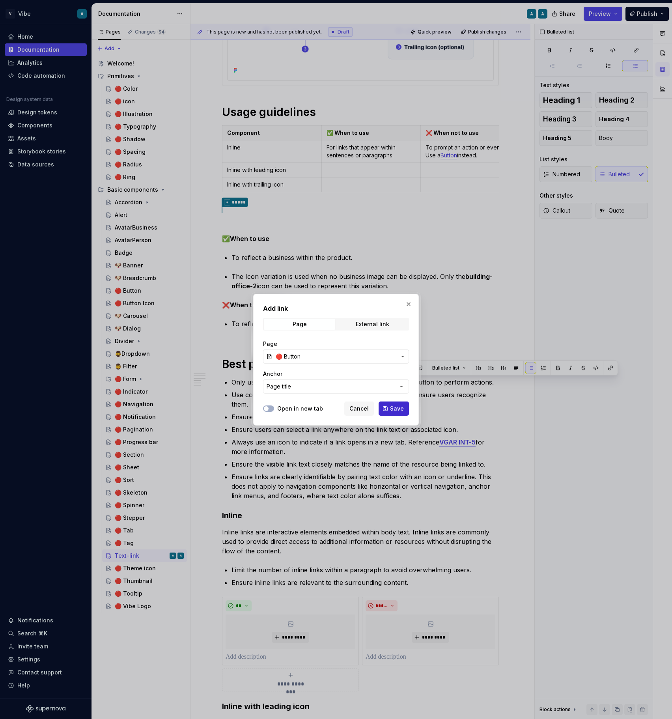
click at [396, 408] on span "Save" at bounding box center [397, 409] width 14 height 8
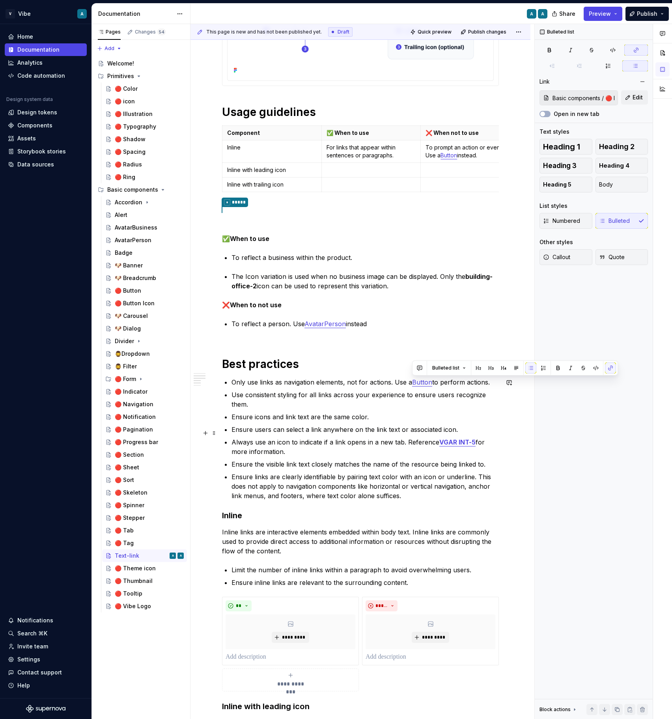
click at [384, 443] on p "Always use an icon to indicate if a link opens in a new tab. Reference VGAR INT…" at bounding box center [365, 446] width 267 height 19
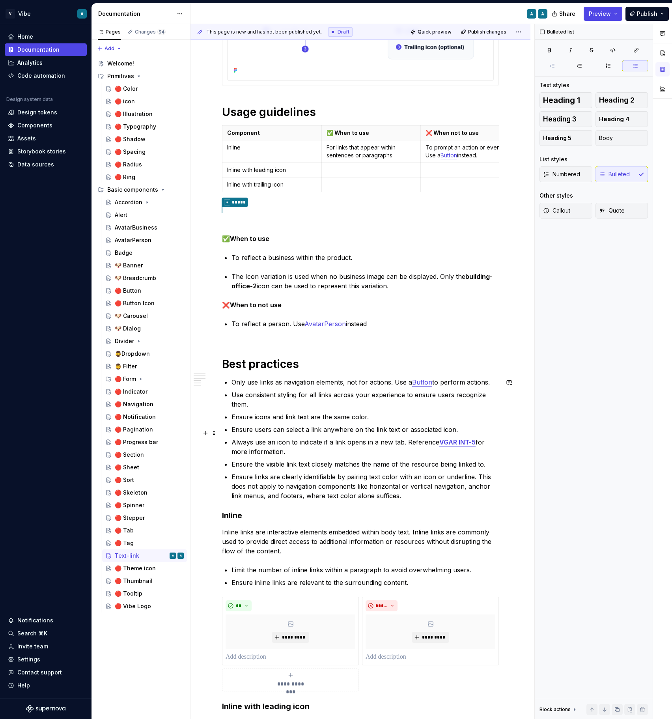
click at [384, 443] on p "Always use an icon to indicate if a link opens in a new tab. Reference VGAR INT…" at bounding box center [365, 446] width 267 height 19
click at [403, 497] on div "Anatomy Usage guidelines Component ✅ When to use ❌ When not to use Inline For l…" at bounding box center [360, 473] width 277 height 1035
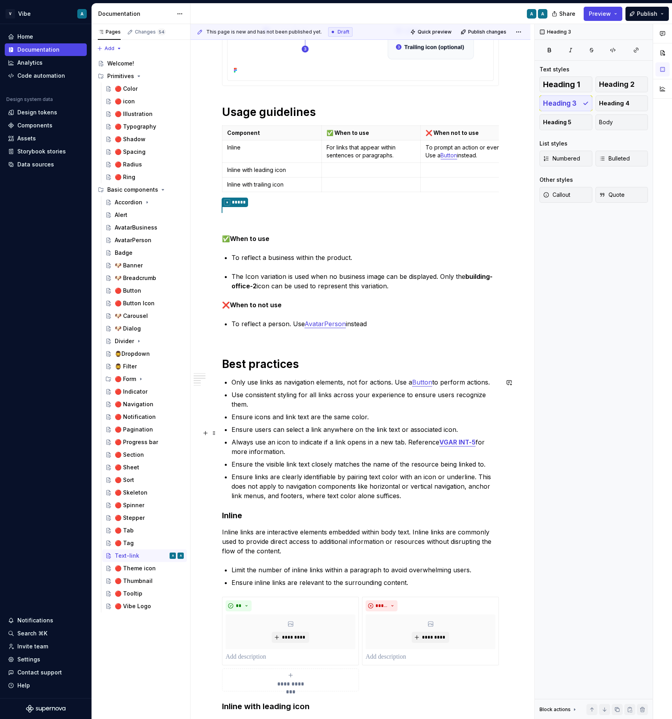
click at [354, 425] on p "Ensure users can select a link anywhere on the link text or associated icon." at bounding box center [365, 429] width 267 height 9
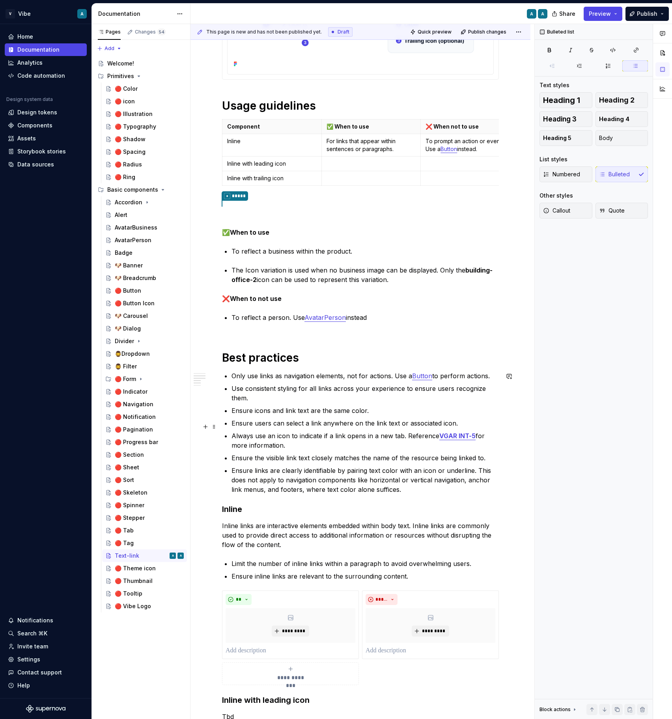
scroll to position [206, 0]
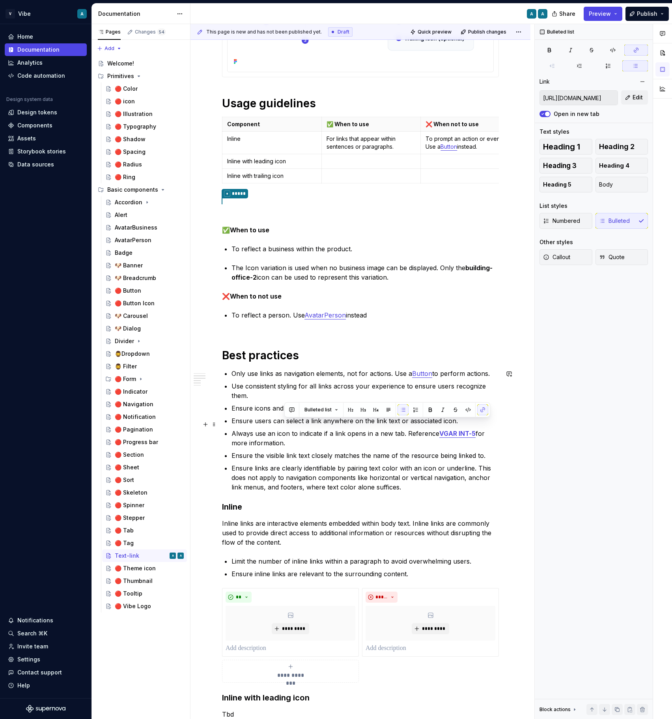
drag, startPoint x: 403, startPoint y: 426, endPoint x: 411, endPoint y: 432, distance: 11.0
click at [411, 432] on p "Always use an icon to indicate if a link opens in a new tab. Reference VGAR INT…" at bounding box center [365, 438] width 267 height 19
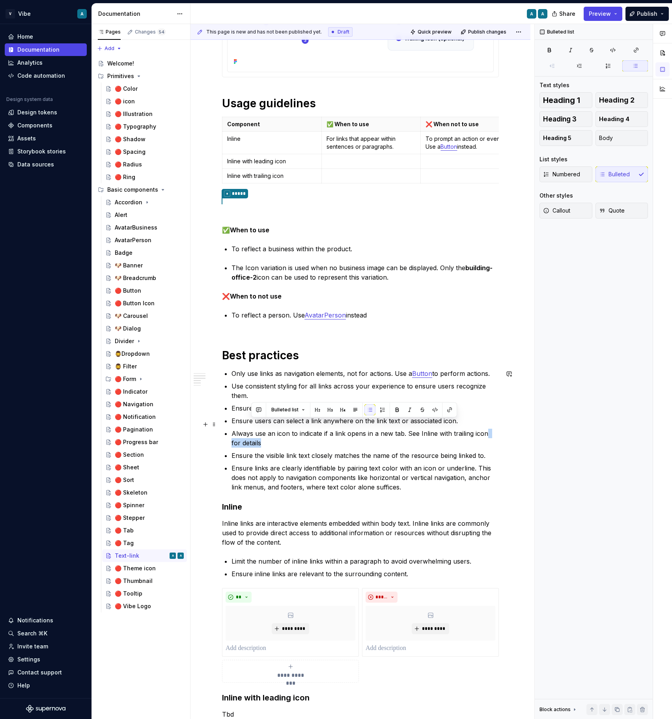
drag, startPoint x: 485, startPoint y: 422, endPoint x: 493, endPoint y: 431, distance: 12.6
click at [493, 431] on p "Always use an icon to indicate if a link opens in a new tab. See Inline with tr…" at bounding box center [365, 438] width 267 height 19
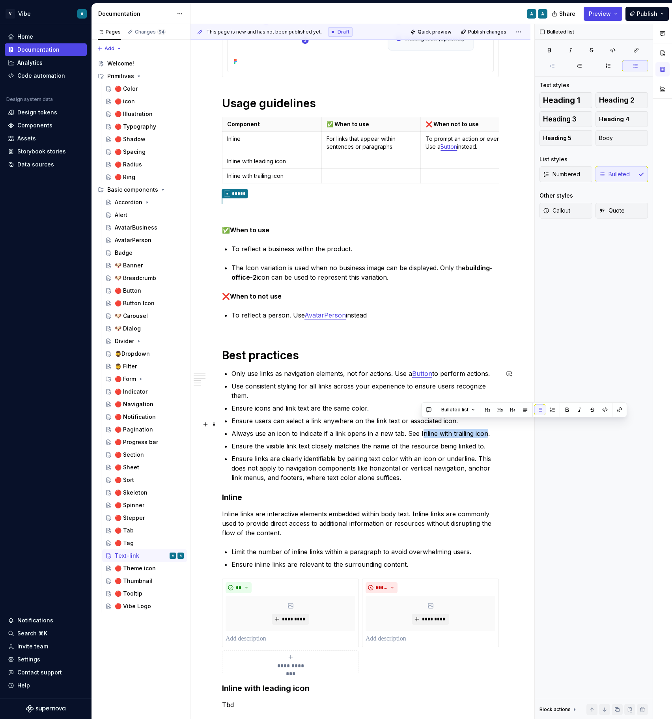
drag, startPoint x: 486, startPoint y: 425, endPoint x: 420, endPoint y: 423, distance: 65.5
click at [420, 429] on p "Always use an icon to indicate if a link opens in a new tab. See Inline with tr…" at bounding box center [365, 433] width 267 height 9
click at [454, 431] on ul "Only use links as navigation elements, not for actions. Use a Button to perform…" at bounding box center [365, 426] width 267 height 114
drag, startPoint x: 486, startPoint y: 423, endPoint x: 450, endPoint y: 423, distance: 35.9
click at [439, 429] on p "Always use an icon to indicate if a link opens in a new tab. See Inline with tr…" at bounding box center [365, 433] width 267 height 9
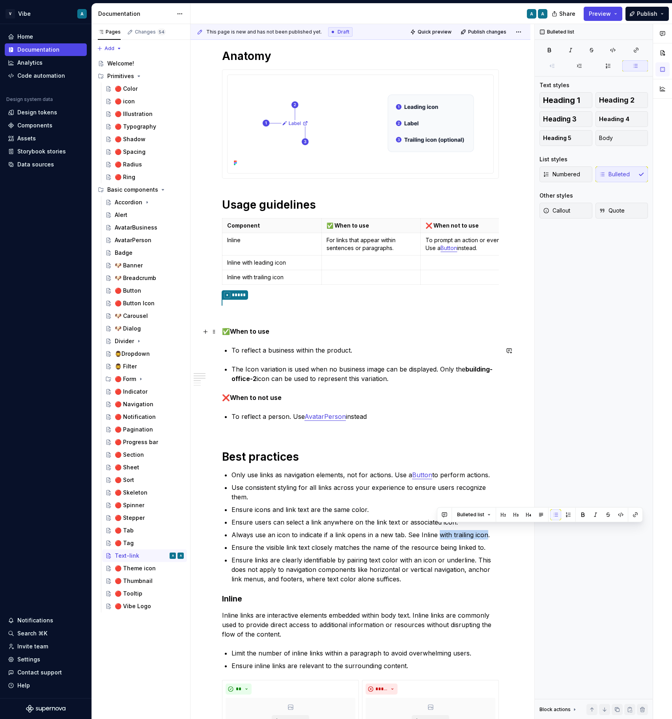
scroll to position [101, 0]
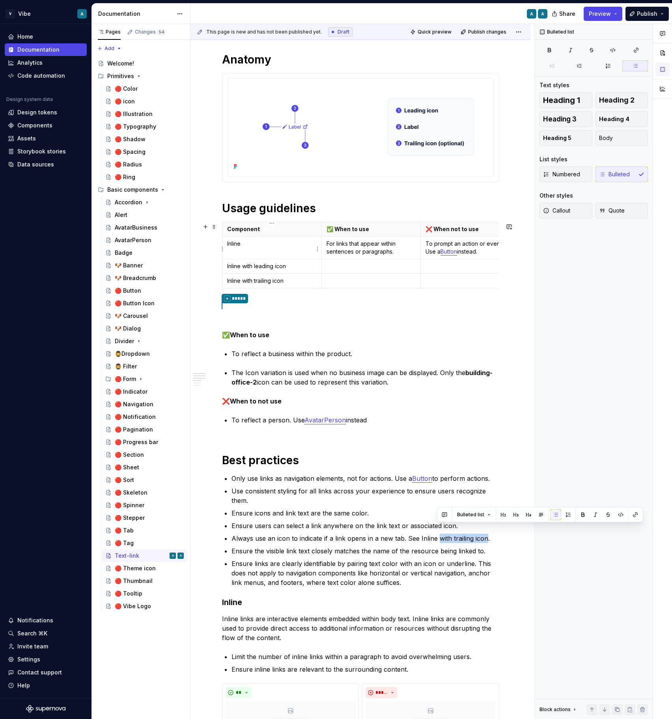
click at [238, 241] on p "Inline" at bounding box center [272, 244] width 90 height 8
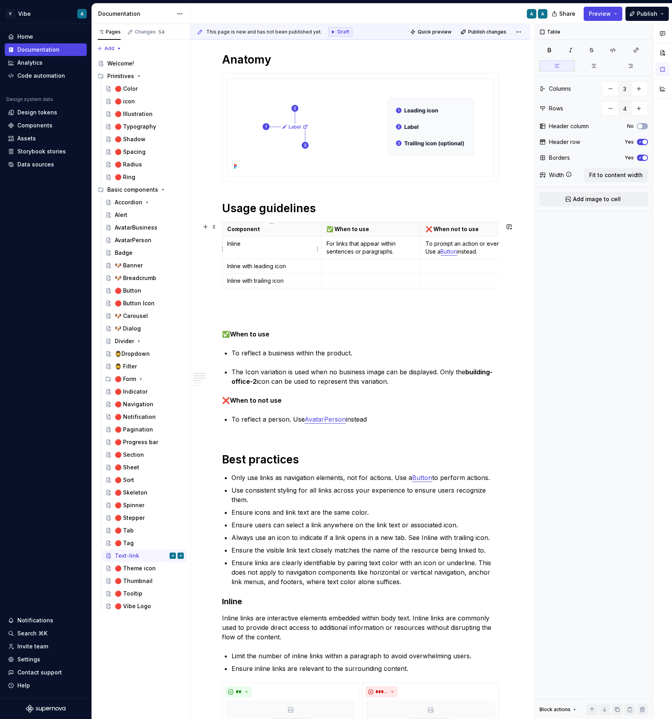
click at [238, 241] on p "Inline" at bounding box center [272, 244] width 90 height 8
click at [479, 534] on p "Always use an icon to indicate if a link opens in a new tab. See Inline with tr…" at bounding box center [365, 538] width 267 height 9
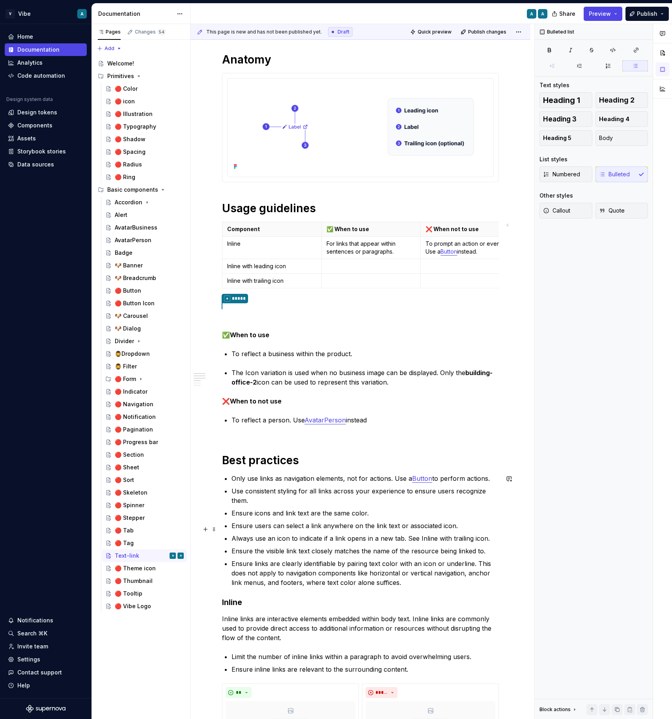
click at [487, 534] on p "Always use an icon to indicate if a link opens in a new tab. See Inline with tr…" at bounding box center [365, 538] width 267 height 9
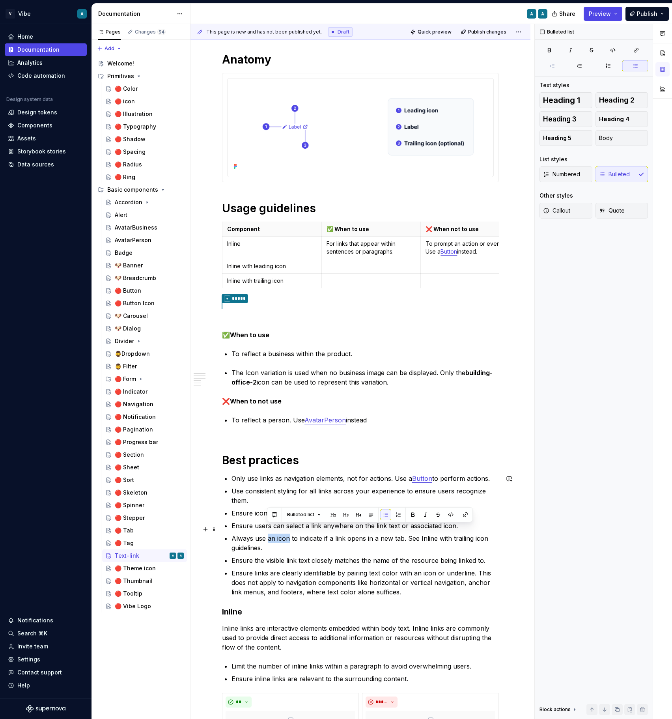
drag, startPoint x: 268, startPoint y: 530, endPoint x: 289, endPoint y: 529, distance: 21.7
click at [289, 534] on p "Always use an icon to indicate if a link opens in a new tab. See Inline with tr…" at bounding box center [365, 543] width 267 height 19
drag, startPoint x: 465, startPoint y: 528, endPoint x: 266, endPoint y: 538, distance: 199.8
click at [266, 538] on p "Always use Inline with trailing icon to indicate if a link opens in a new tab. …" at bounding box center [365, 543] width 267 height 19
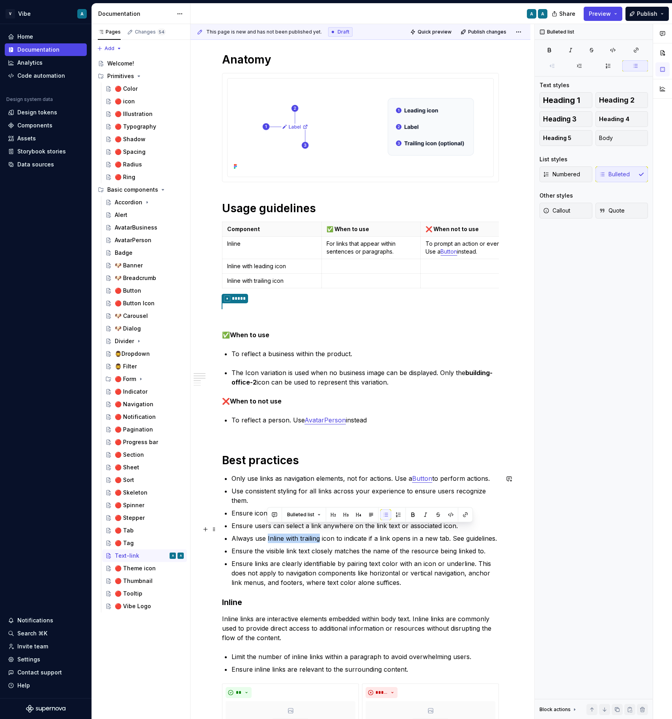
drag, startPoint x: 319, startPoint y: 529, endPoint x: 268, endPoint y: 529, distance: 51.3
click at [268, 534] on p "Always use Inline with trailing icon to indicate if a link opens in a new tab. …" at bounding box center [365, 538] width 267 height 9
click at [267, 534] on strong "Inline with trailing" at bounding box center [294, 538] width 56 height 8
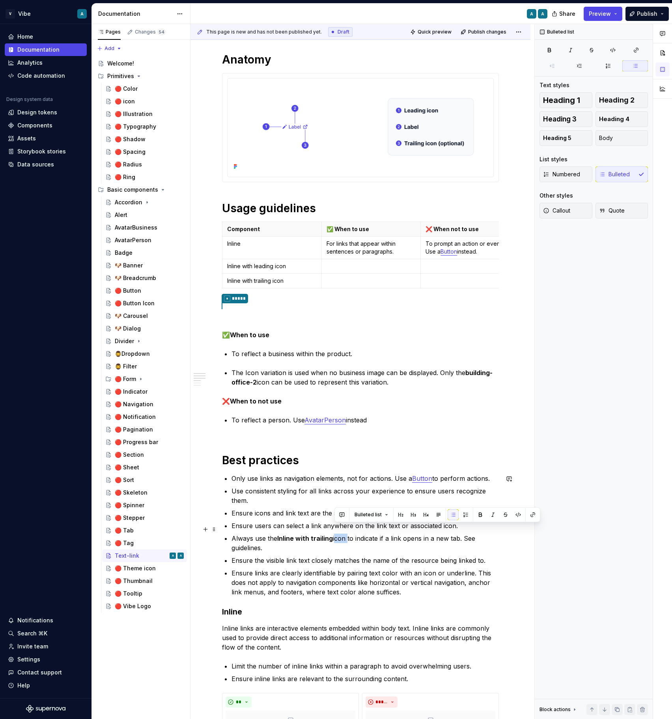
drag, startPoint x: 347, startPoint y: 529, endPoint x: 334, endPoint y: 529, distance: 12.2
click at [334, 534] on p "Always use the Inline with trailing icon to indicate if a link opens in a new t…" at bounding box center [365, 543] width 267 height 19
click at [401, 534] on p "Always use the Inline with trailing icon to indicate if a link opens in a new t…" at bounding box center [365, 543] width 267 height 19
drag, startPoint x: 463, startPoint y: 526, endPoint x: 468, endPoint y: 536, distance: 11.3
click at [468, 536] on p "Always use the Inline with trailing icon to indicate if a link opens in a new t…" at bounding box center [365, 542] width 267 height 19
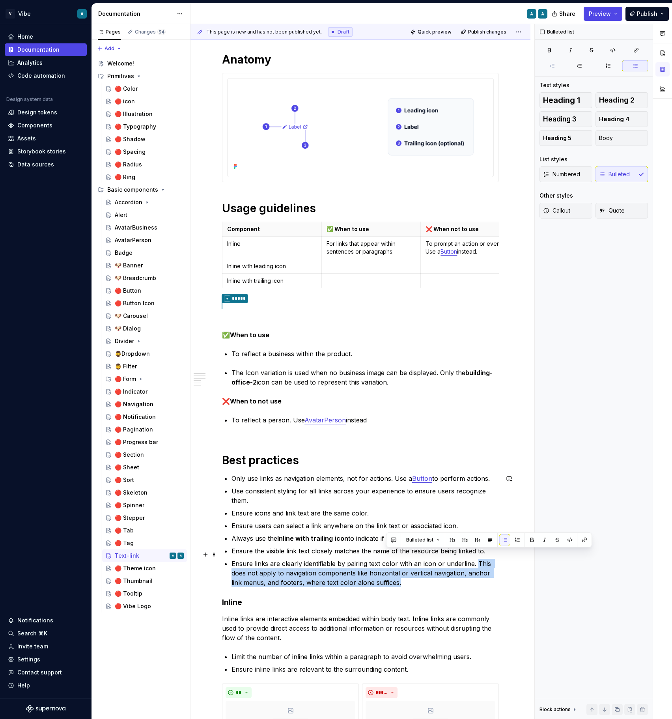
drag, startPoint x: 474, startPoint y: 555, endPoint x: 477, endPoint y: 573, distance: 17.9
click at [477, 573] on p "Ensure links are clearly identifiable by pairing text color with an icon or und…" at bounding box center [365, 573] width 267 height 28
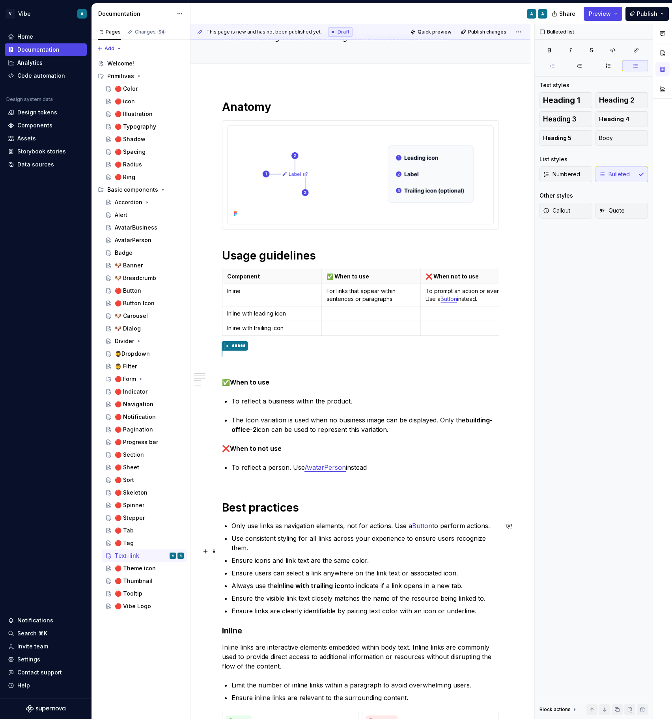
scroll to position [53, 0]
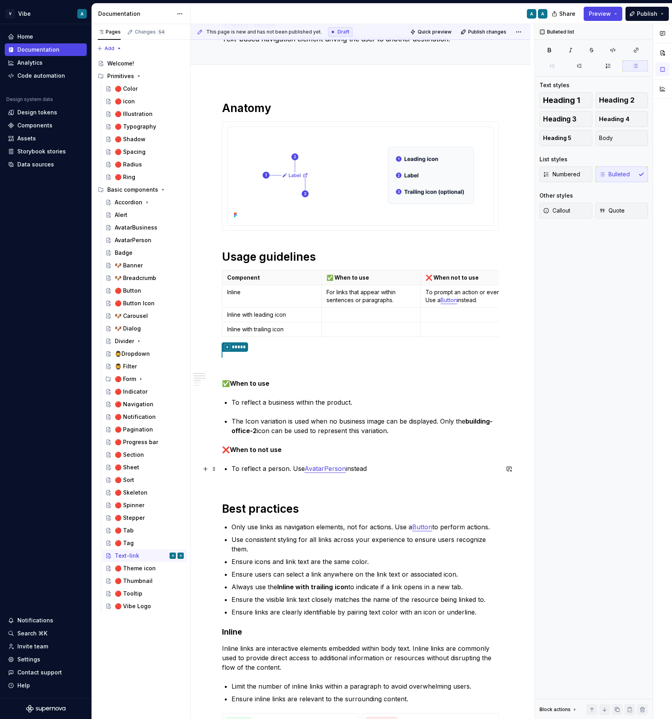
click at [394, 482] on p "To reflect a person. Use AvatarPerson instead" at bounding box center [365, 473] width 267 height 19
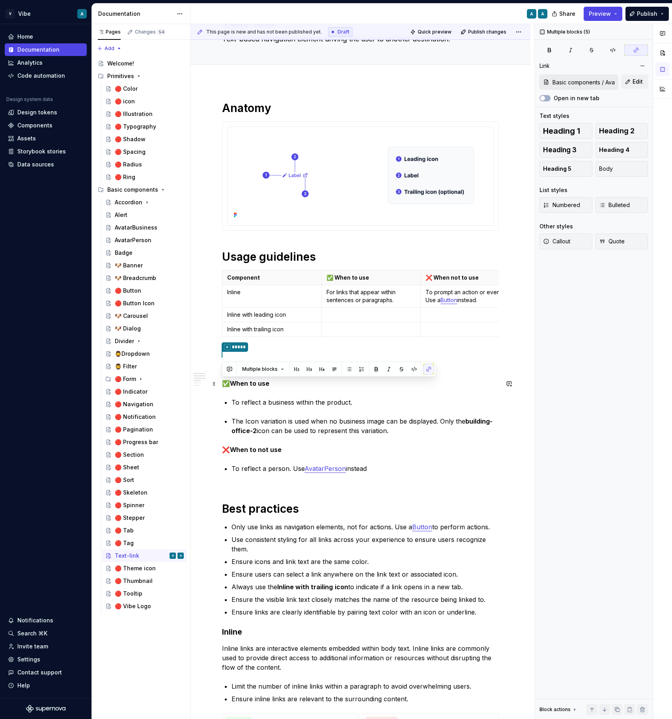
drag, startPoint x: 382, startPoint y: 468, endPoint x: 222, endPoint y: 380, distance: 182.3
click at [222, 380] on div "Anatomy Usage guidelines Component ✅ When to use ❌ When not to use Inline For l…" at bounding box center [360, 604] width 277 height 1006
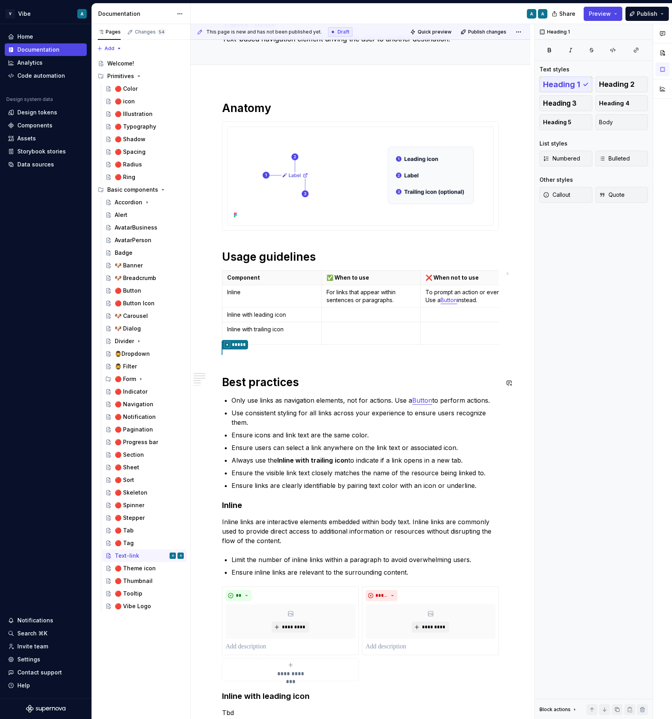
click at [244, 360] on div "**********" at bounding box center [360, 541] width 277 height 880
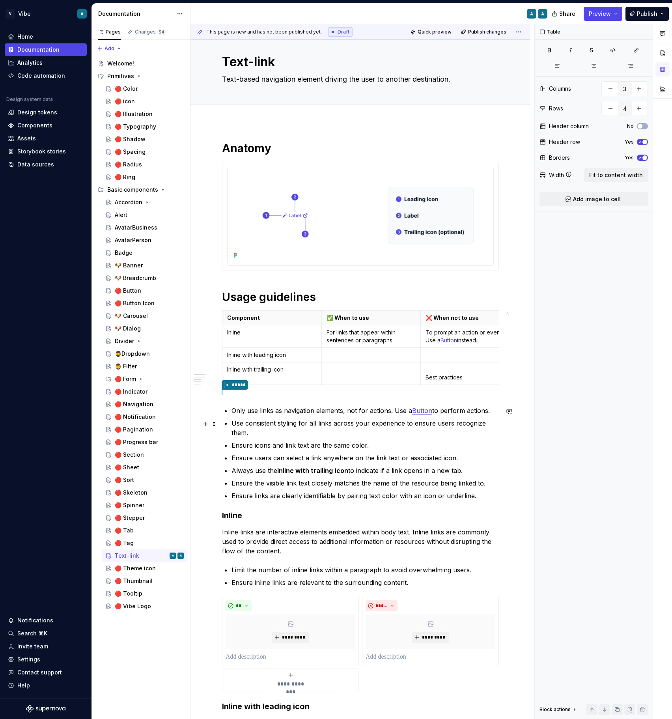
scroll to position [0, 0]
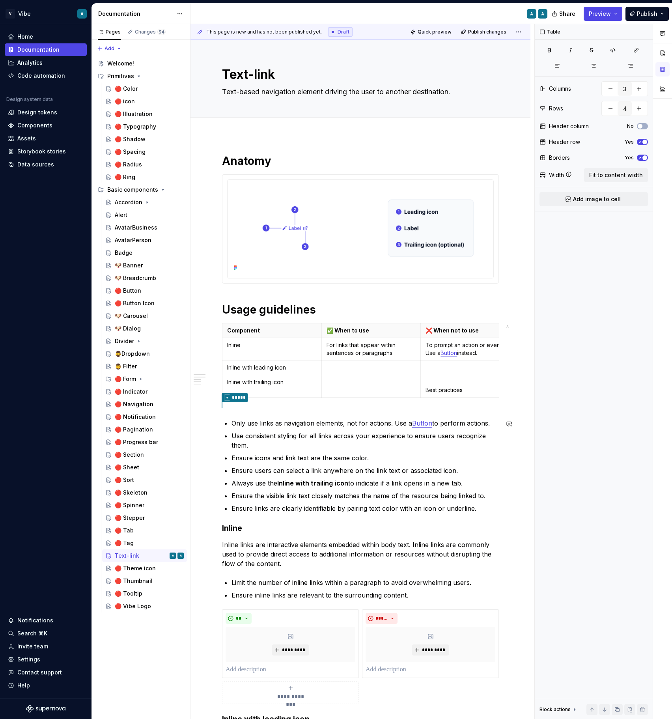
click at [392, 508] on div "**********" at bounding box center [360, 579] width 277 height 850
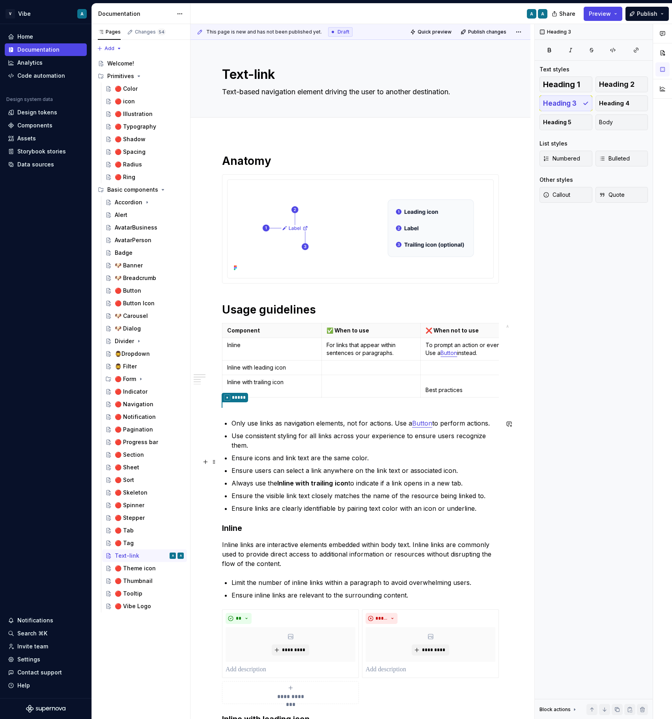
click at [380, 466] on p "Ensure users can select a link anywhere on the link text or associated icon." at bounding box center [365, 470] width 267 height 9
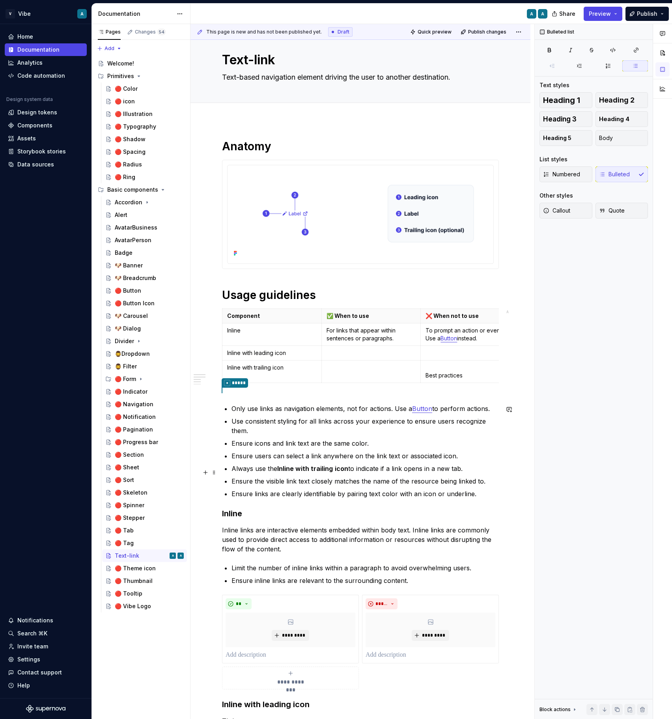
scroll to position [21, 0]
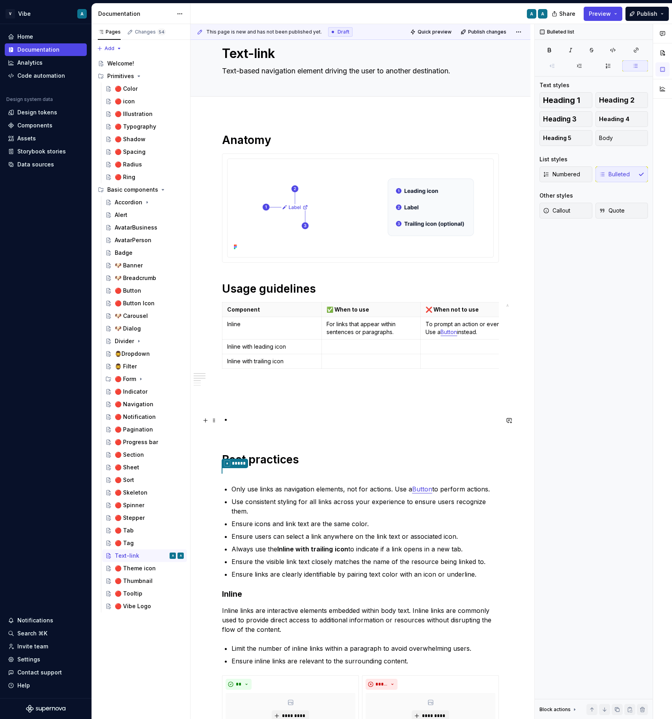
click at [263, 416] on p at bounding box center [365, 424] width 267 height 19
click at [256, 424] on p at bounding box center [365, 424] width 267 height 19
click at [247, 423] on p at bounding box center [365, 424] width 267 height 19
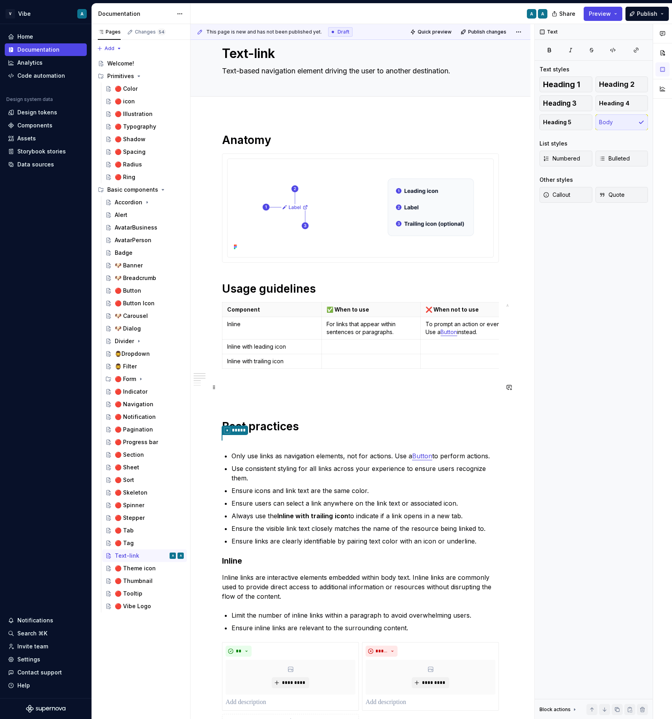
click at [243, 396] on p at bounding box center [360, 390] width 277 height 19
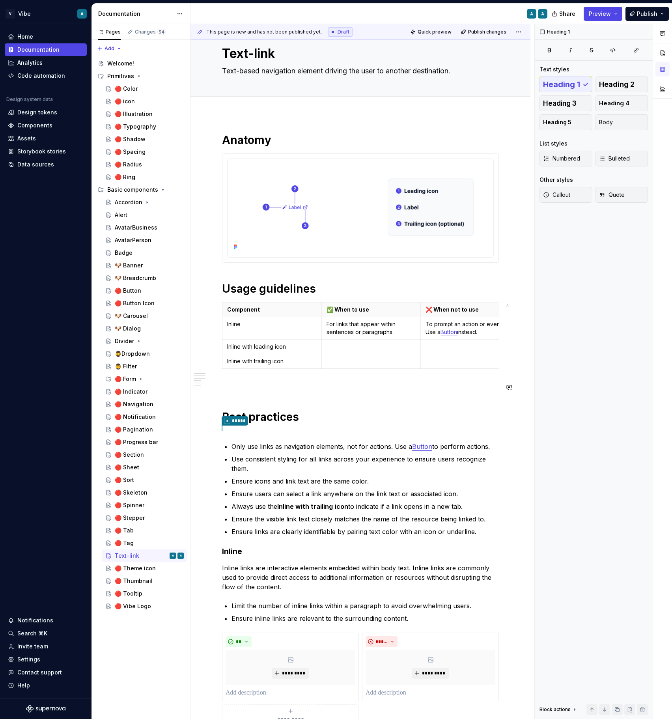
click at [234, 398] on div "**********" at bounding box center [360, 580] width 277 height 894
click at [236, 373] on div "**********" at bounding box center [360, 580] width 277 height 894
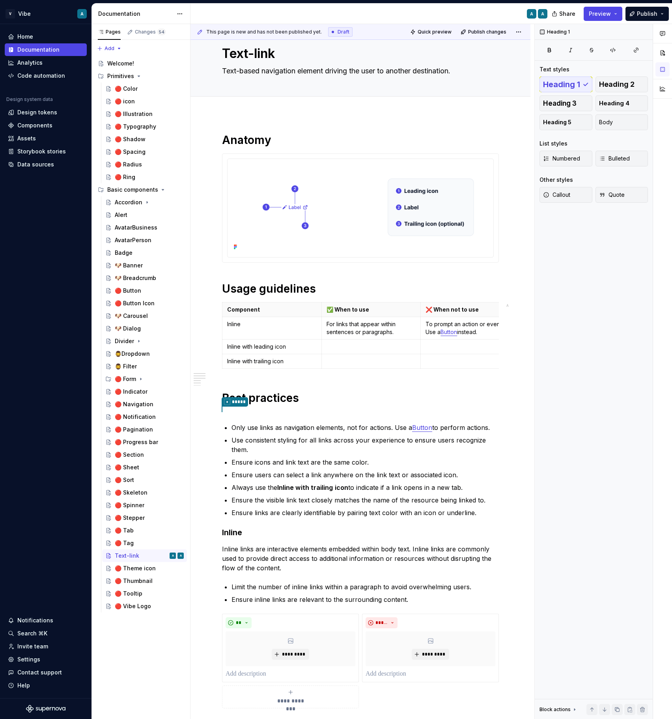
click at [237, 377] on div "**********" at bounding box center [360, 570] width 277 height 875
click at [394, 495] on p "Ensure the visible link text closely matches the name of the resource being lin…" at bounding box center [365, 499] width 267 height 9
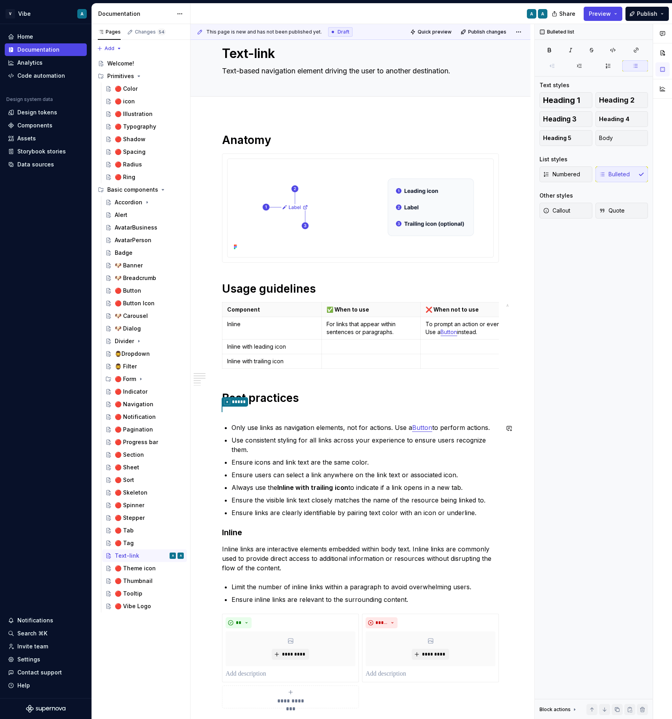
click at [260, 414] on div "**********" at bounding box center [360, 570] width 277 height 875
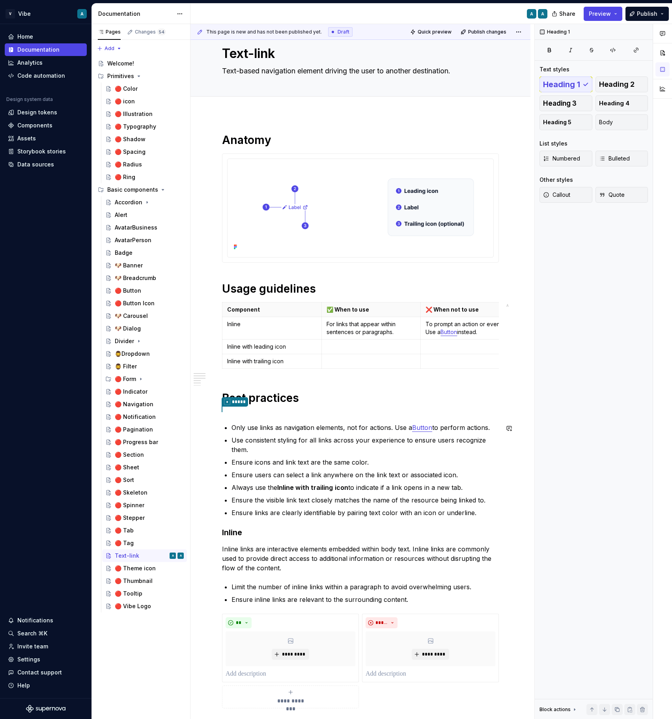
click at [245, 411] on div "**********" at bounding box center [360, 570] width 277 height 875
type textarea "*"
